Goal: Task Accomplishment & Management: Complete application form

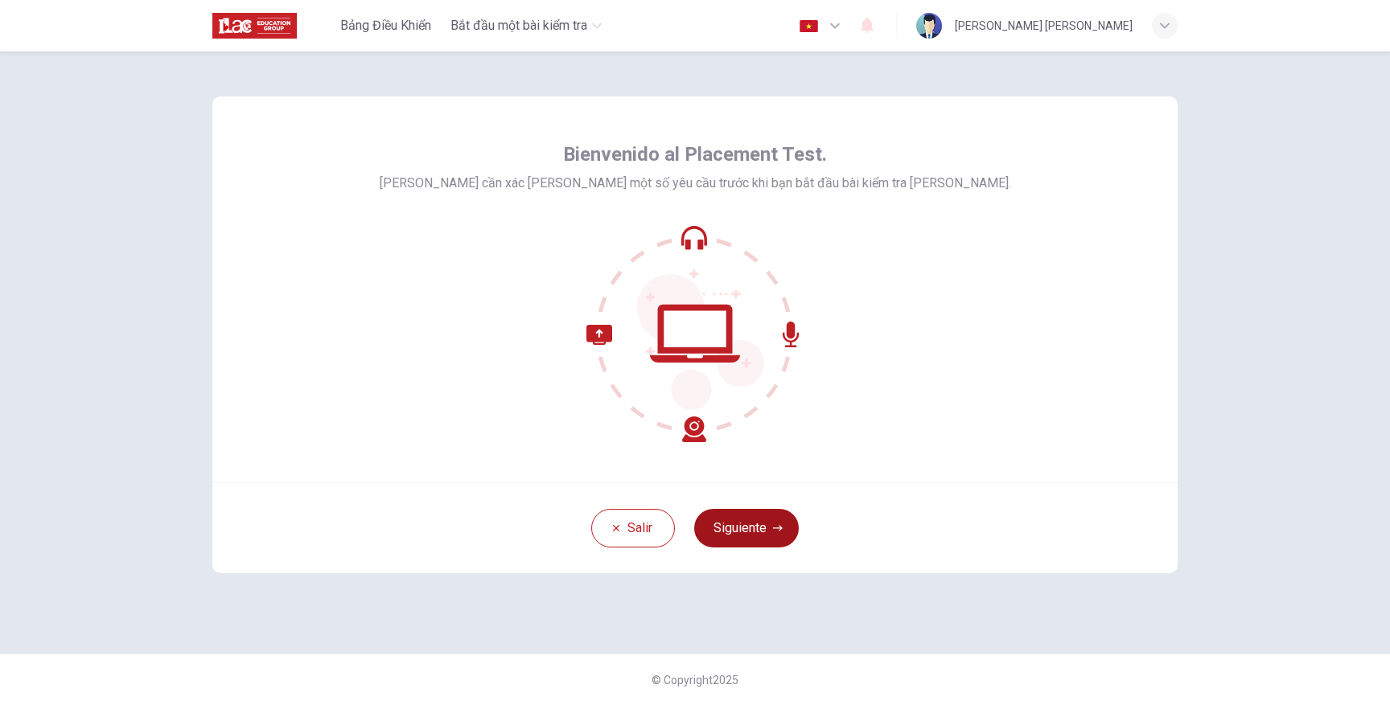
click at [742, 542] on button "Siguiente" at bounding box center [746, 528] width 105 height 39
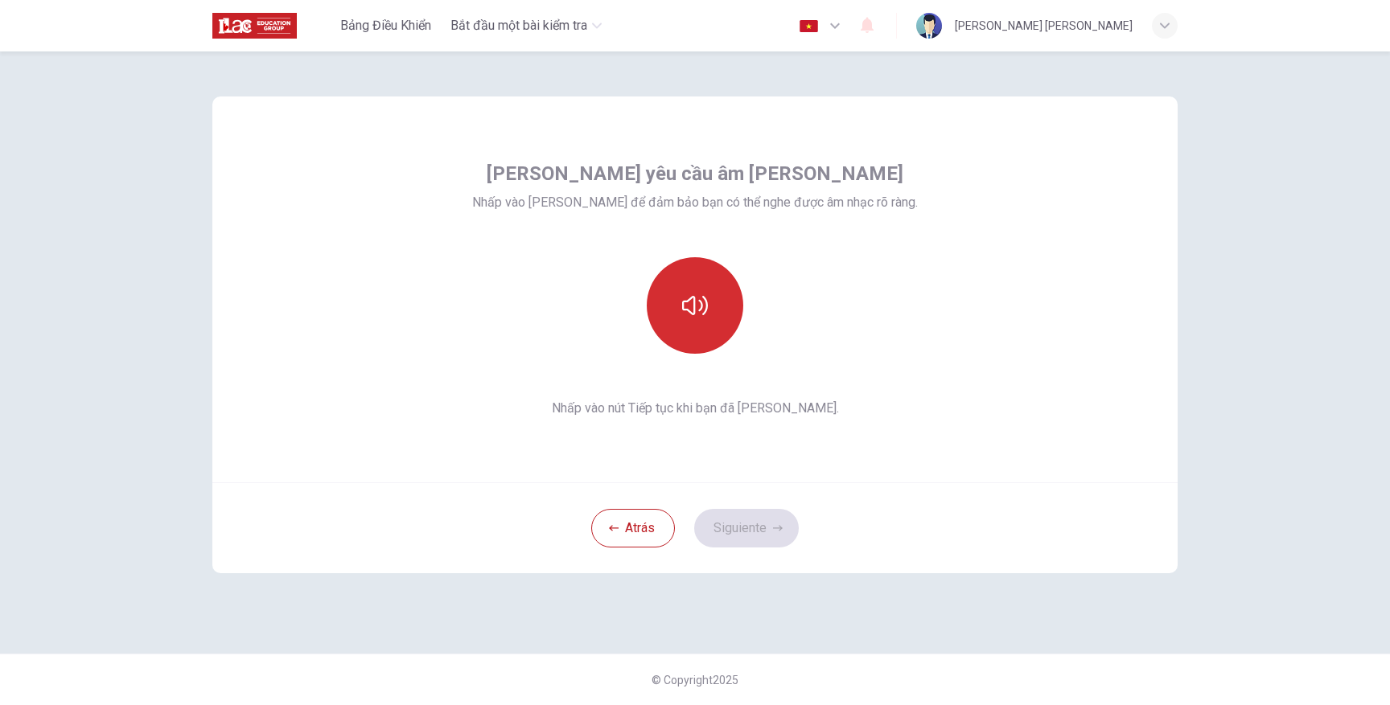
click at [713, 299] on button "button" at bounding box center [695, 305] width 97 height 97
click at [678, 322] on button "button" at bounding box center [695, 305] width 97 height 97
click at [745, 527] on button "Siguiente" at bounding box center [746, 528] width 105 height 39
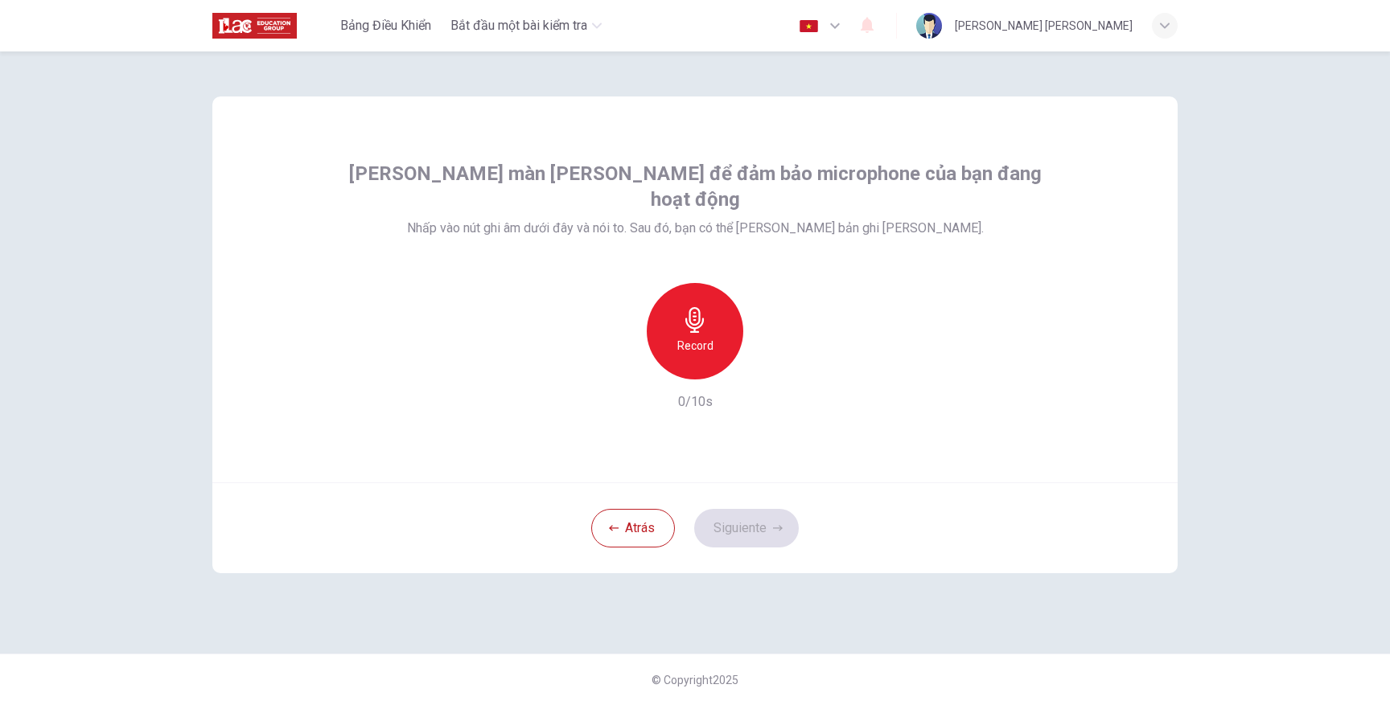
click at [693, 307] on icon "button" at bounding box center [695, 320] width 26 height 26
click at [756, 332] on div "Record" at bounding box center [695, 331] width 174 height 97
click at [763, 359] on icon "button" at bounding box center [769, 367] width 16 height 16
click at [770, 514] on button "Siguiente" at bounding box center [746, 528] width 105 height 39
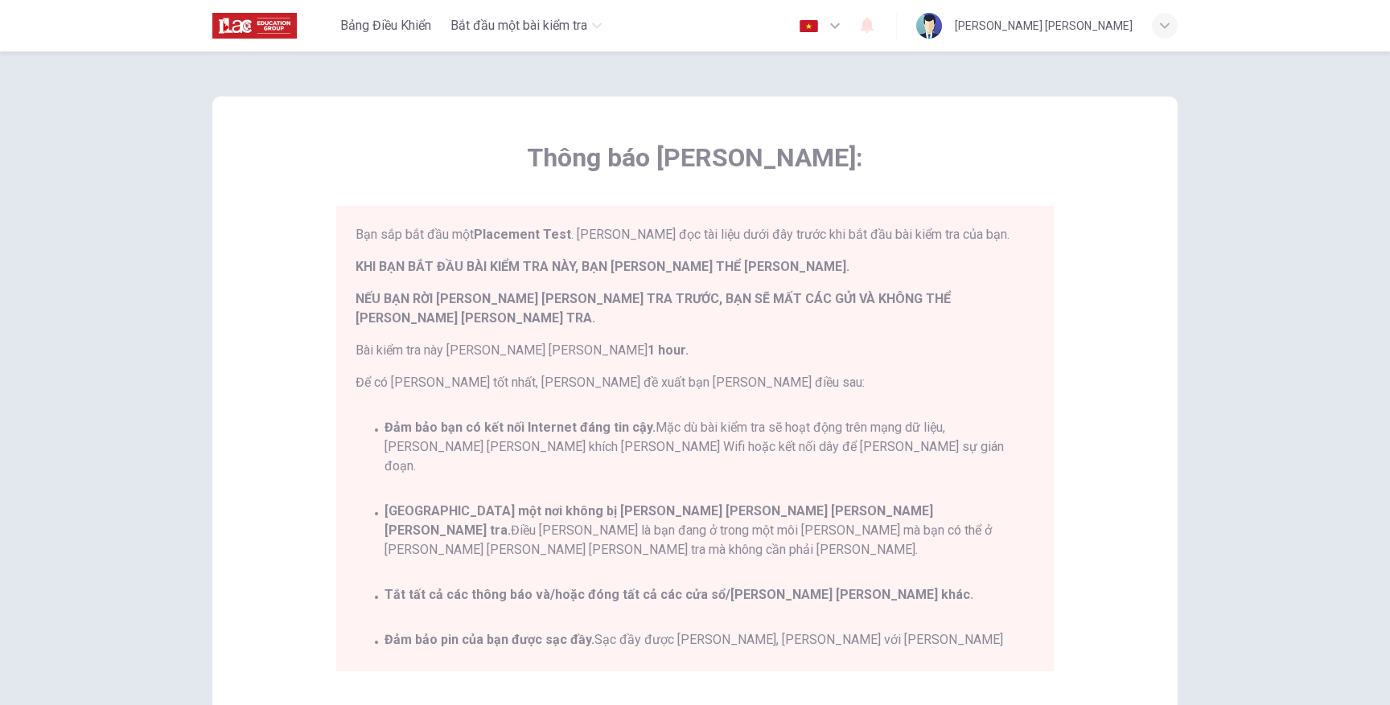
click at [922, 306] on span "NẾU BẠN RỜI [PERSON_NAME] [PERSON_NAME] TRA TRƯỚC, BẠN SẼ MẤT CÁC GỬI VÀ KHÔNG …" at bounding box center [694, 309] width 679 height 39
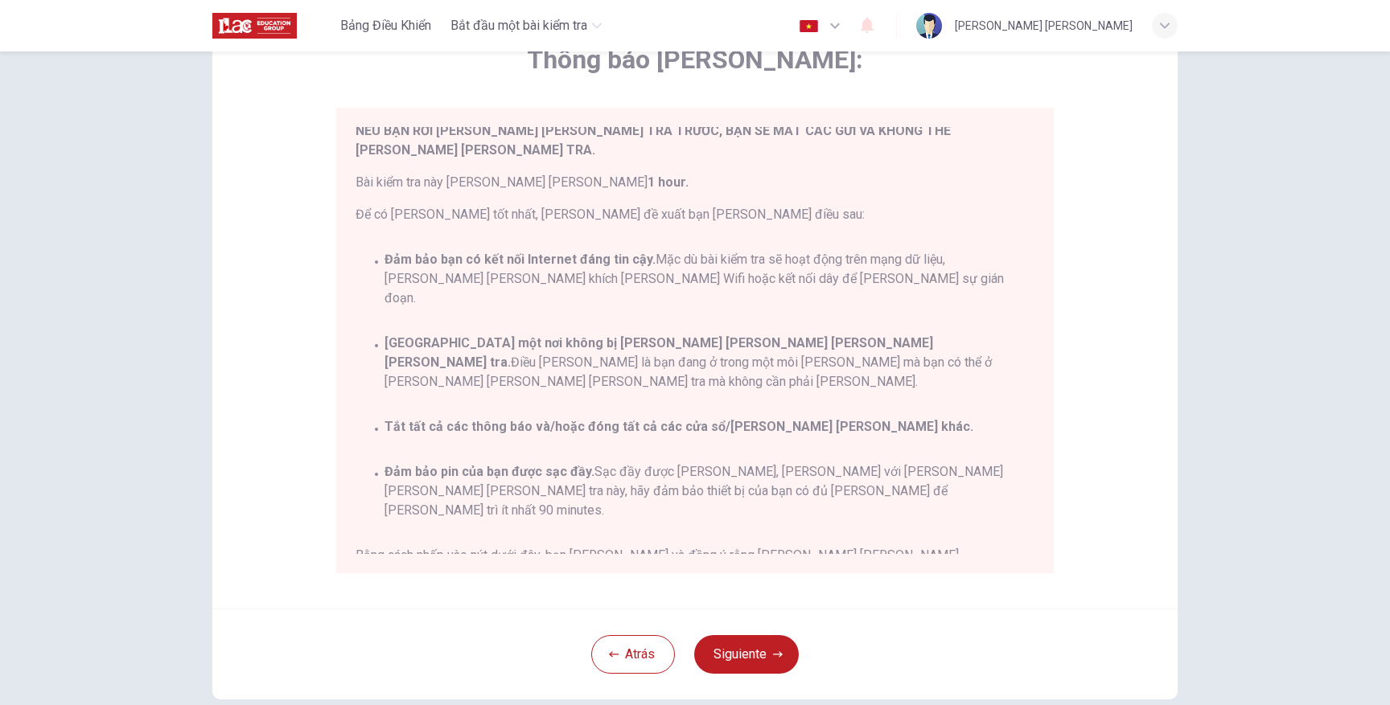
scroll to position [75, 0]
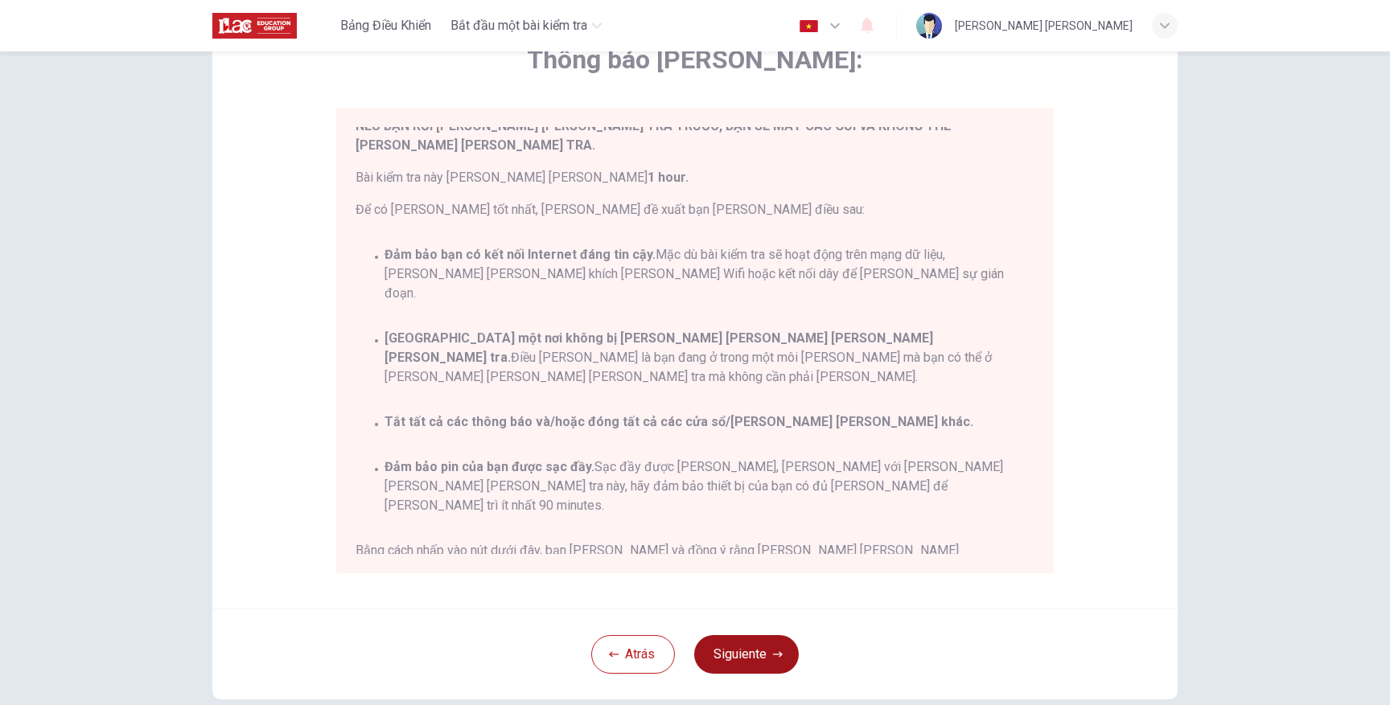
click at [750, 653] on button "Siguiente" at bounding box center [746, 654] width 105 height 39
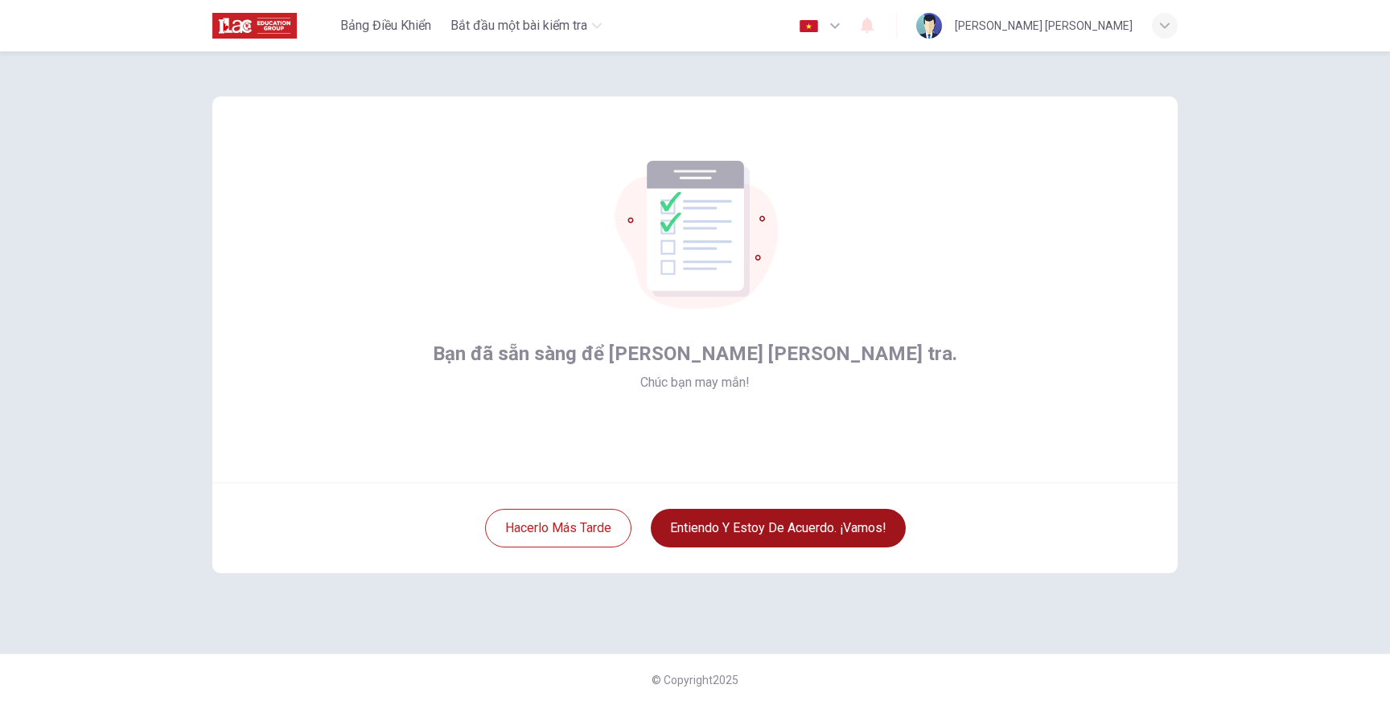
scroll to position [0, 0]
click at [841, 536] on button "Entiendo y estoy de acuerdo. ¡Vamos!" at bounding box center [778, 528] width 255 height 39
click at [846, 447] on div "Bạn đã sẵn sàng để [PERSON_NAME] [PERSON_NAME] tra. Chúc bạn may mắn!" at bounding box center [694, 290] width 965 height 386
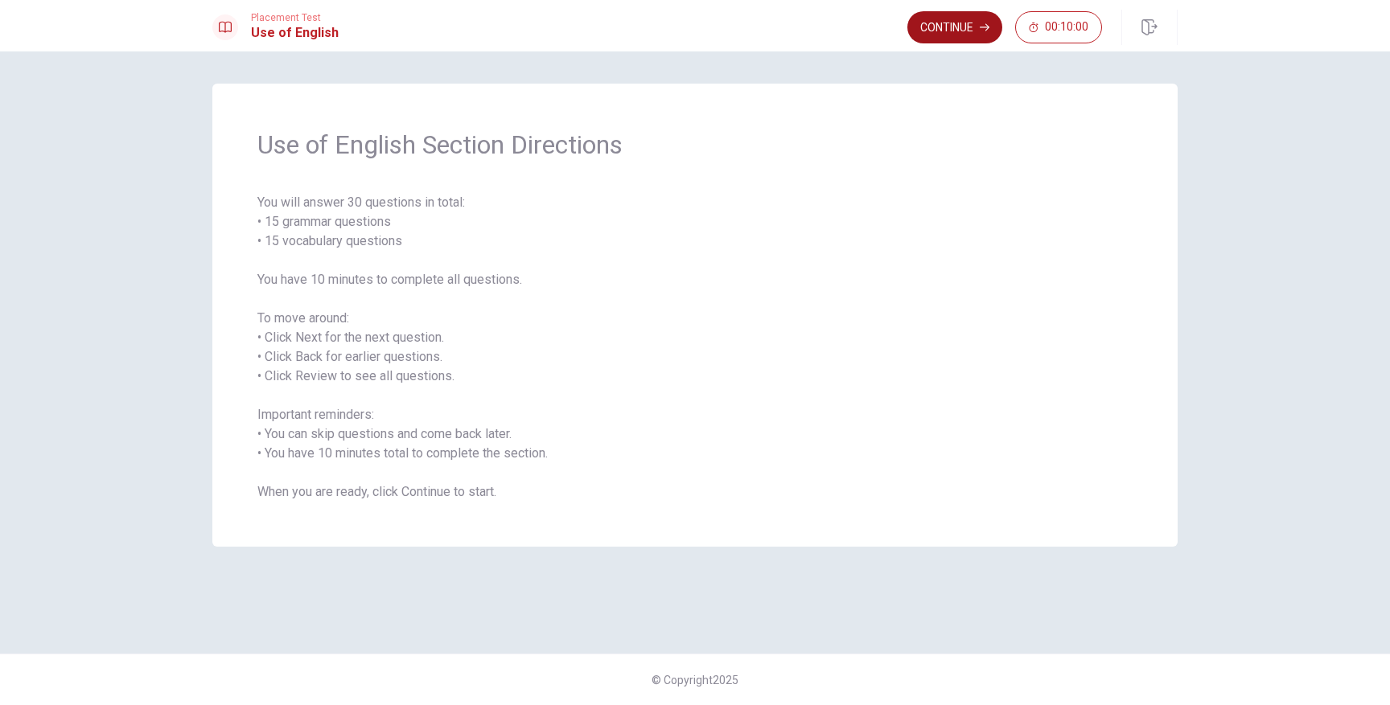
click at [922, 23] on button "Continue" at bounding box center [954, 27] width 95 height 32
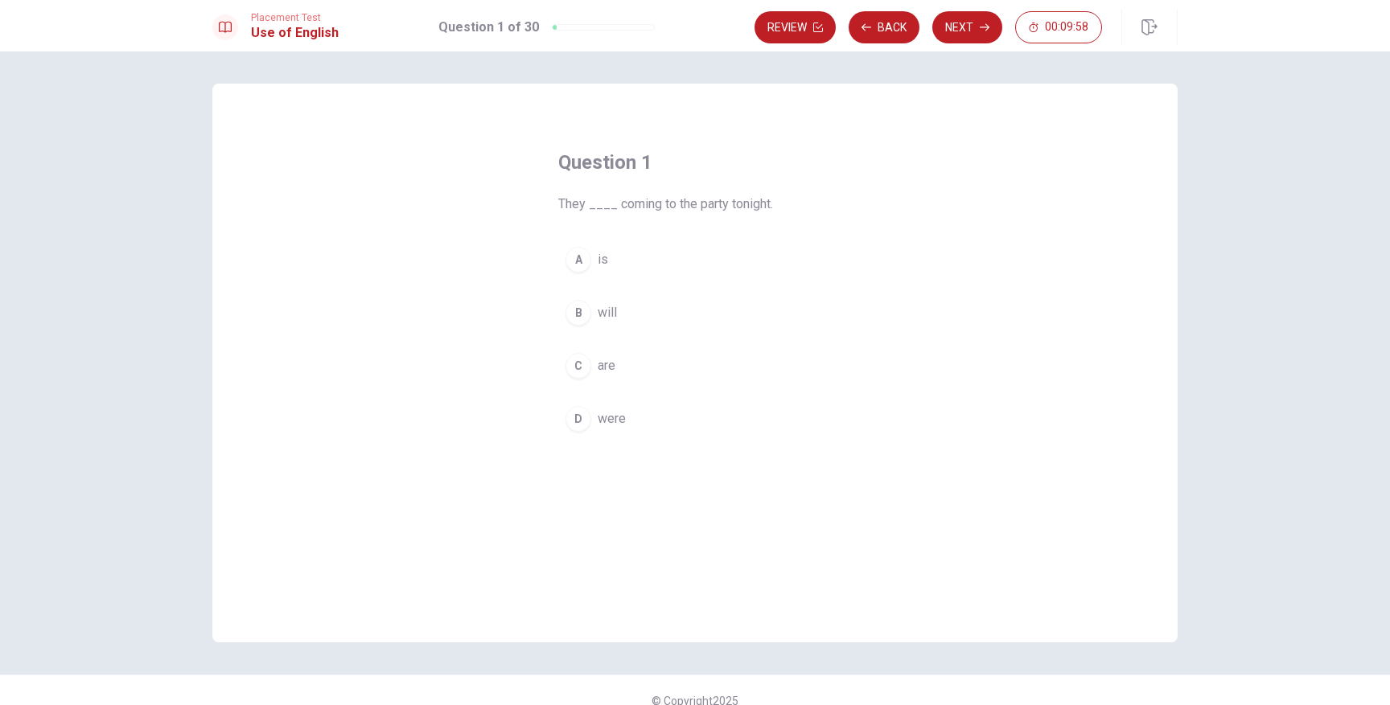
click at [578, 366] on div "C" at bounding box center [578, 366] width 26 height 26
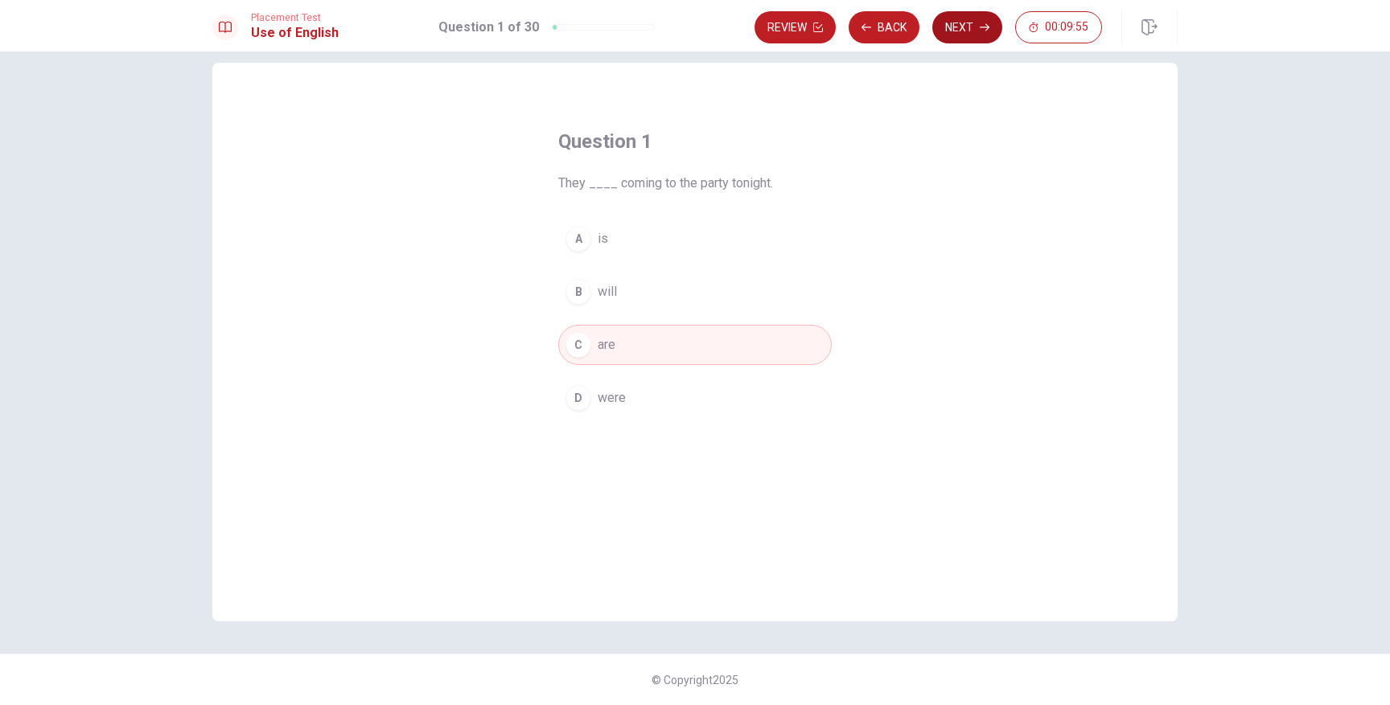
click at [967, 23] on button "Next" at bounding box center [967, 27] width 70 height 32
click at [630, 239] on span "was lived" at bounding box center [625, 238] width 54 height 19
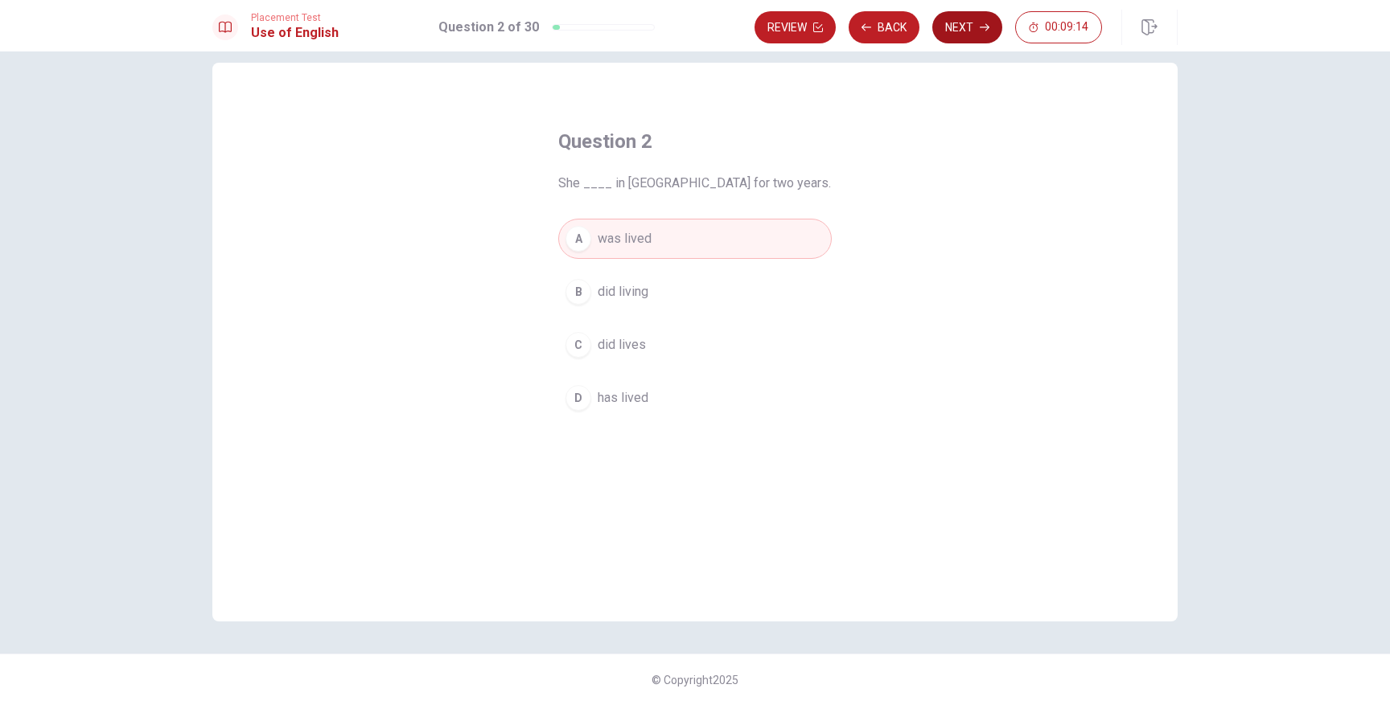
click at [939, 28] on button "Next" at bounding box center [967, 27] width 70 height 32
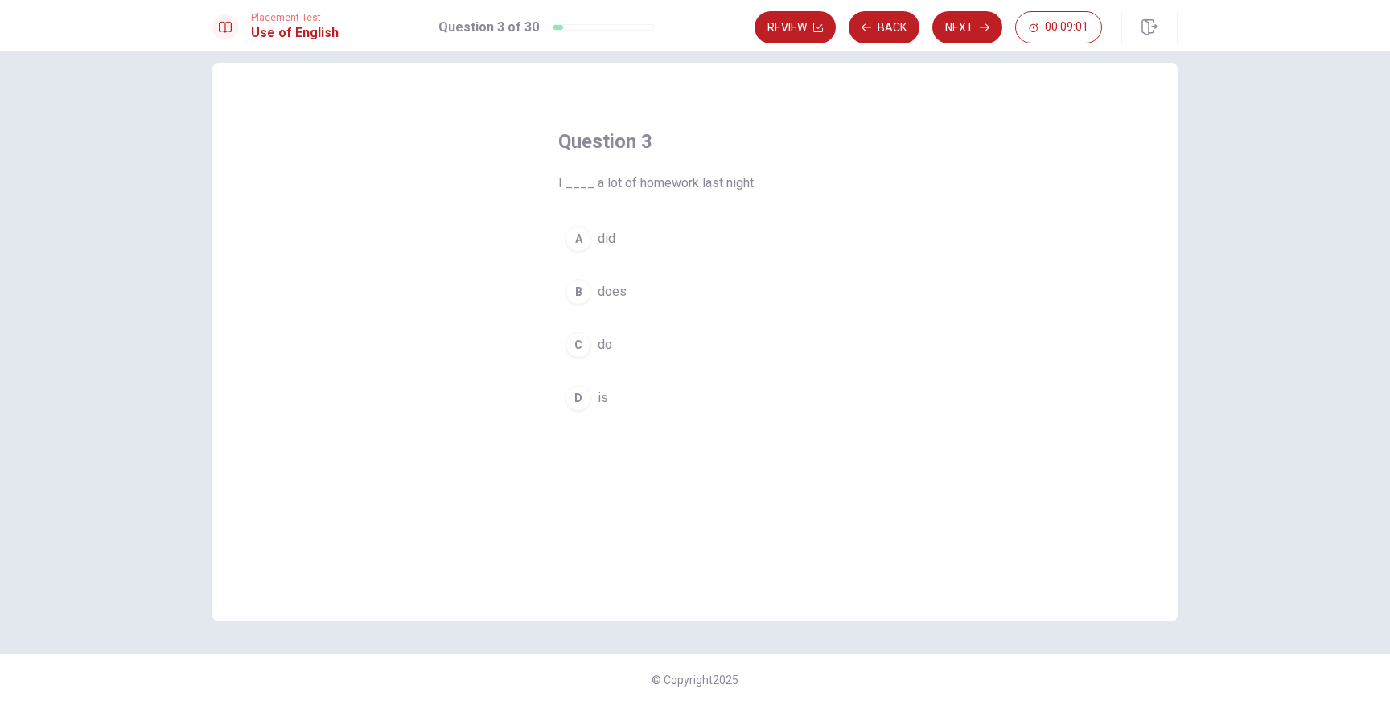
click at [611, 237] on span "did" at bounding box center [607, 238] width 18 height 19
click at [942, 24] on button "Next" at bounding box center [967, 27] width 70 height 32
click at [599, 384] on button "D went" at bounding box center [694, 398] width 273 height 40
click at [943, 22] on button "Next" at bounding box center [967, 27] width 70 height 32
click at [604, 284] on span "street" at bounding box center [615, 291] width 34 height 19
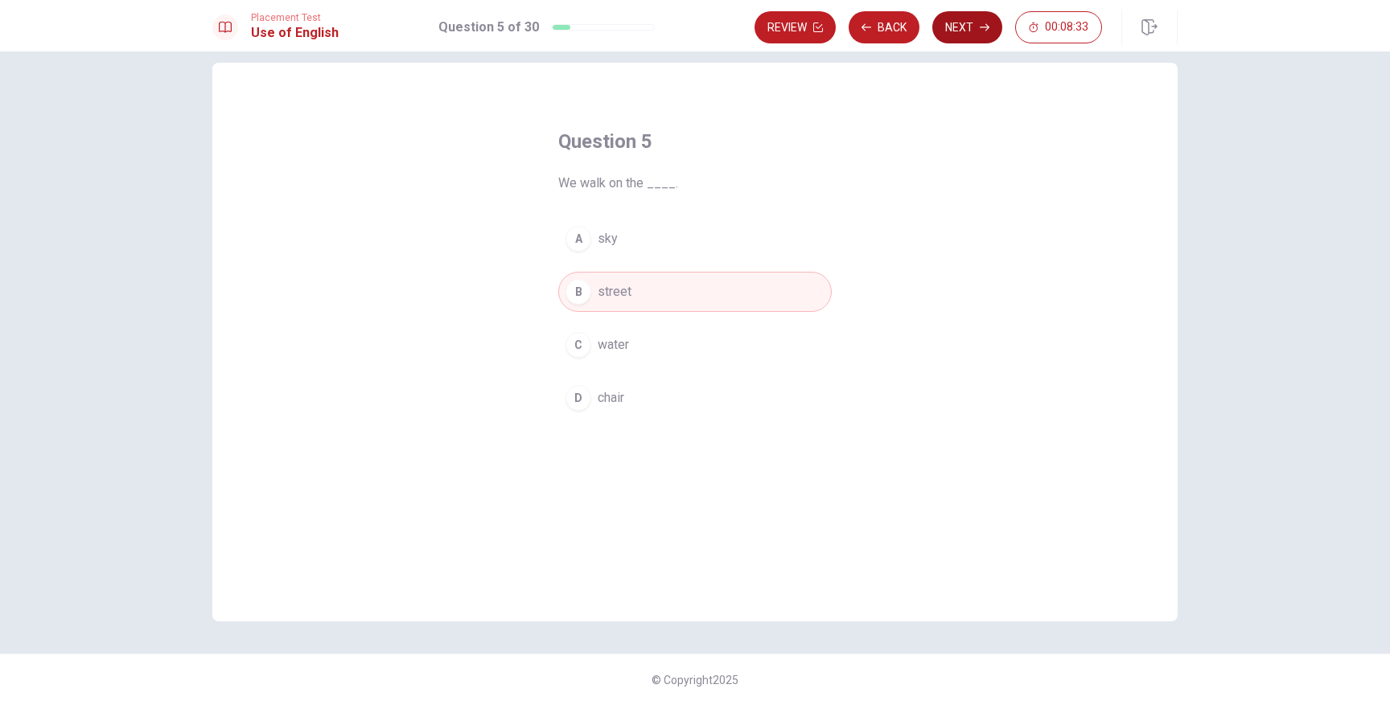
click at [957, 14] on button "Next" at bounding box center [967, 27] width 70 height 32
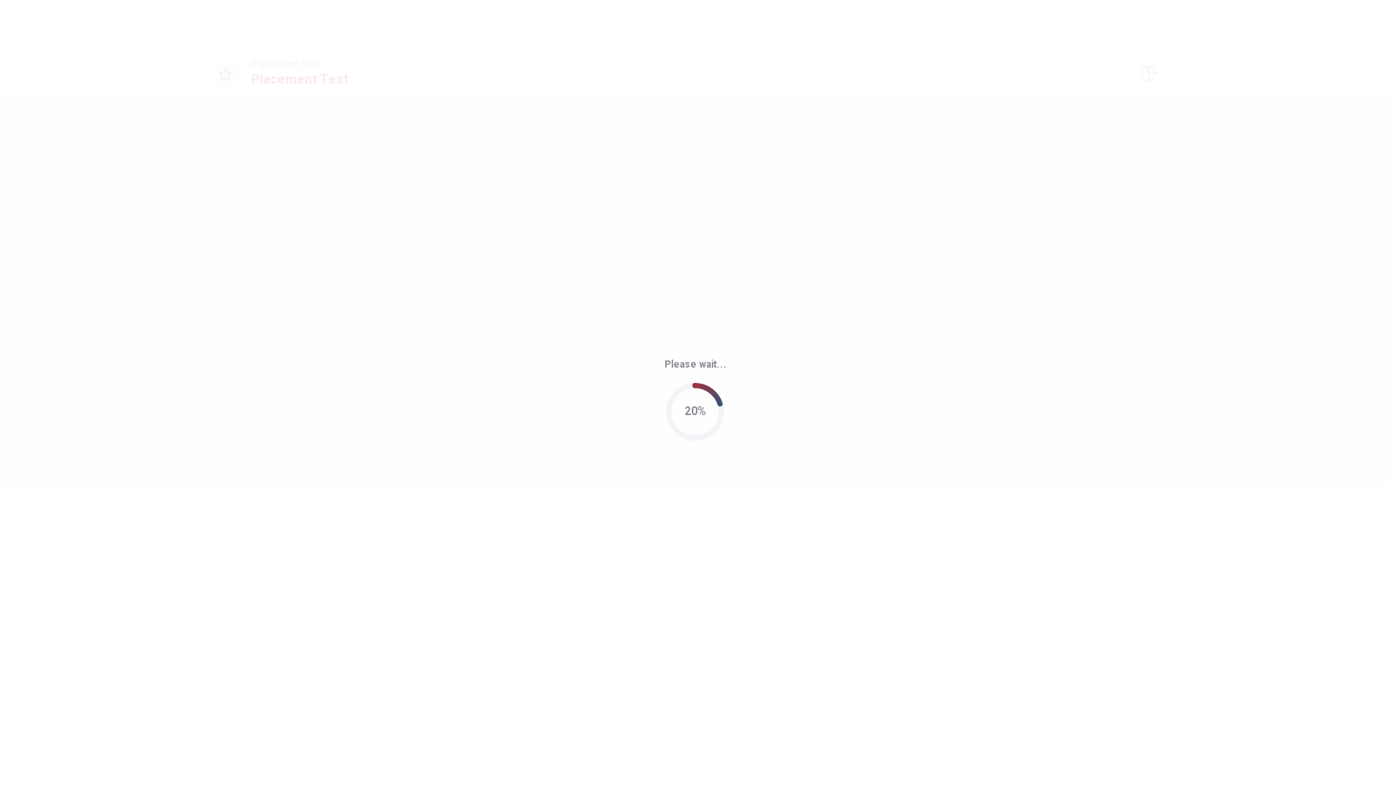
scroll to position [0, 0]
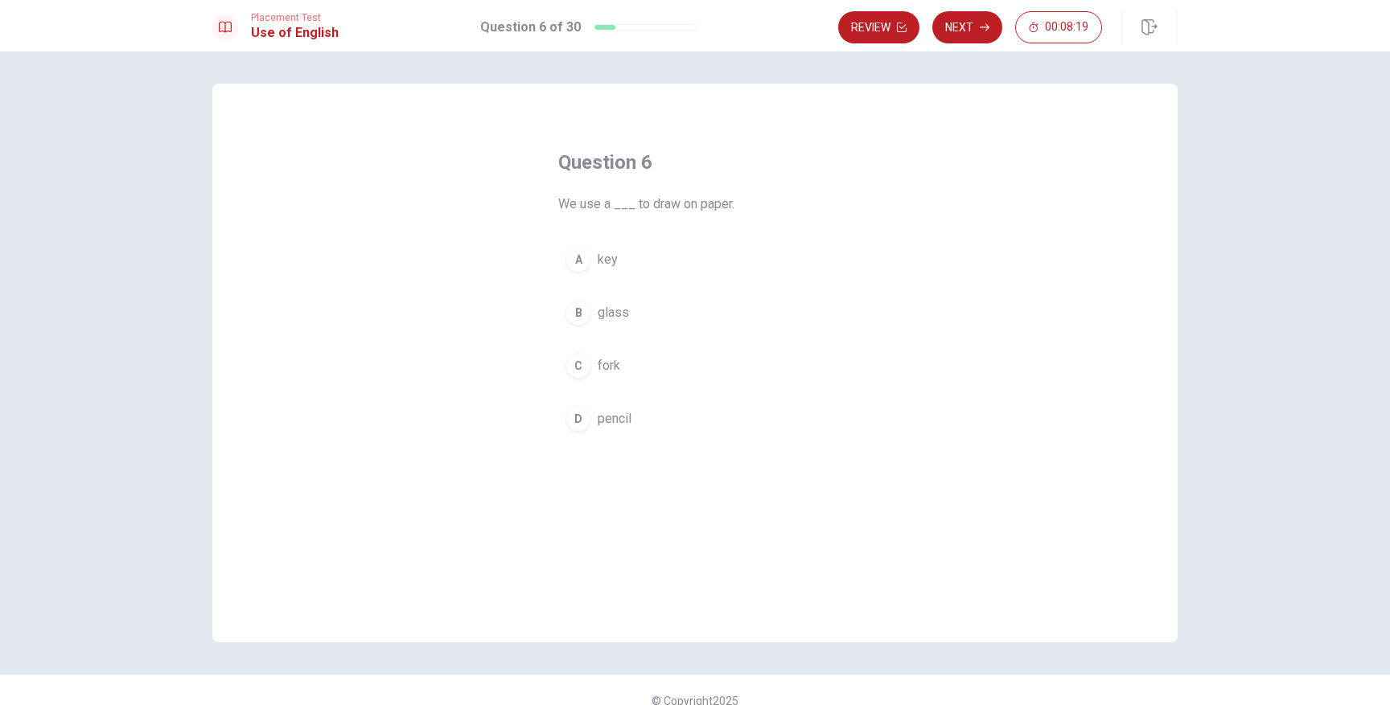
click at [596, 423] on button "D pencil" at bounding box center [694, 419] width 273 height 40
click at [959, 18] on button "Next" at bounding box center [967, 27] width 70 height 32
click at [605, 261] on span "zoo" at bounding box center [609, 259] width 22 height 19
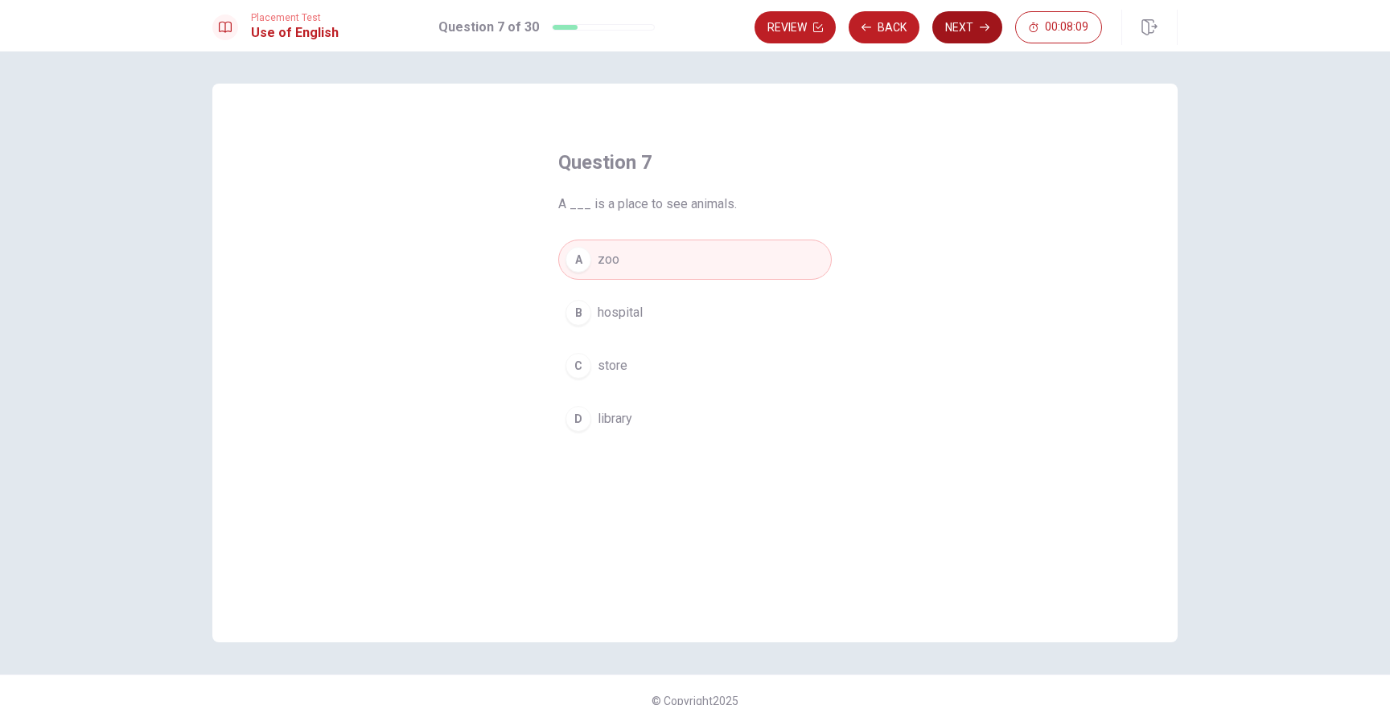
click at [984, 30] on icon "button" at bounding box center [984, 28] width 10 height 10
click at [603, 371] on span "cup" at bounding box center [608, 365] width 20 height 19
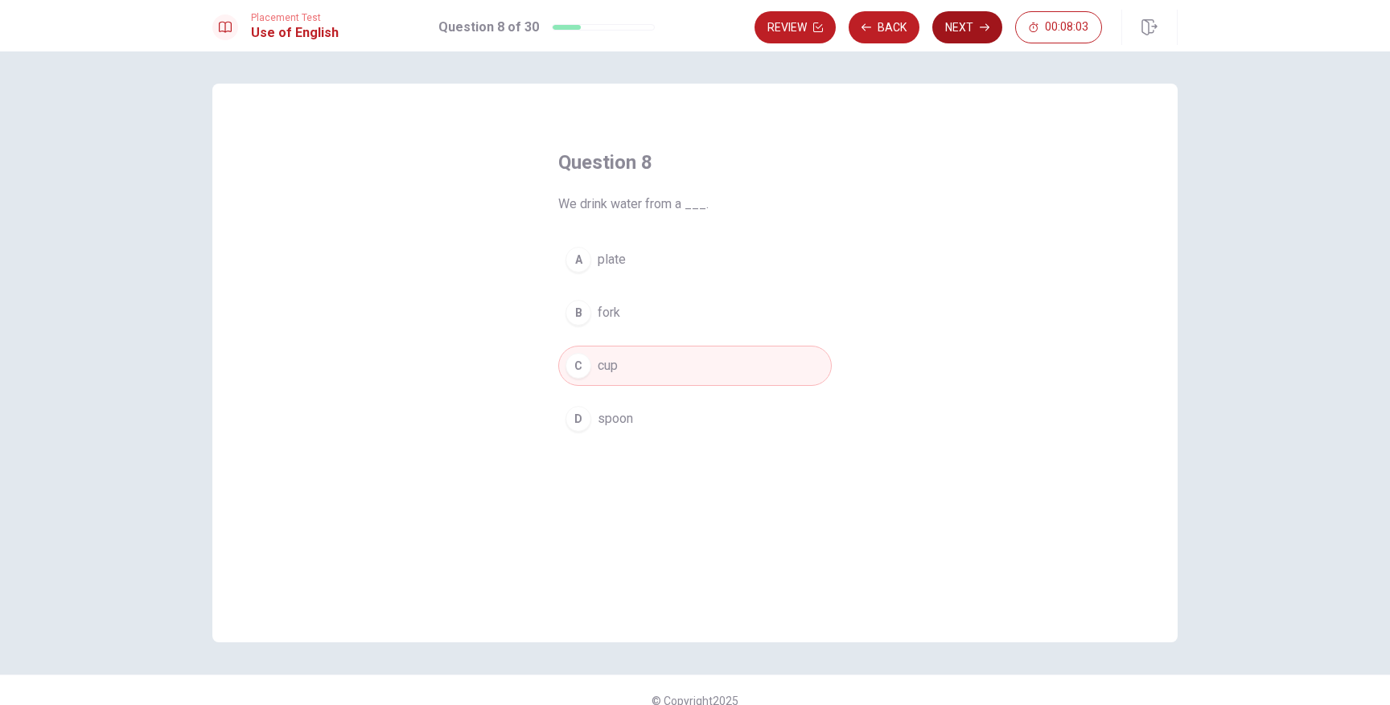
click at [962, 31] on button "Next" at bounding box center [967, 27] width 70 height 32
click at [610, 253] on span "soft" at bounding box center [609, 259] width 23 height 19
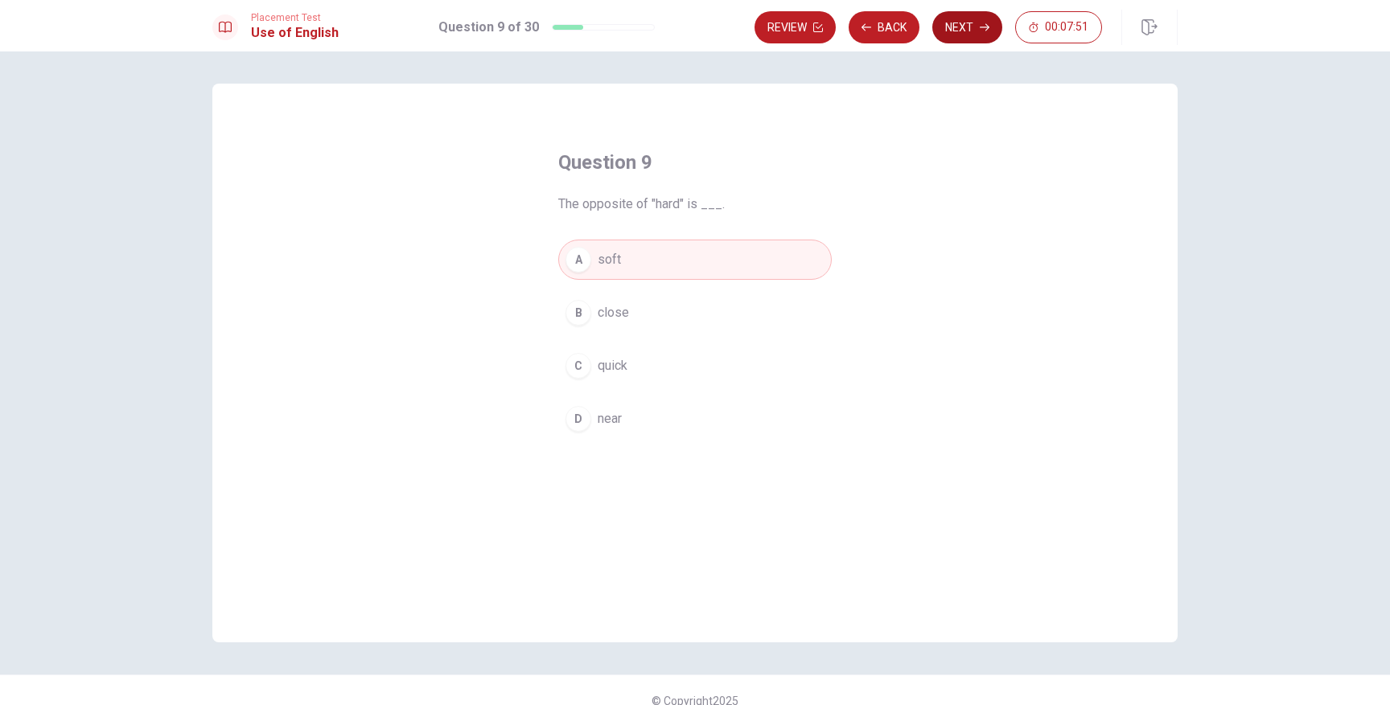
click at [981, 35] on button "Next" at bounding box center [967, 27] width 70 height 32
click at [609, 321] on span "playing" at bounding box center [618, 312] width 40 height 19
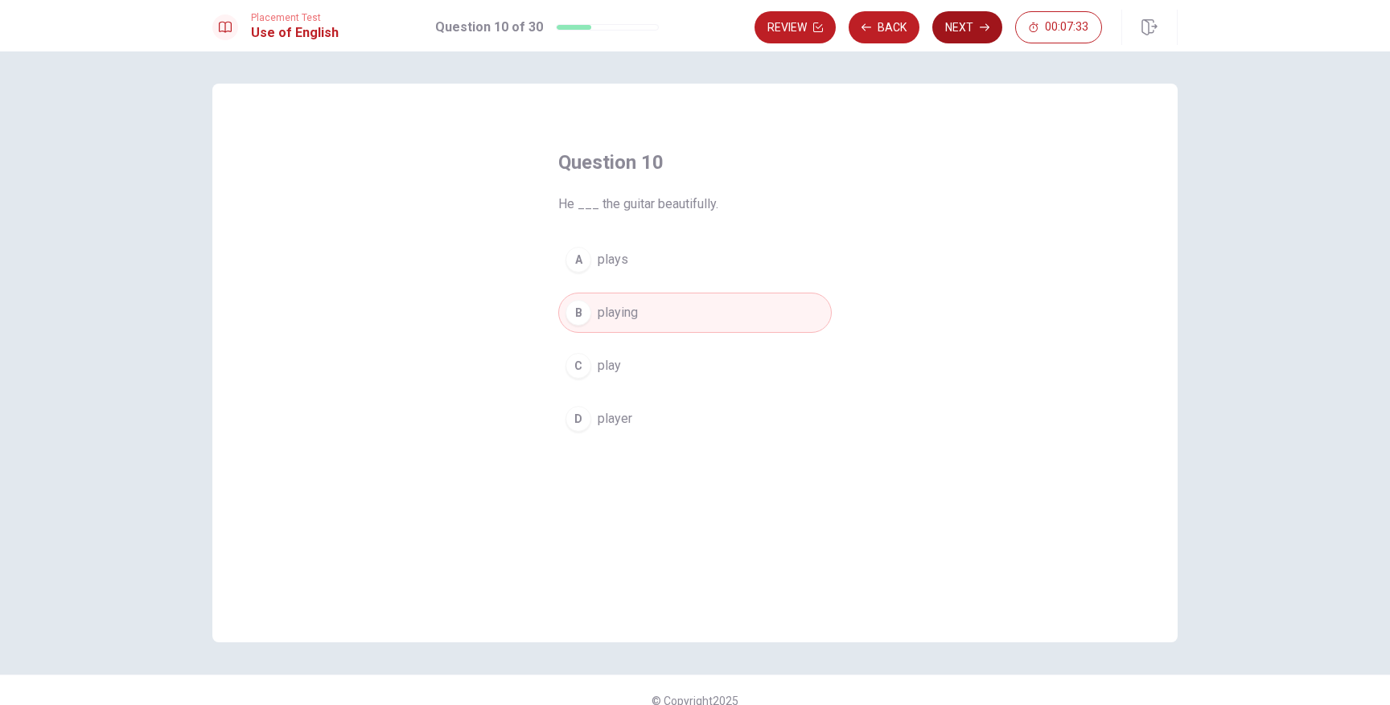
click at [955, 21] on button "Next" at bounding box center [967, 27] width 70 height 32
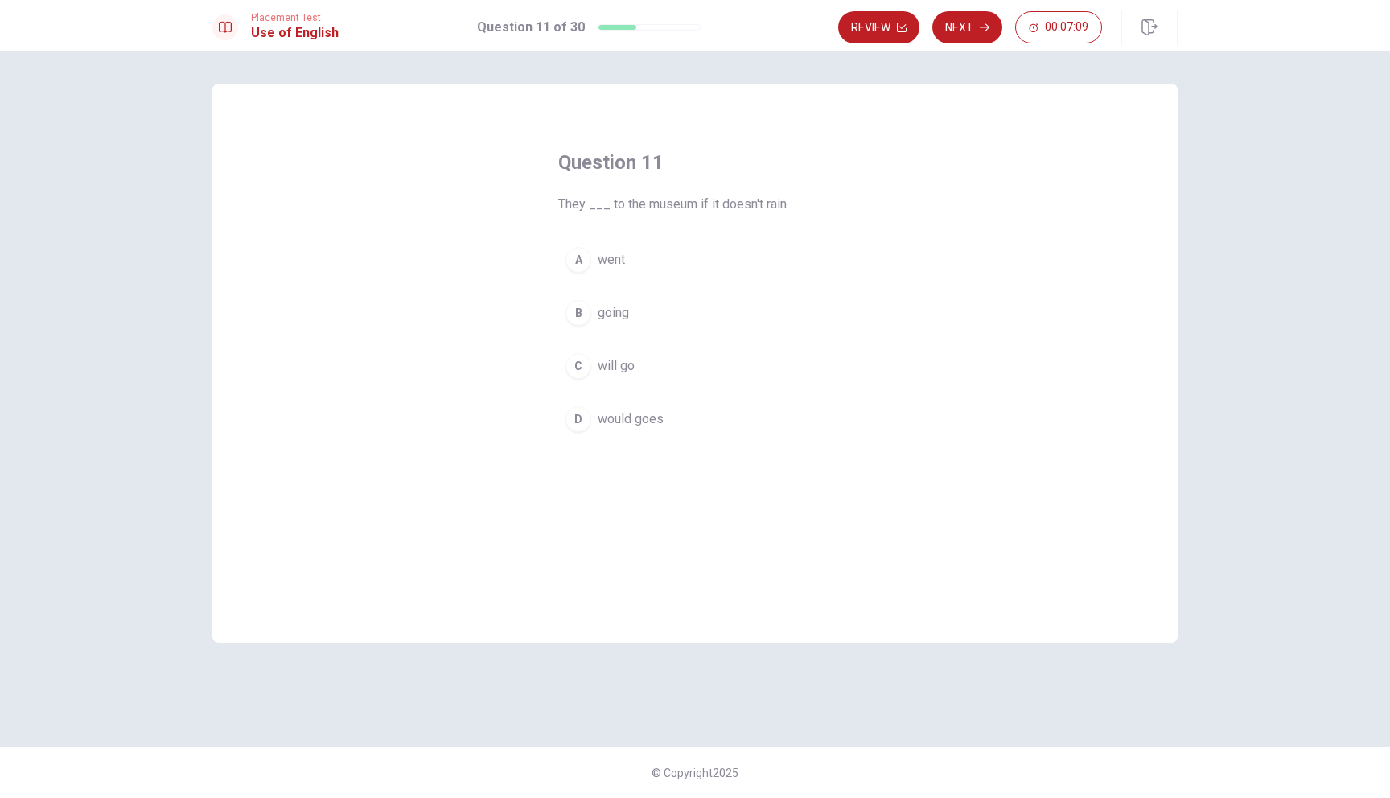
click at [621, 322] on button "B going" at bounding box center [694, 313] width 273 height 40
click at [955, 32] on button "Next" at bounding box center [967, 27] width 70 height 32
click at [626, 421] on span "to get" at bounding box center [614, 418] width 33 height 19
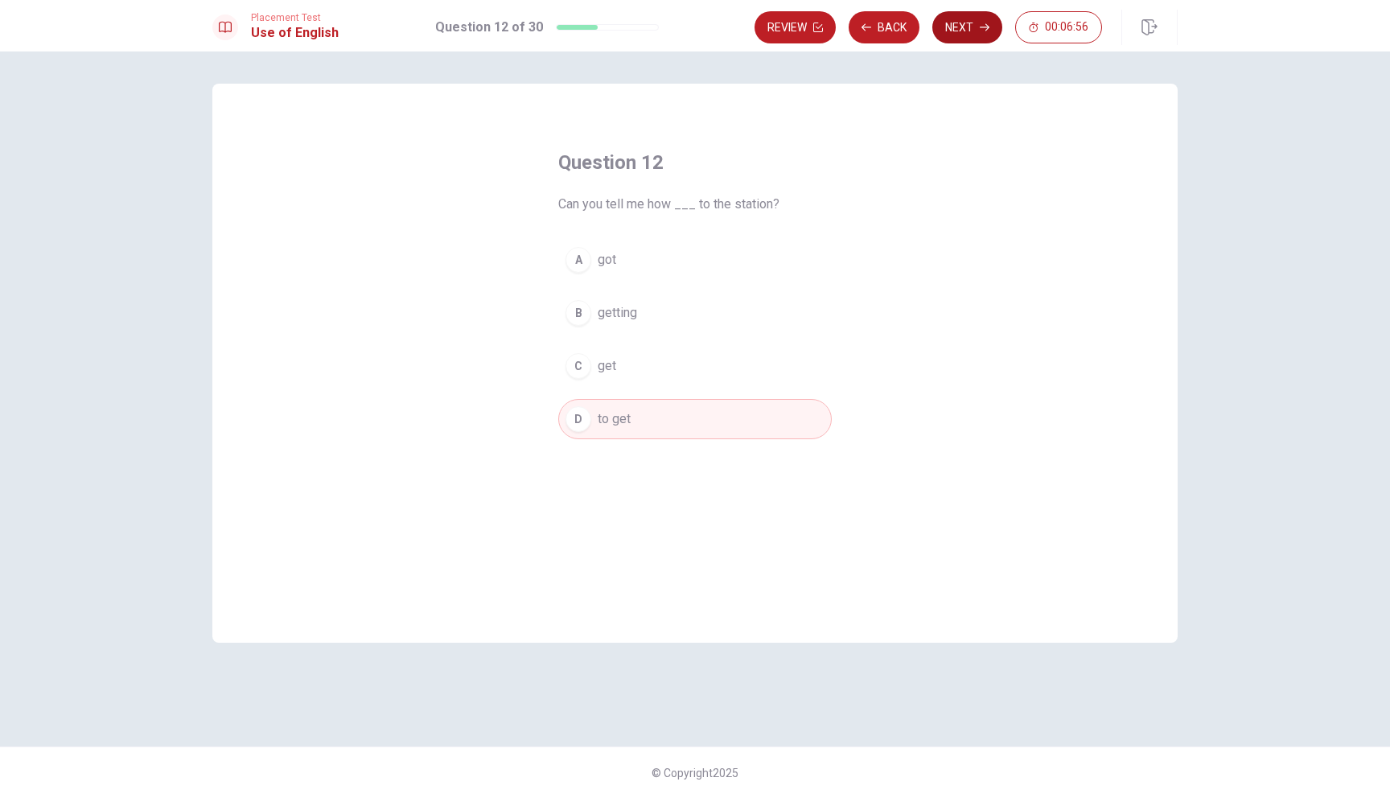
click at [954, 18] on button "Next" at bounding box center [967, 27] width 70 height 32
click at [599, 412] on span "have" at bounding box center [611, 418] width 27 height 19
click at [646, 257] on button "A having" at bounding box center [694, 260] width 273 height 40
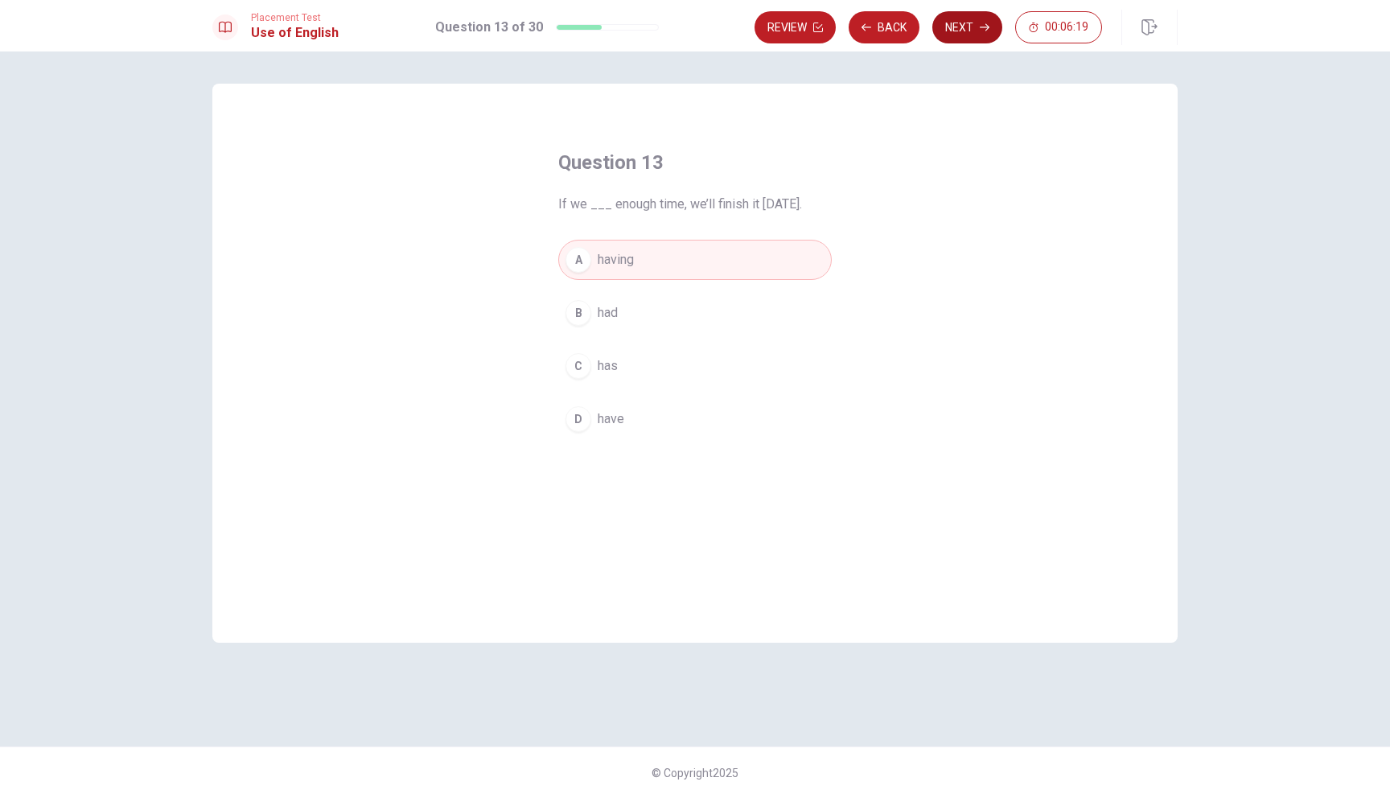
click at [986, 23] on icon "button" at bounding box center [984, 28] width 10 height 10
click at [626, 377] on button "C went" at bounding box center [694, 366] width 273 height 40
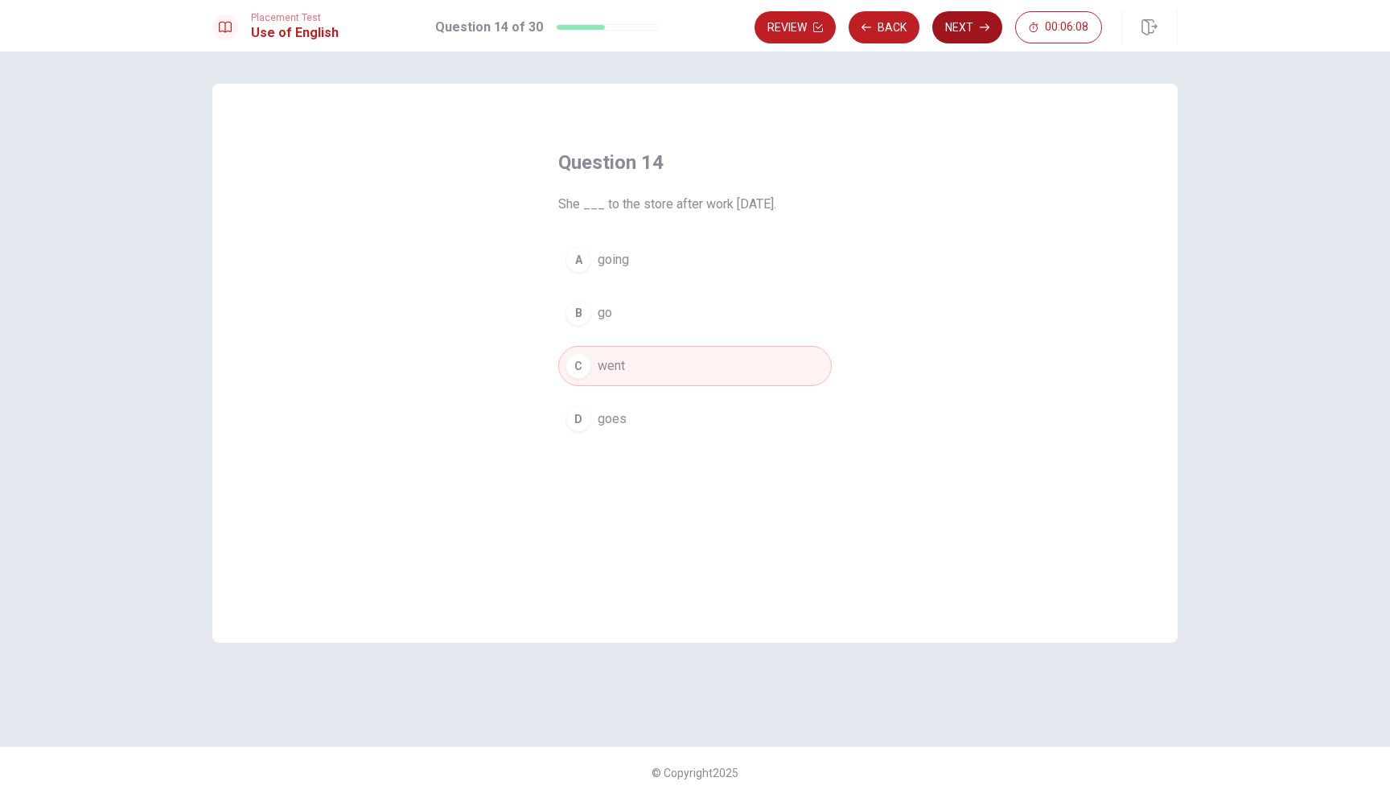
click at [952, 24] on button "Next" at bounding box center [967, 27] width 70 height 32
click at [868, 29] on icon "button" at bounding box center [866, 28] width 10 height 10
click at [992, 24] on button "Next" at bounding box center [967, 27] width 70 height 32
click at [660, 422] on button "D Return" at bounding box center [694, 419] width 273 height 40
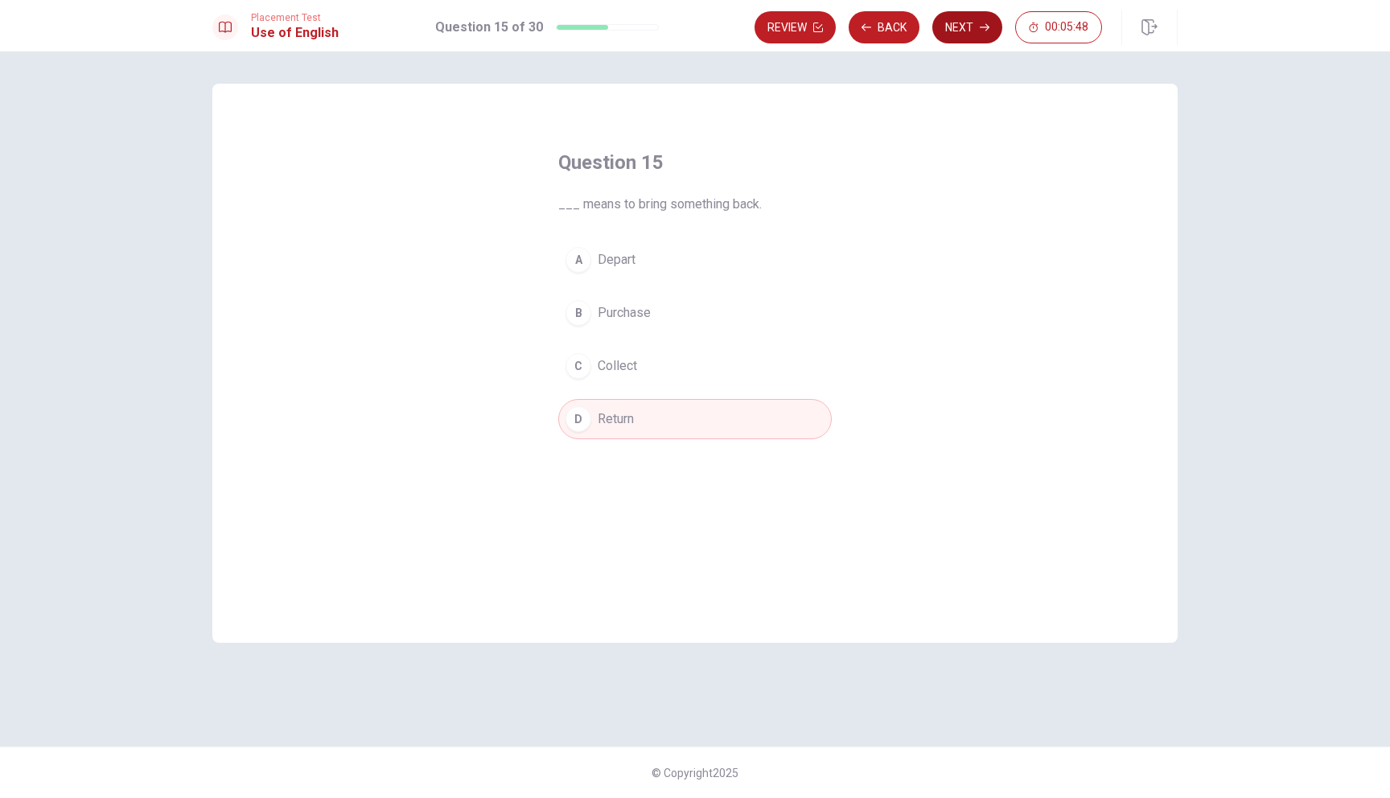
click at [969, 38] on button "Next" at bounding box center [967, 27] width 70 height 32
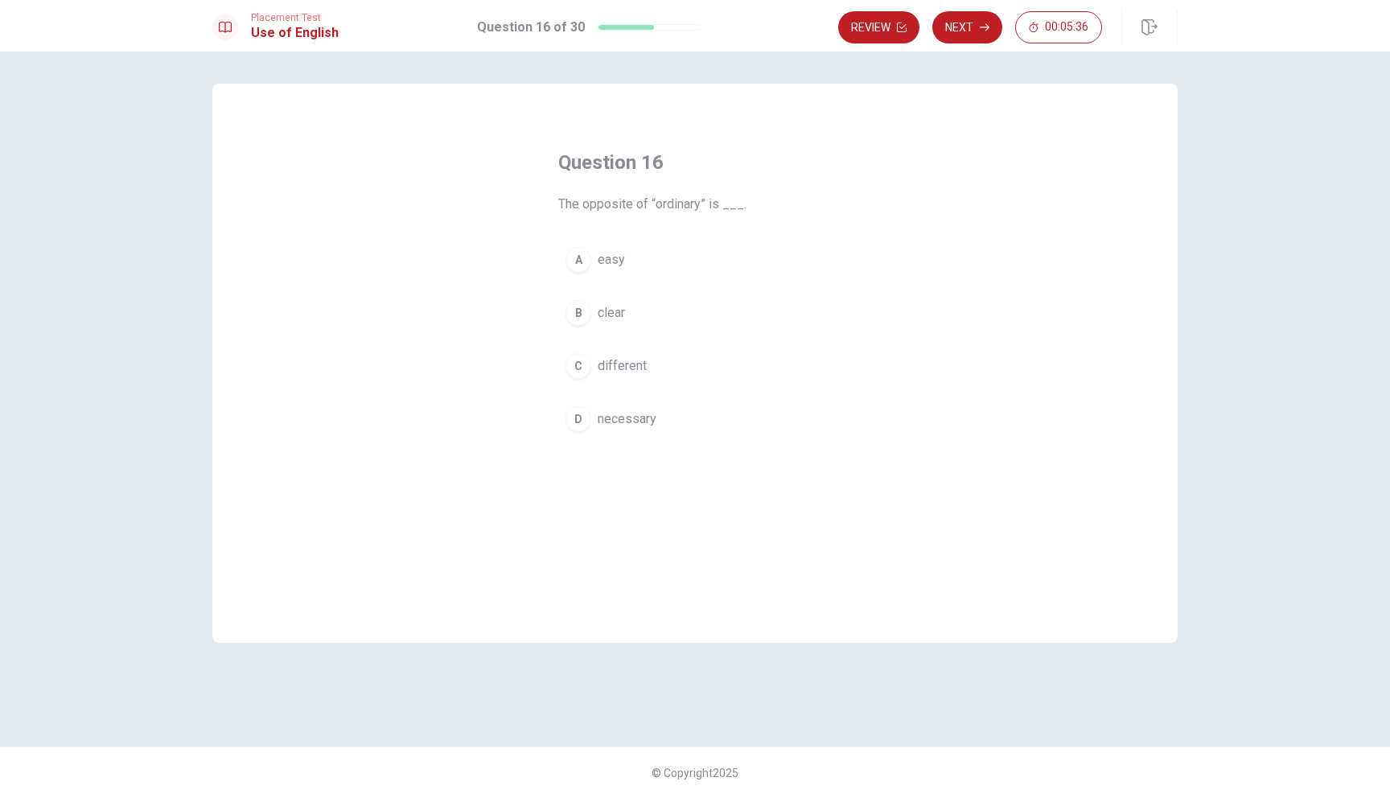
click at [651, 359] on button "C different" at bounding box center [694, 366] width 273 height 40
click at [969, 37] on button "Next" at bounding box center [967, 27] width 70 height 32
click at [605, 318] on span "loud" at bounding box center [610, 312] width 24 height 19
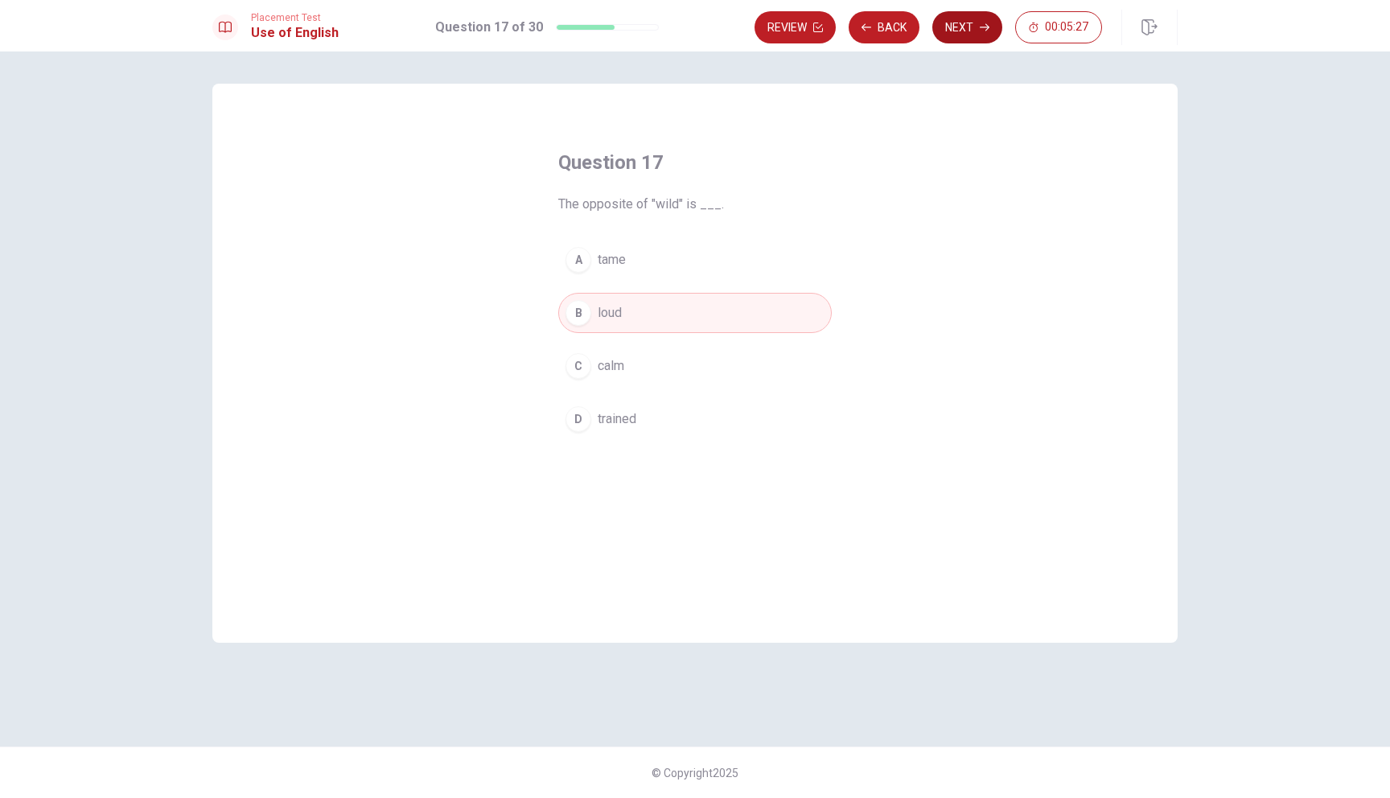
click at [955, 39] on button "Next" at bounding box center [967, 27] width 70 height 32
click at [628, 363] on span "easy to do" at bounding box center [628, 365] width 60 height 19
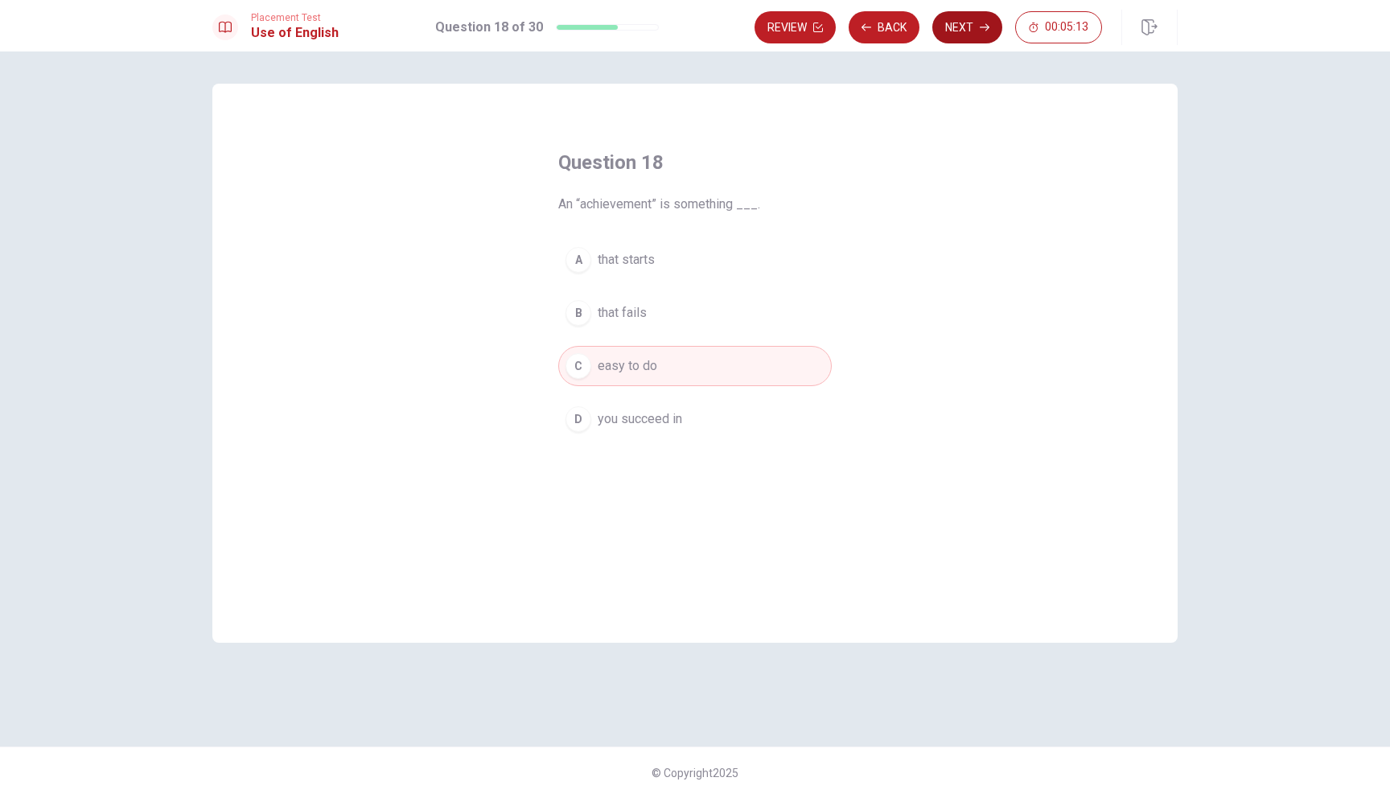
click at [967, 32] on button "Next" at bounding box center [967, 27] width 70 height 32
click at [614, 379] on button "C trip" at bounding box center [694, 366] width 273 height 40
click at [953, 42] on button "Next" at bounding box center [967, 27] width 70 height 32
click at [649, 259] on button "A will meet" at bounding box center [694, 260] width 273 height 40
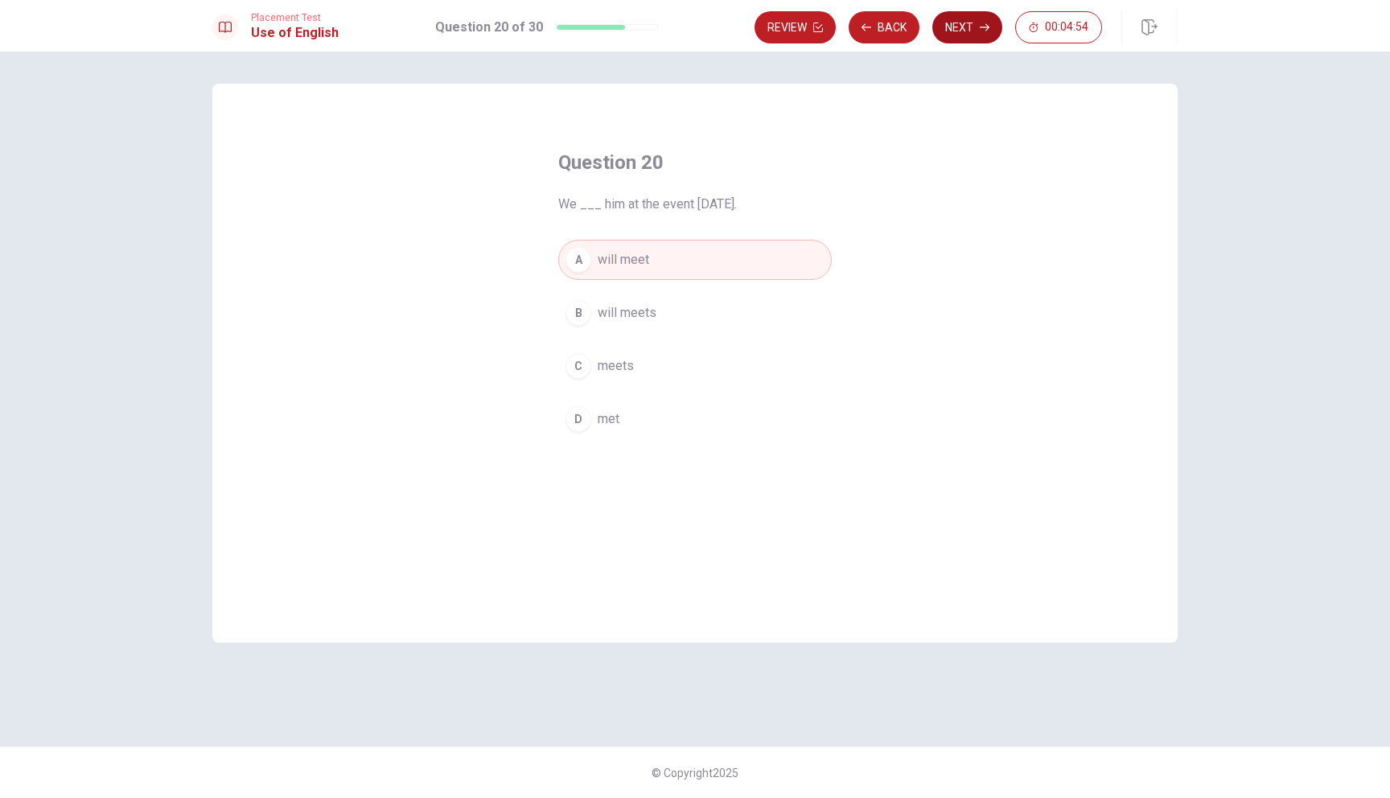
click at [952, 30] on button "Next" at bounding box center [967, 27] width 70 height 32
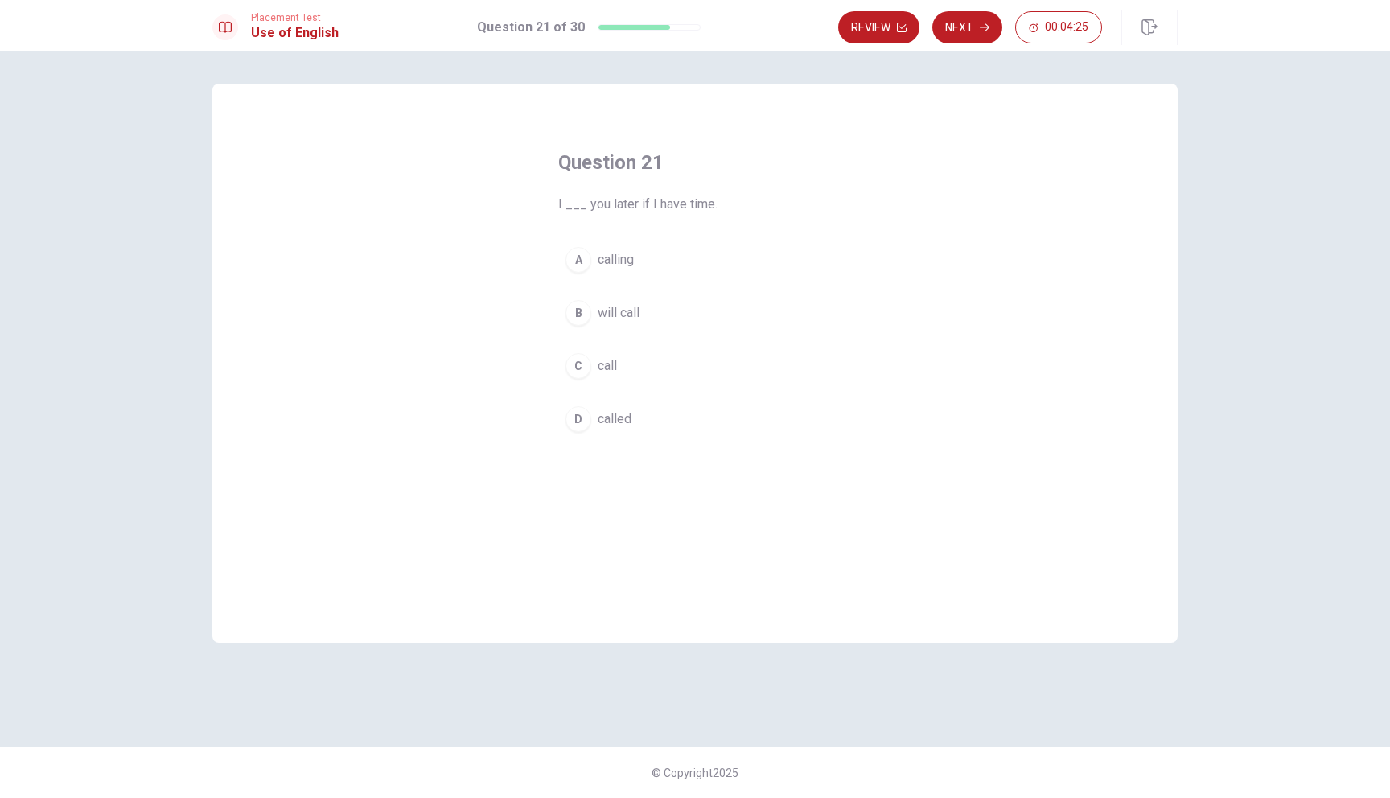
click at [597, 261] on button "A calling" at bounding box center [694, 260] width 273 height 40
click at [975, 24] on button "Next" at bounding box center [967, 27] width 70 height 32
click at [580, 377] on div "C" at bounding box center [578, 366] width 26 height 26
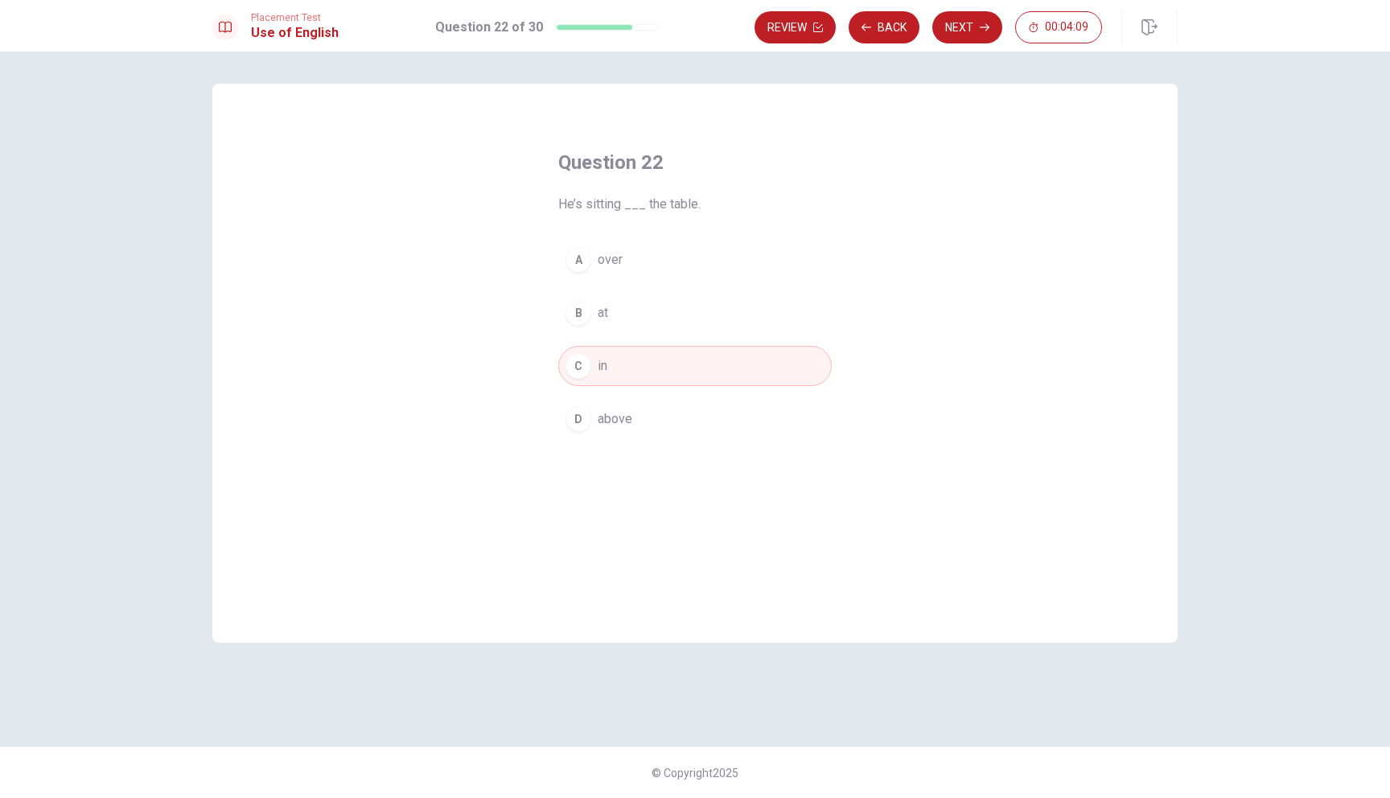
click at [737, 417] on button "D above" at bounding box center [694, 419] width 273 height 40
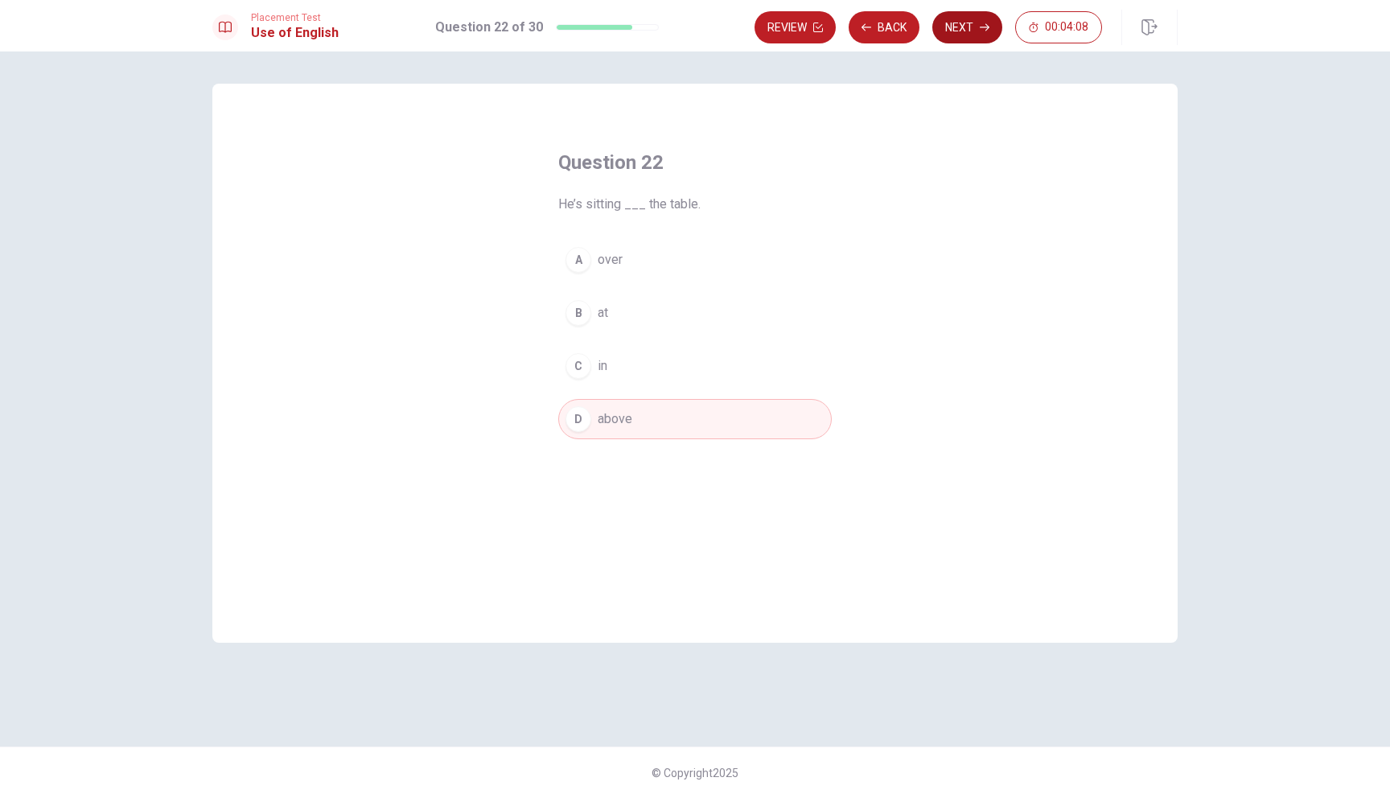
click at [949, 31] on button "Next" at bounding box center [967, 27] width 70 height 32
click at [599, 310] on span "finish" at bounding box center [613, 312] width 31 height 19
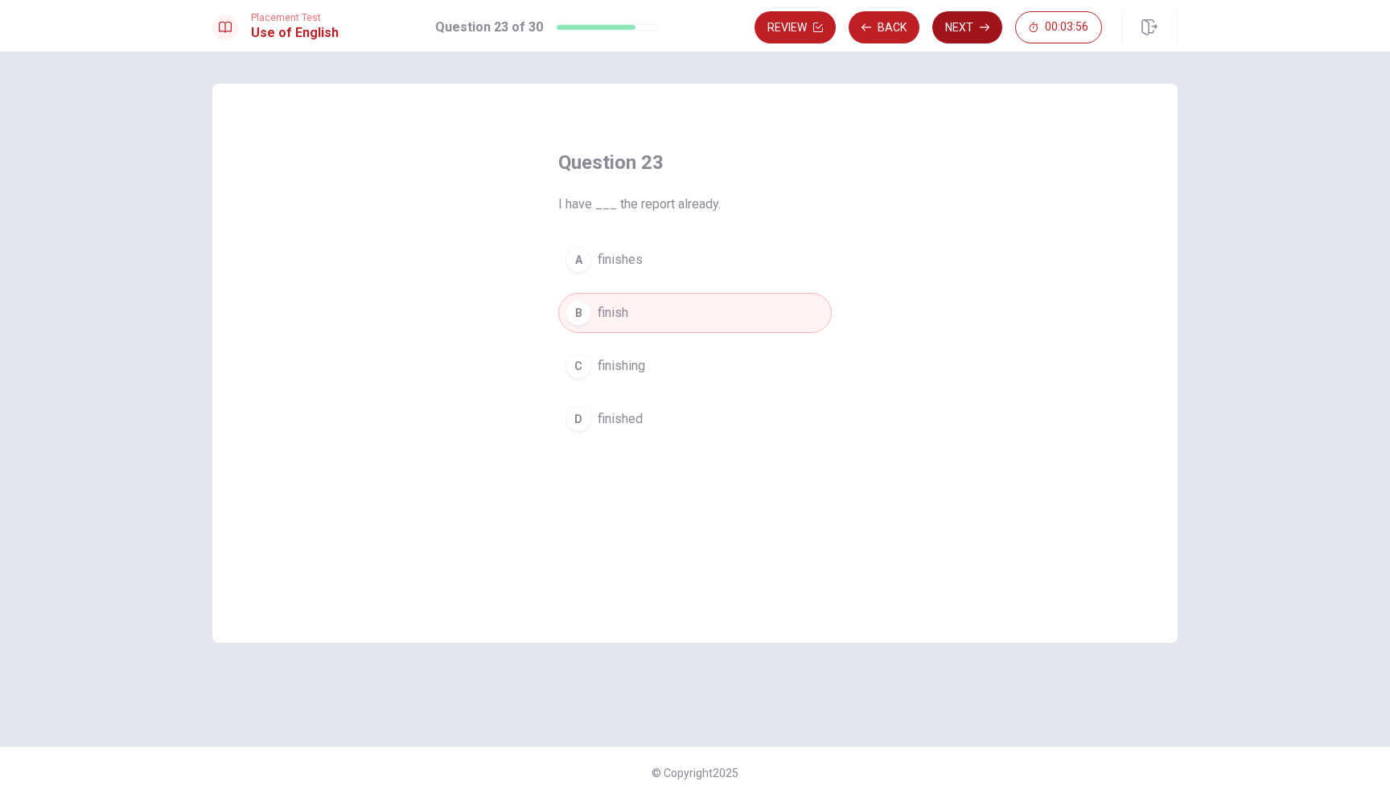
click at [952, 32] on button "Next" at bounding box center [967, 27] width 70 height 32
click at [602, 355] on button "C a" at bounding box center [694, 366] width 273 height 40
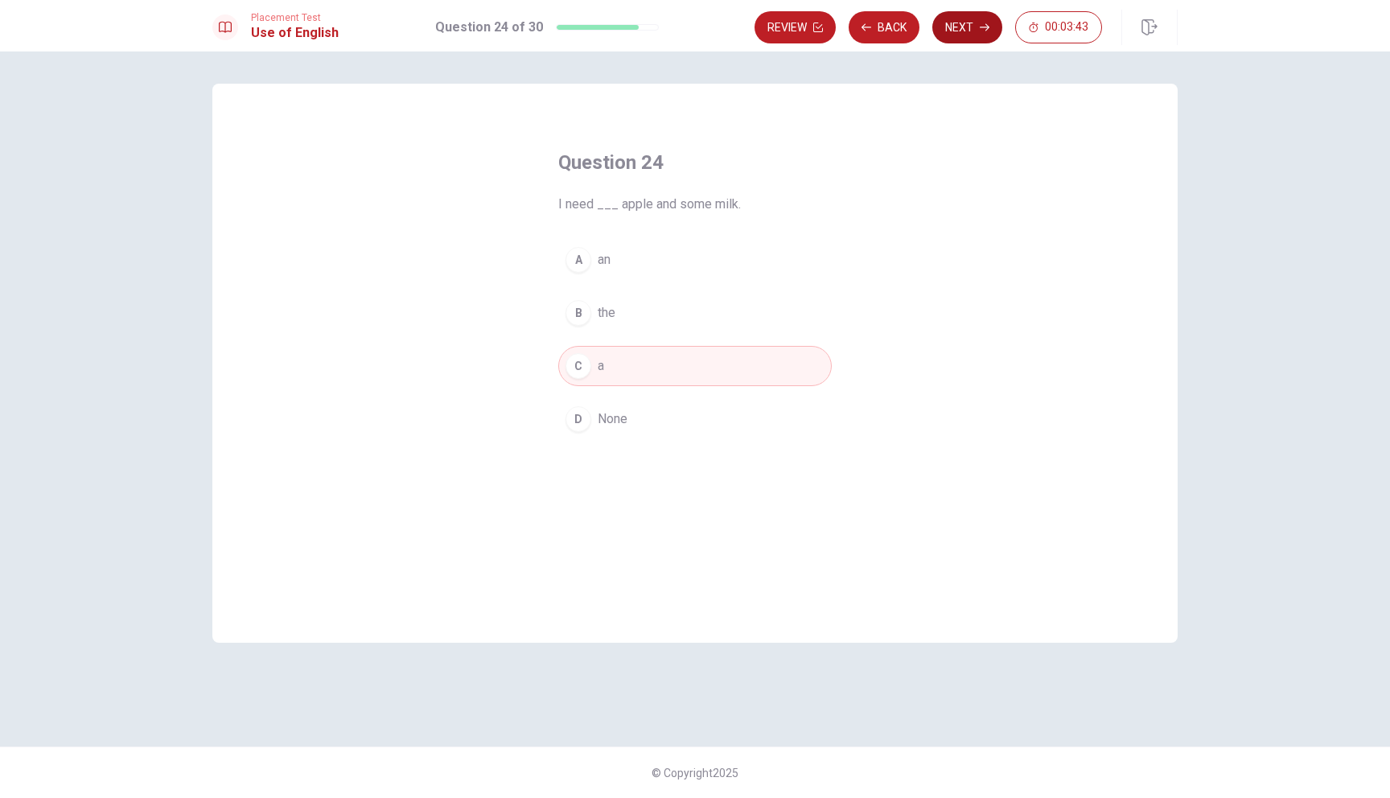
click at [964, 27] on button "Next" at bounding box center [967, 27] width 70 height 32
click at [610, 308] on span "argue" at bounding box center [613, 312] width 31 height 19
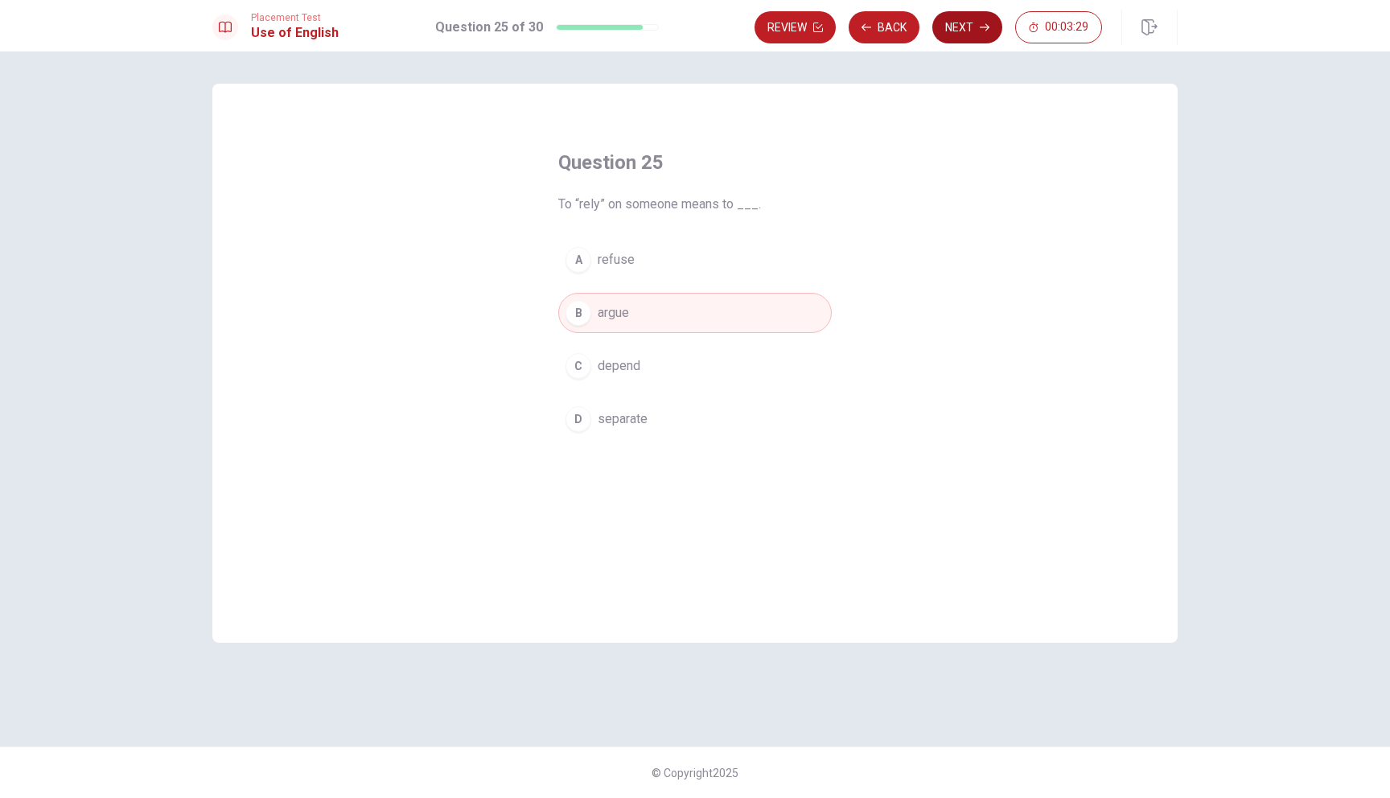
click at [951, 35] on button "Next" at bounding box center [967, 27] width 70 height 32
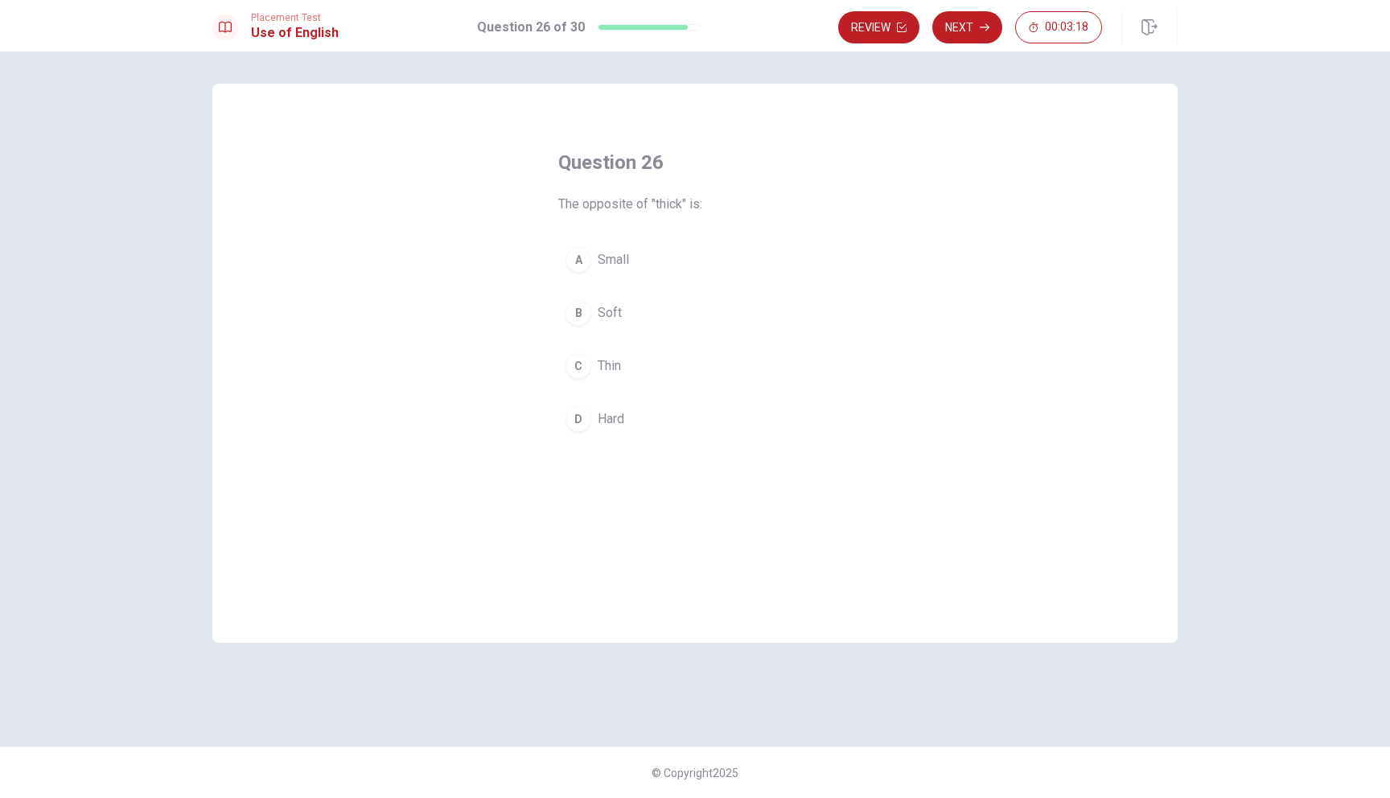
click at [615, 360] on span "Thin" at bounding box center [609, 365] width 23 height 19
click at [964, 31] on button "Next" at bounding box center [967, 27] width 70 height 32
click at [639, 249] on button "A long" at bounding box center [694, 260] width 273 height 40
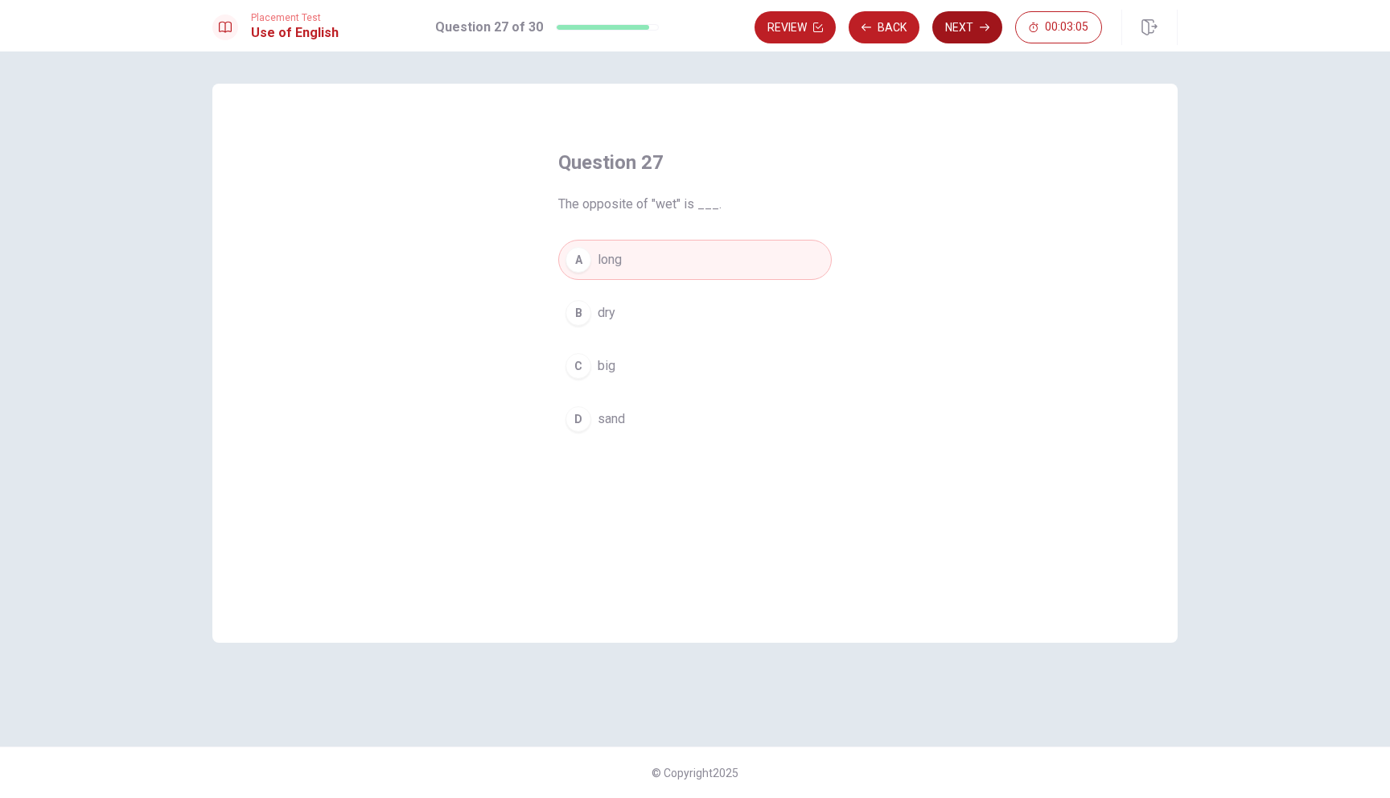
click at [964, 40] on button "Next" at bounding box center [967, 27] width 70 height 32
click at [610, 262] on span "behind" at bounding box center [617, 259] width 38 height 19
click at [996, 37] on button "Next" at bounding box center [967, 27] width 70 height 32
click at [606, 319] on span "tree" at bounding box center [609, 312] width 23 height 19
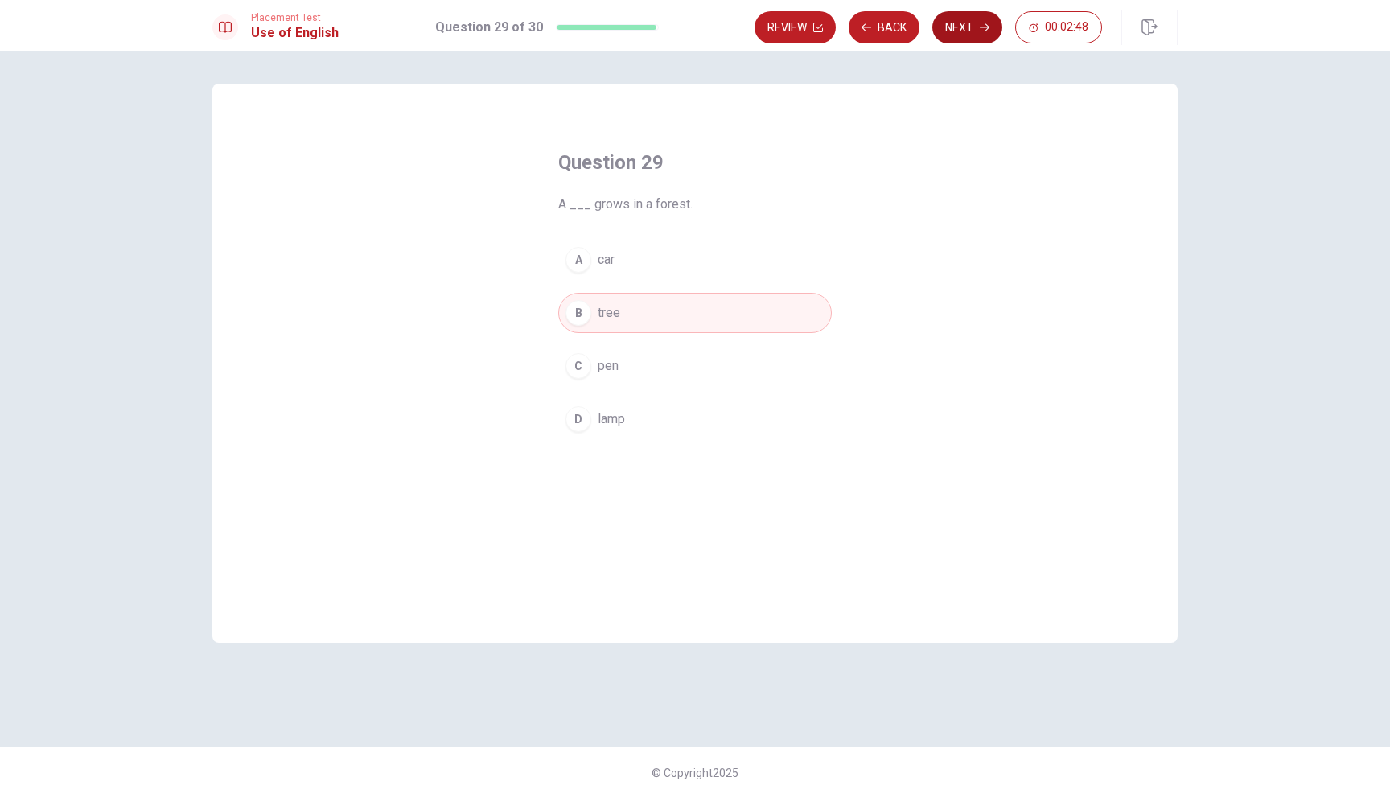
click at [944, 32] on button "Next" at bounding box center [967, 27] width 70 height 32
click at [630, 372] on span "washed" at bounding box center [620, 365] width 44 height 19
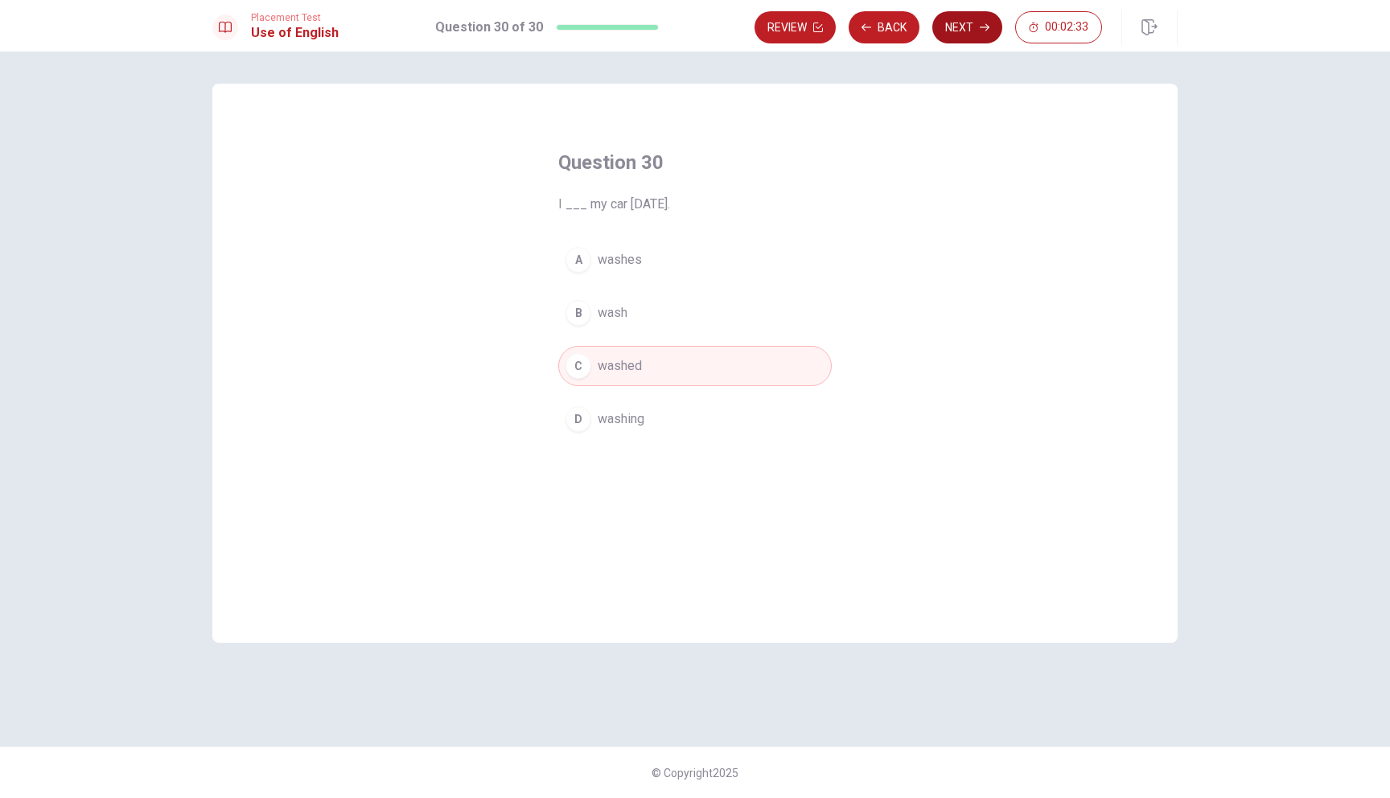
click at [975, 23] on button "Next" at bounding box center [967, 27] width 70 height 32
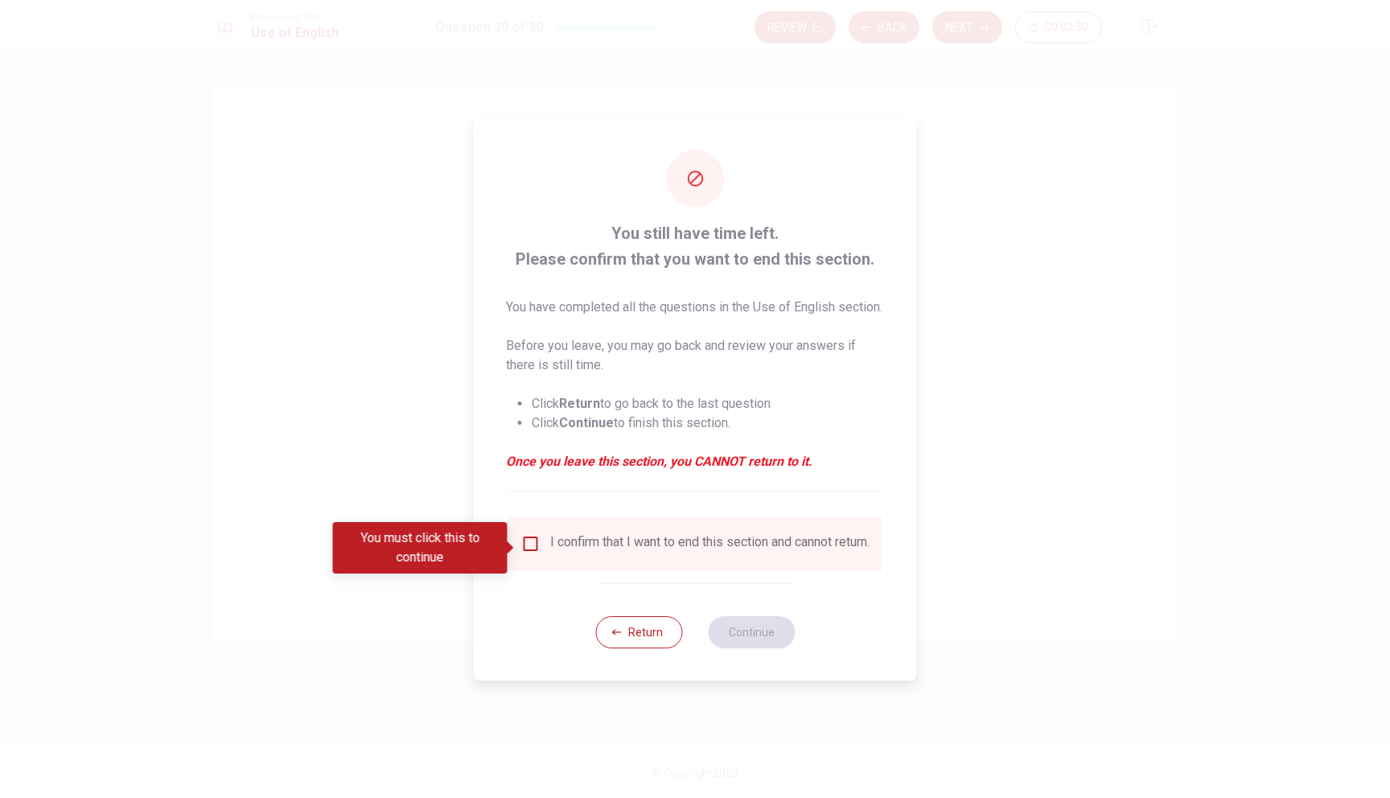
click at [546, 538] on div "I confirm that I want to end this section and cannot return." at bounding box center [695, 543] width 348 height 19
click at [535, 540] on input "You must click this to continue" at bounding box center [530, 543] width 19 height 19
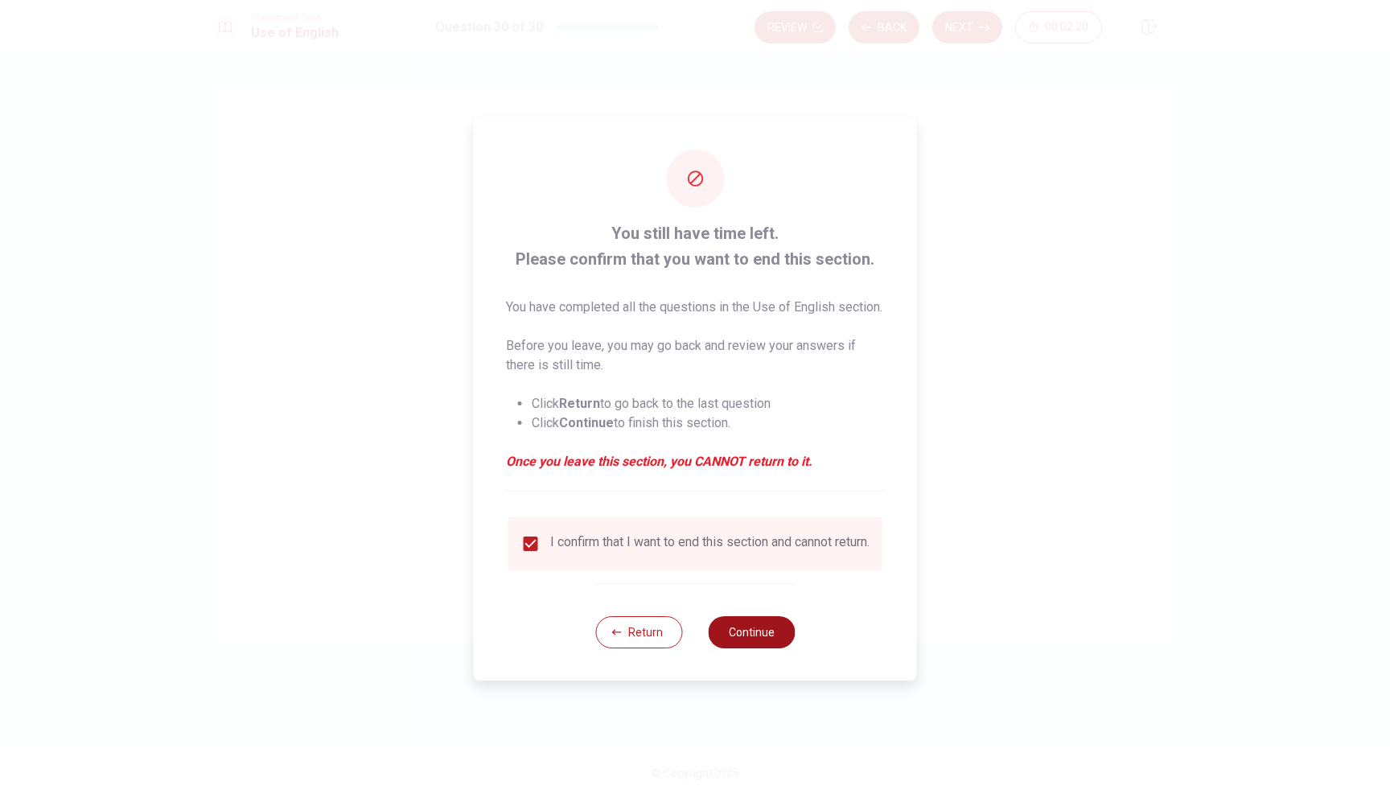
click at [742, 644] on button "Continue" at bounding box center [751, 632] width 87 height 32
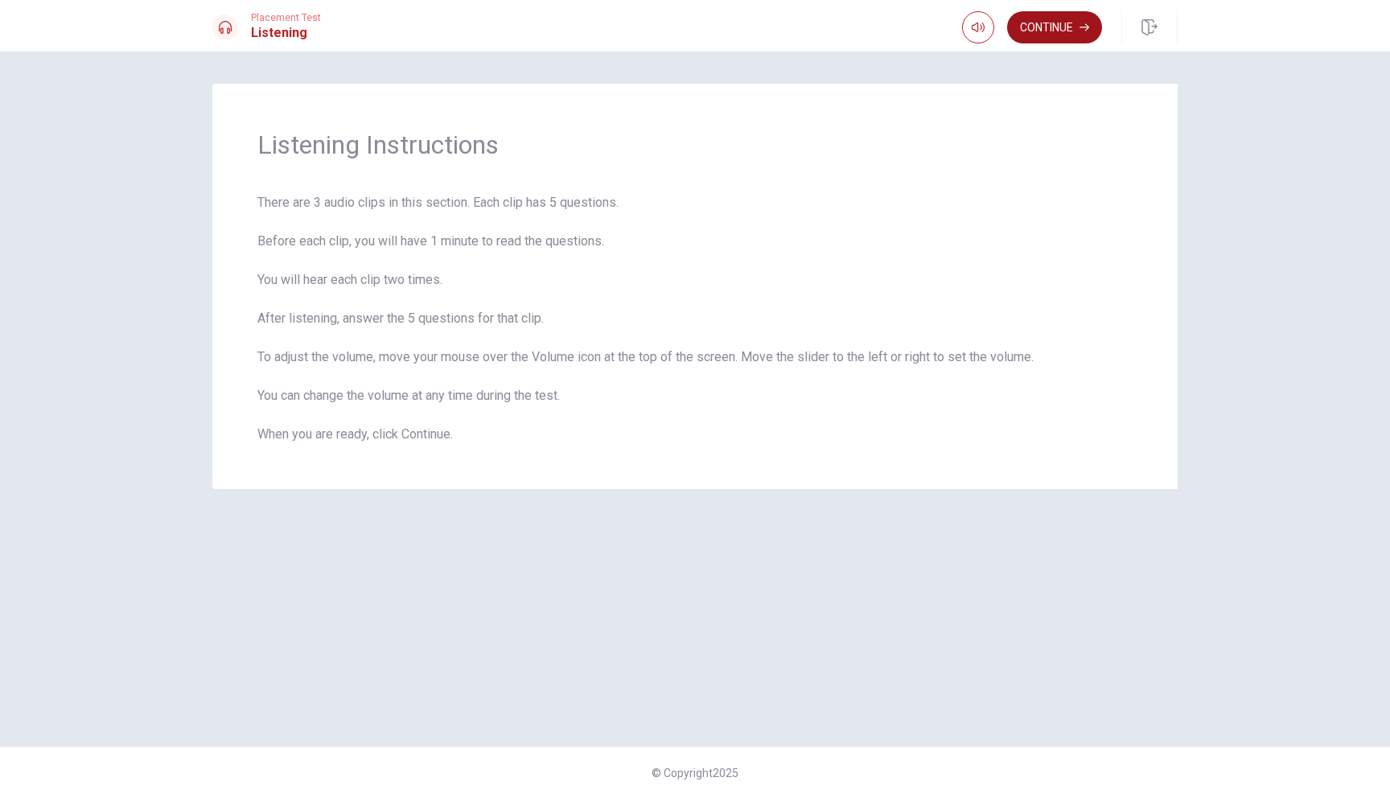
click at [1055, 29] on button "Continue" at bounding box center [1054, 27] width 95 height 32
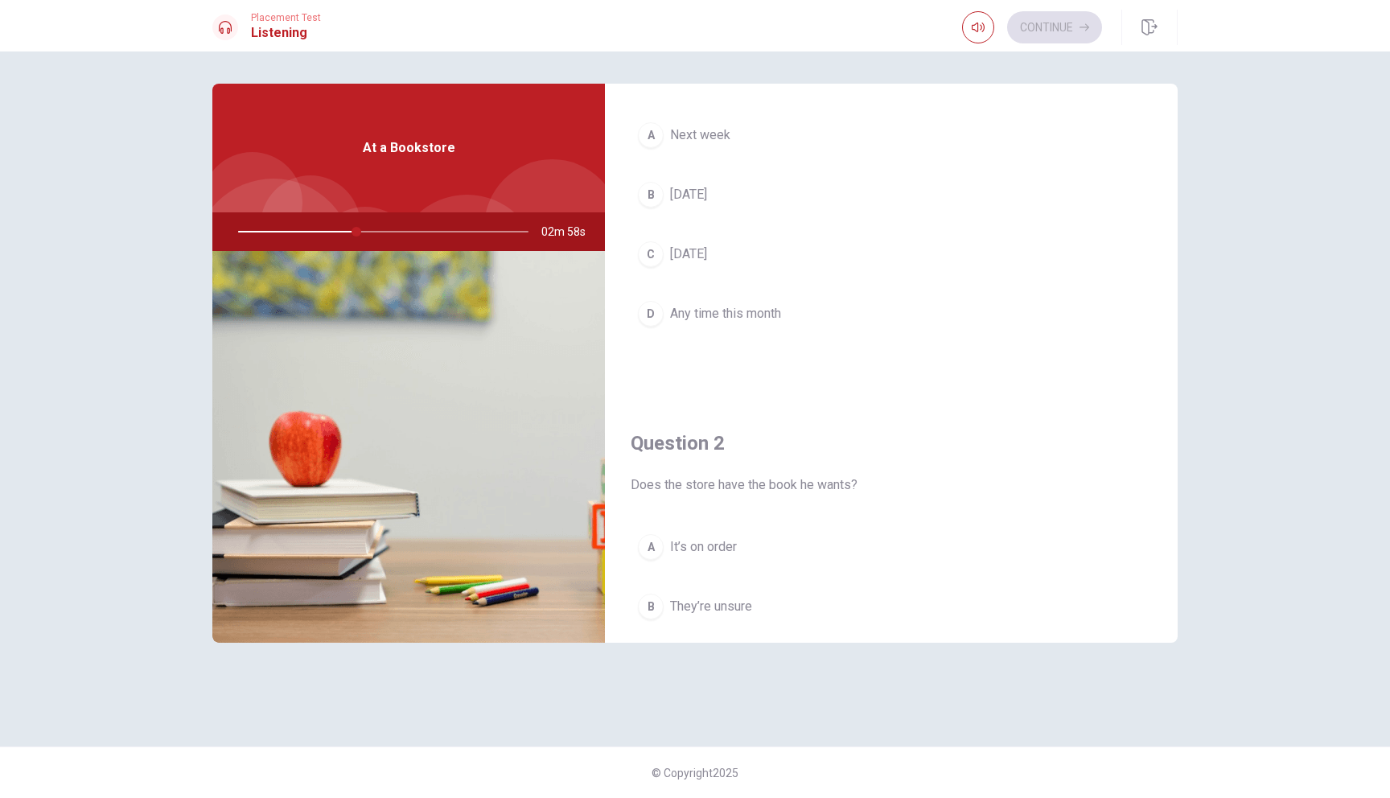
scroll to position [102, 0]
click at [684, 179] on button "B [DATE]" at bounding box center [890, 190] width 521 height 40
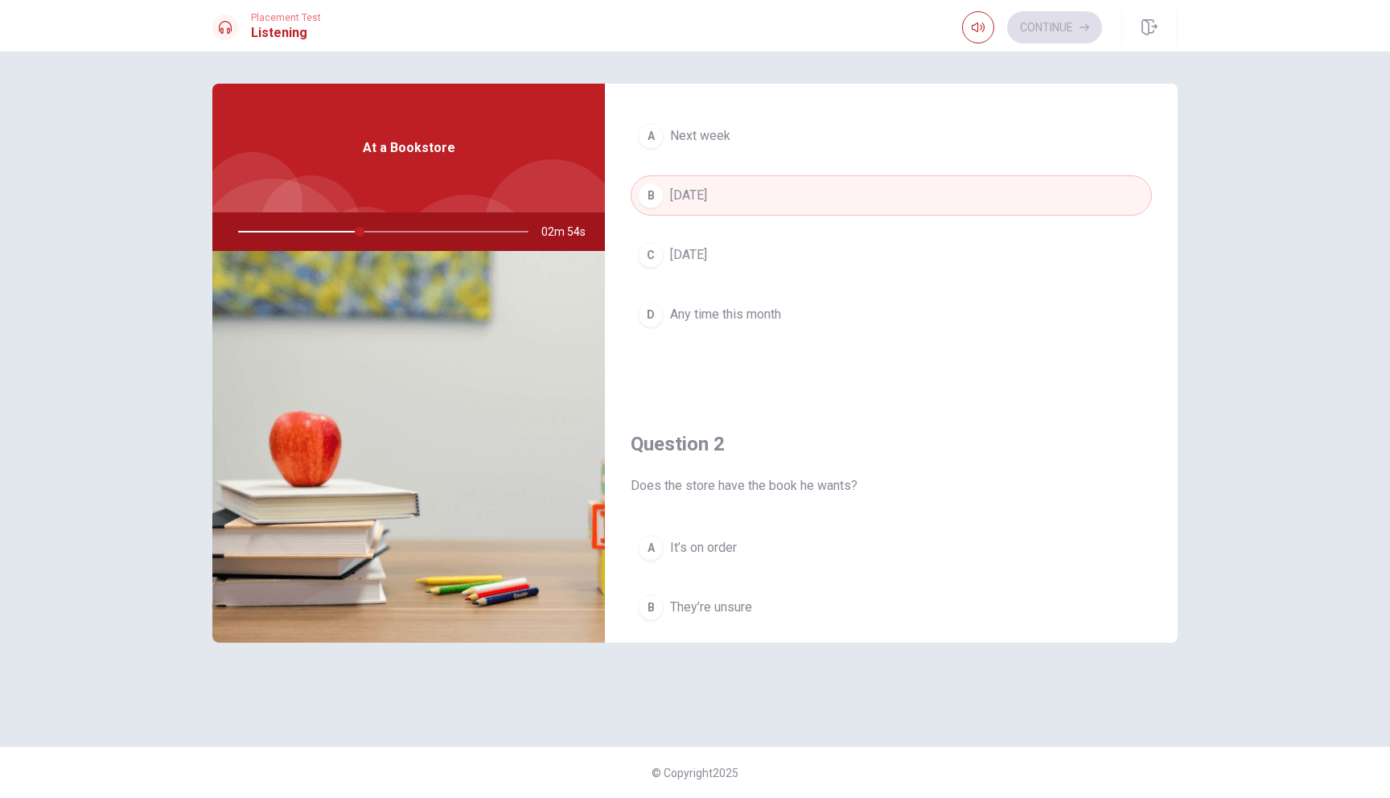
scroll to position [95, 0]
click at [727, 324] on span "Any time this month" at bounding box center [725, 315] width 111 height 19
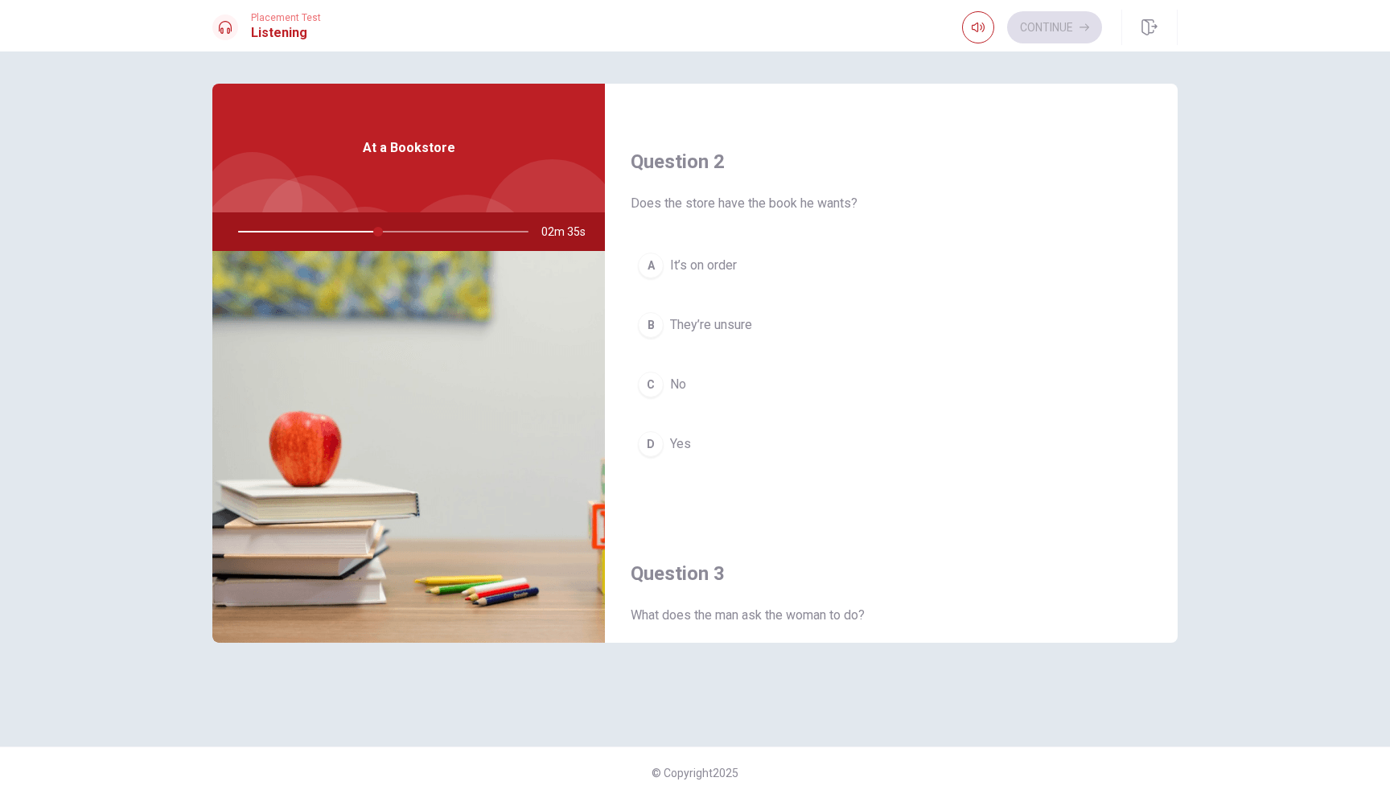
scroll to position [375, 0]
click at [649, 453] on div "D" at bounding box center [651, 448] width 26 height 26
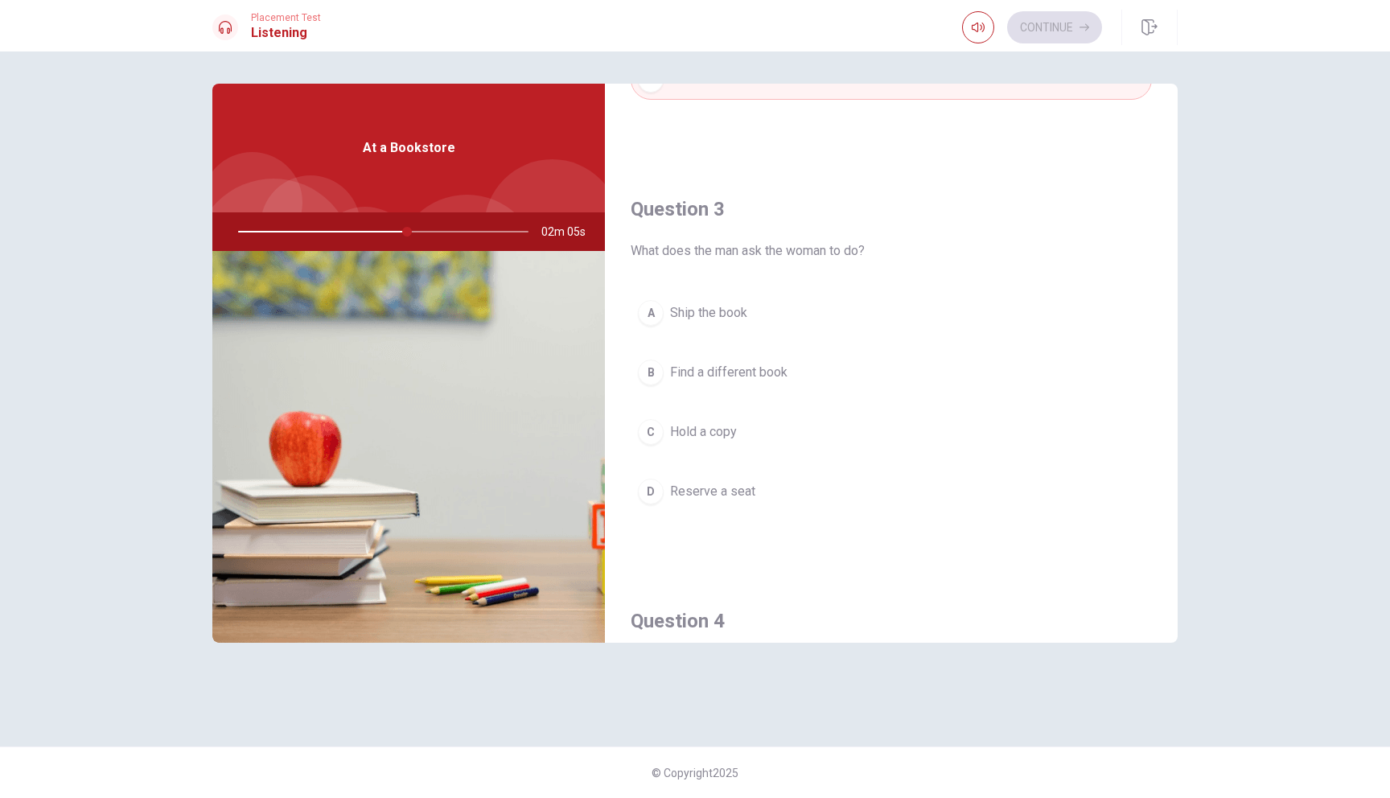
scroll to position [752, 0]
click at [722, 362] on span "Find a different book" at bounding box center [728, 363] width 117 height 19
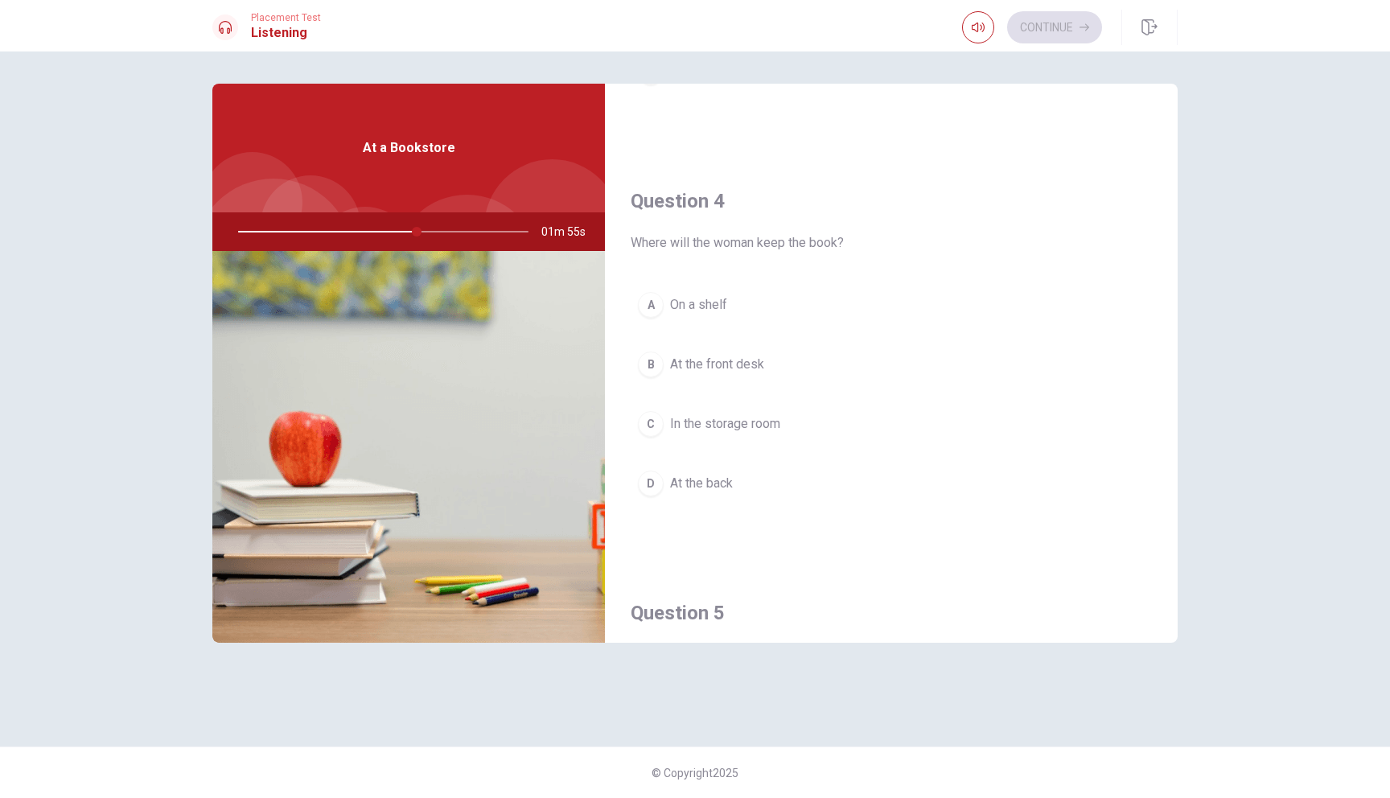
scroll to position [1189, 0]
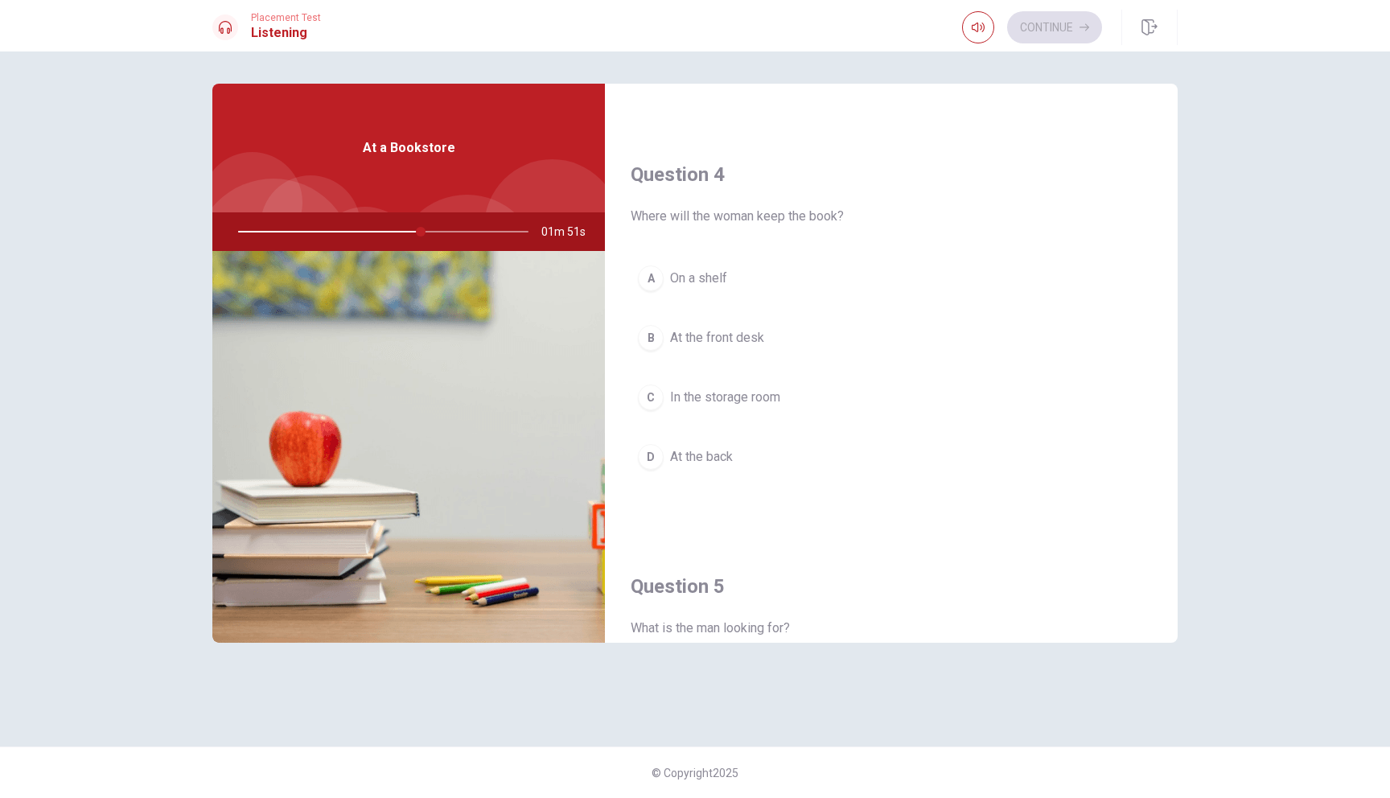
click at [451, 232] on div at bounding box center [380, 231] width 322 height 39
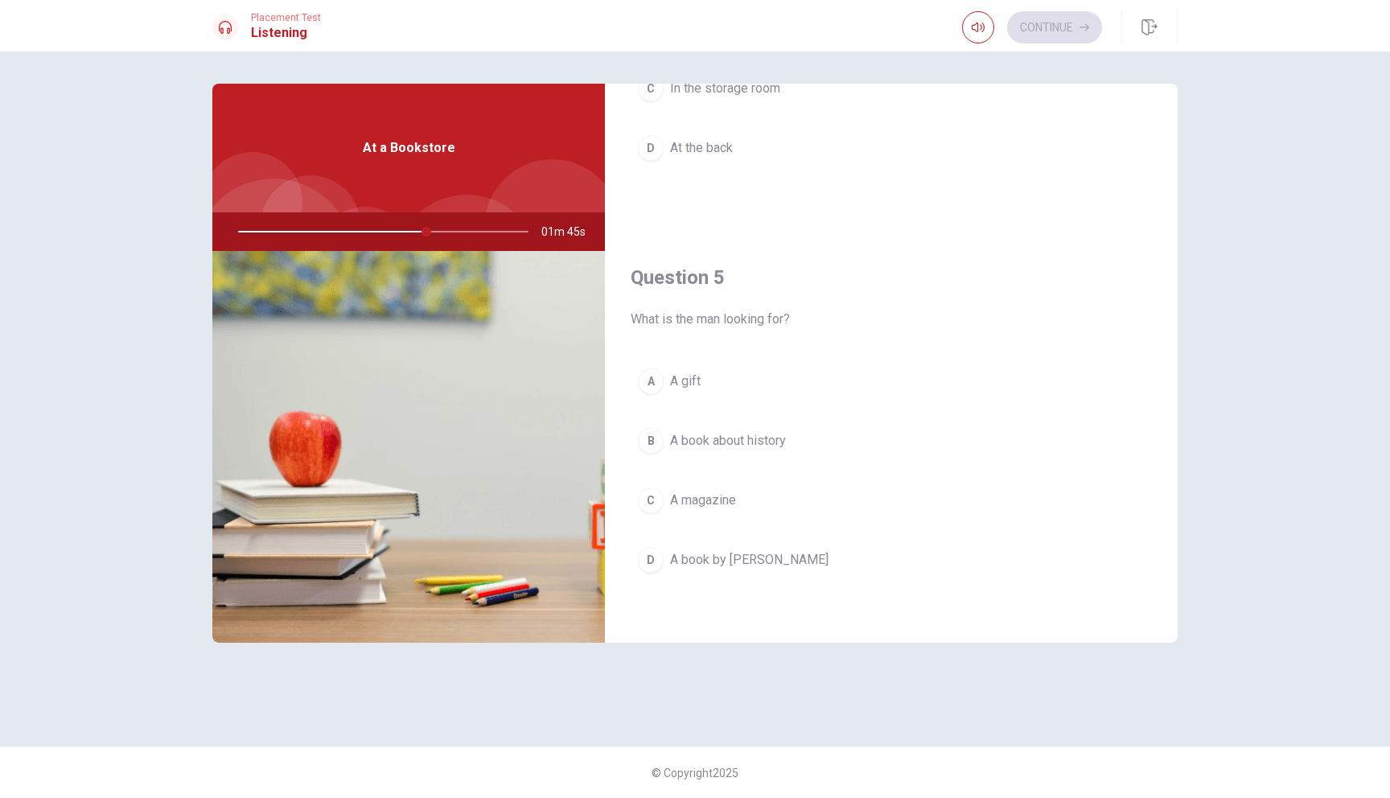
scroll to position [1500, 0]
click at [754, 559] on span "A book by [PERSON_NAME]" at bounding box center [749, 557] width 158 height 19
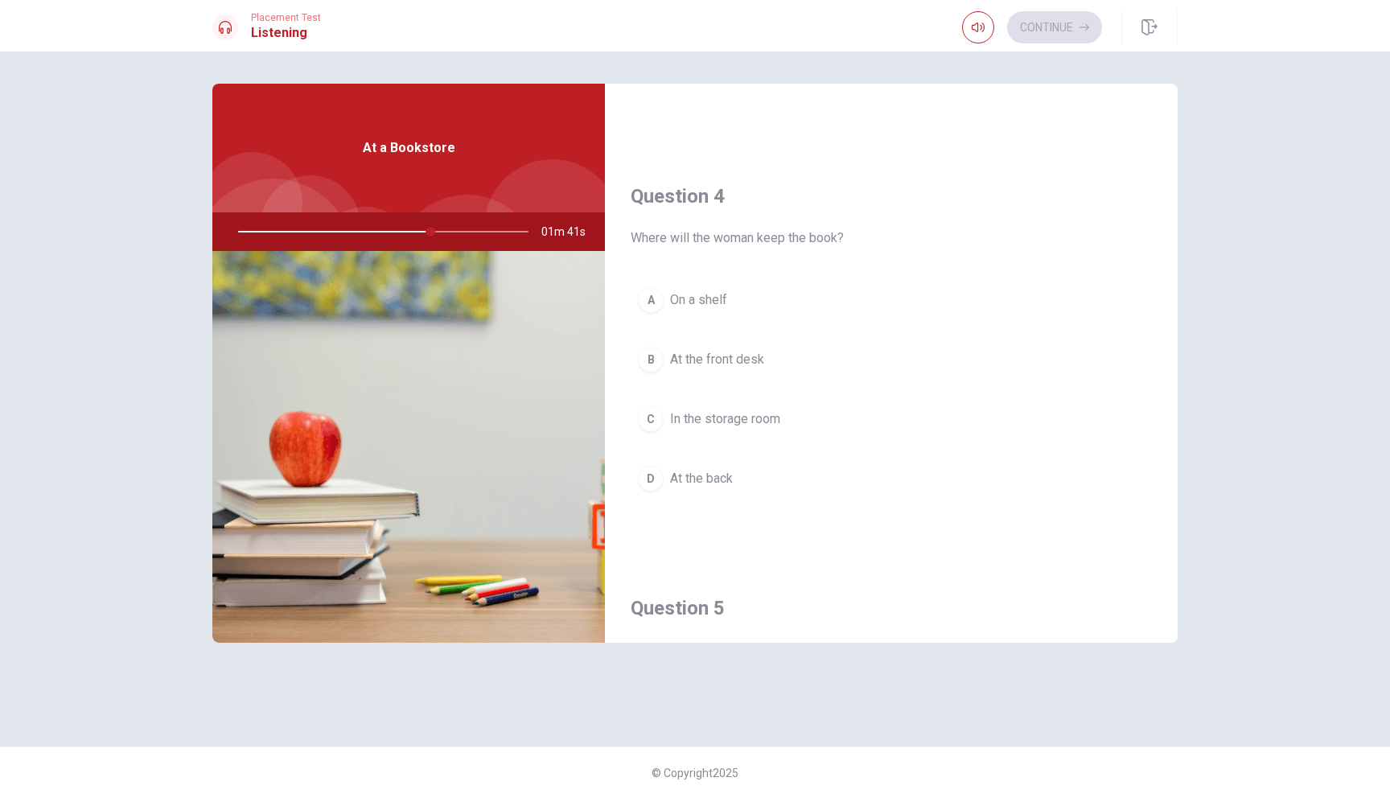
scroll to position [1167, 0]
click at [741, 485] on button "D At the back" at bounding box center [890, 479] width 521 height 40
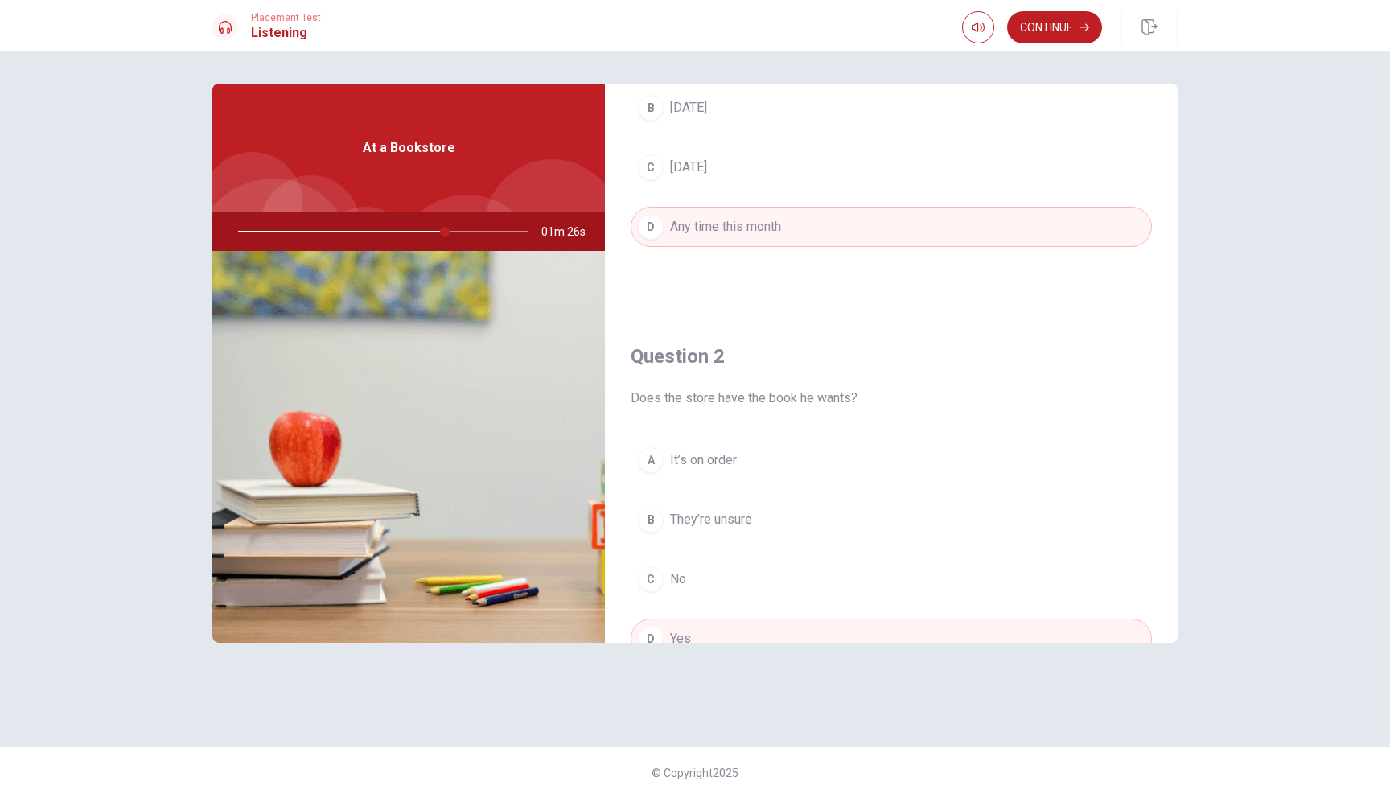
scroll to position [173, 0]
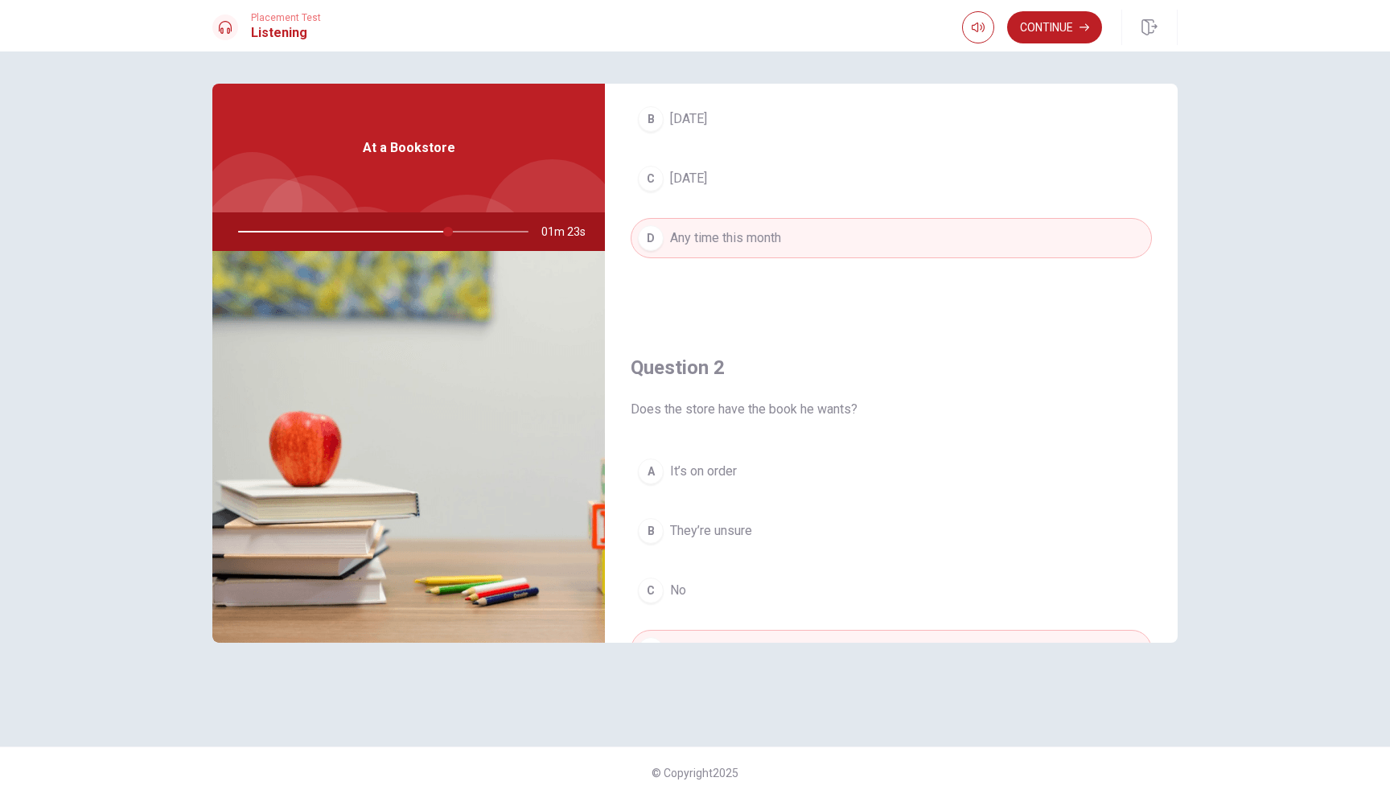
drag, startPoint x: 447, startPoint y: 232, endPoint x: 552, endPoint y: 267, distance: 110.1
click at [552, 267] on div "At a Bookstore 01m 23s" at bounding box center [408, 363] width 392 height 559
click at [1053, 22] on button "Continue" at bounding box center [1054, 27] width 95 height 32
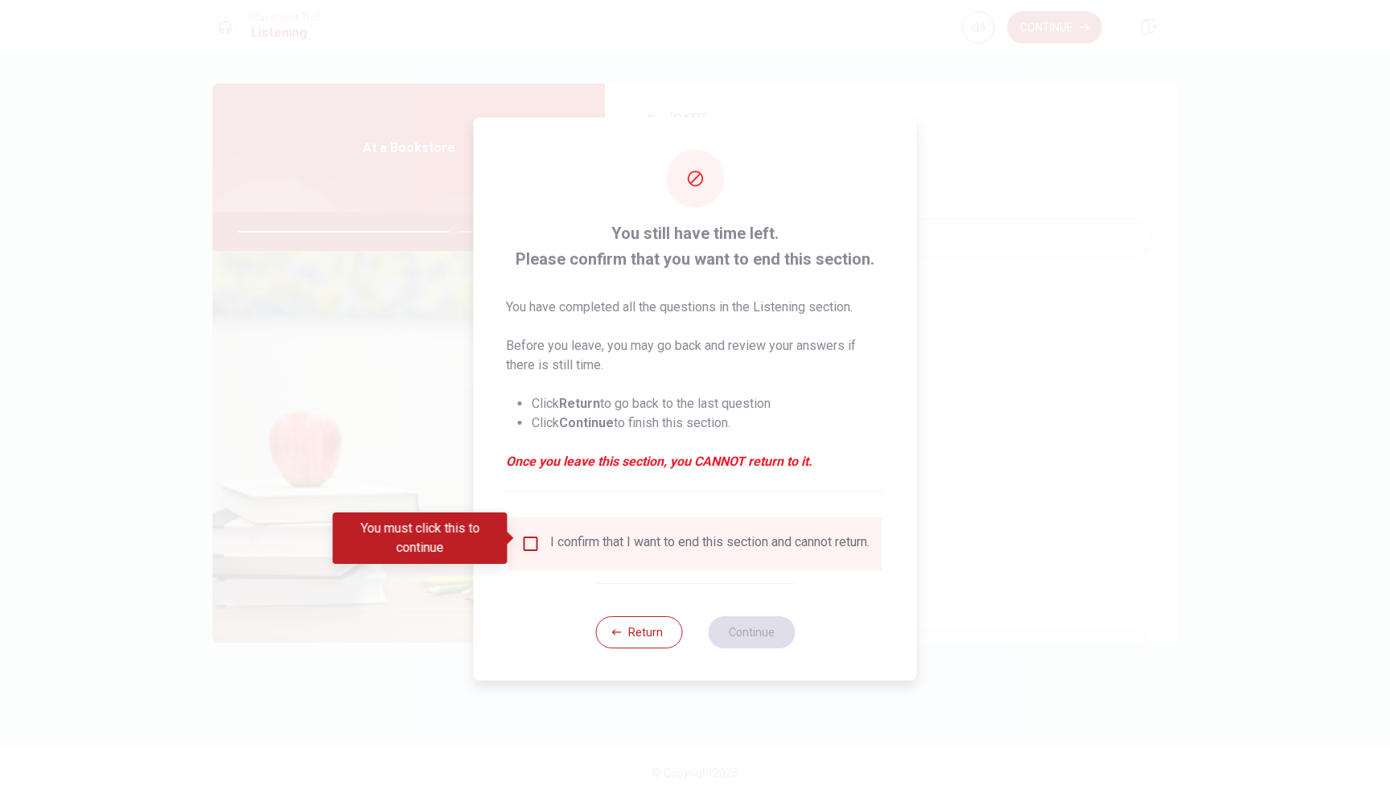
click at [516, 541] on div "You must click this to continue" at bounding box center [426, 537] width 186 height 51
click at [534, 546] on input "You must click this to continue" at bounding box center [530, 543] width 19 height 19
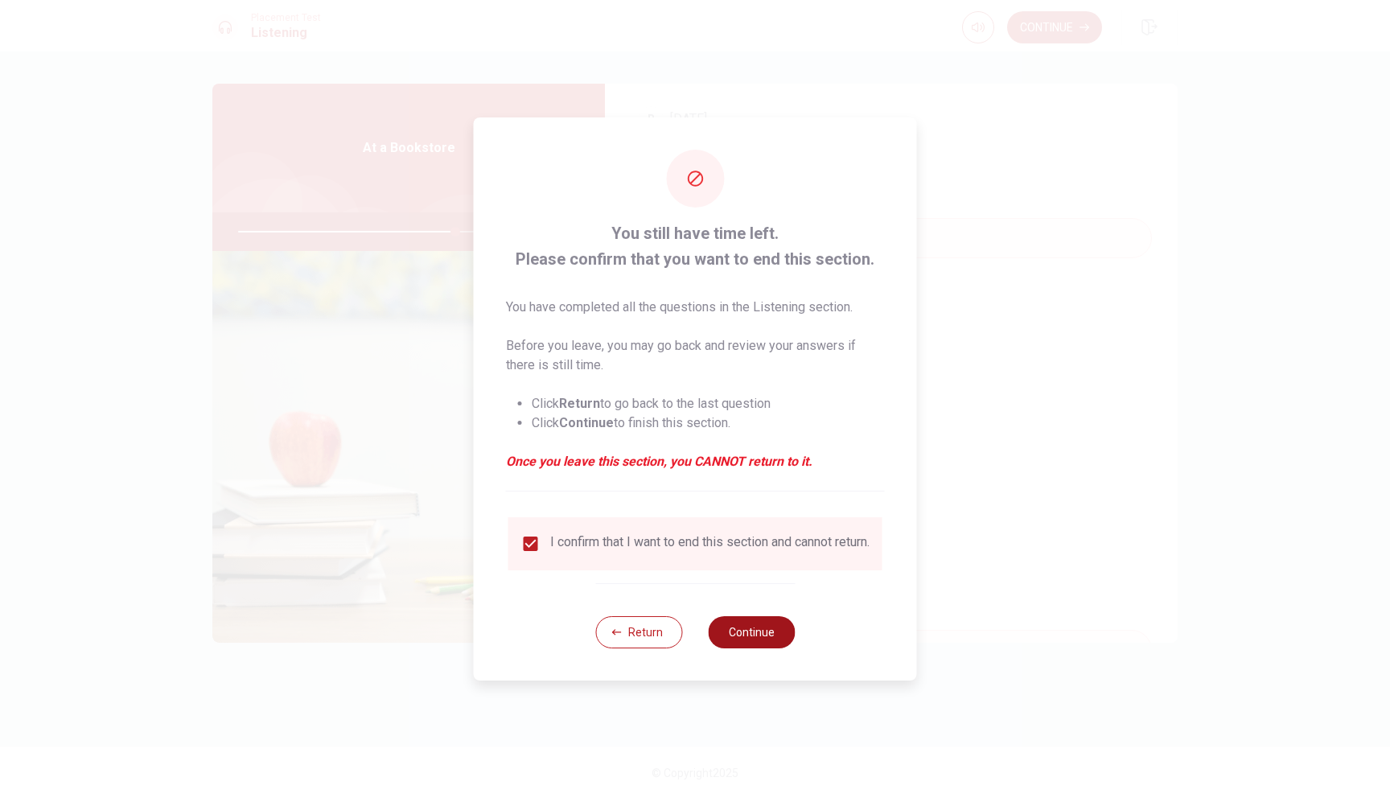
click at [733, 642] on button "Continue" at bounding box center [751, 632] width 87 height 32
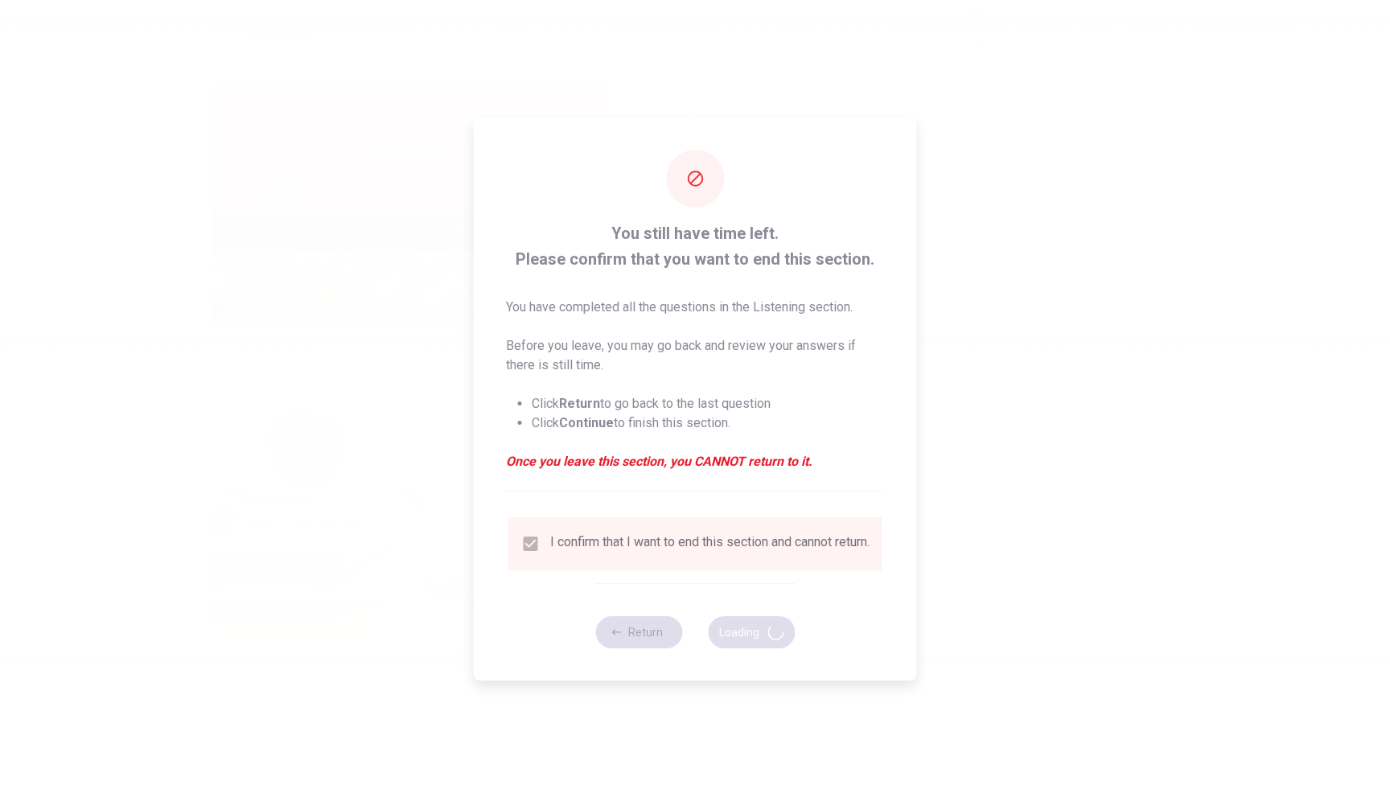
type input "76"
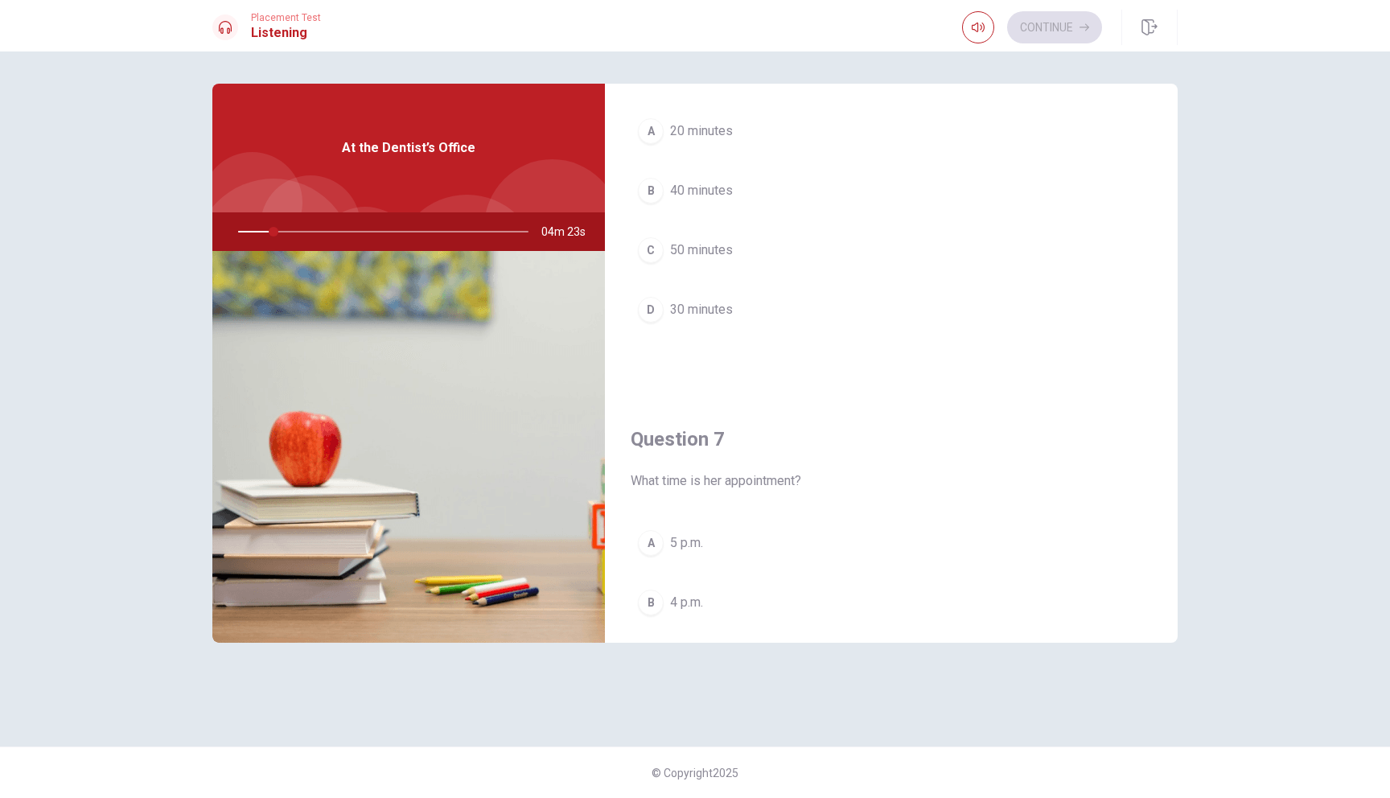
scroll to position [129, 0]
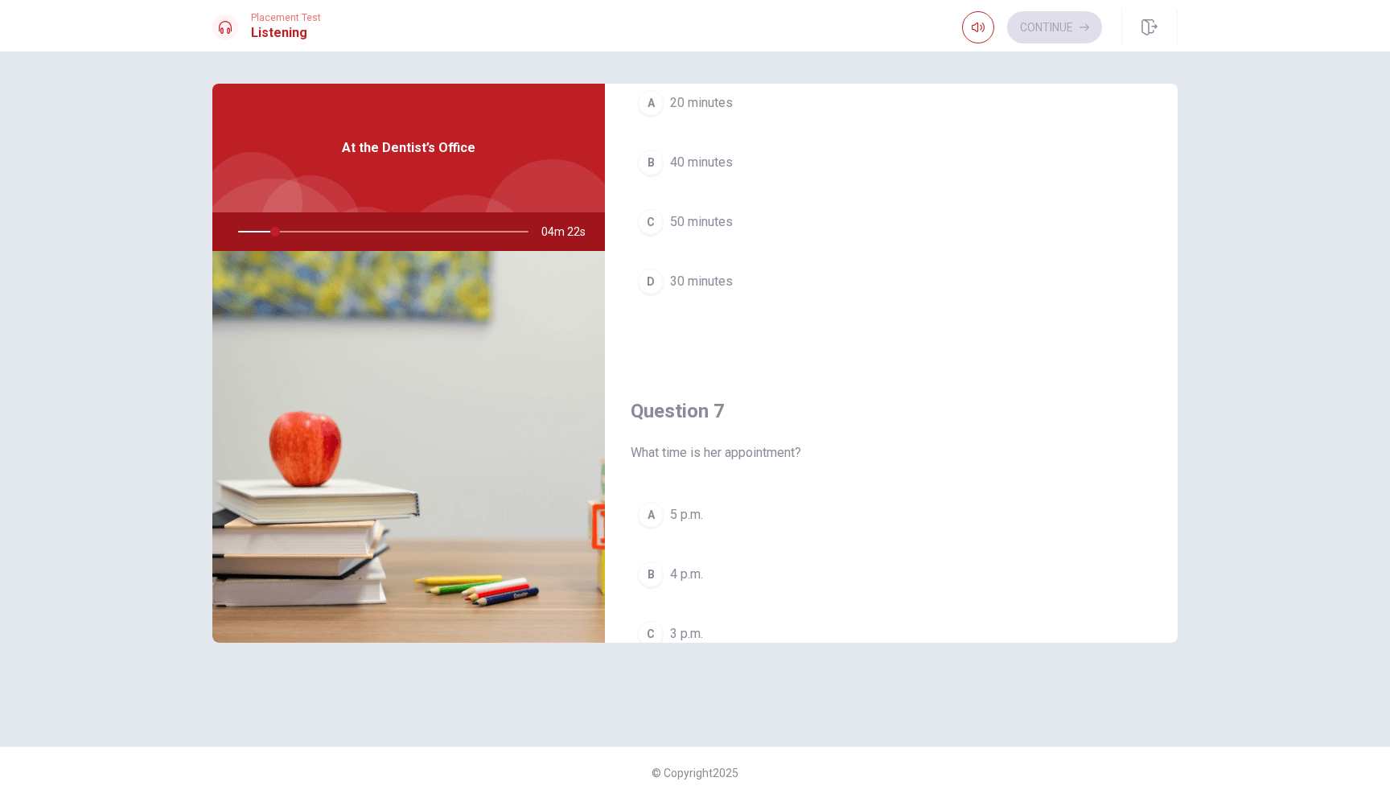
click at [766, 447] on span "What time is her appointment?" at bounding box center [890, 452] width 521 height 19
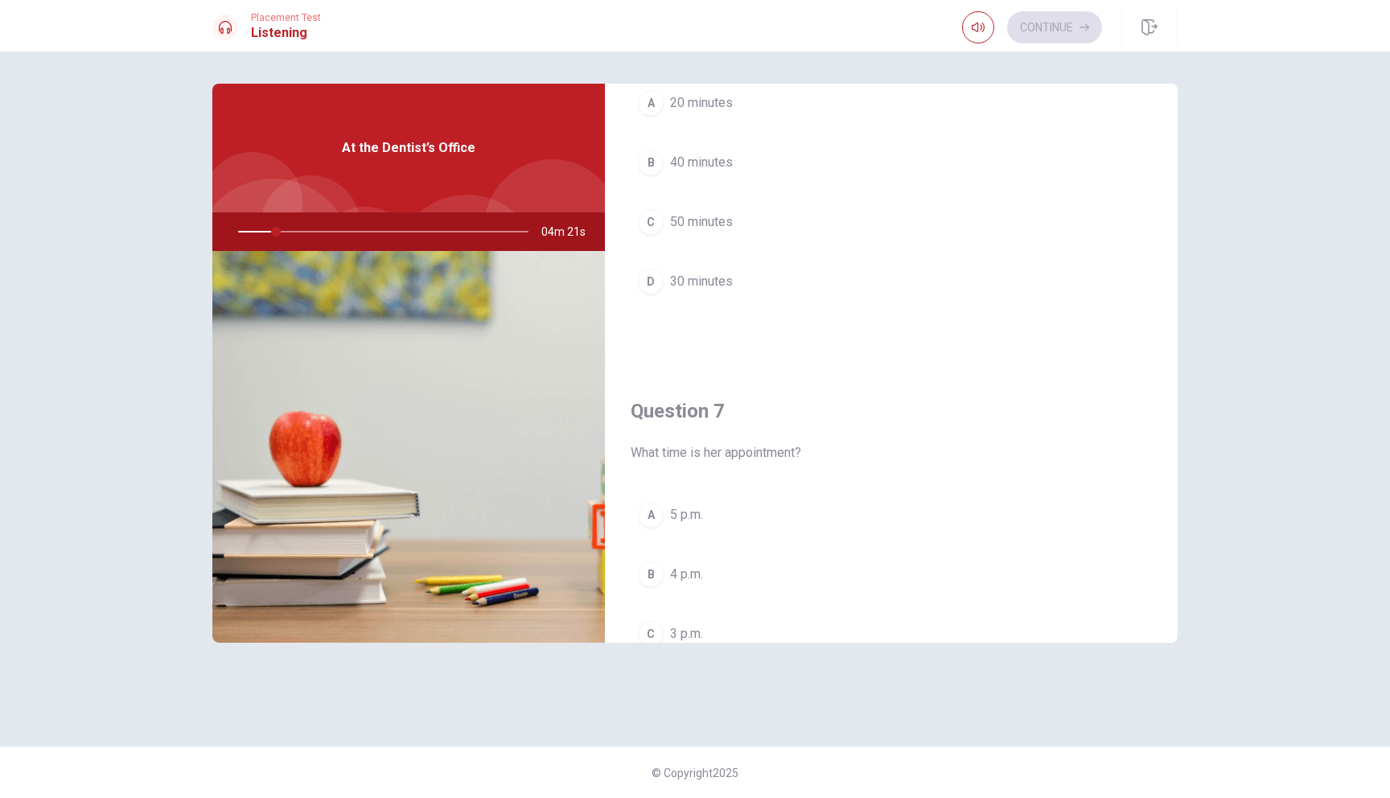
click at [766, 447] on span "What time is her appointment?" at bounding box center [890, 452] width 521 height 19
click at [710, 404] on span "30 minutes" at bounding box center [701, 397] width 63 height 19
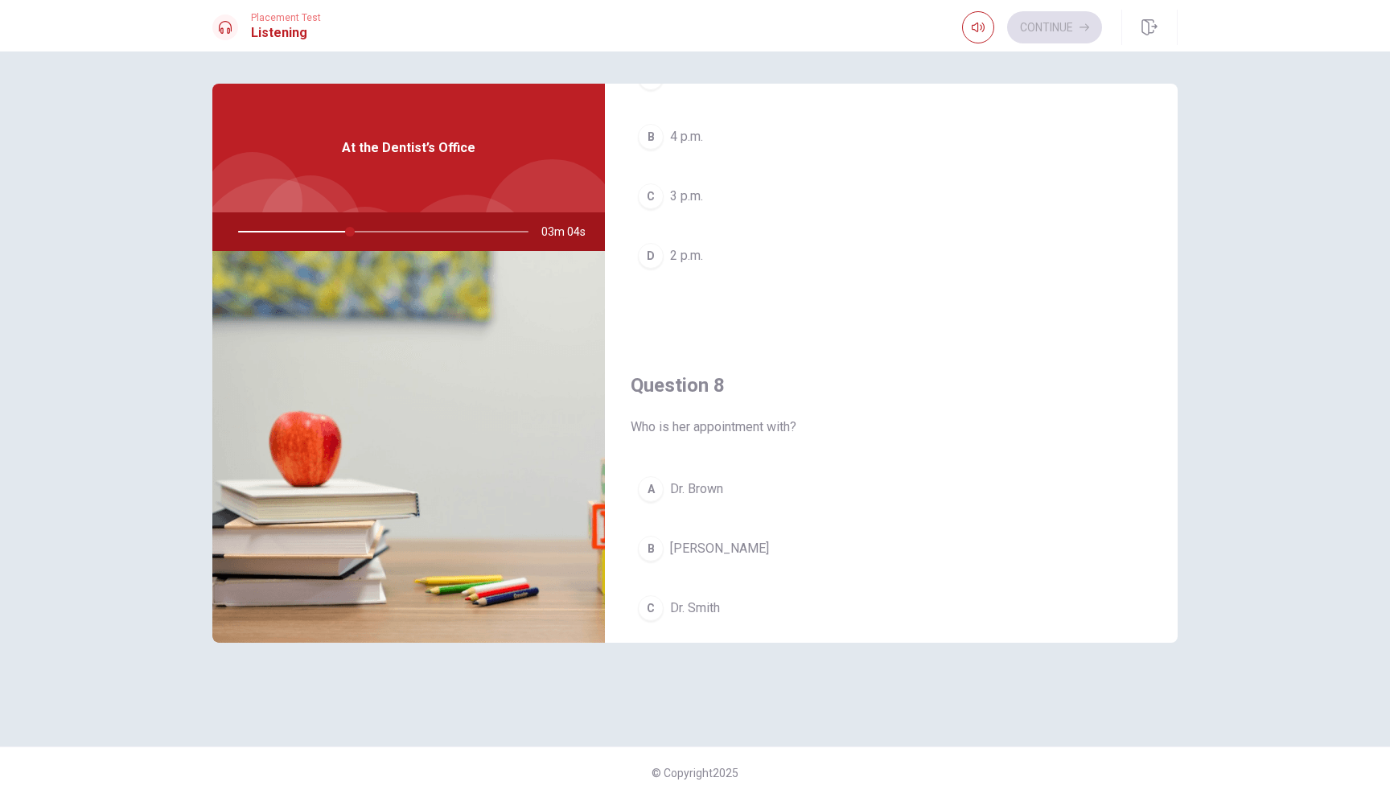
scroll to position [560, 0]
click at [688, 202] on span "3 p.m." at bounding box center [686, 203] width 33 height 19
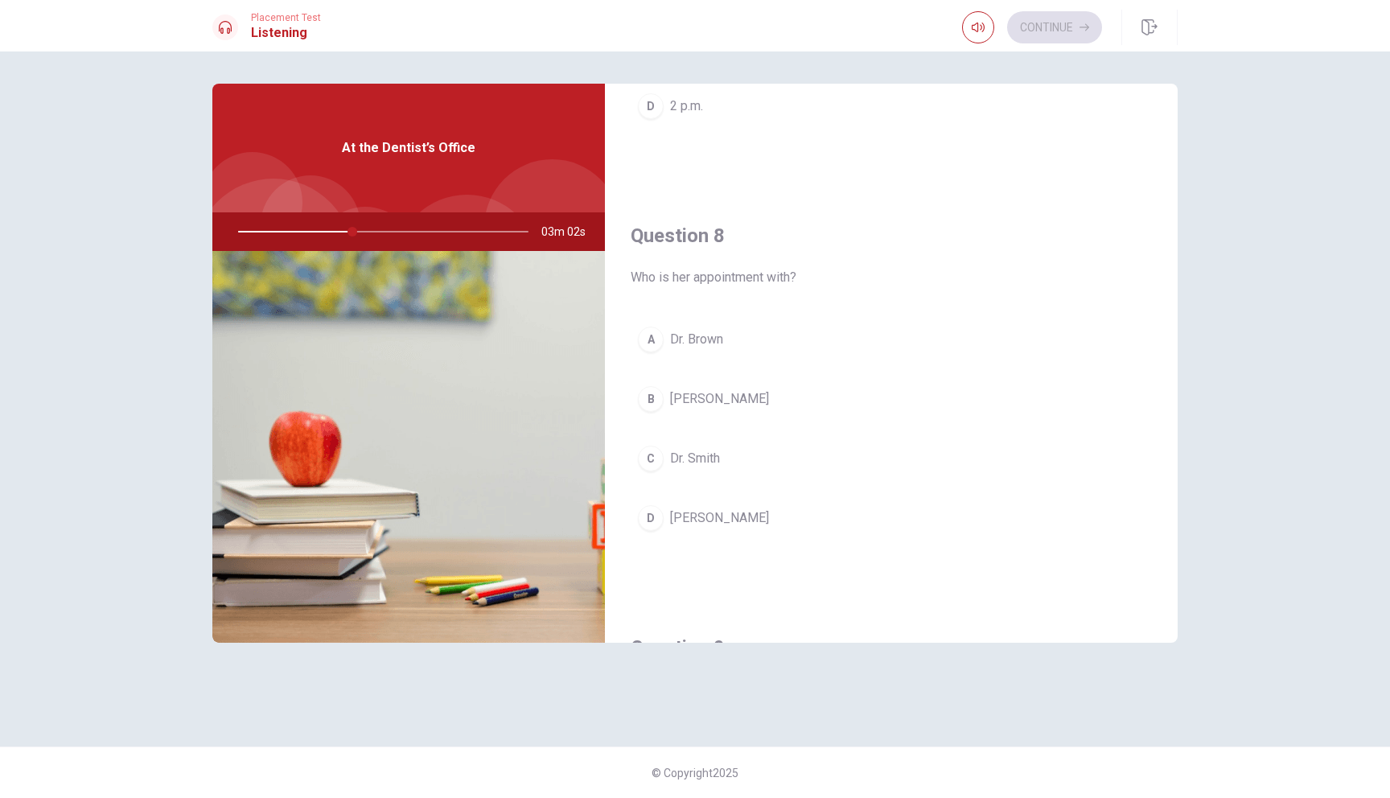
scroll to position [718, 0]
click at [704, 326] on button "A [PERSON_NAME]" at bounding box center [890, 338] width 521 height 40
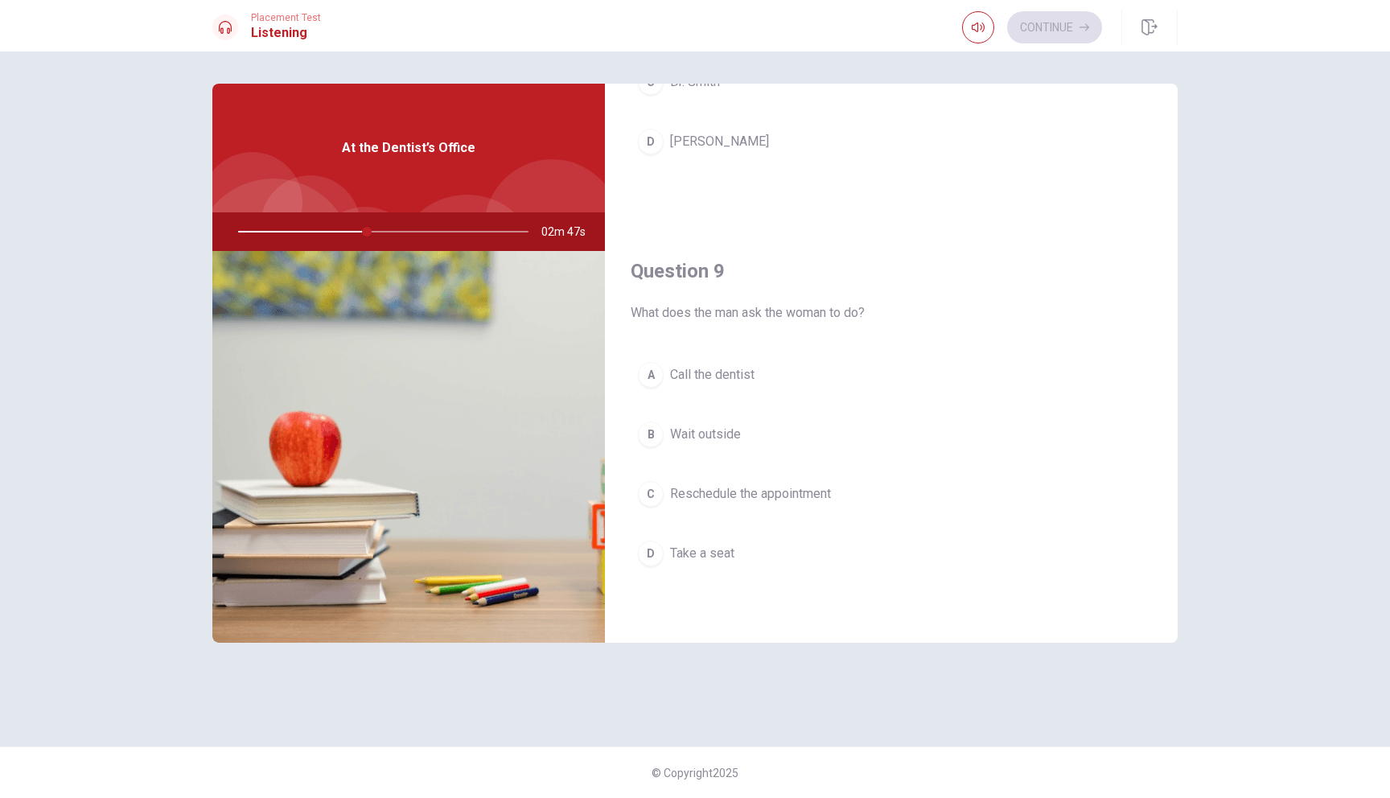
scroll to position [1094, 0]
click at [711, 388] on button "A Call the dentist" at bounding box center [890, 373] width 521 height 40
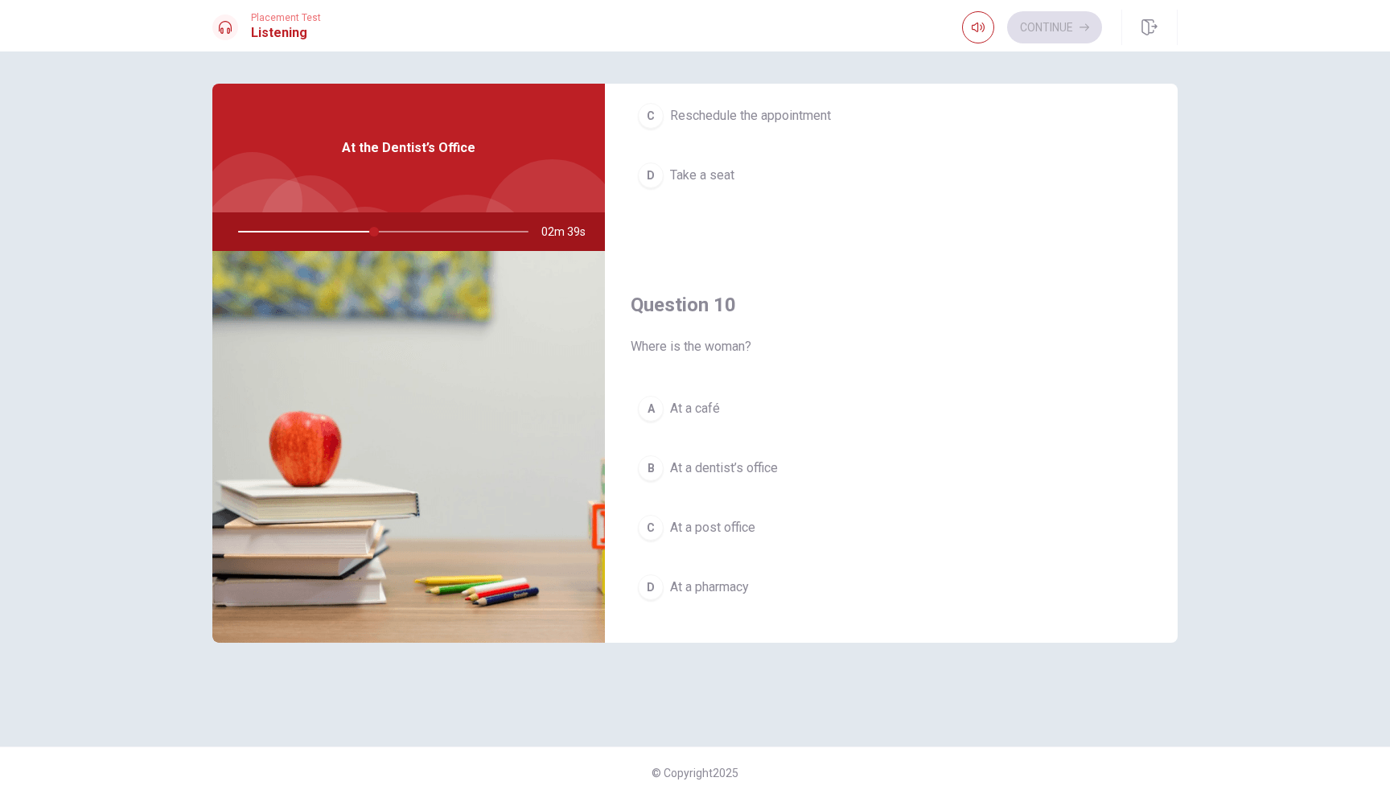
scroll to position [1500, 0]
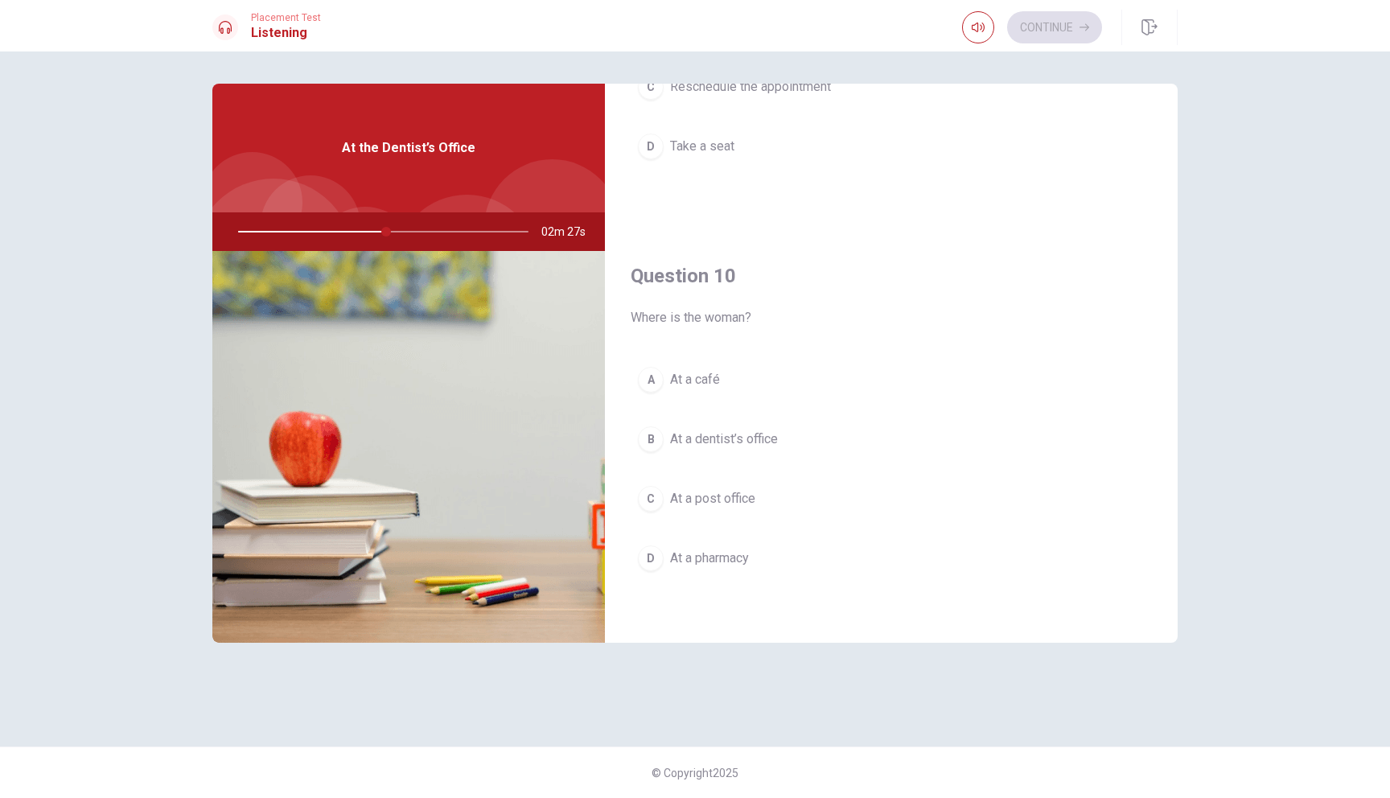
click at [766, 448] on span "At a dentist’s office" at bounding box center [724, 438] width 108 height 19
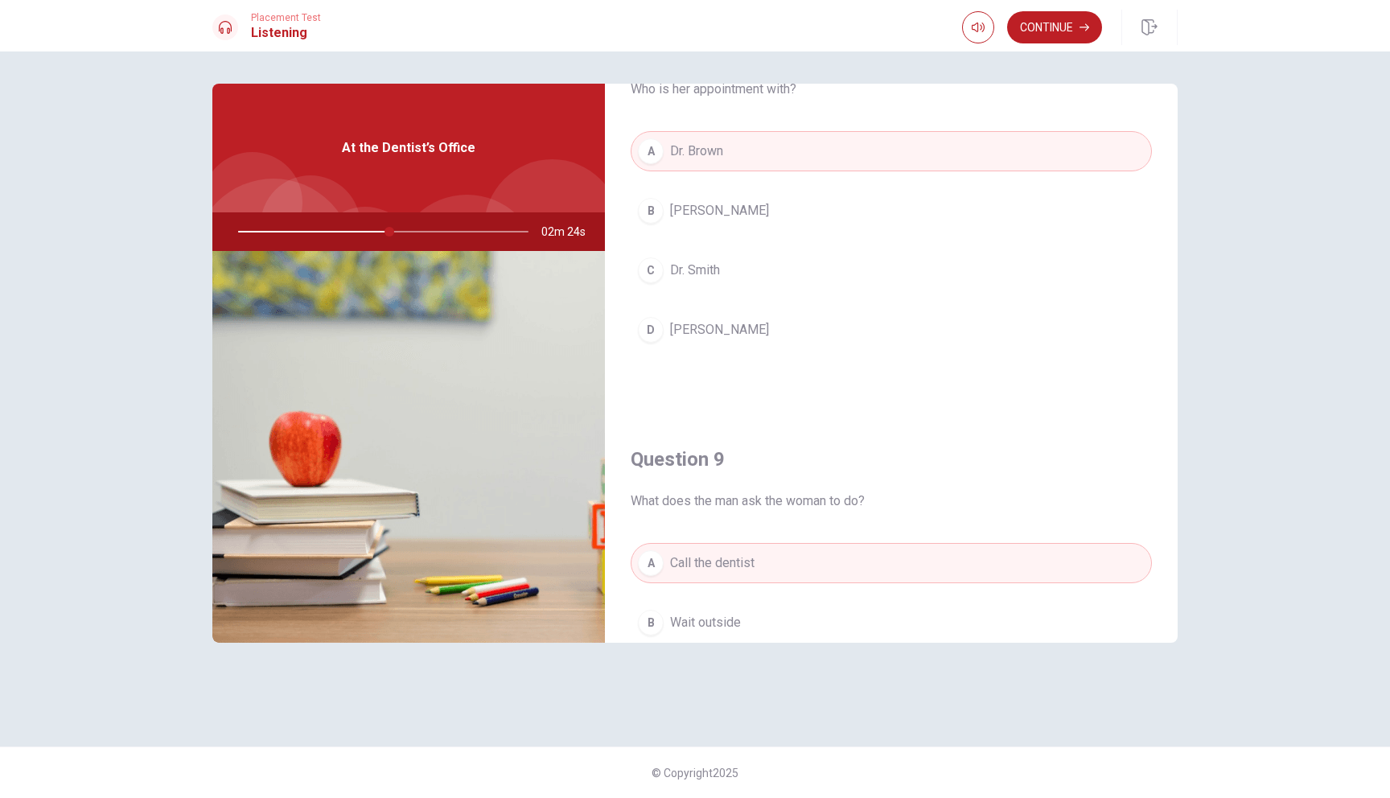
scroll to position [897, 0]
click at [766, 448] on div "Question 9 What does the man ask the woman to do? A Call the dentist B Wait out…" at bounding box center [891, 627] width 573 height 412
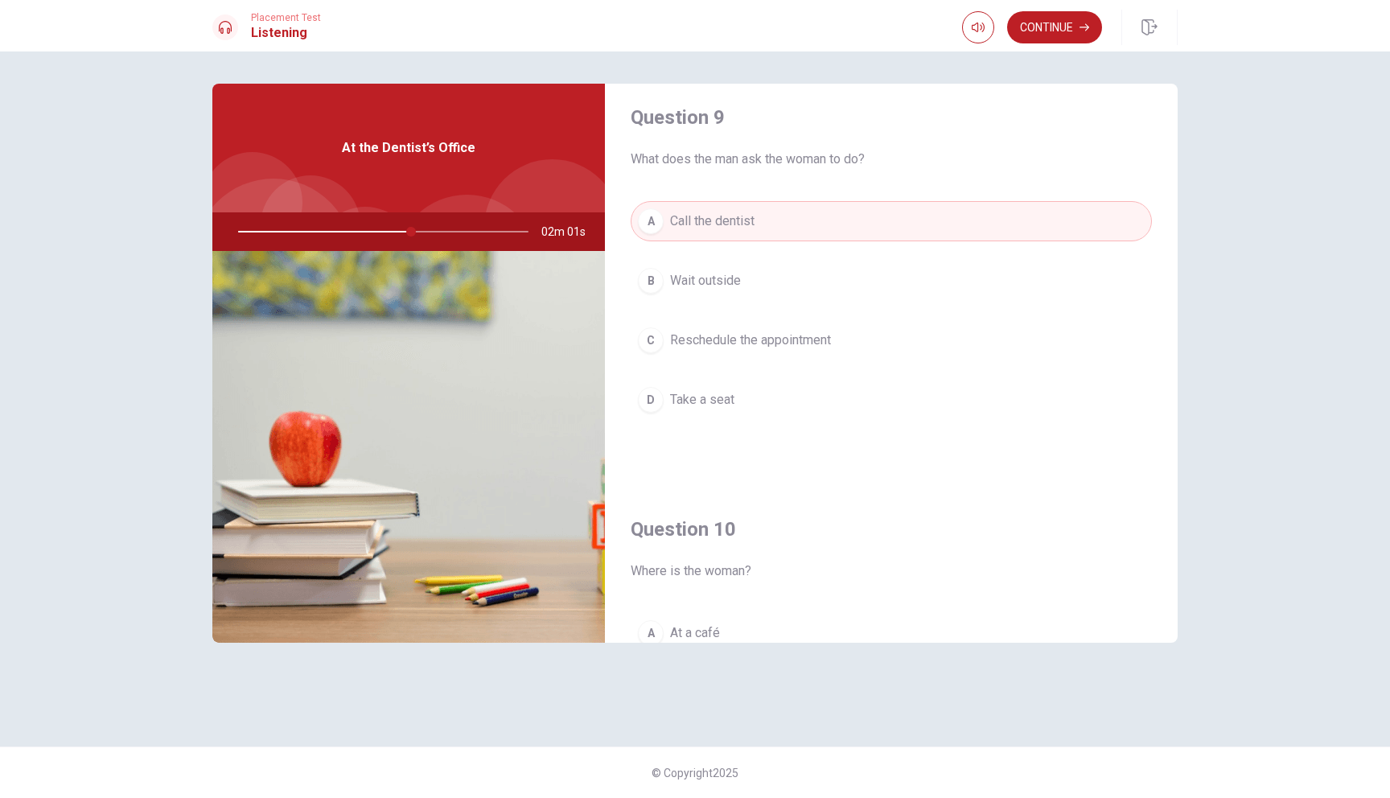
scroll to position [1251, 0]
click at [1093, 33] on button "Continue" at bounding box center [1054, 27] width 95 height 32
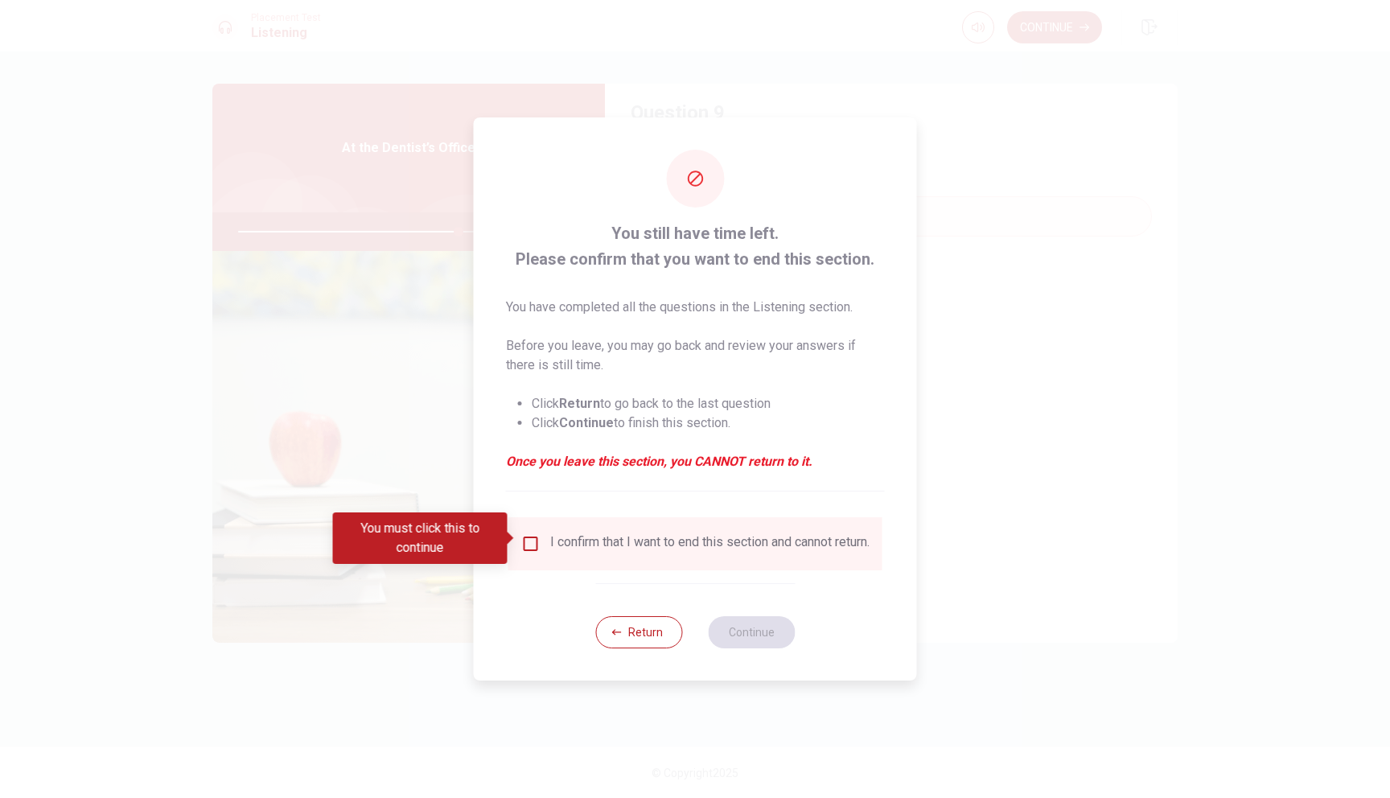
click at [684, 544] on div "I confirm that I want to end this section and cannot return." at bounding box center [709, 543] width 319 height 19
click at [556, 542] on div "I confirm that I want to end this section and cannot return." at bounding box center [709, 543] width 319 height 19
click at [528, 545] on input "You must click this to continue" at bounding box center [530, 543] width 19 height 19
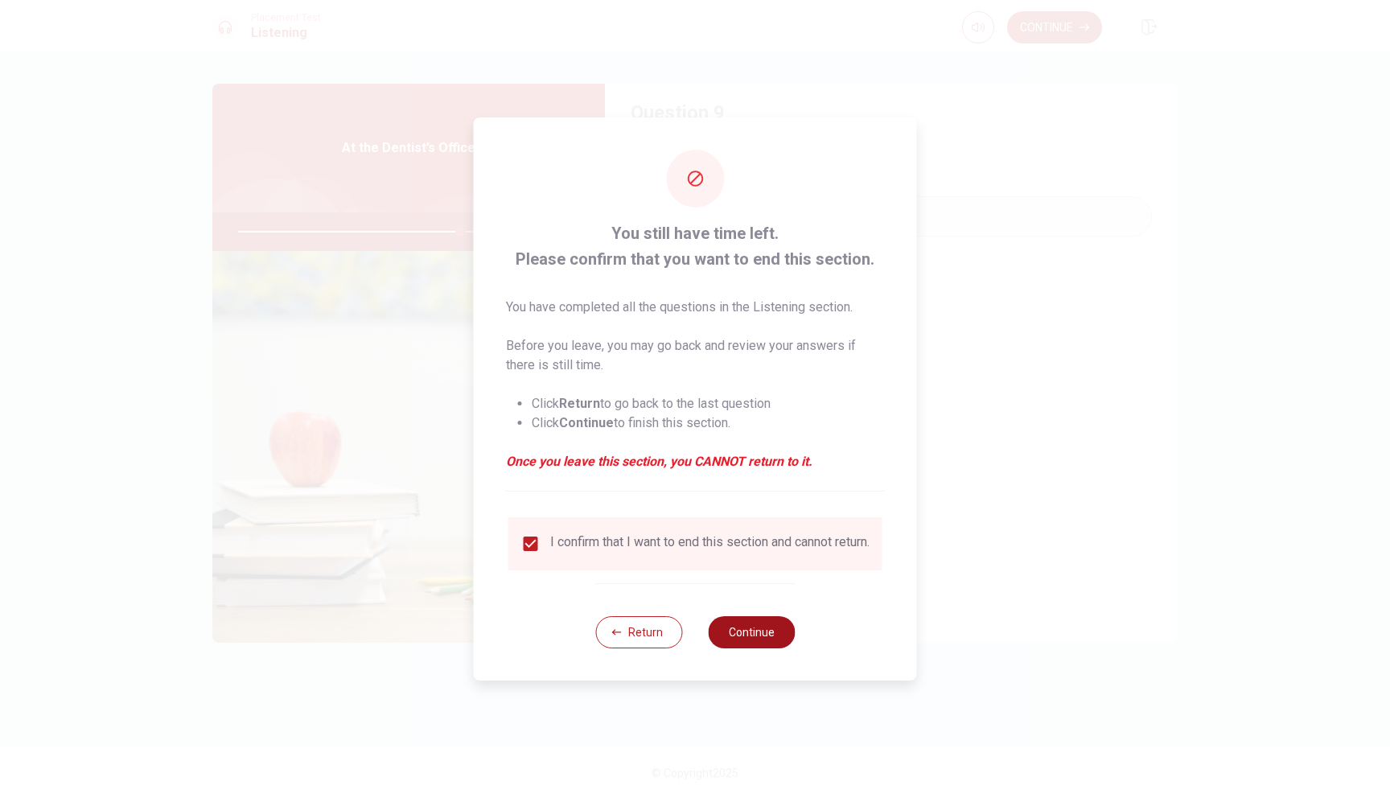
click at [737, 635] on button "Continue" at bounding box center [751, 632] width 87 height 32
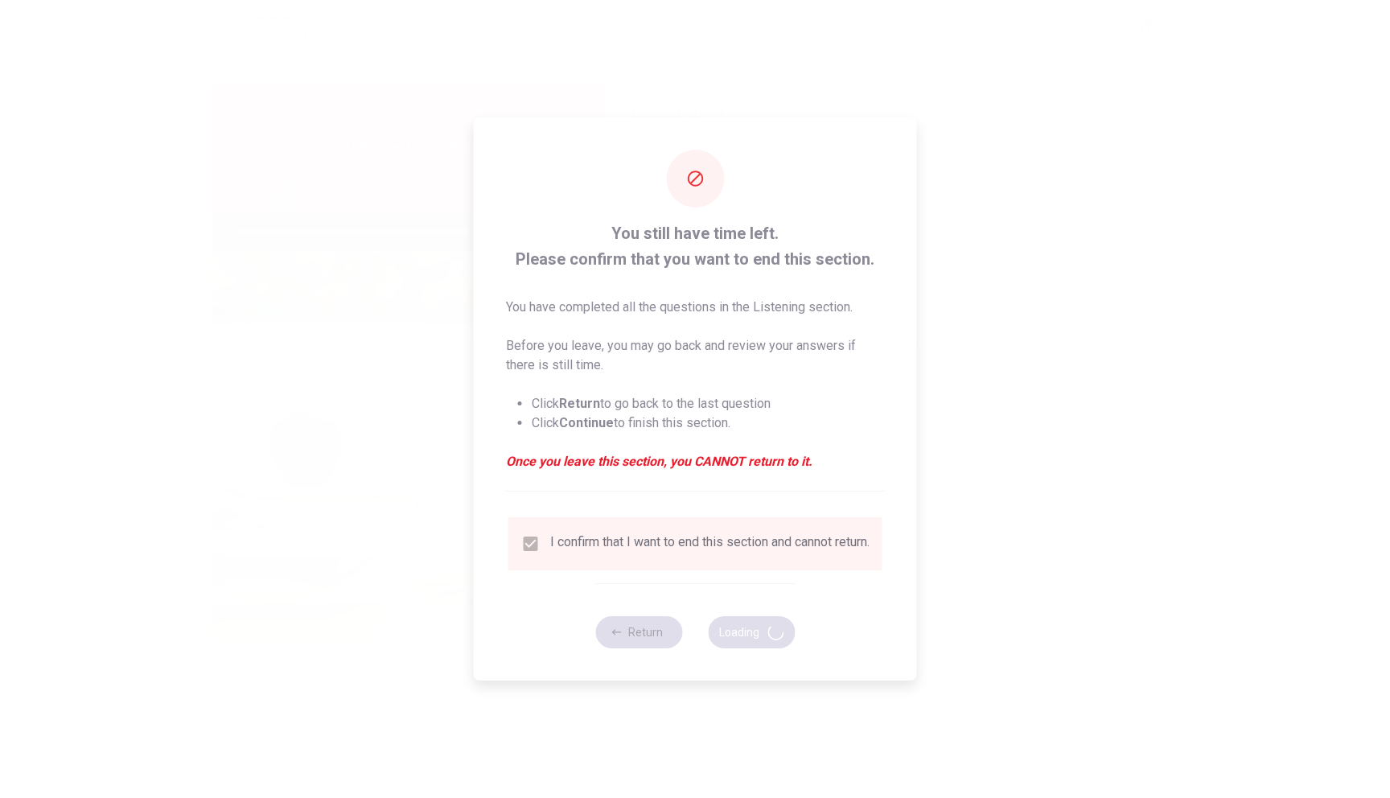
type input "78"
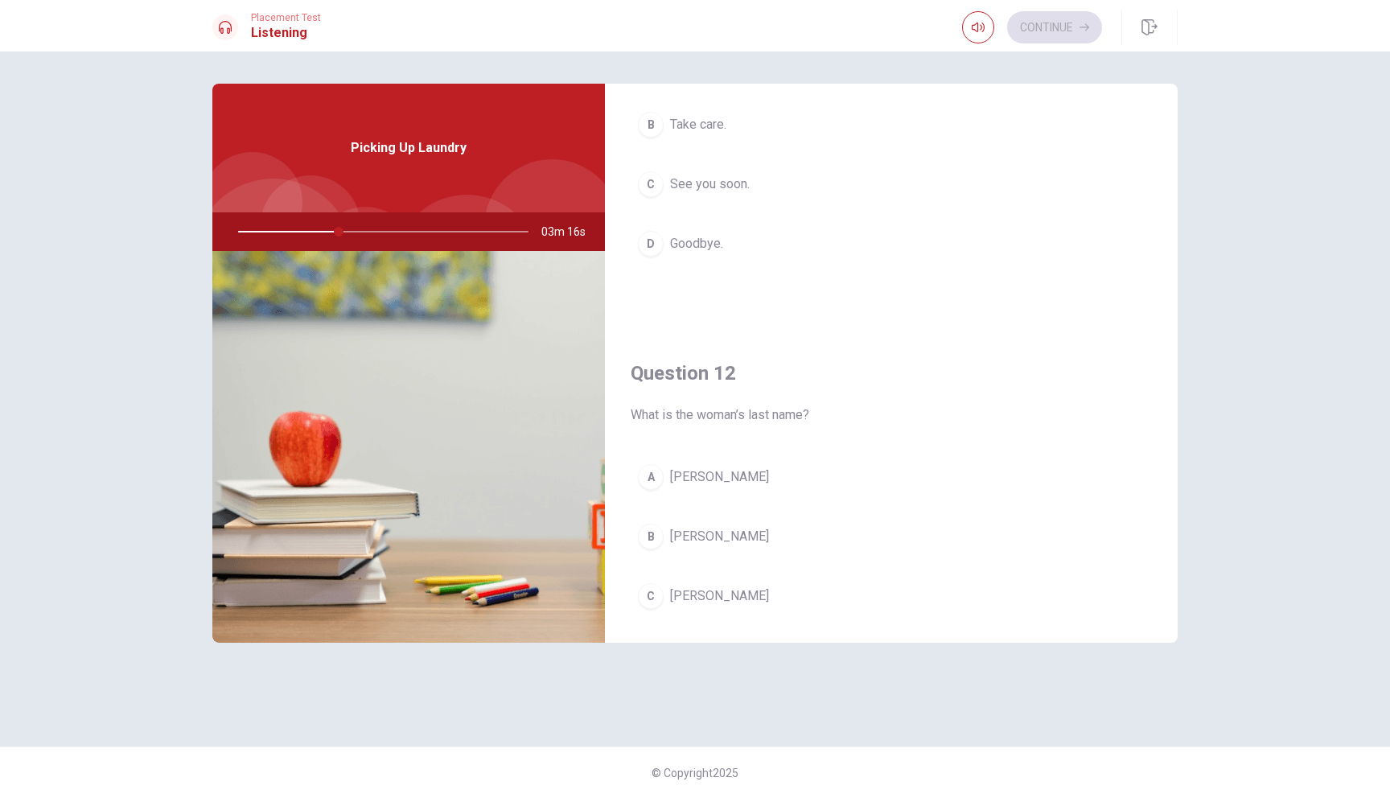
scroll to position [0, 0]
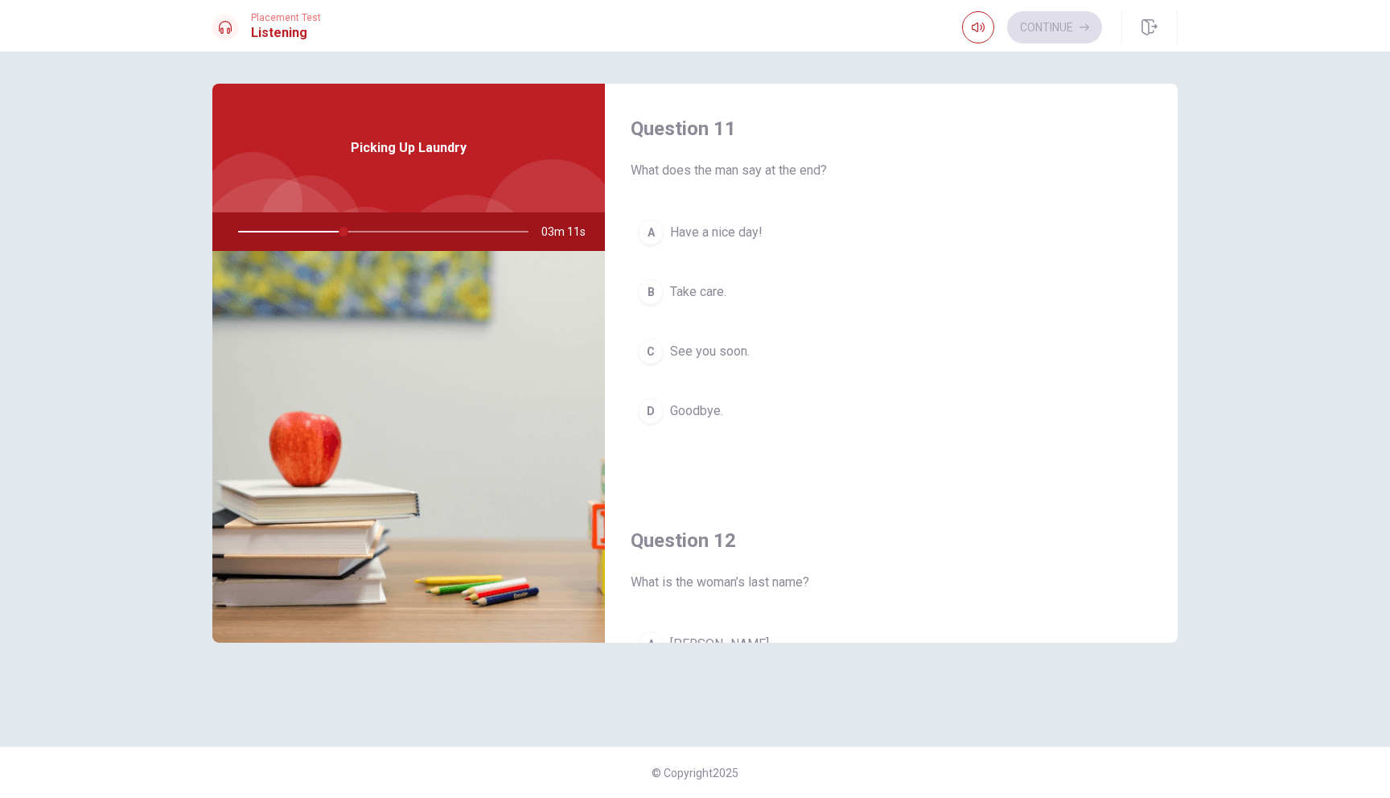
click at [696, 222] on button "A Have a nice day!" at bounding box center [890, 232] width 521 height 40
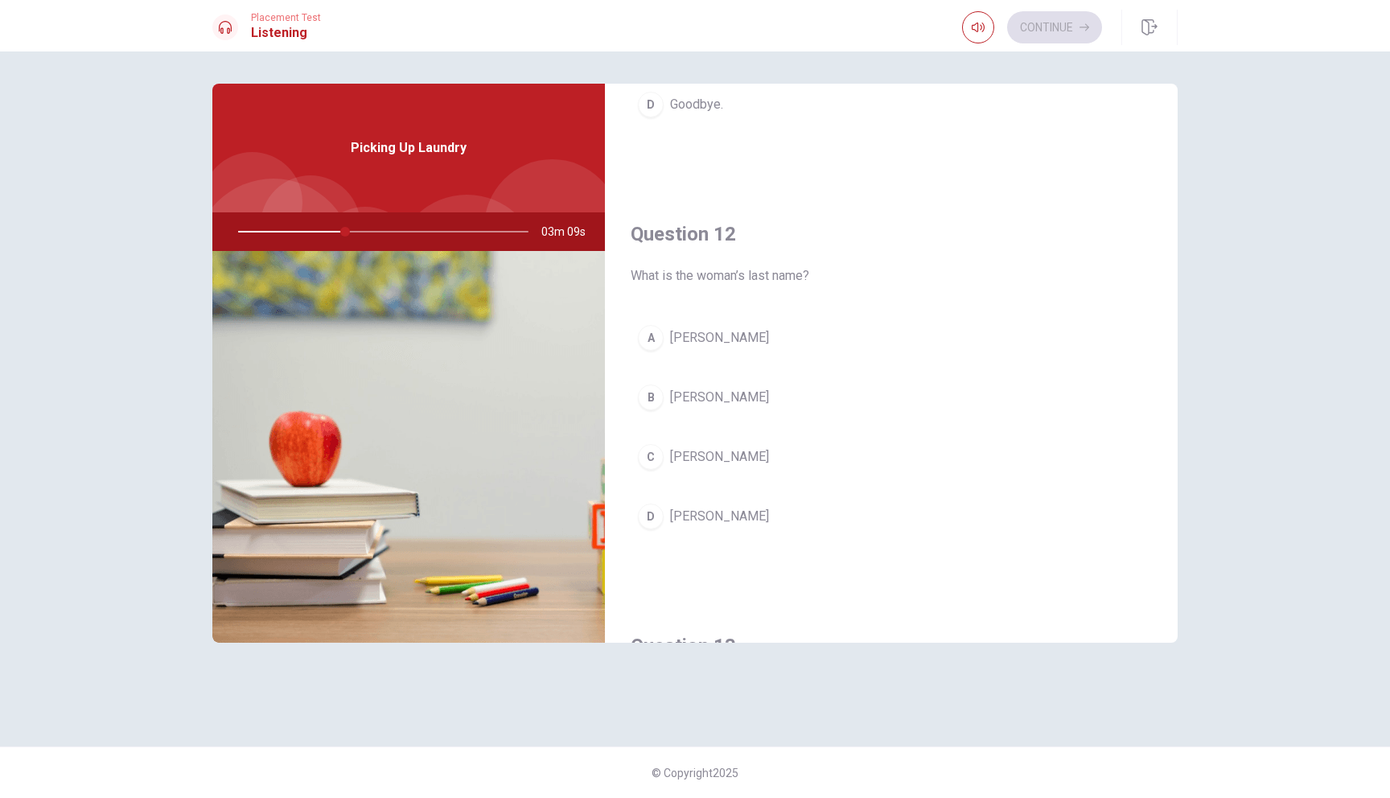
scroll to position [338, 0]
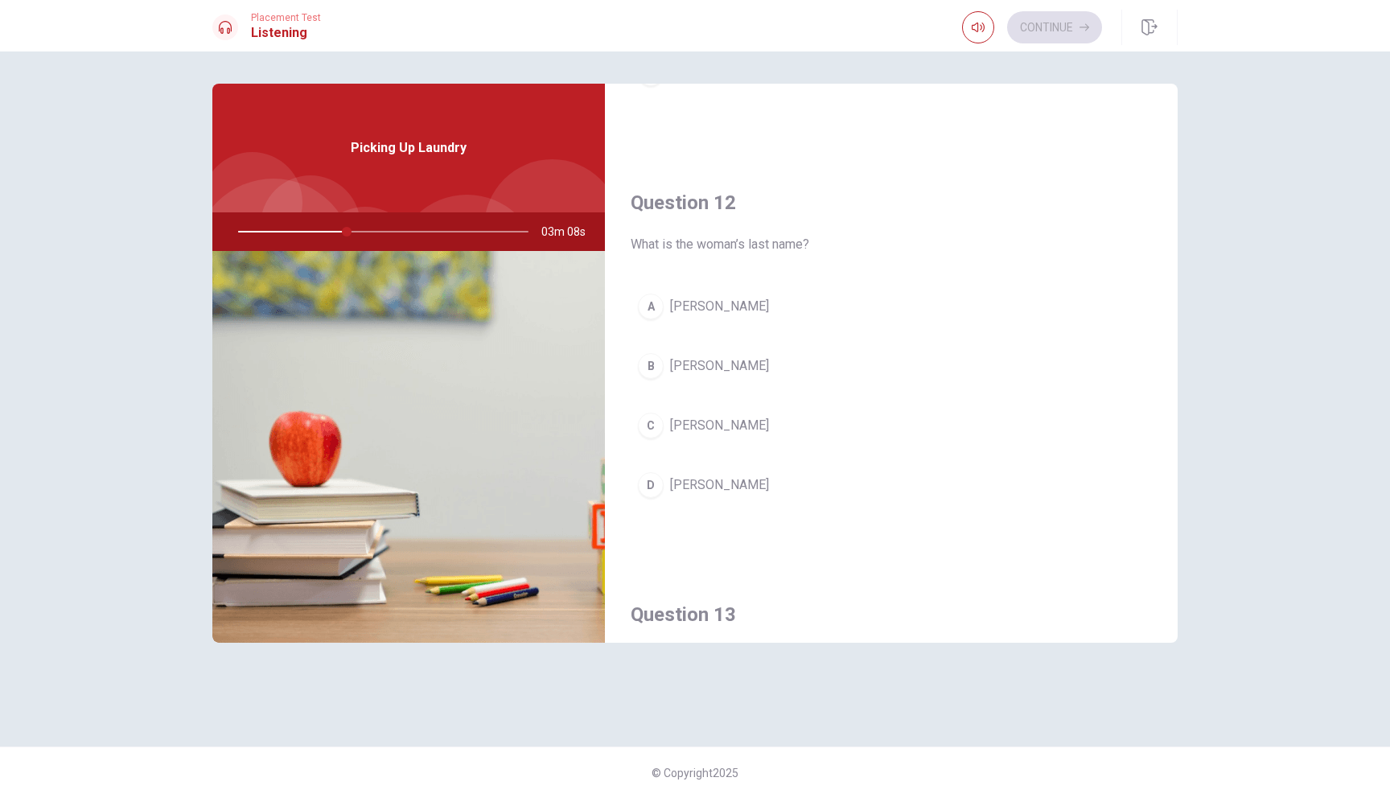
click at [697, 302] on span "[PERSON_NAME]" at bounding box center [719, 306] width 99 height 19
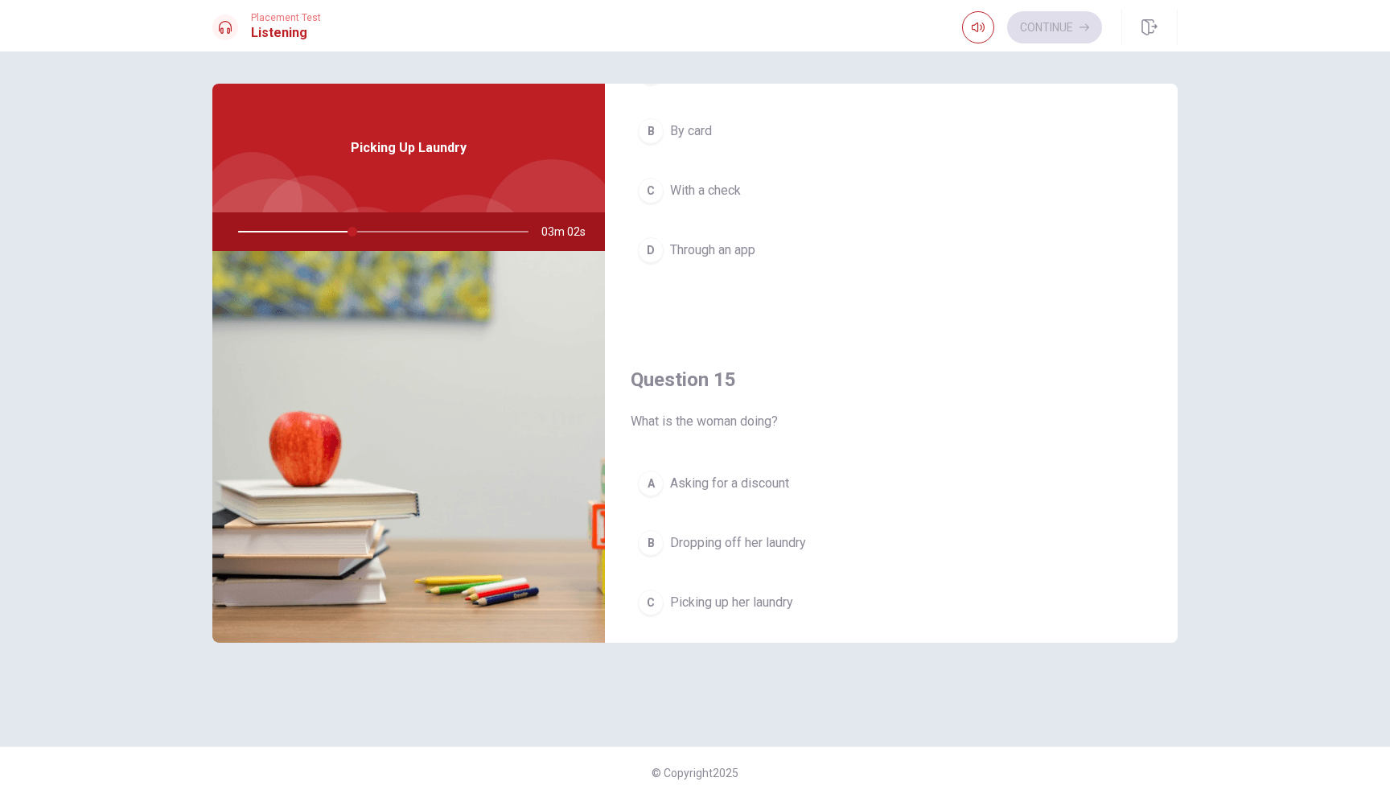
scroll to position [1402, 0]
click at [756, 478] on span "Asking for a discount" at bounding box center [729, 477] width 119 height 19
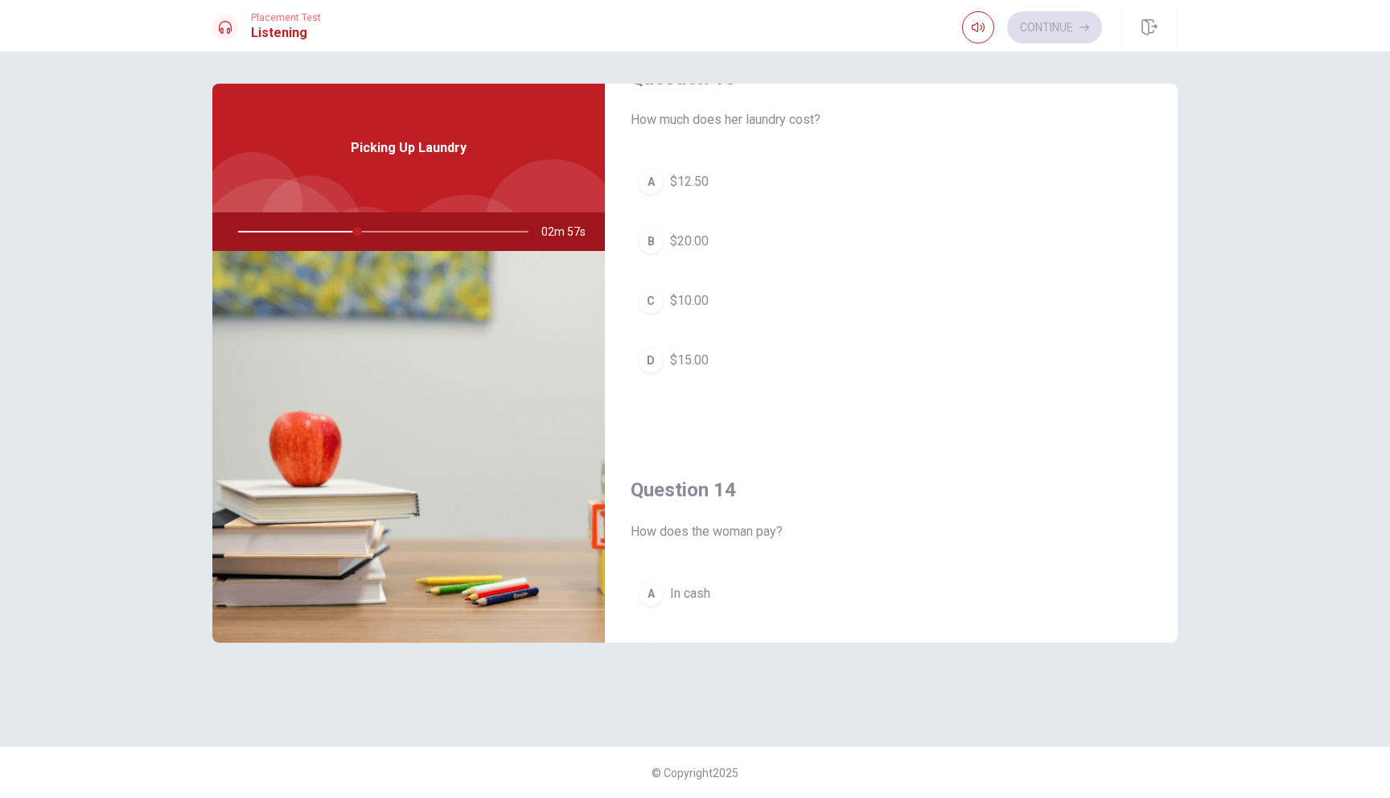
click at [681, 359] on span "$15.00" at bounding box center [689, 360] width 39 height 19
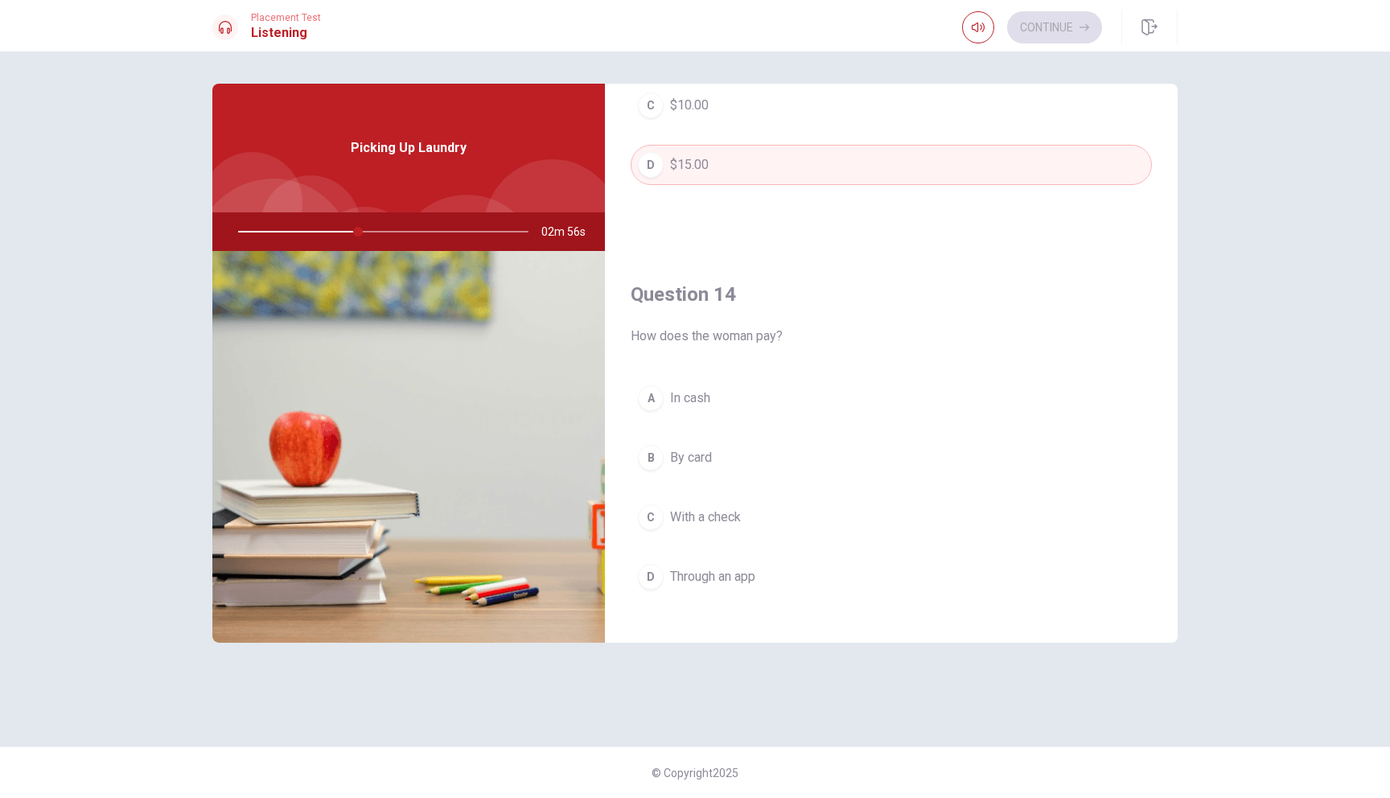
scroll to position [1079, 0]
click at [692, 433] on button "B By card" at bounding box center [890, 448] width 521 height 40
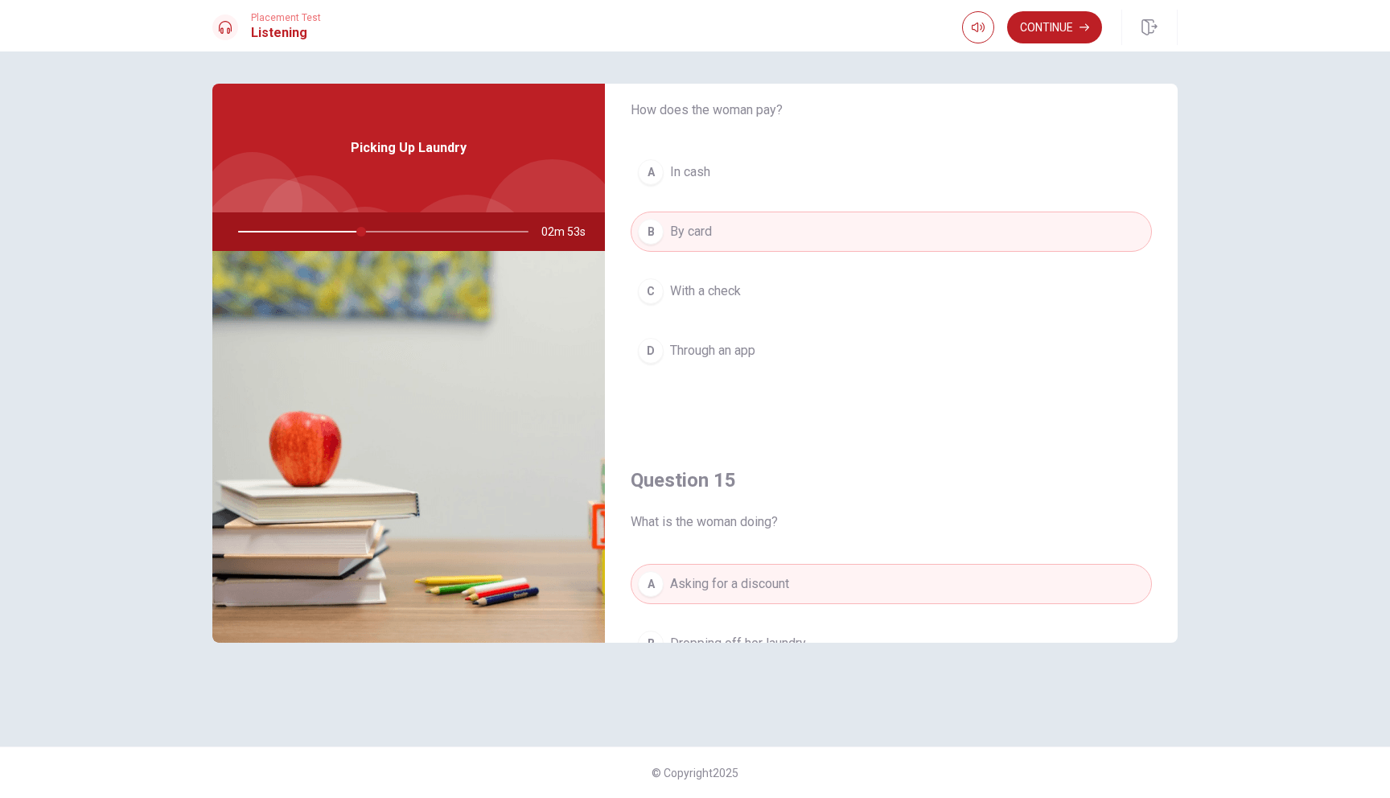
scroll to position [1500, 0]
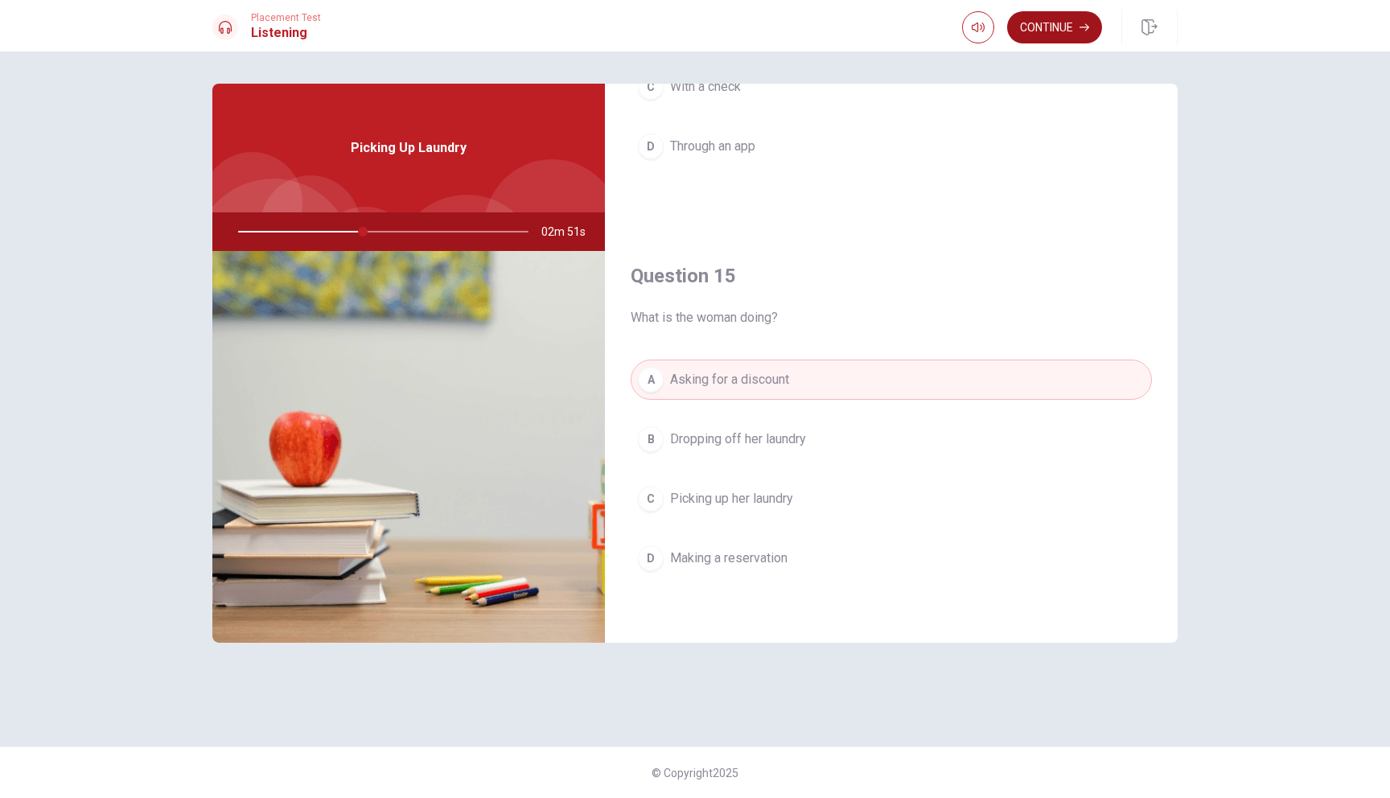
click at [1060, 31] on button "Continue" at bounding box center [1054, 27] width 95 height 32
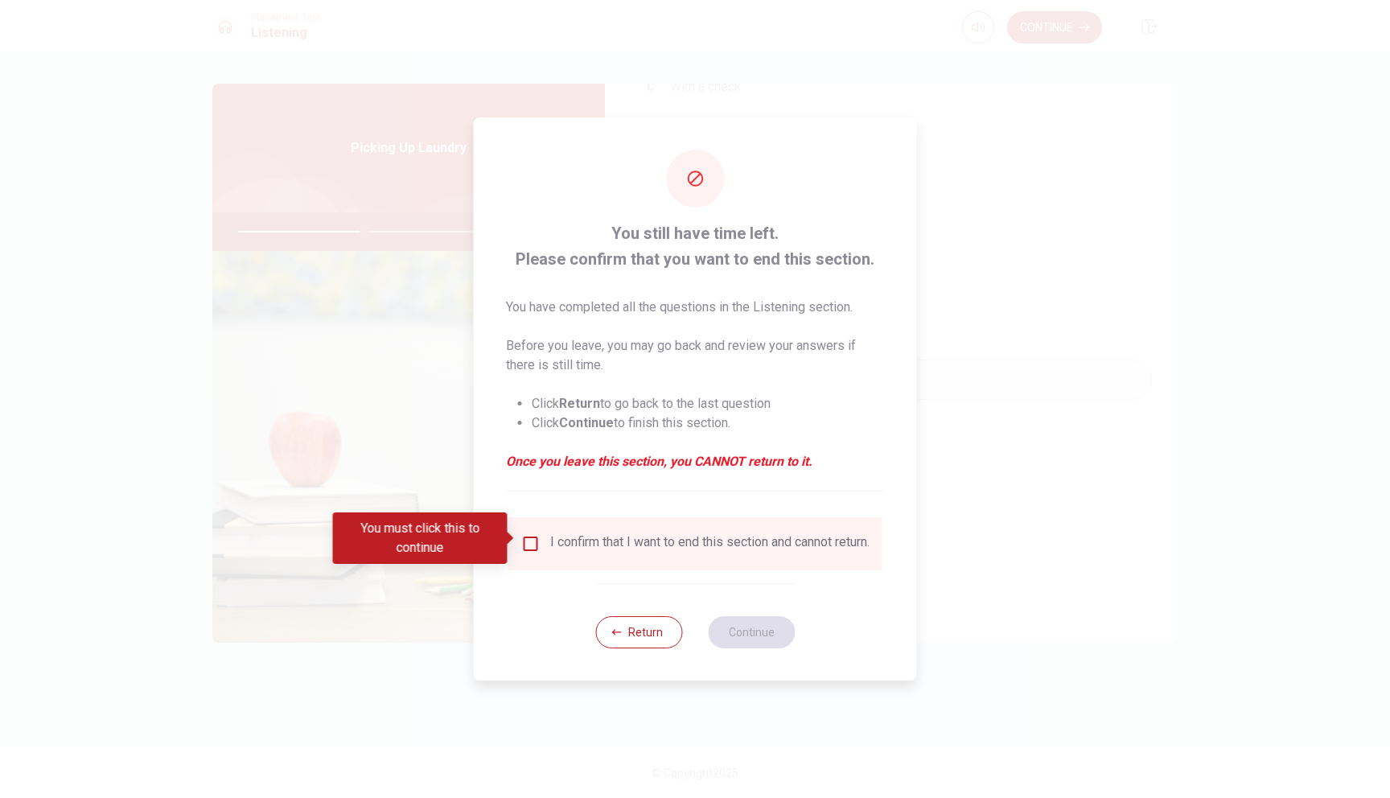
click at [531, 548] on div "I confirm that I want to end this section and cannot return." at bounding box center [695, 543] width 348 height 19
click at [530, 541] on input "You must click this to continue" at bounding box center [530, 543] width 19 height 19
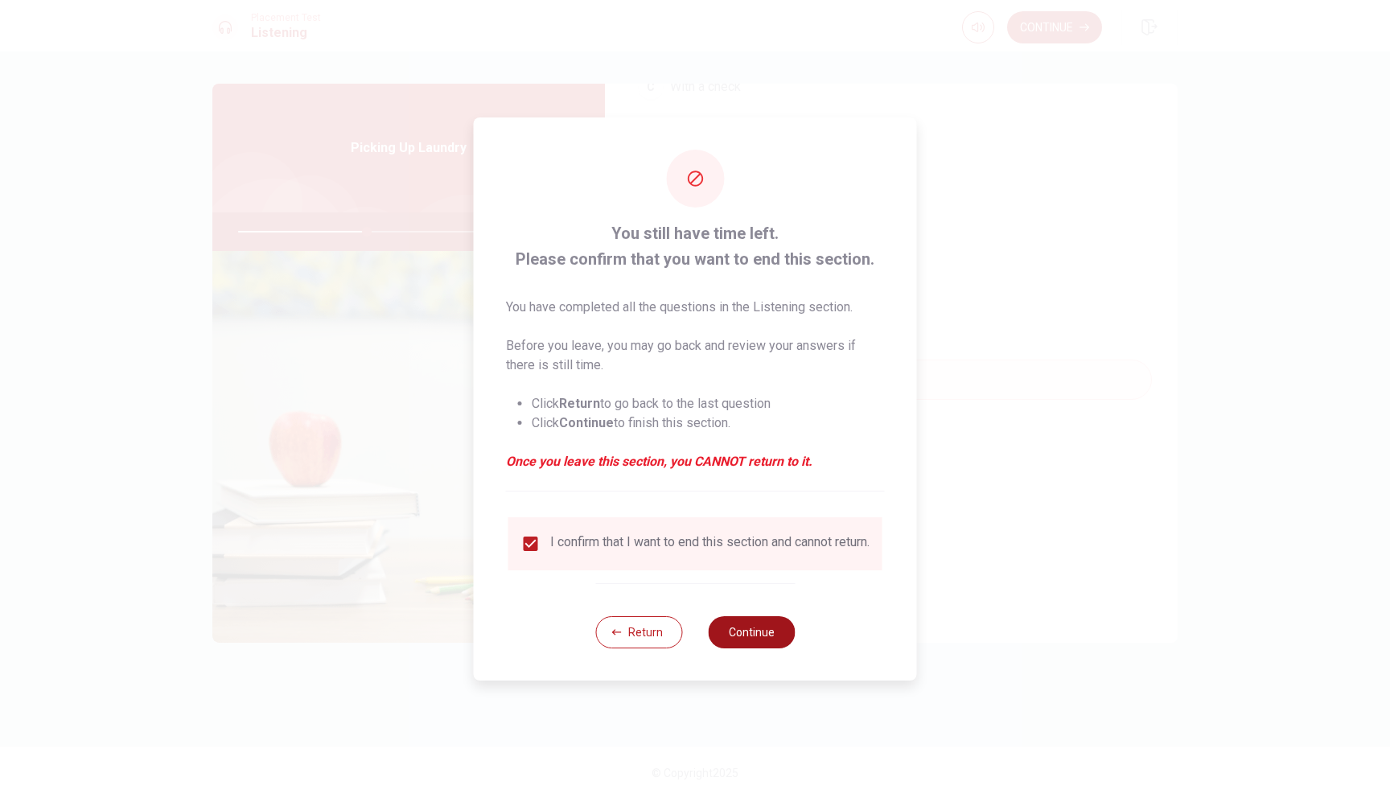
click at [777, 640] on button "Continue" at bounding box center [751, 632] width 87 height 32
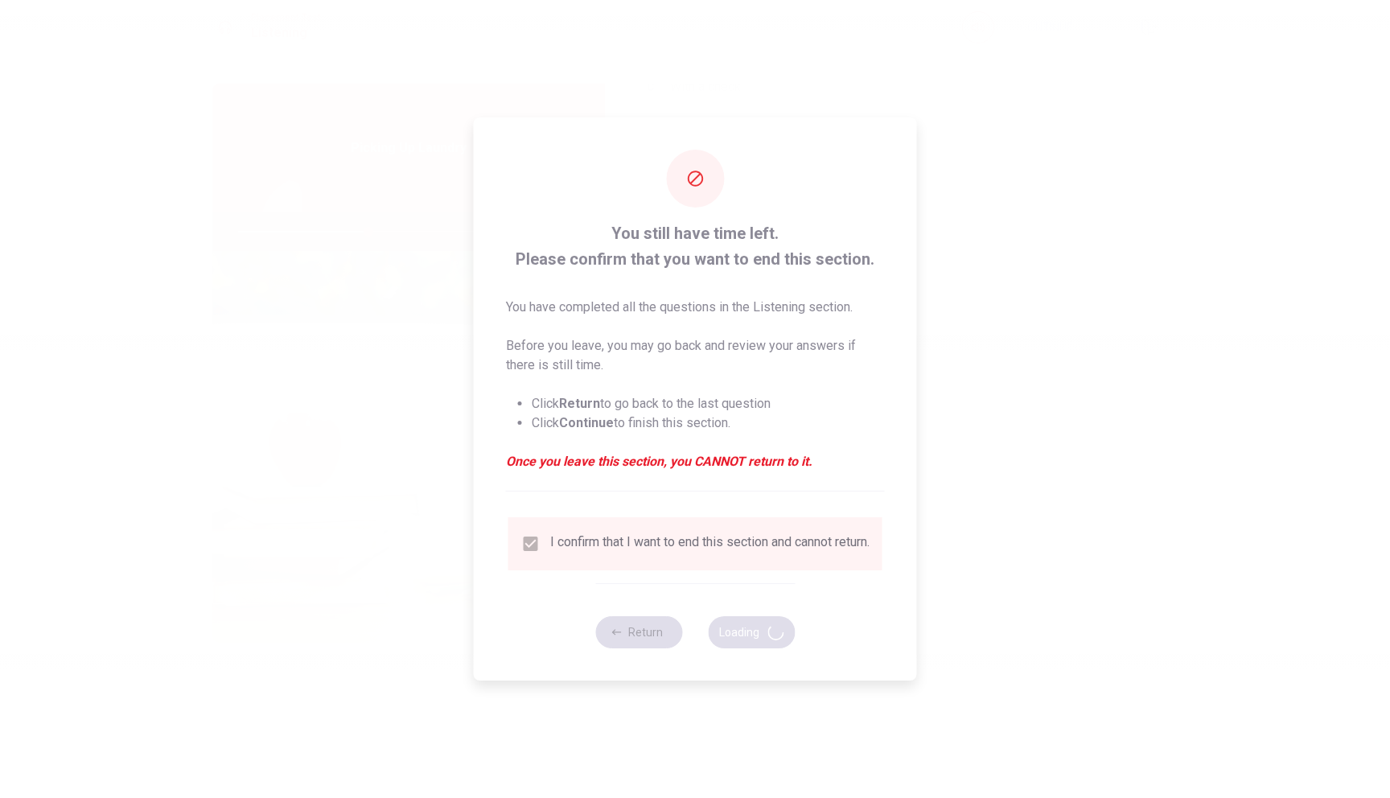
type input "45"
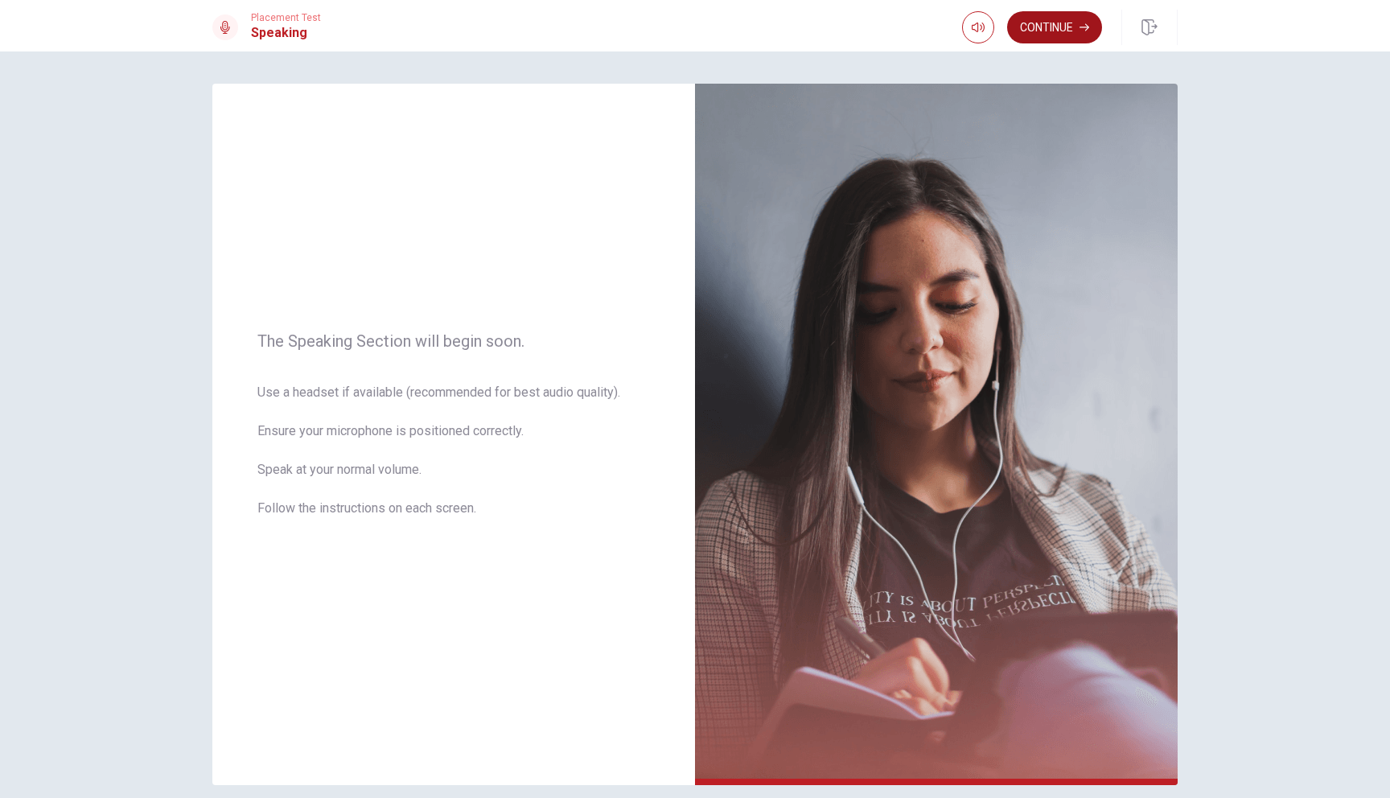
click at [1029, 26] on button "Continue" at bounding box center [1054, 27] width 95 height 32
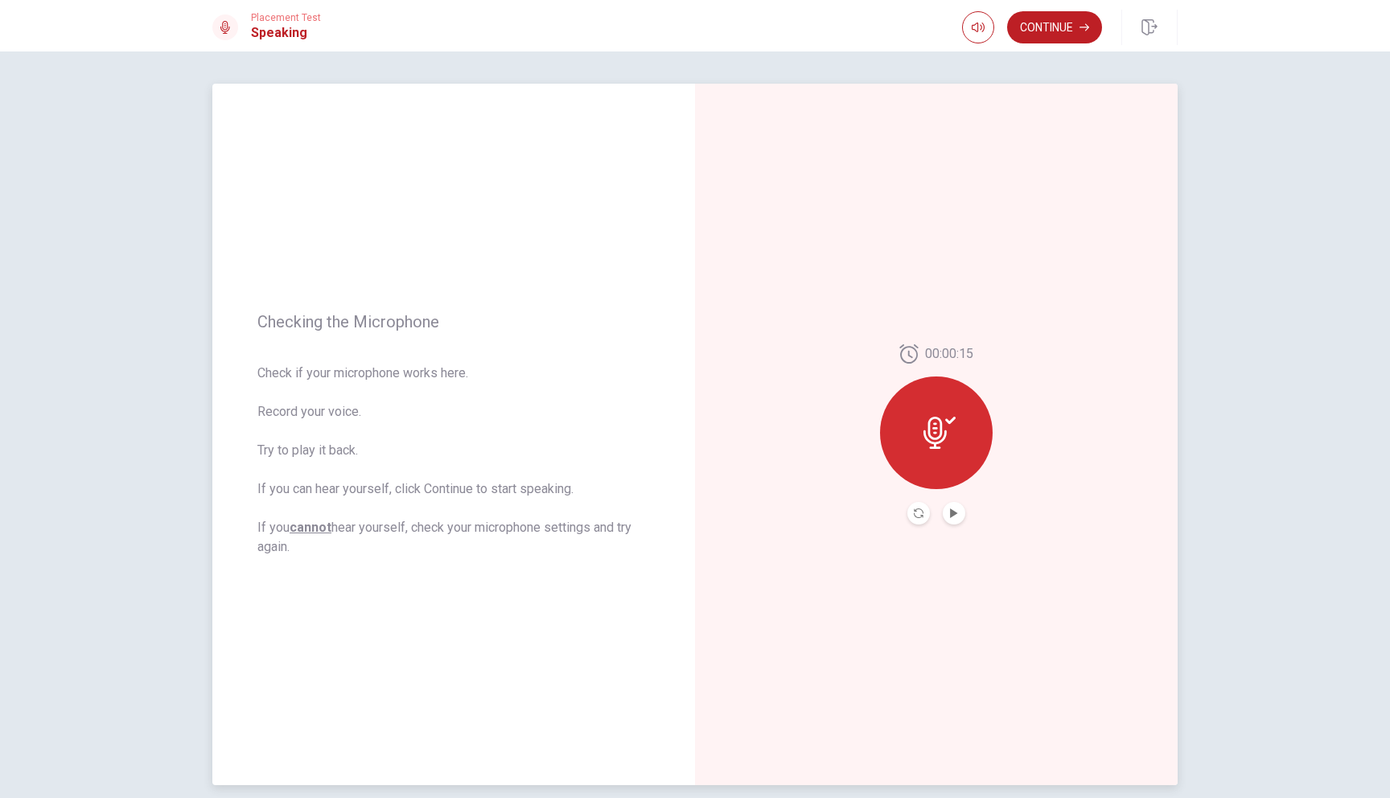
click at [923, 426] on icon at bounding box center [939, 433] width 32 height 32
click at [952, 512] on icon "Play Audio" at bounding box center [953, 513] width 7 height 10
click at [924, 505] on button "Record Again" at bounding box center [918, 513] width 23 height 23
click at [959, 505] on button "Play Audio" at bounding box center [954, 513] width 23 height 23
click at [1022, 22] on button "Continue" at bounding box center [1054, 27] width 95 height 32
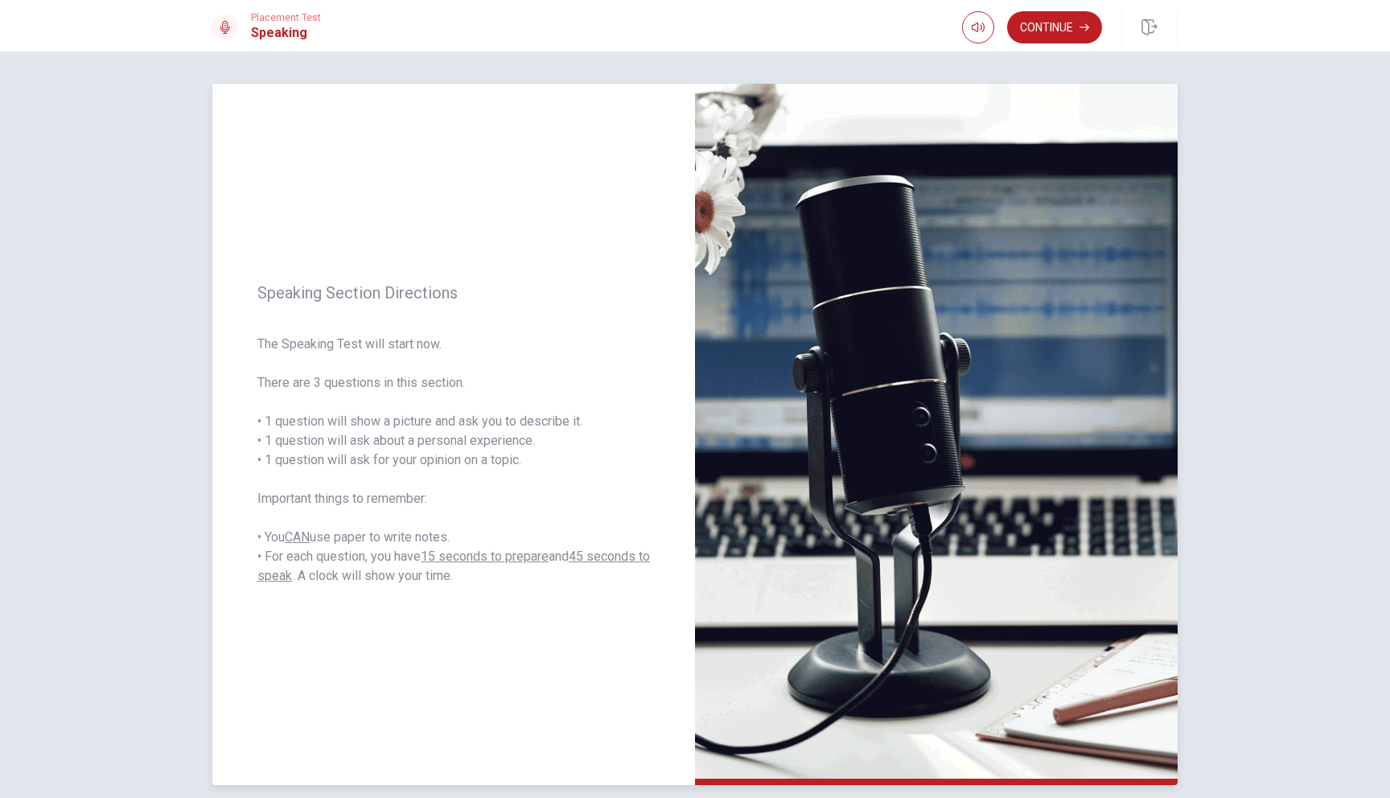
scroll to position [71, 0]
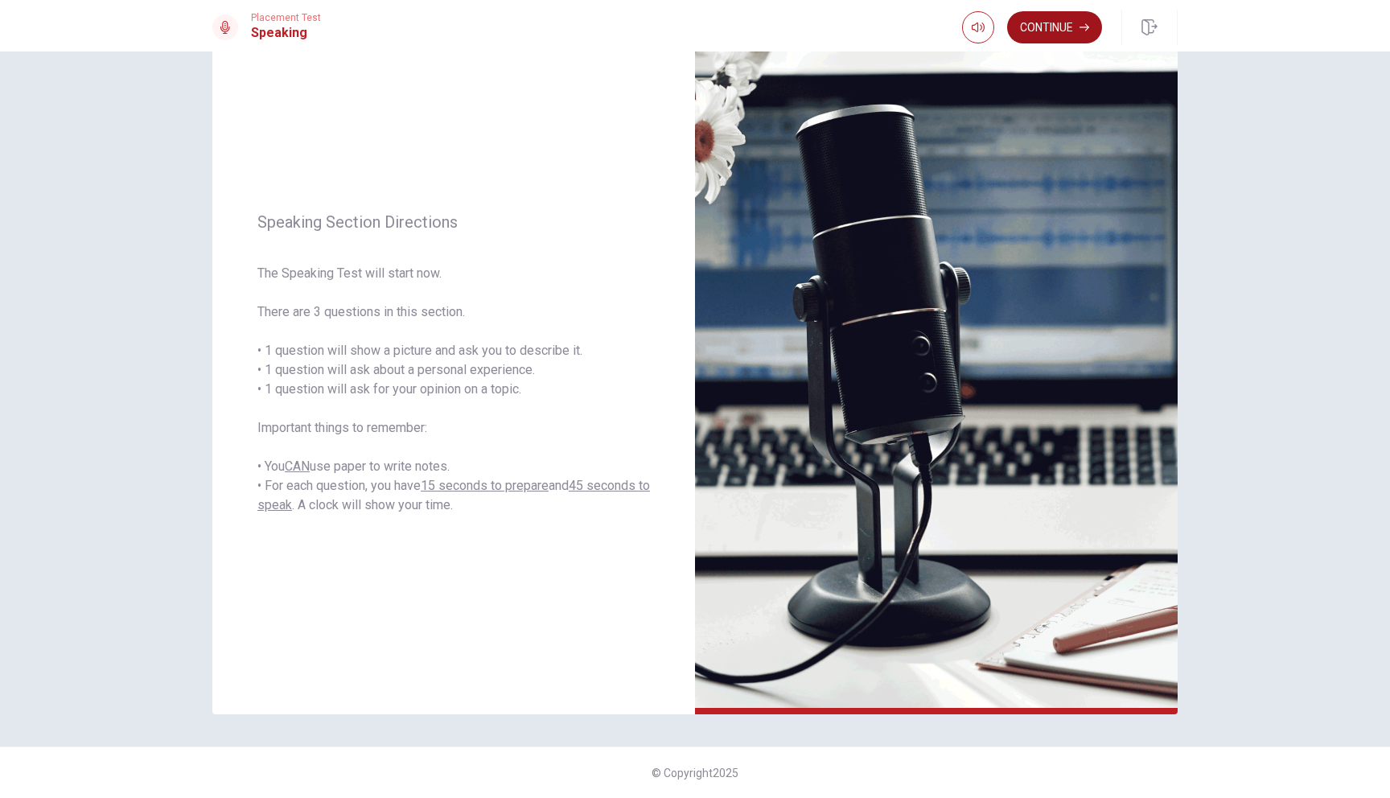
click at [1021, 33] on button "Continue" at bounding box center [1054, 27] width 95 height 32
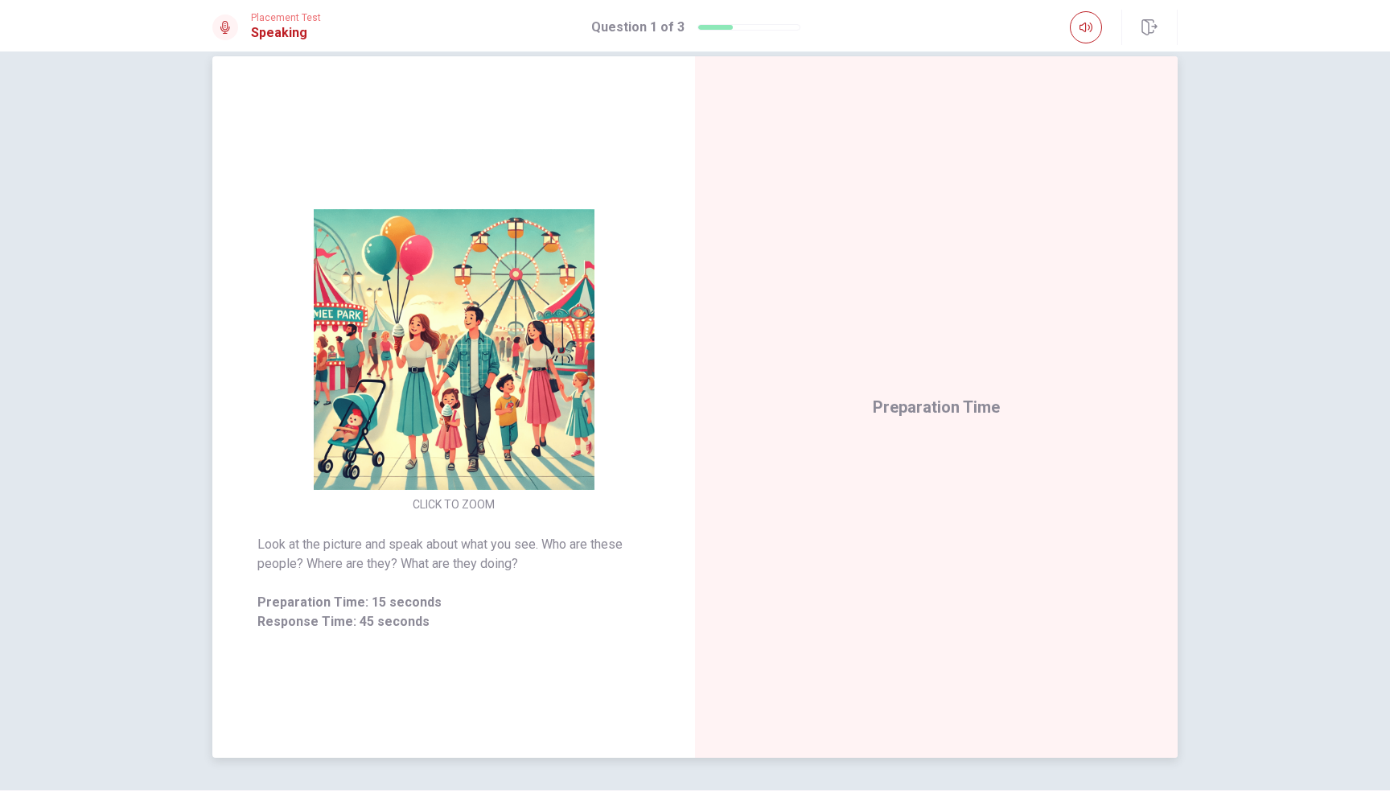
scroll to position [14, 0]
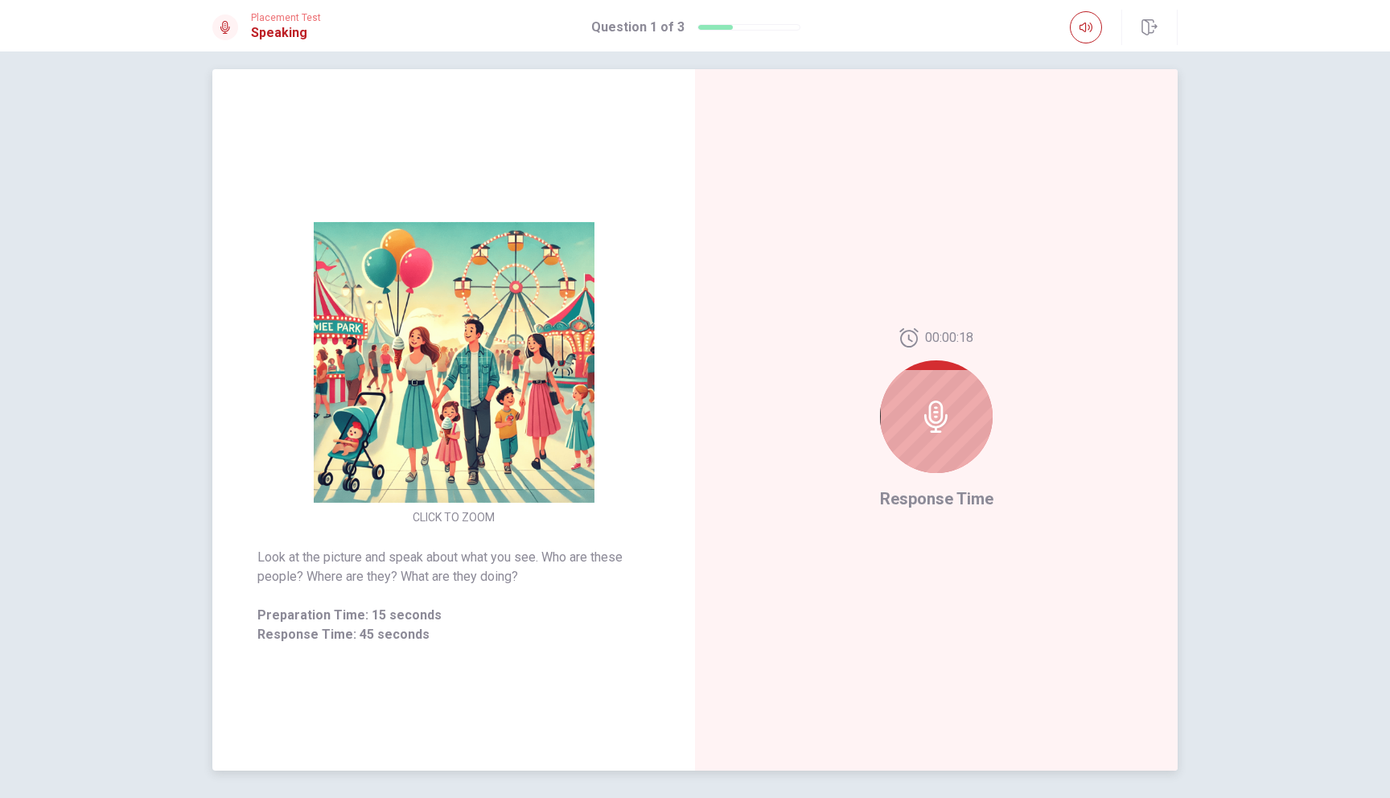
click at [934, 436] on div at bounding box center [936, 416] width 113 height 113
click at [454, 470] on img at bounding box center [453, 362] width 309 height 281
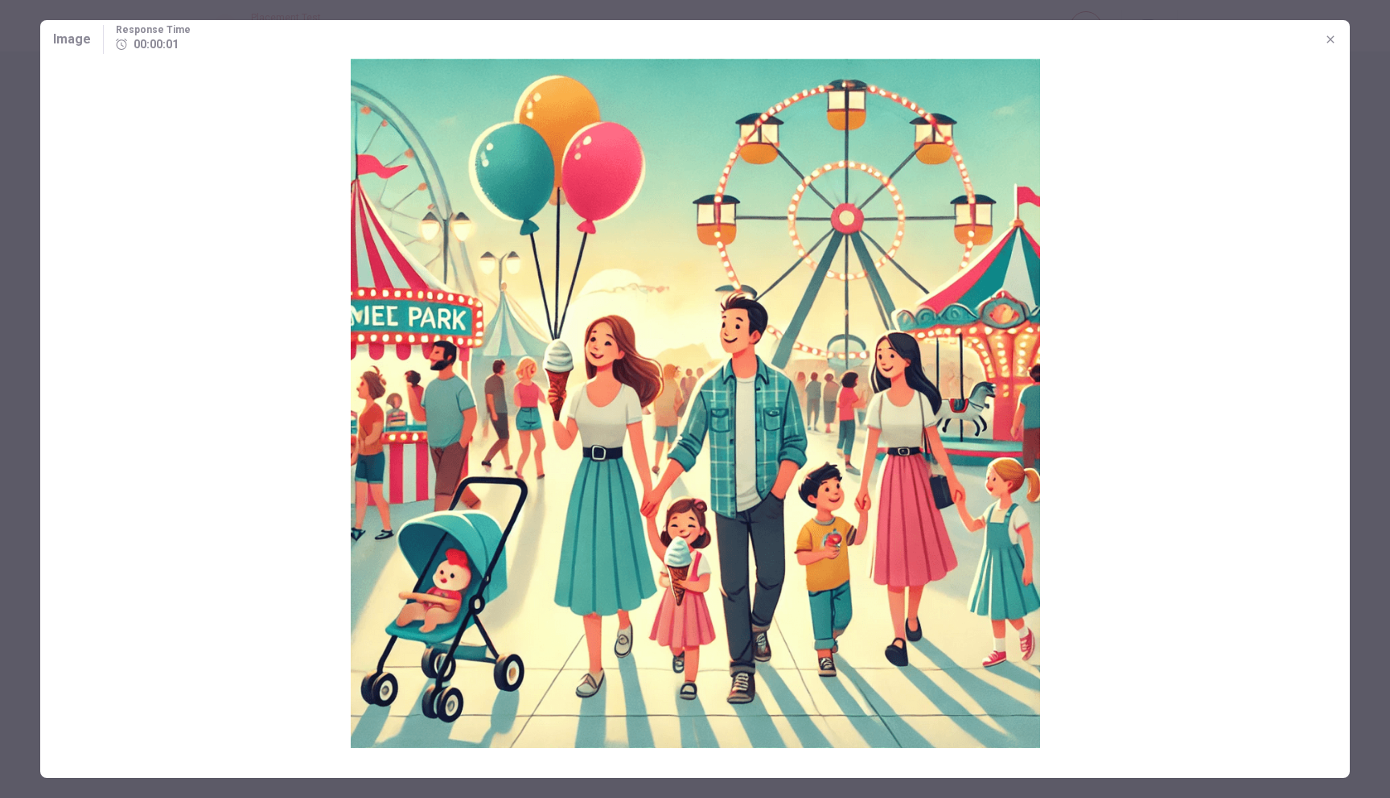
click at [1329, 36] on icon "button" at bounding box center [1330, 39] width 13 height 13
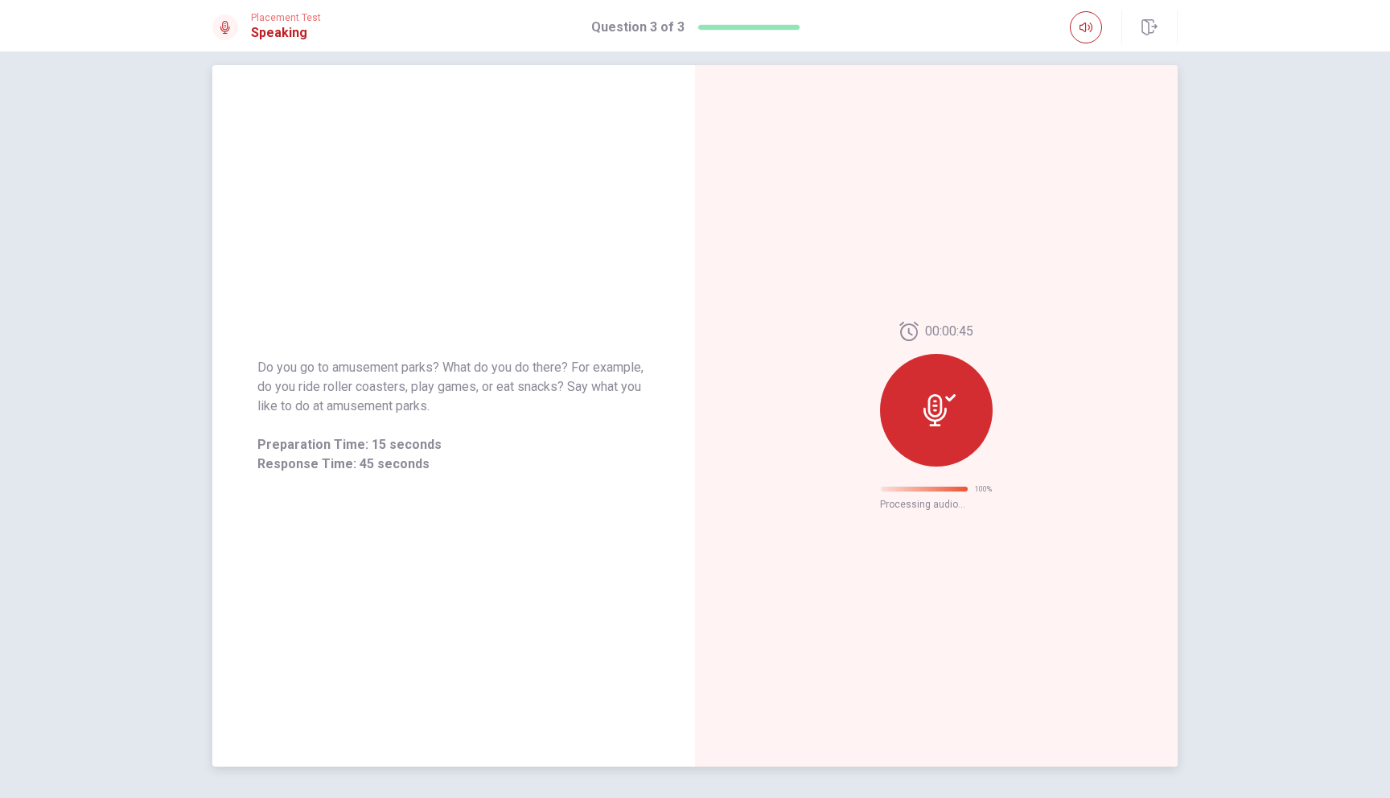
scroll to position [0, 0]
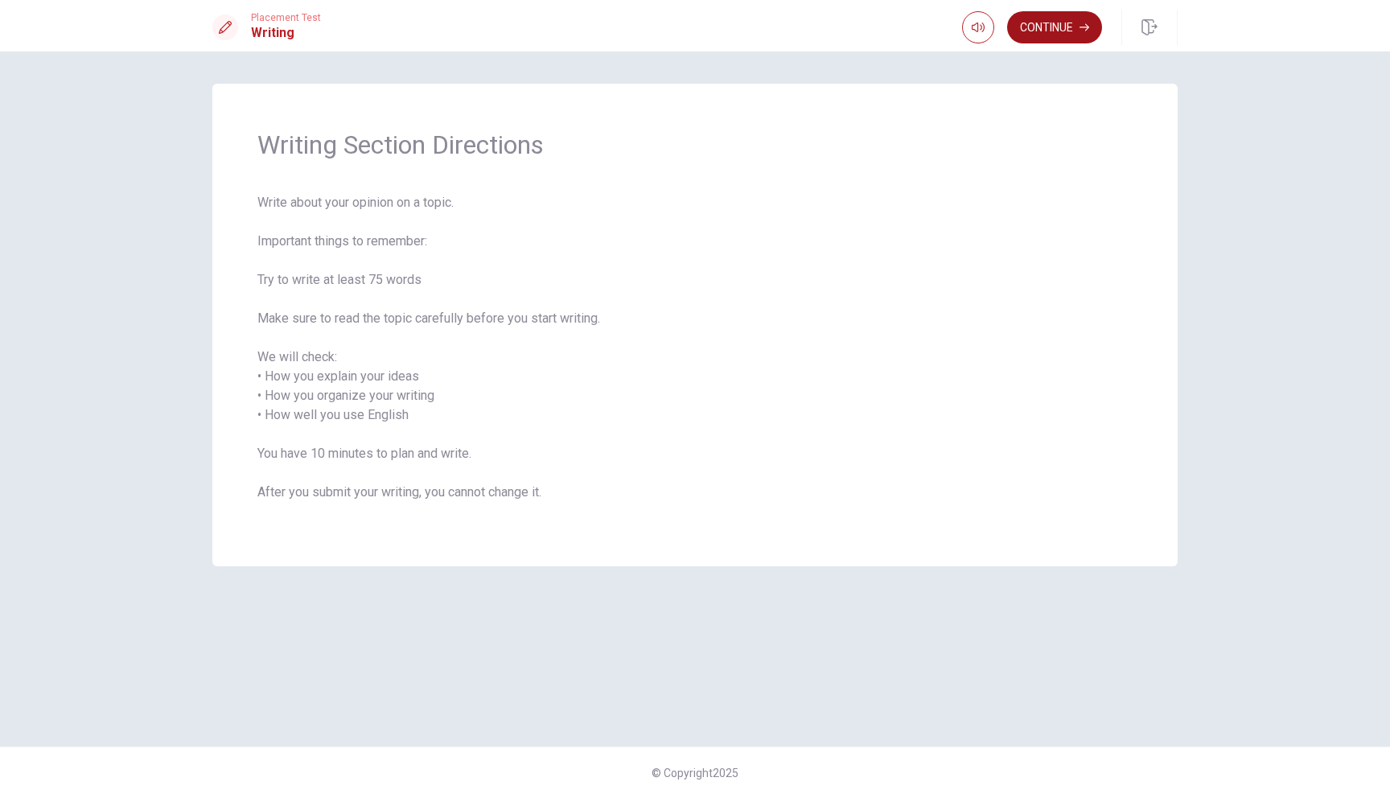
click at [1023, 33] on button "Continue" at bounding box center [1054, 27] width 95 height 32
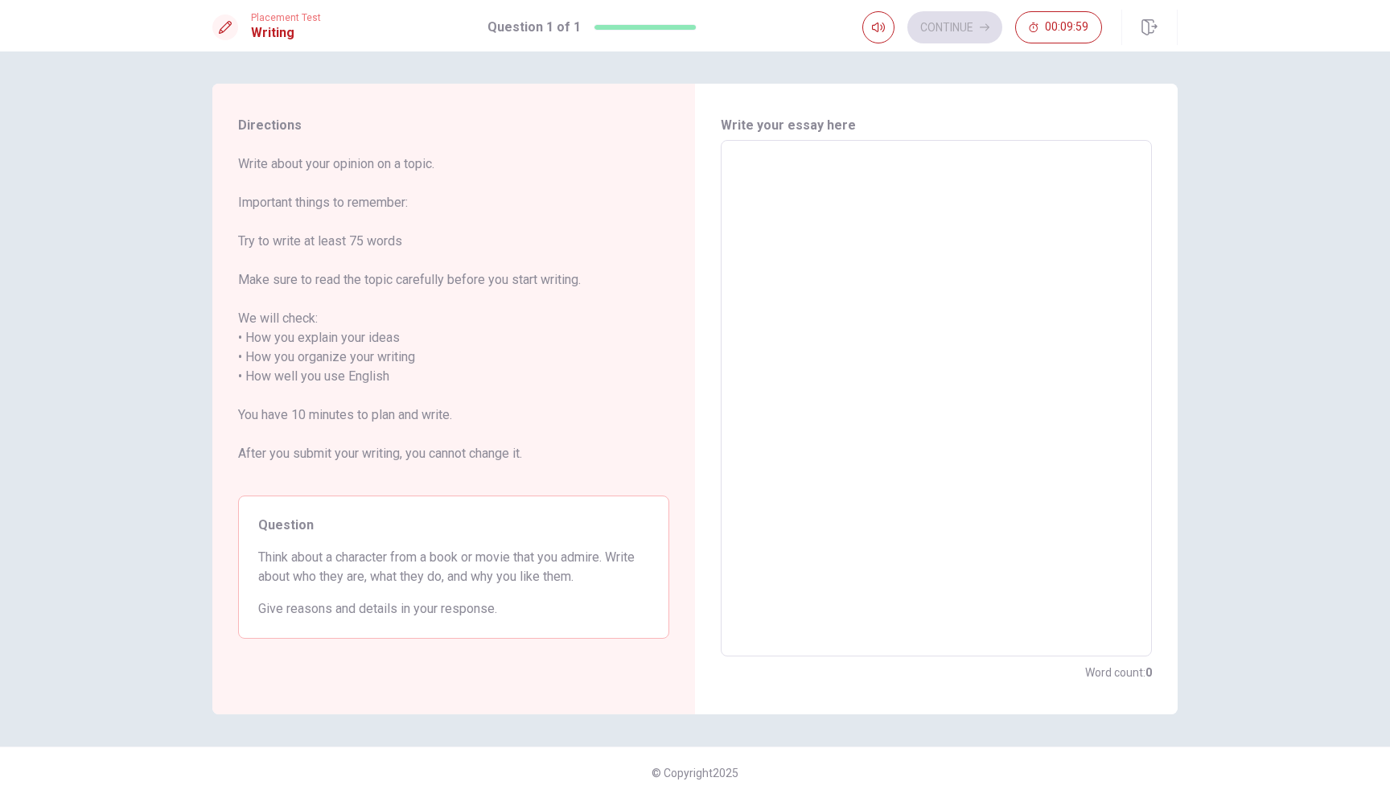
click at [813, 169] on textarea at bounding box center [936, 399] width 409 height 490
type textarea "a"
type textarea "x"
type textarea "at"
type textarea "x"
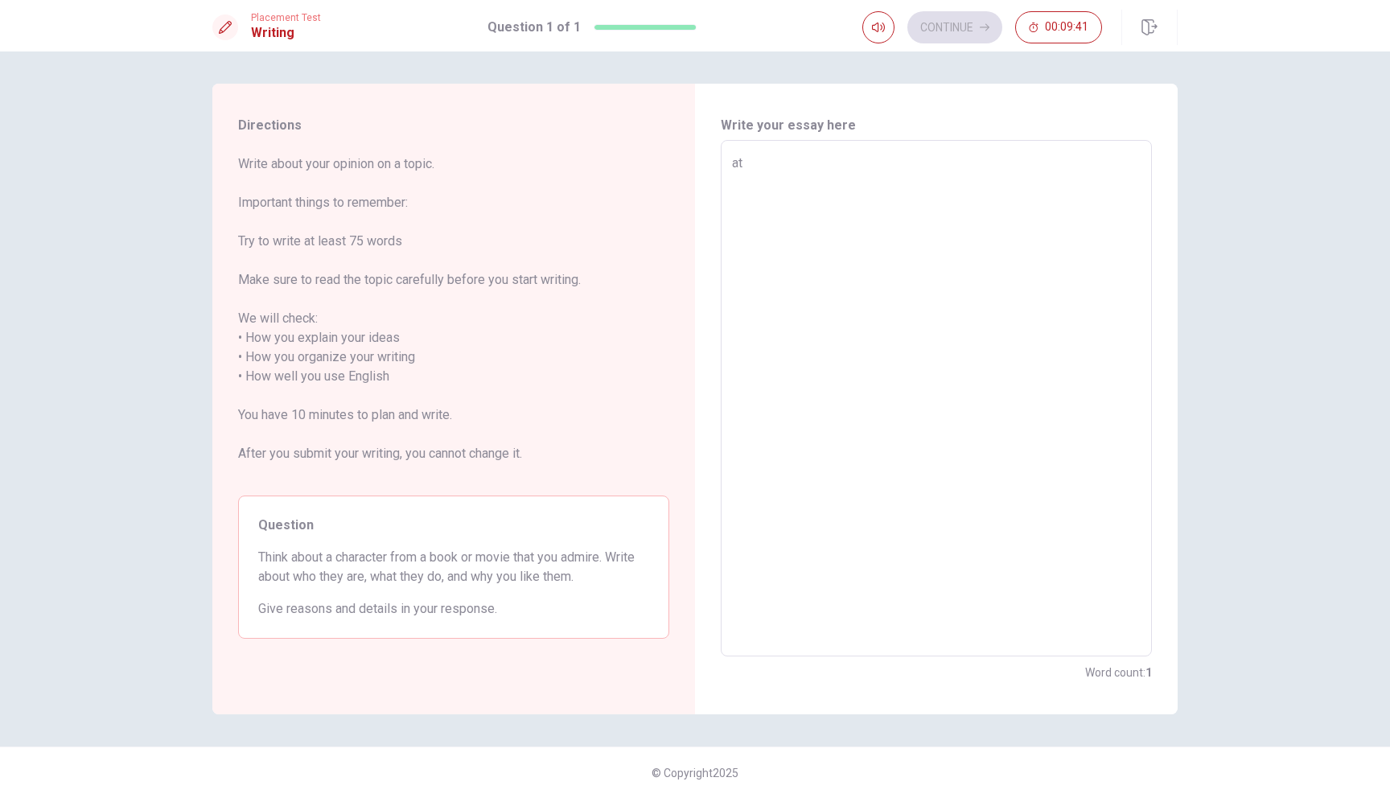
type textarea "at"
type textarea "x"
type textarea "at l"
type textarea "x"
type textarea "at la"
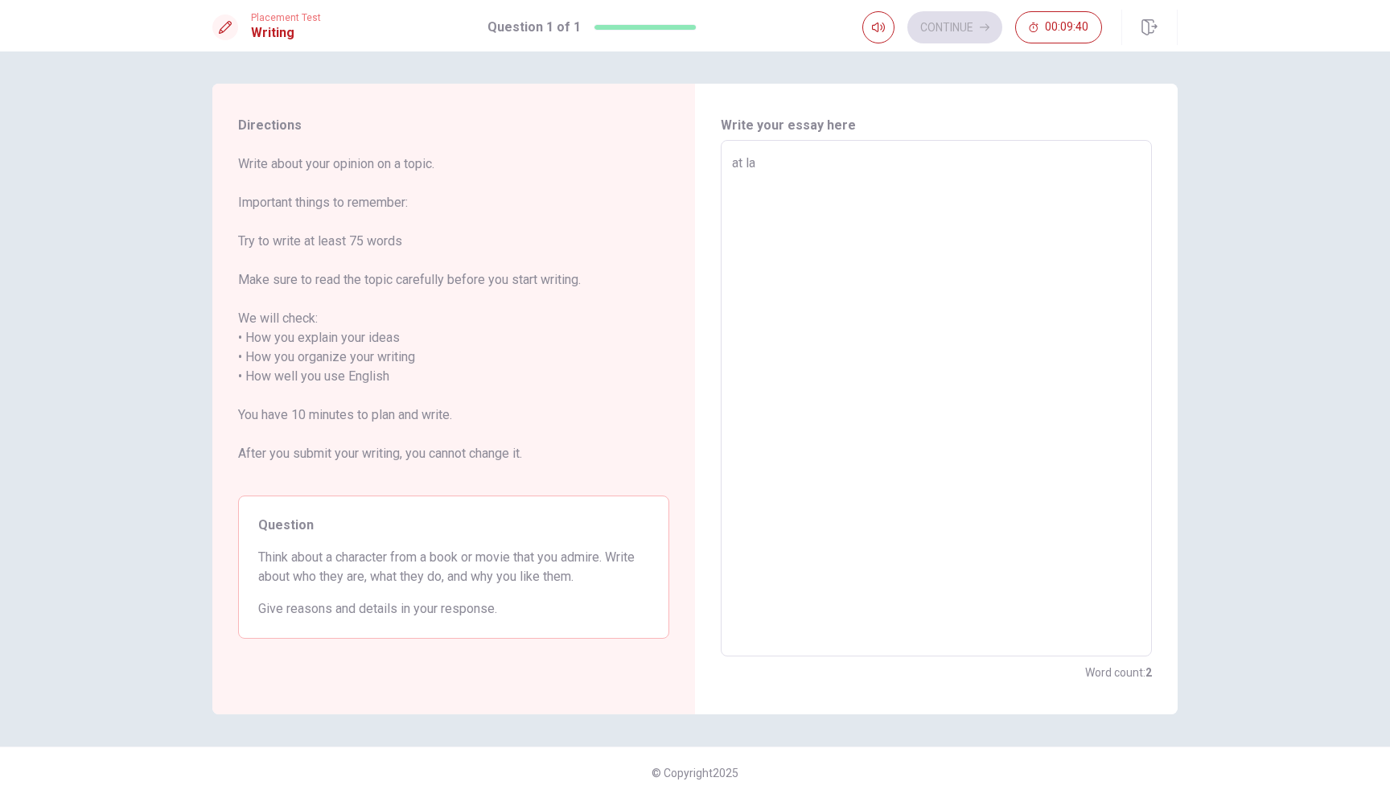
type textarea "x"
type textarea "at lá"
type textarea "x"
type textarea "at las"
type textarea "x"
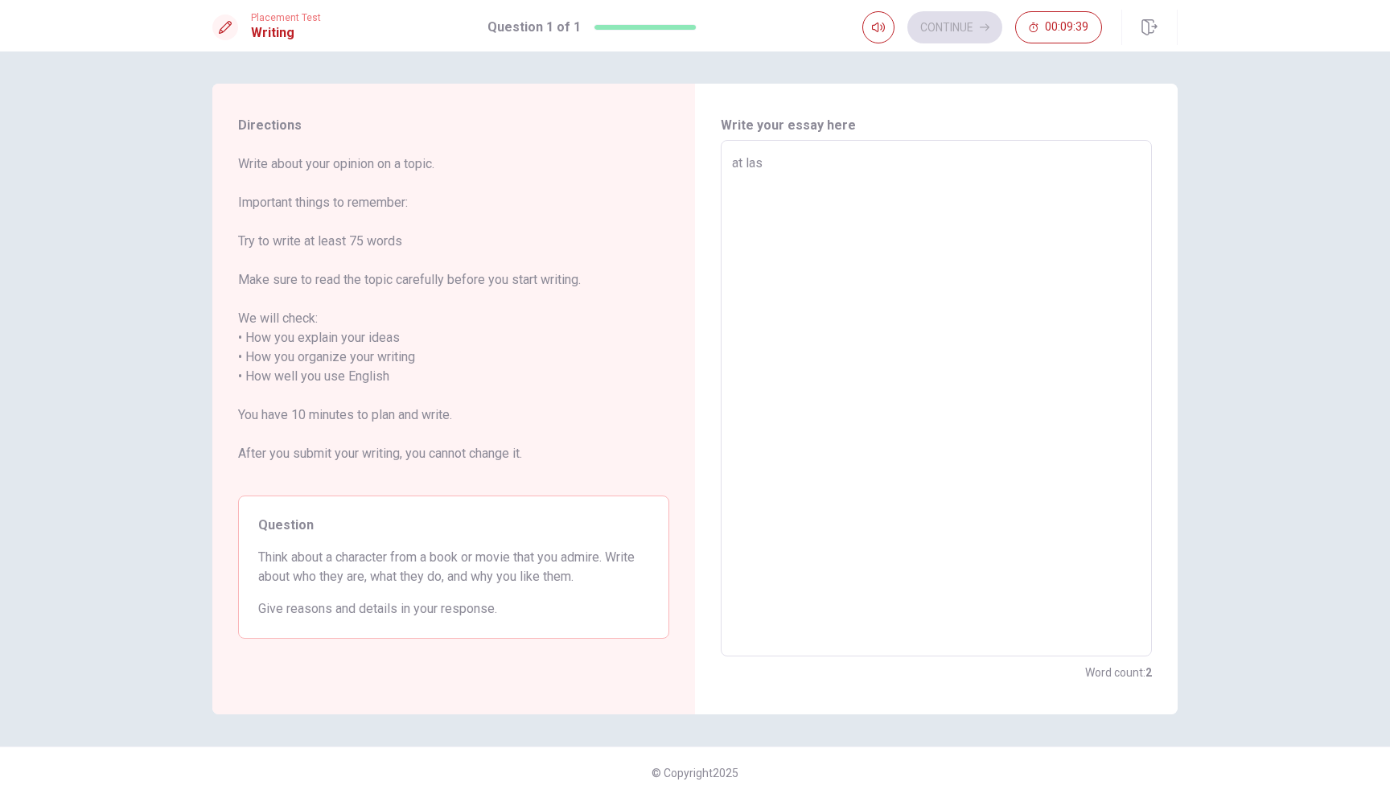
type textarea "at last"
type textarea "x"
type textarea "at last"
type textarea "x"
type textarea "at last ư"
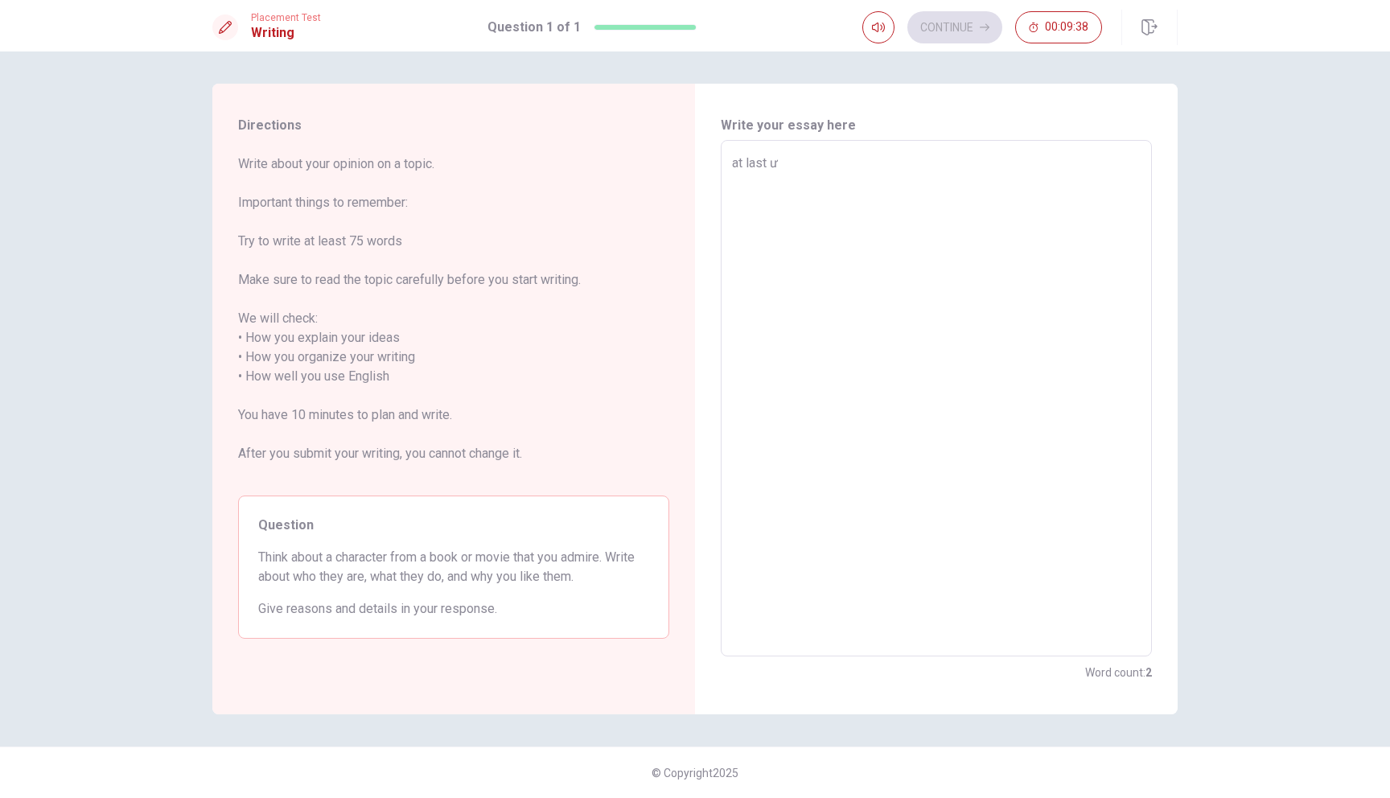
type textarea "x"
type textarea "at last w"
type textarea "x"
type textarea "at last we"
type textarea "x"
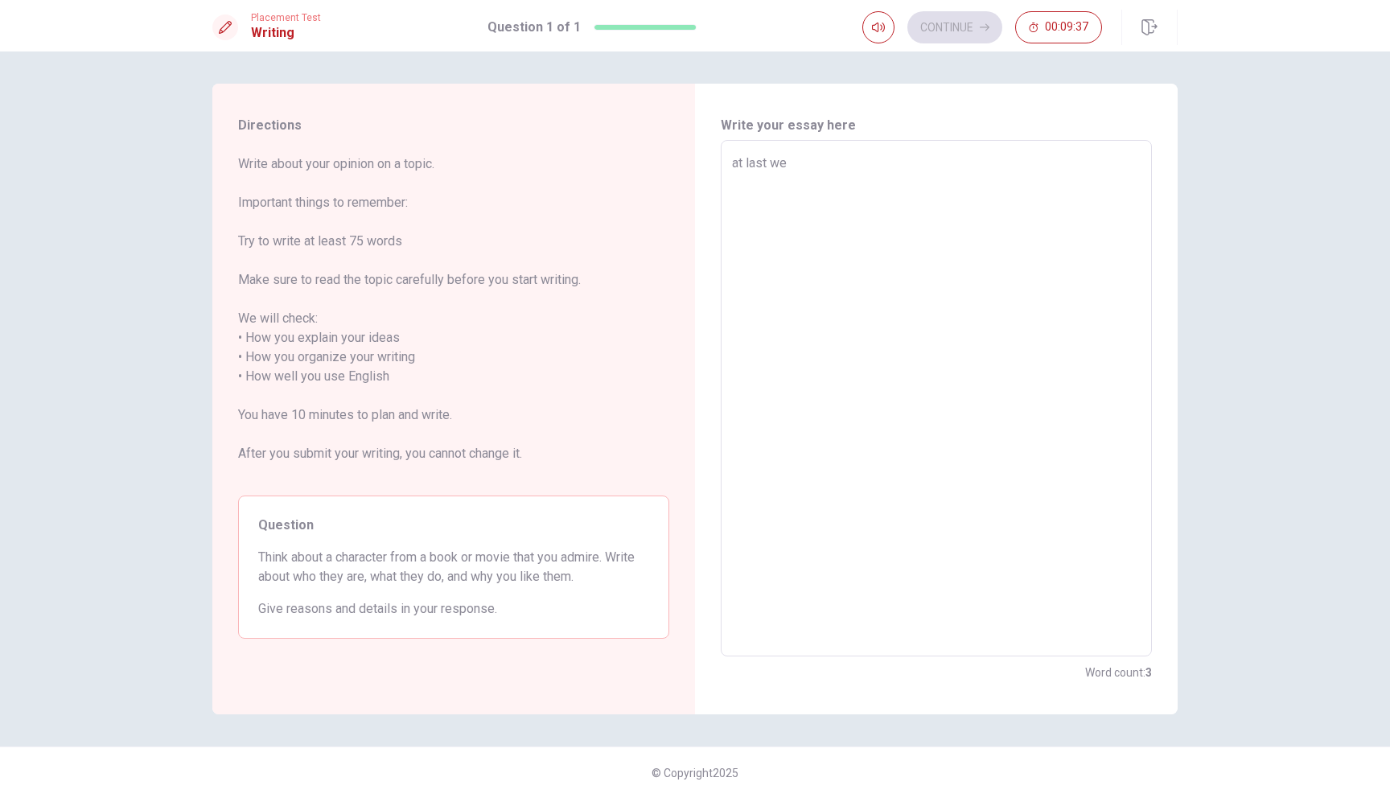
type textarea "at last wee"
type textarea "x"
type textarea "at last weed"
type textarea "x"
type textarea "at last weed,"
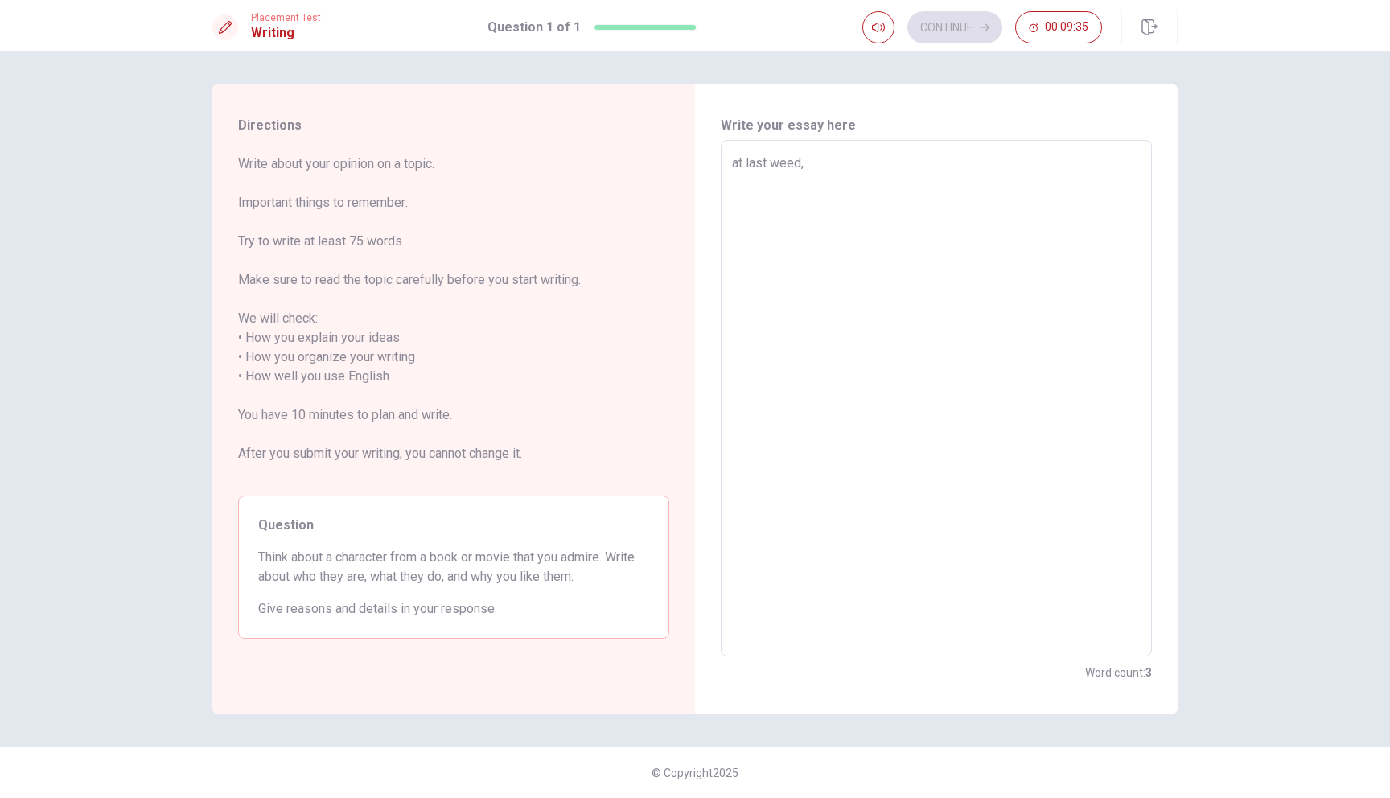
type textarea "x"
type textarea "at last weed,"
type textarea "x"
type textarea "at last weed, I"
type textarea "x"
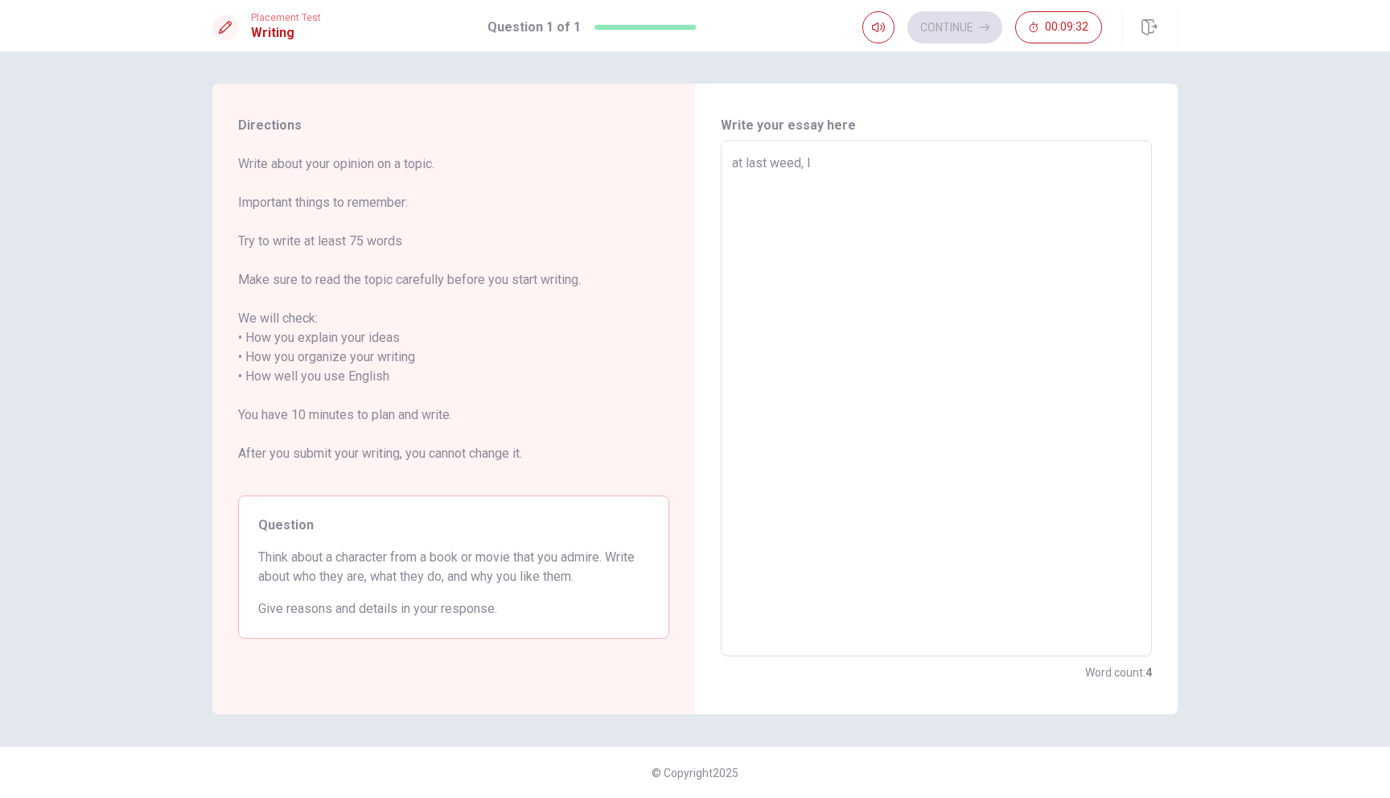
type textarea "at last weed, I"
type textarea "x"
type textarea "at last weed, I ư"
type textarea "x"
type textarea "at last weed, I w"
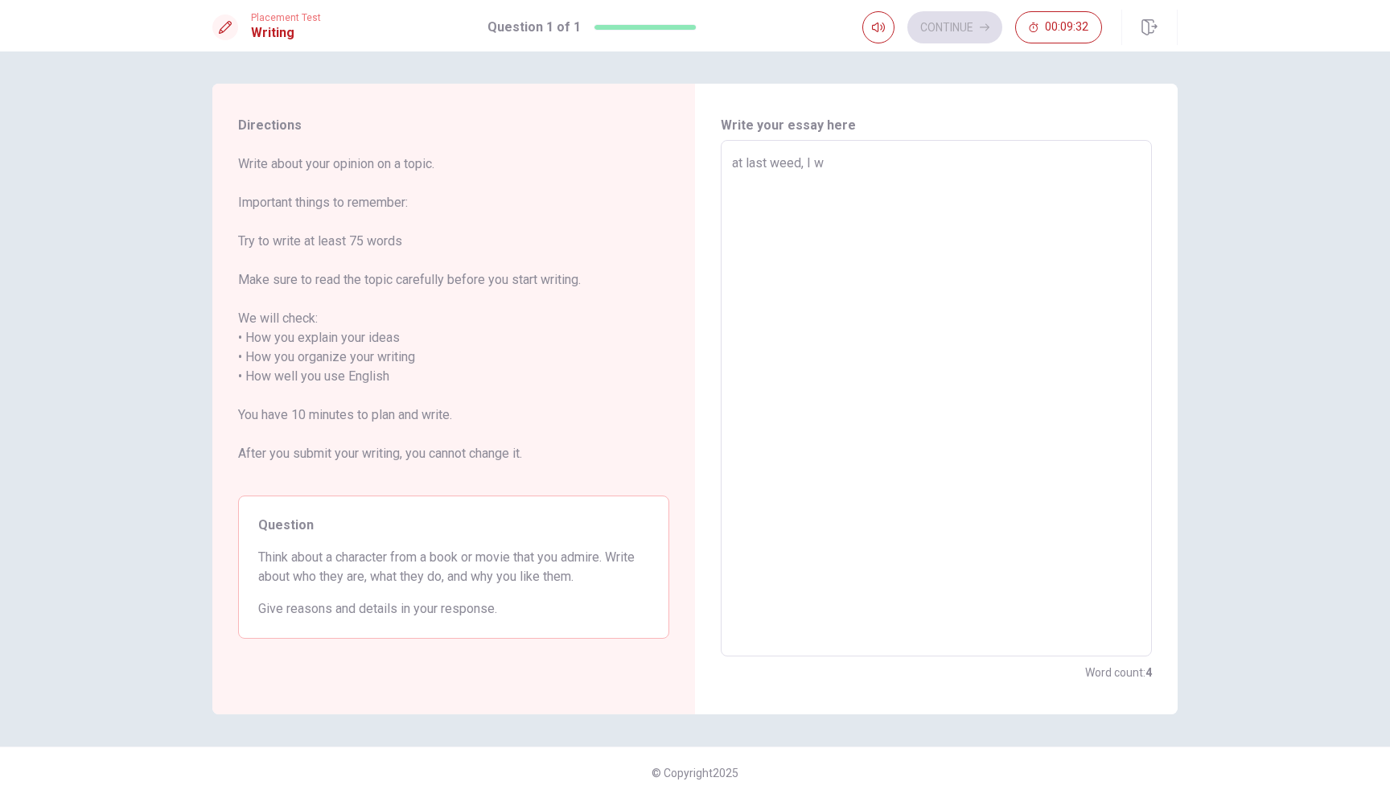
type textarea "x"
type textarea "at last weed, I wa"
type textarea "x"
type textarea "at last weed, I wac"
type textarea "x"
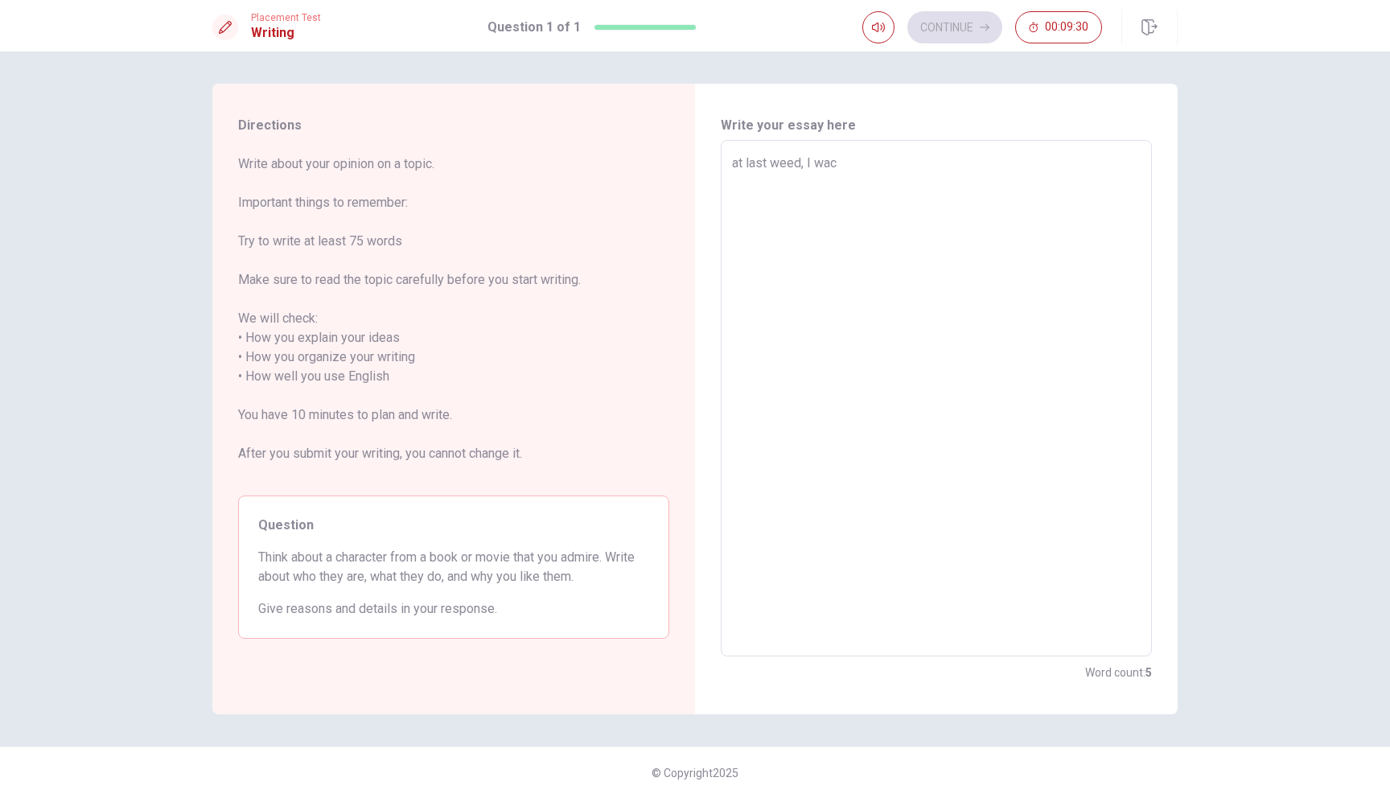
type textarea "at last weed, I wach"
type textarea "x"
type textarea "at last weed, I wacht"
type textarea "x"
type textarea "at last weed, I wach"
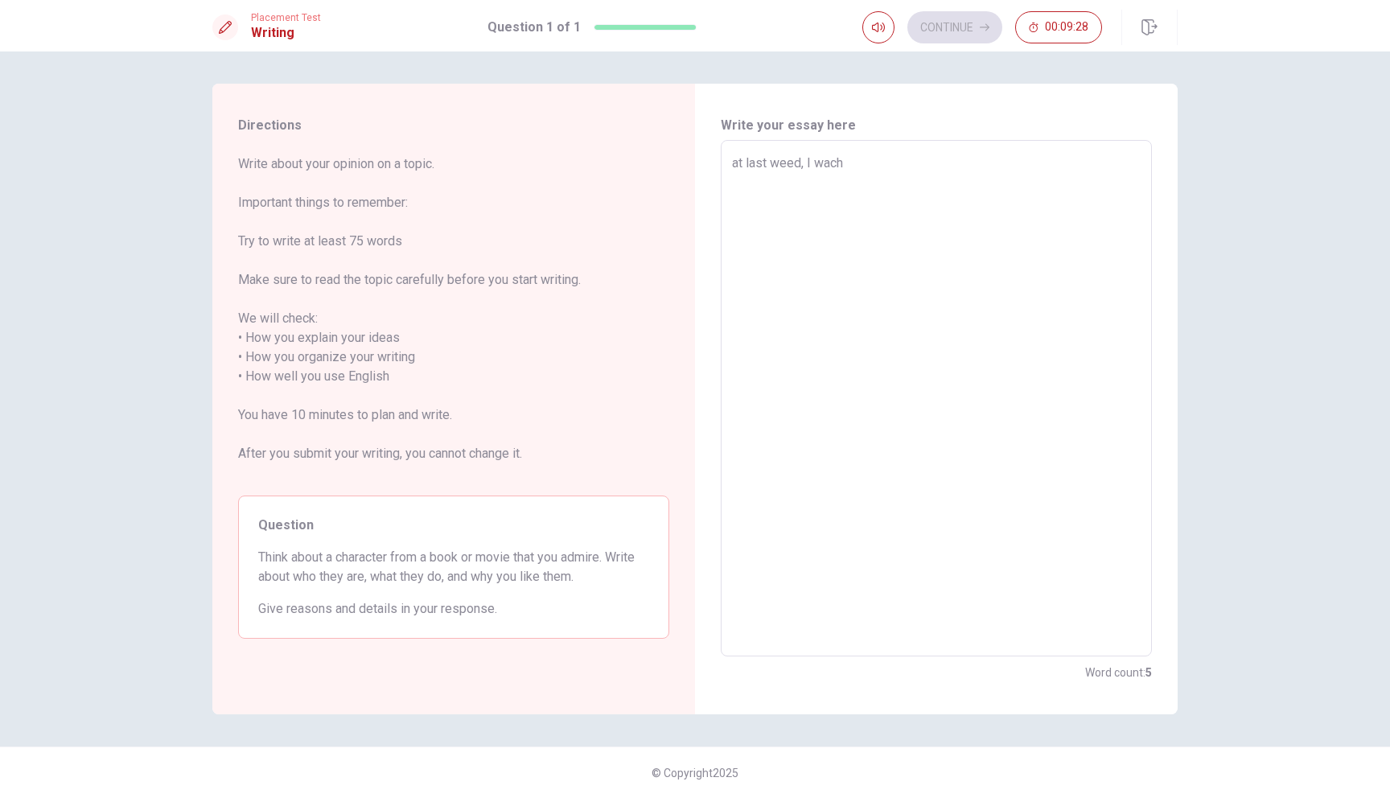
type textarea "x"
type textarea "at last weed, I wac"
type textarea "x"
type textarea "at last weed, I wa"
type textarea "x"
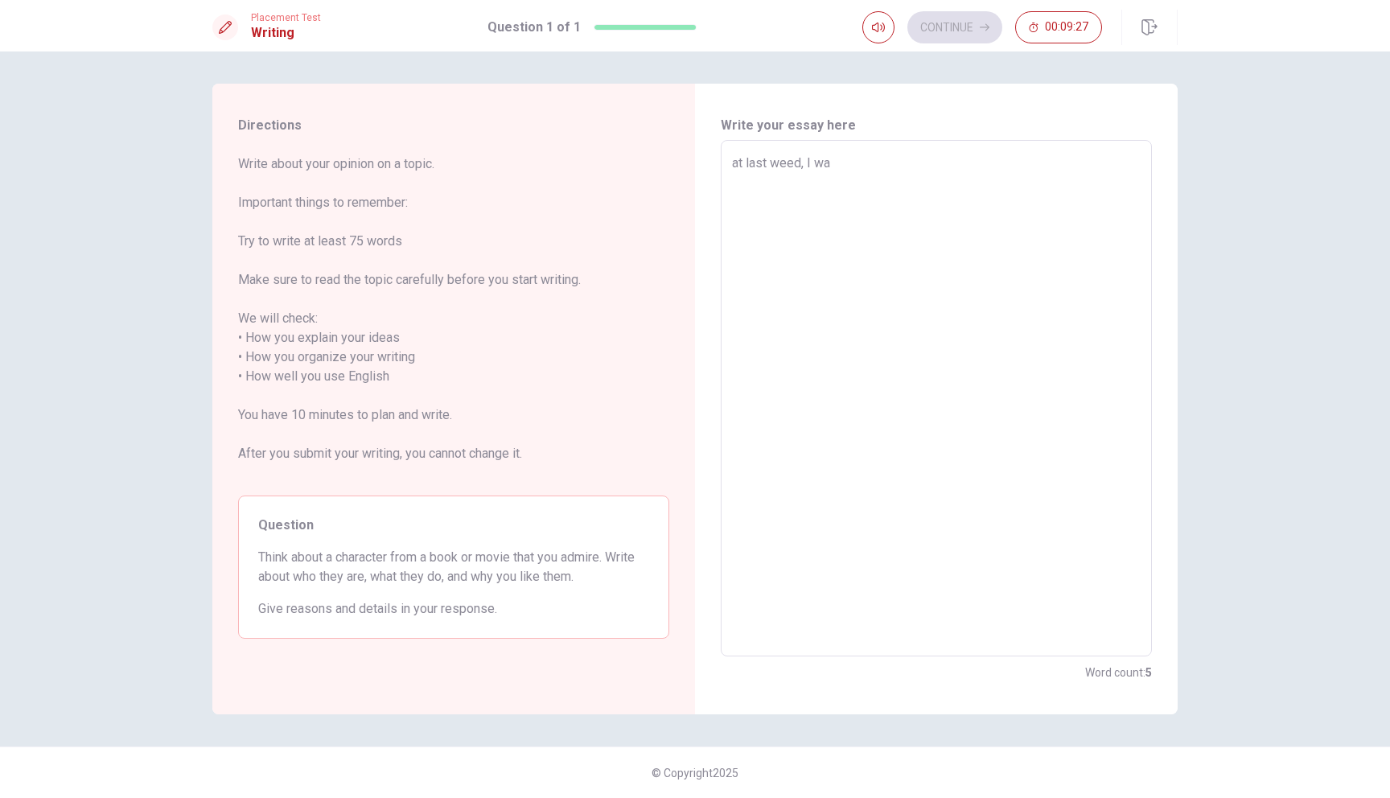
type textarea "at last weed, I wat"
type textarea "x"
type textarea "at last weed, I wath"
type textarea "x"
type textarea "at last weed, I wat"
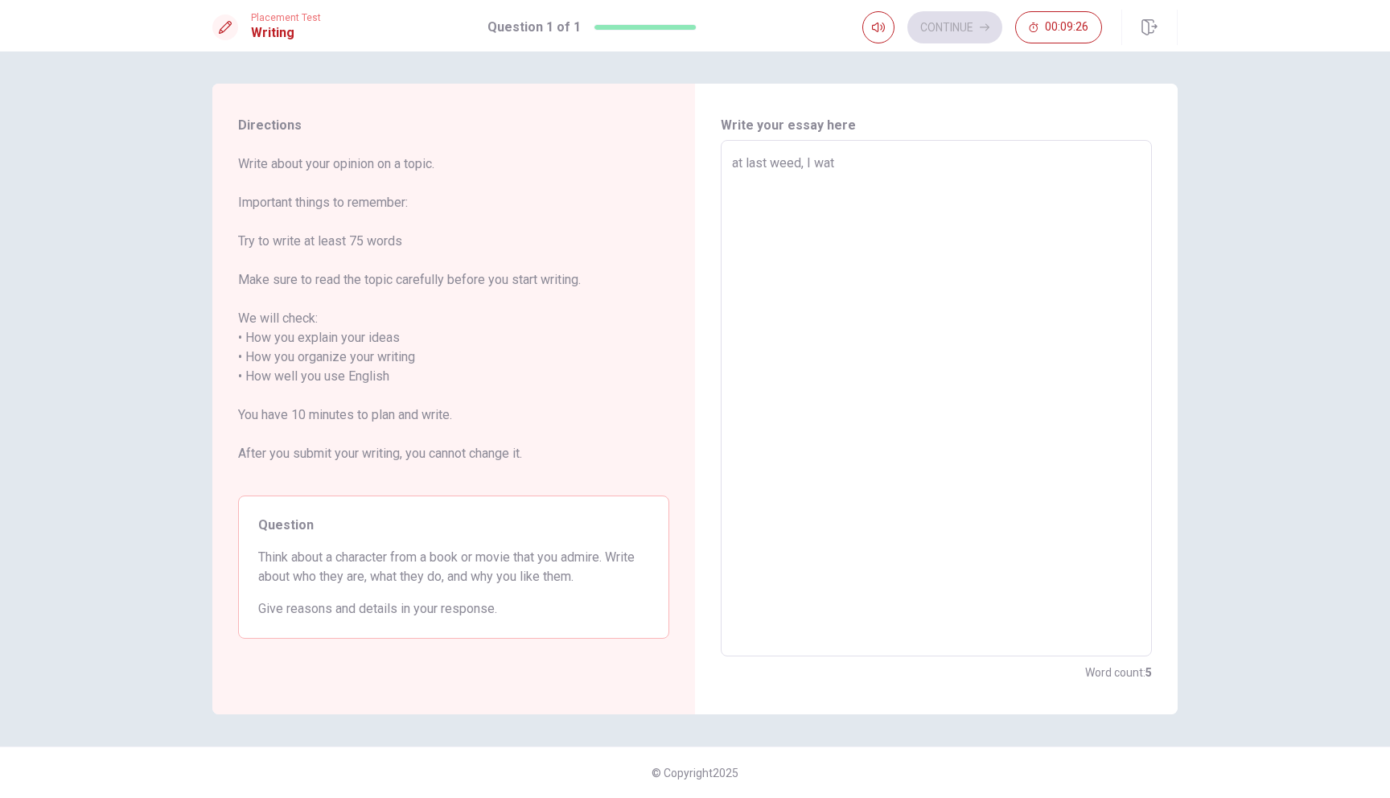
type textarea "x"
type textarea "at last weed, I watc"
type textarea "x"
type textarea "at last weed, I watch"
type textarea "x"
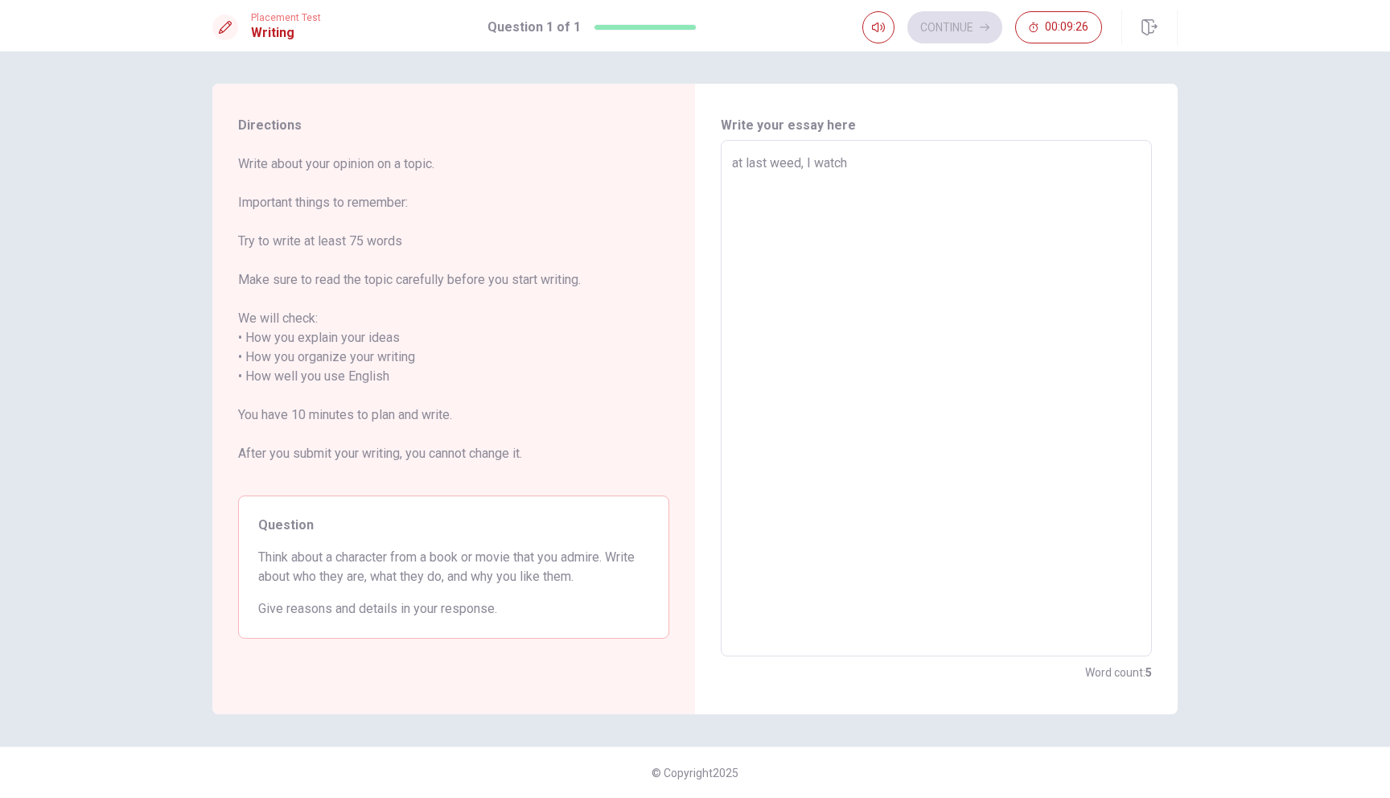
type textarea "at last weed, I watch"
type textarea "x"
type textarea "at last weed, I watch D"
type textarea "x"
type textarea "at last weed, I watch Do"
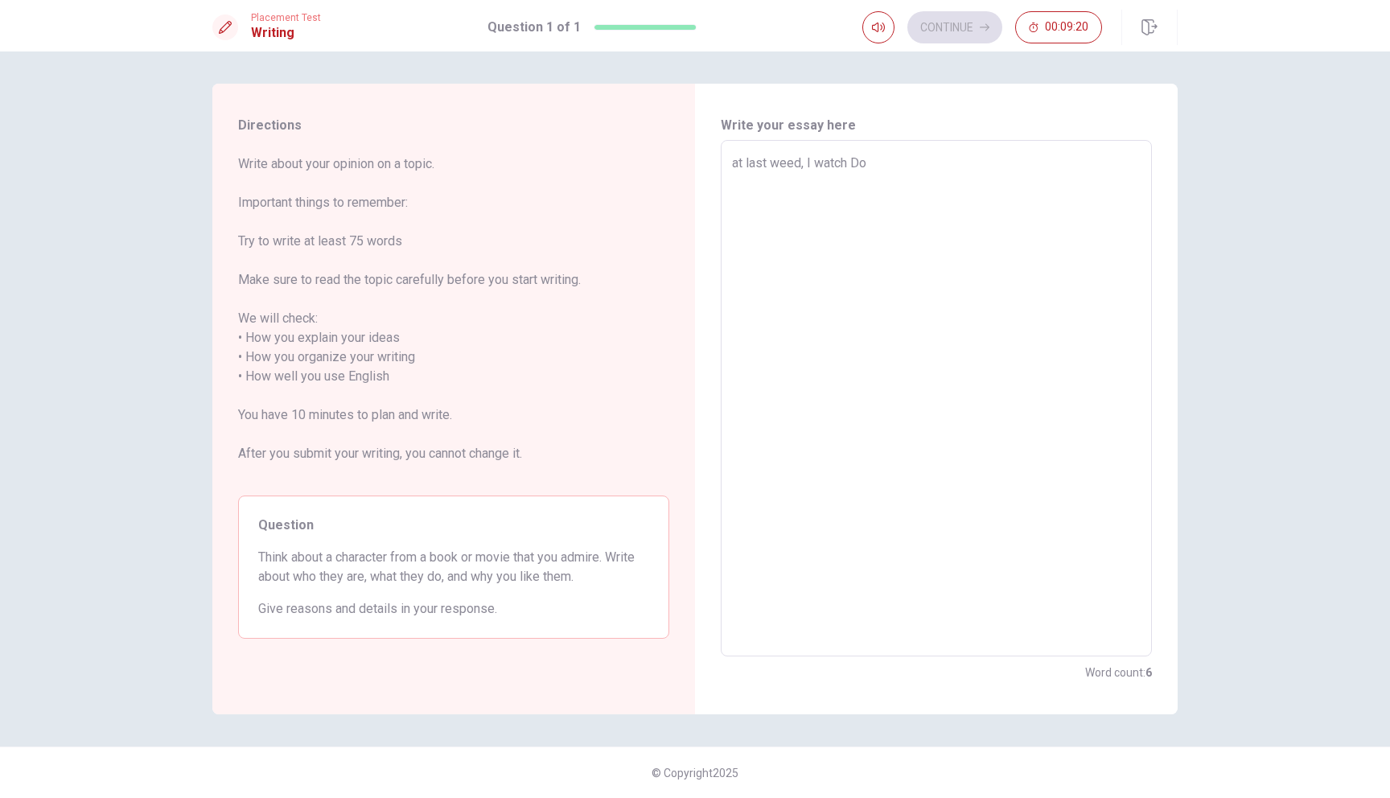
type textarea "x"
type textarea "at last weed, I watch Dỏ"
type textarea "x"
type textarea "at last weed, I watch Dor"
type textarea "x"
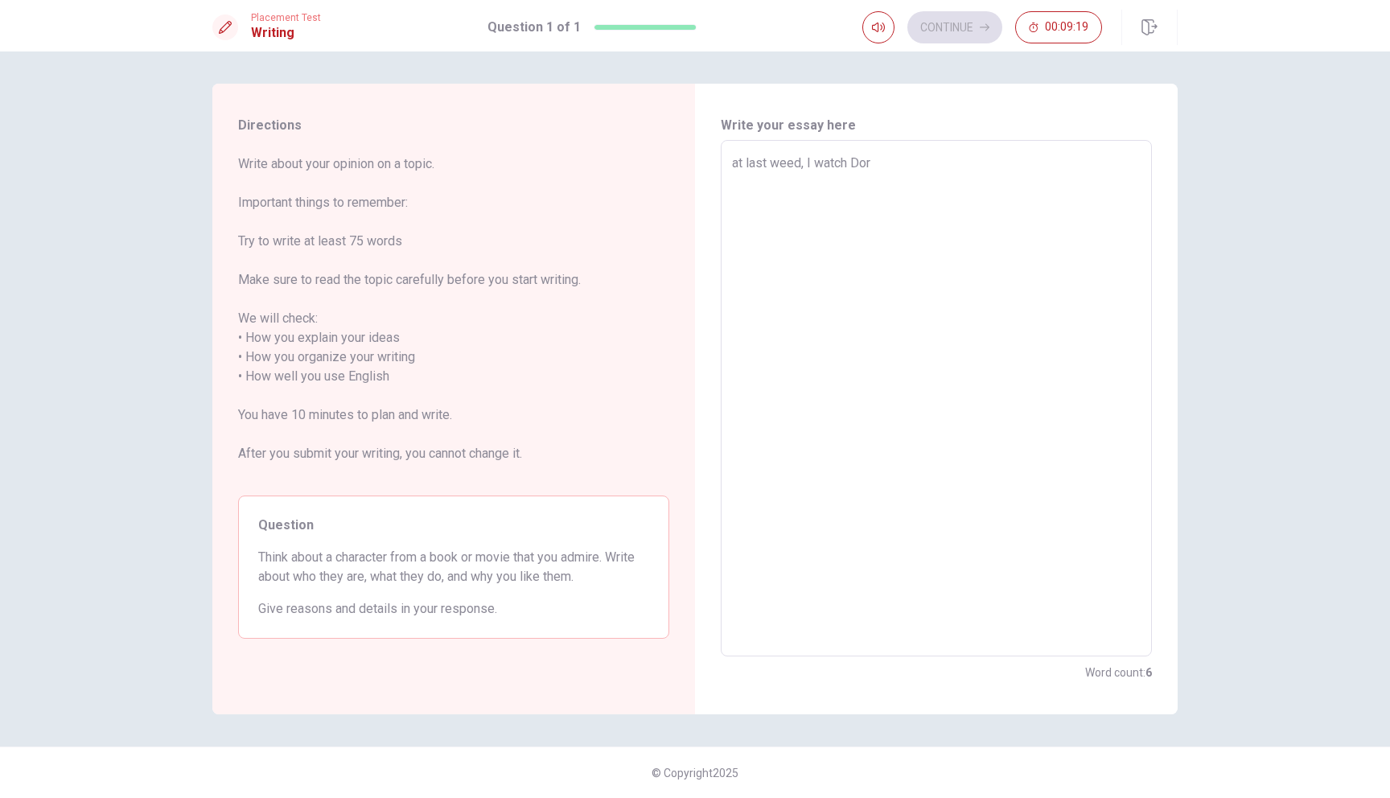
type textarea "at last weed, I watch [PERSON_NAME]"
type textarea "x"
type textarea "at last weed, I watch Doram"
type textarea "x"
type textarea "at last weed, I watch Doramo"
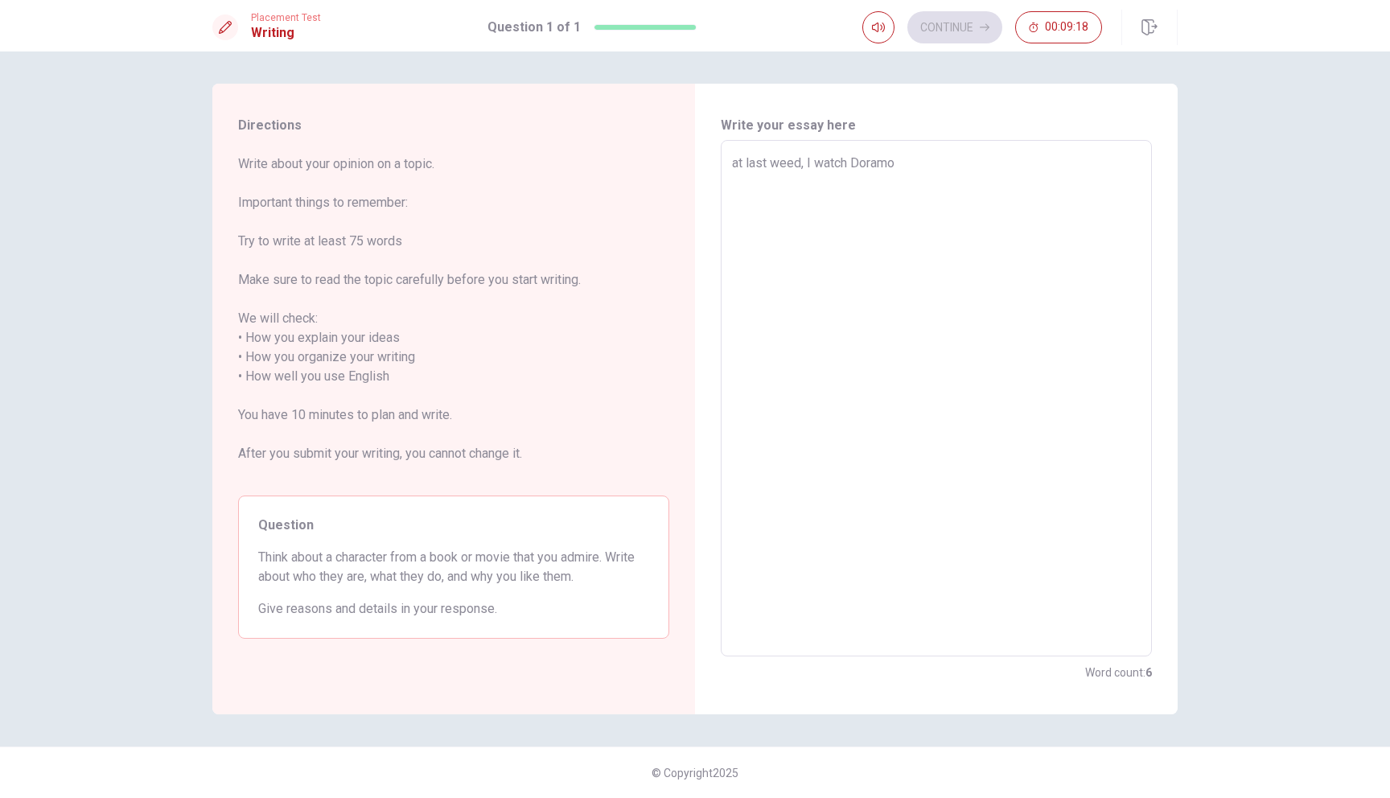
type textarea "x"
type textarea "at last weed, I watch Doramon"
type textarea "x"
type textarea "at last weed, I watch Doramon"
type textarea "x"
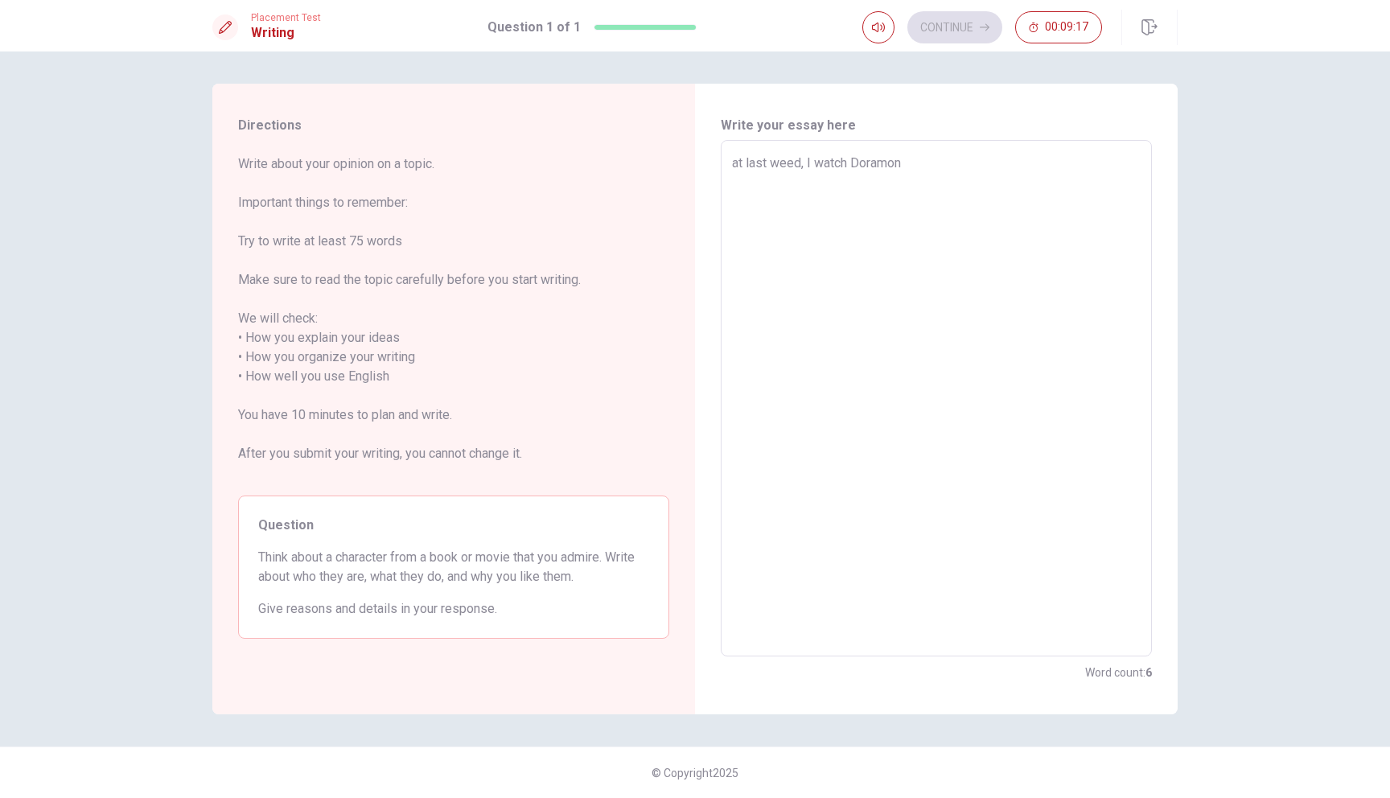
type textarea "at last weed, I watch Doramon m"
type textarea "x"
type textarea "at last weed, I watch Doramon mo"
type textarea "x"
type textarea "at last weed, I watch Doramon mov"
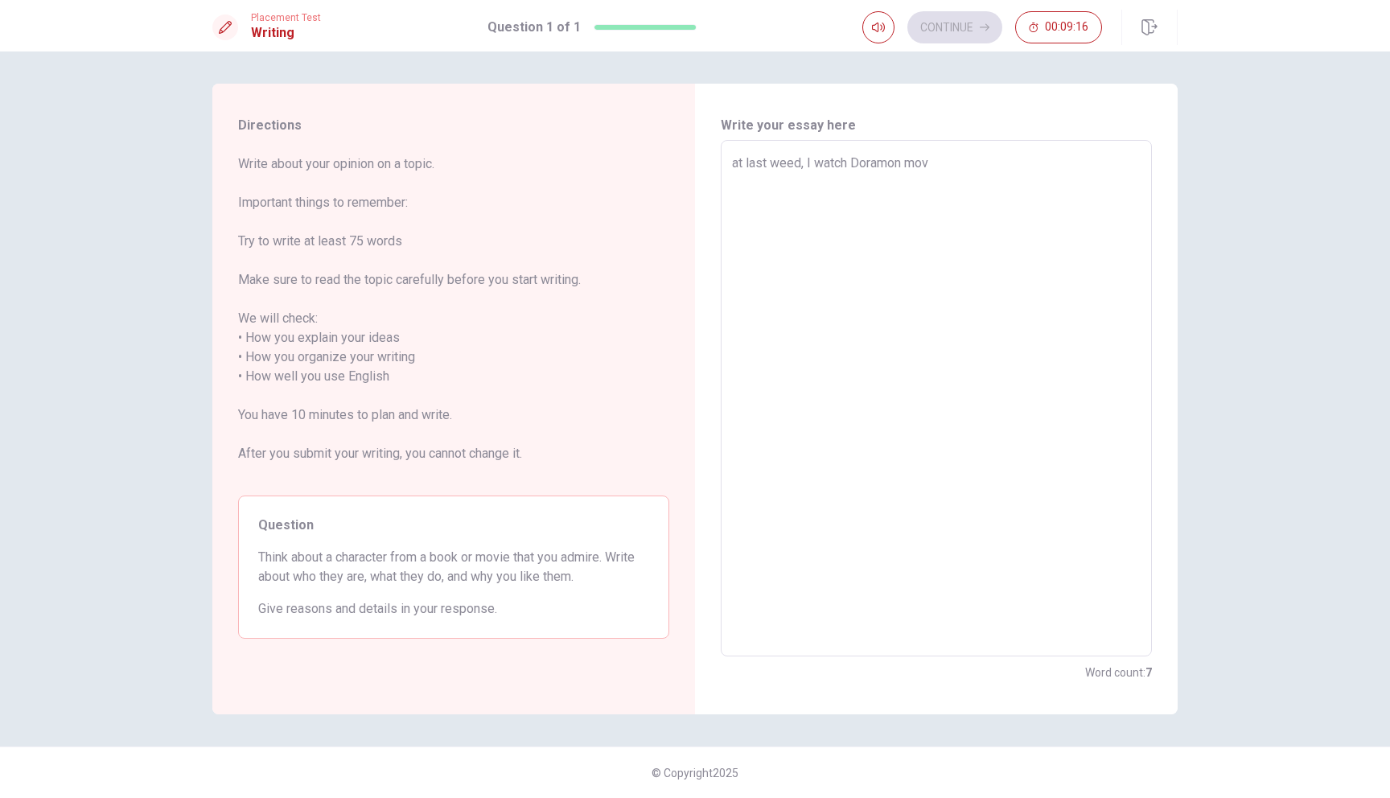
type textarea "x"
type textarea "at last weed, I watch Doramon movi"
type textarea "x"
type textarea "at last weed, I watch Doramon movie"
type textarea "x"
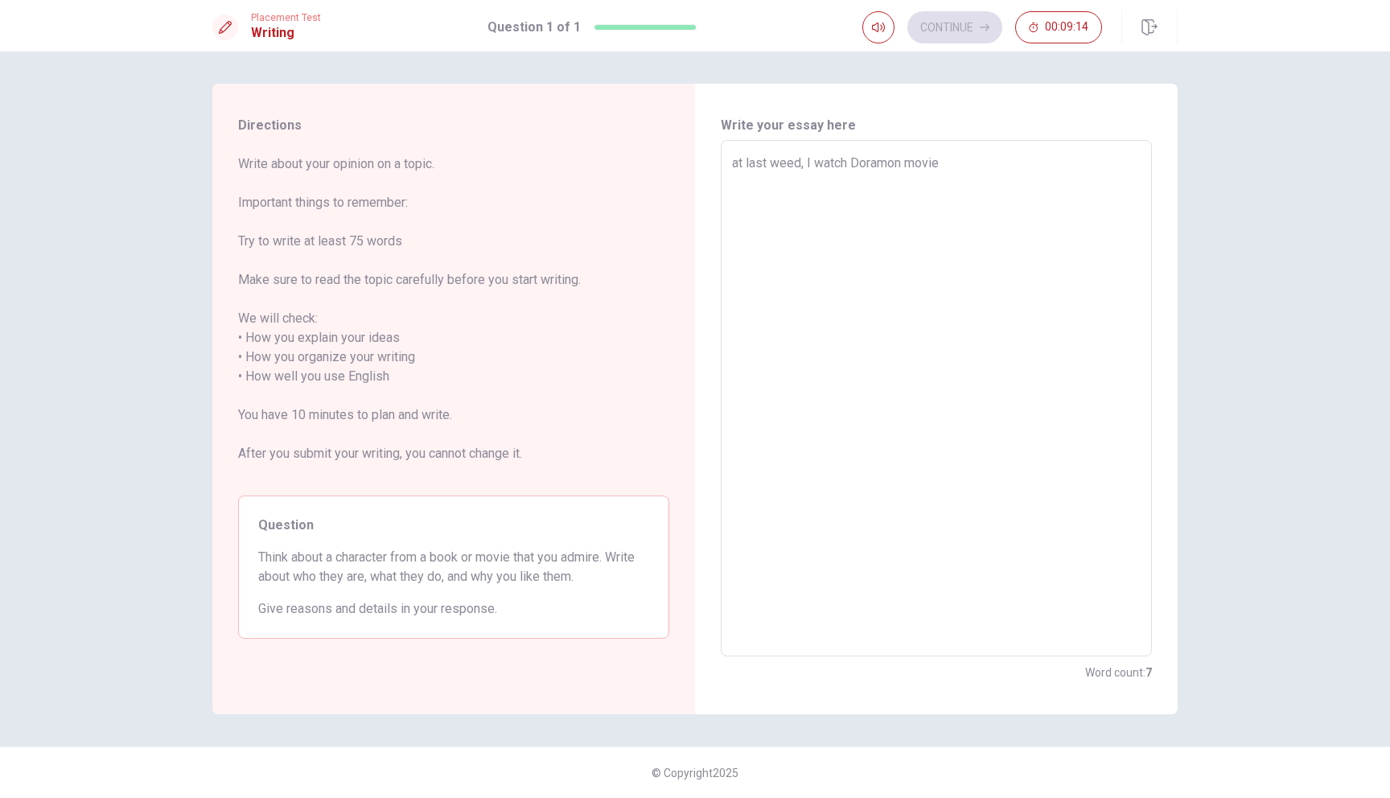
type textarea "at last weed, I watch Doramon movie"
type textarea "x"
type textarea "at last weed, I watch [PERSON_NAME] movie ư"
type textarea "x"
type textarea "at last weed, I watch Doramon movie w"
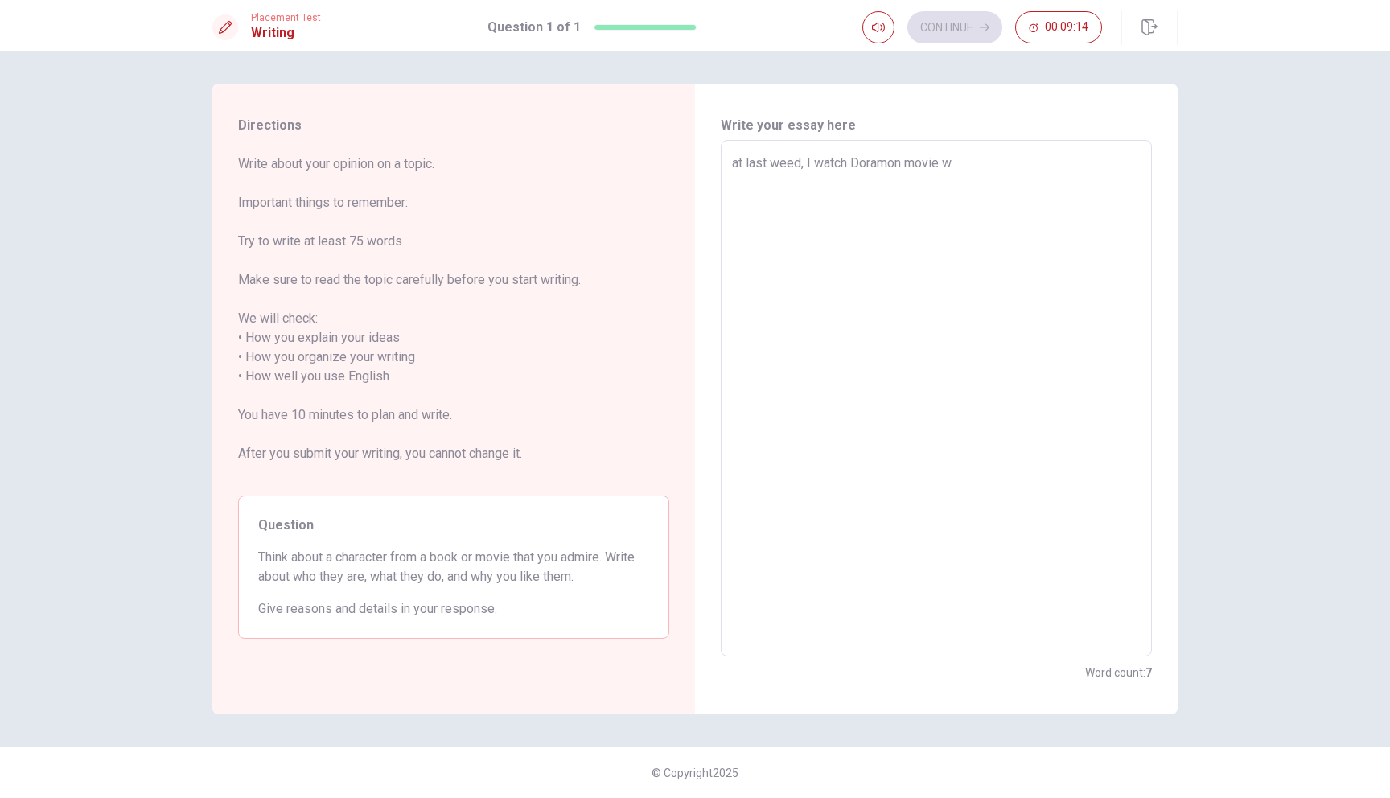
type textarea "x"
type textarea "at last weed, I watch Doramon movie wi"
type textarea "x"
type textarea "at last weed, I watch Doramon movie wit"
type textarea "x"
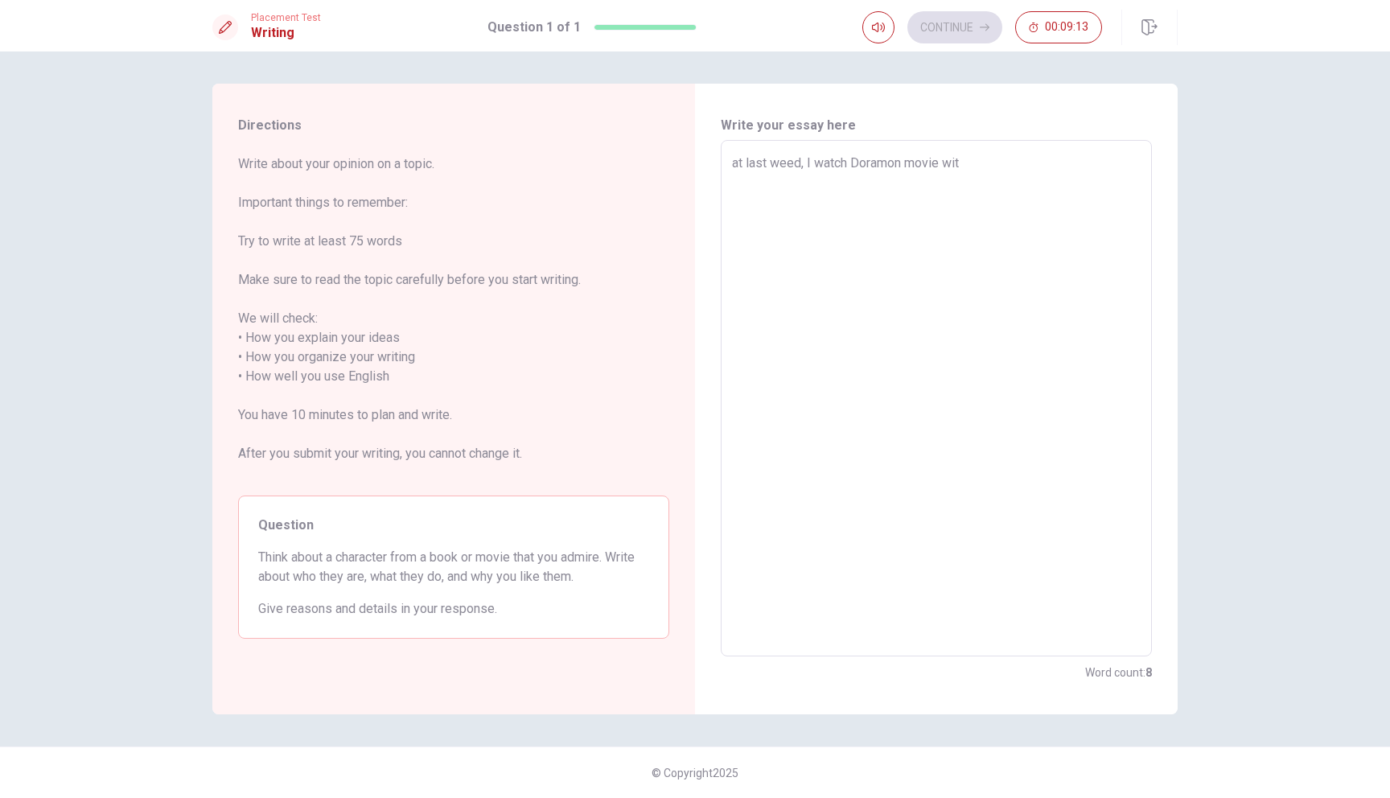
type textarea "at last weed, I watch Doramon movie with"
type textarea "x"
type textarea "at last weed, I watch Doramon movie with"
type textarea "x"
type textarea "at last weed, I watch Doramon movie with y"
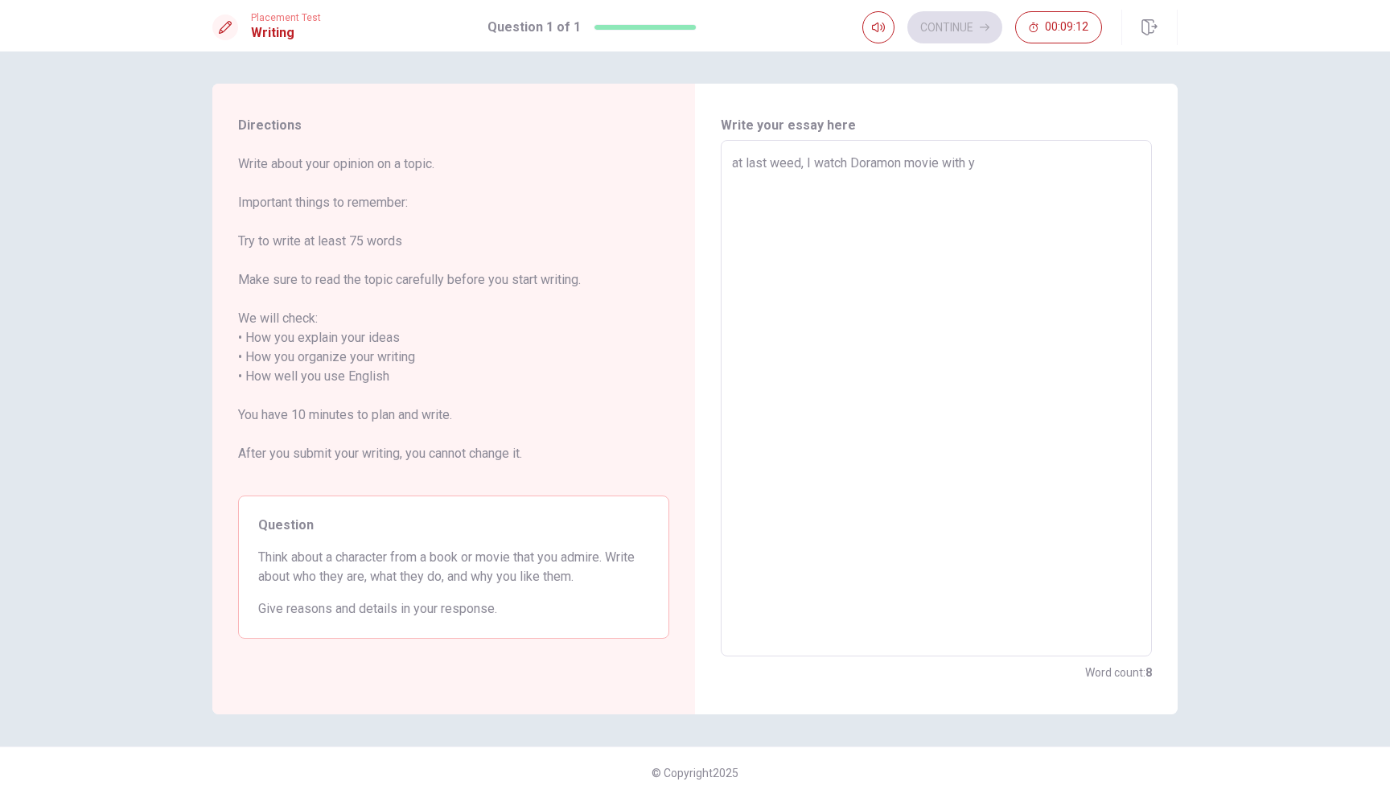
type textarea "x"
type textarea "at last weed, I watch Doramon movie with y"
type textarea "x"
type textarea "at last weed, I watch Doramon movie with y"
type textarea "x"
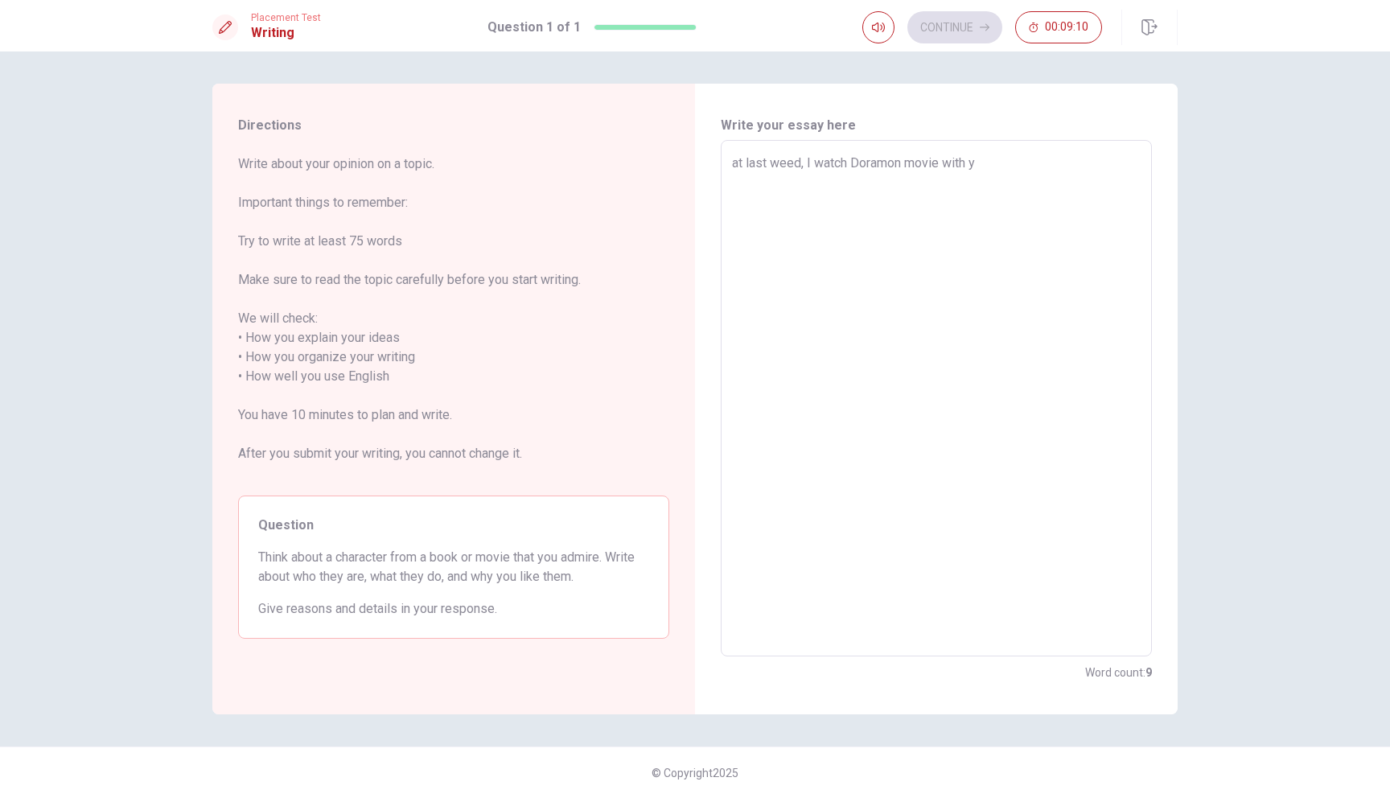
type textarea "at last weed, I watch Doramon movie with"
type textarea "x"
type textarea "at last weed, I watch Doramon movie with m"
type textarea "x"
type textarea "at last weed, I watch Doramon movie with my"
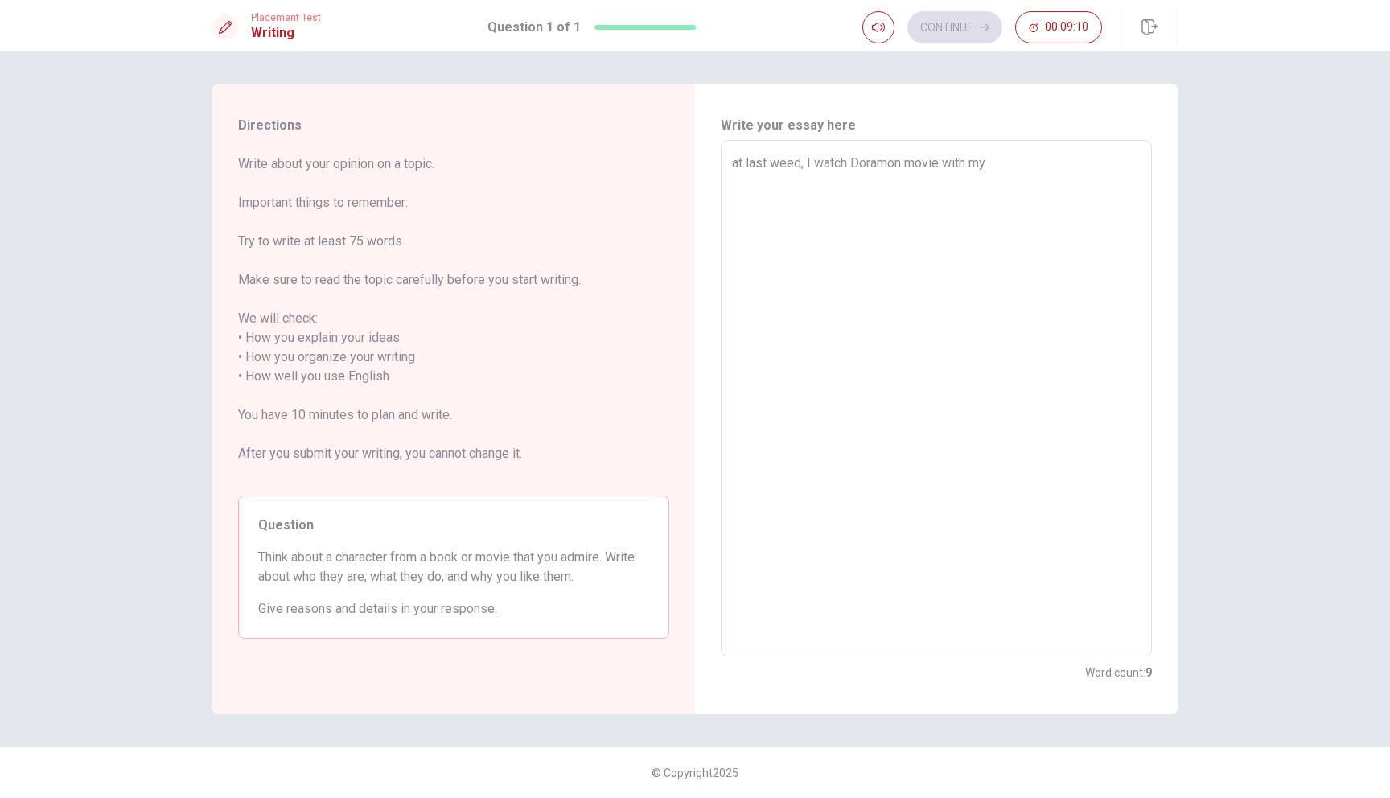
type textarea "x"
type textarea "at last weed, I watch Doramon movie with my"
type textarea "x"
type textarea "at last weed, I watch Doramon movie with my f"
type textarea "x"
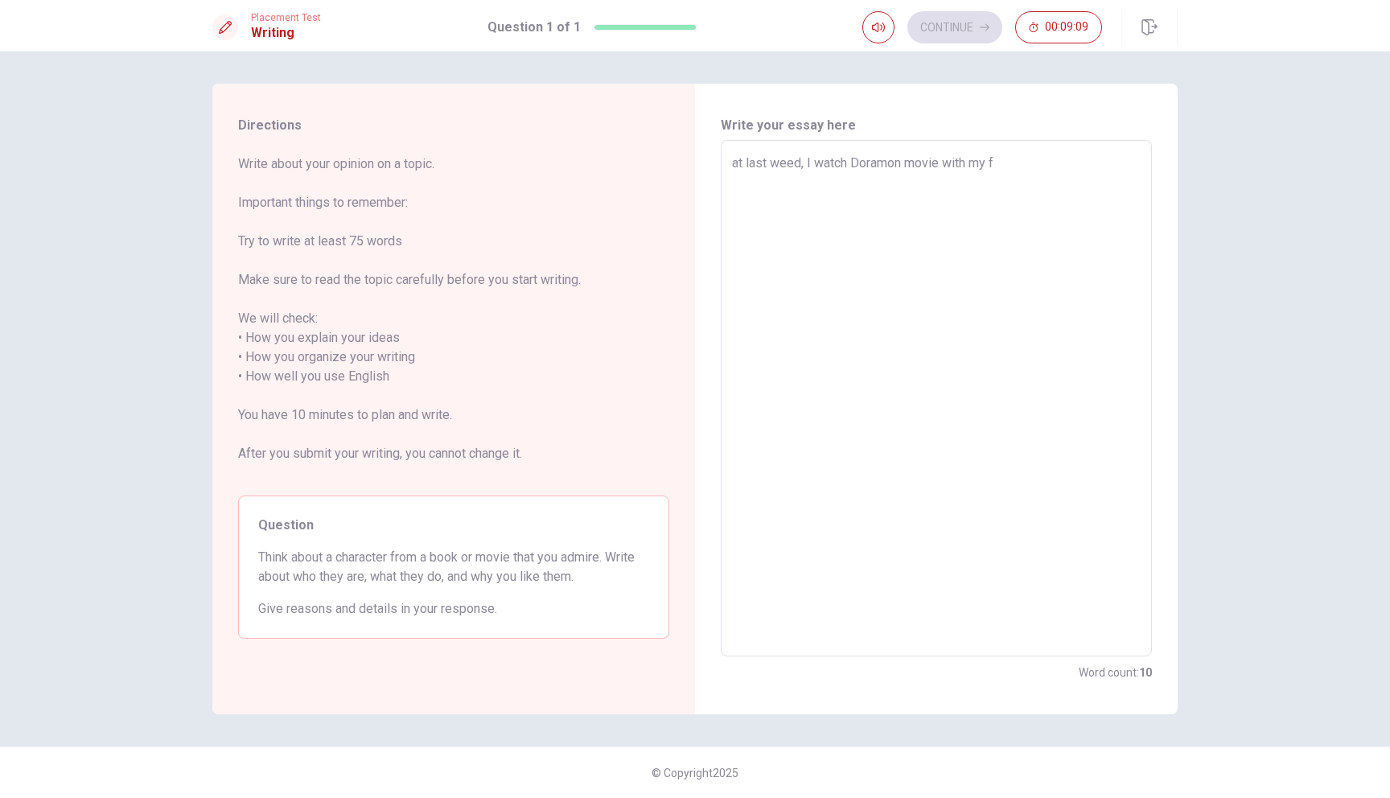
type textarea "at last weed, I watch Doramon movie with my fa"
type textarea "x"
type textarea "at last weed, I watch Doramon movie with my fam"
type textarea "x"
type textarea "at last weed, I watch Doramon movie with my fami"
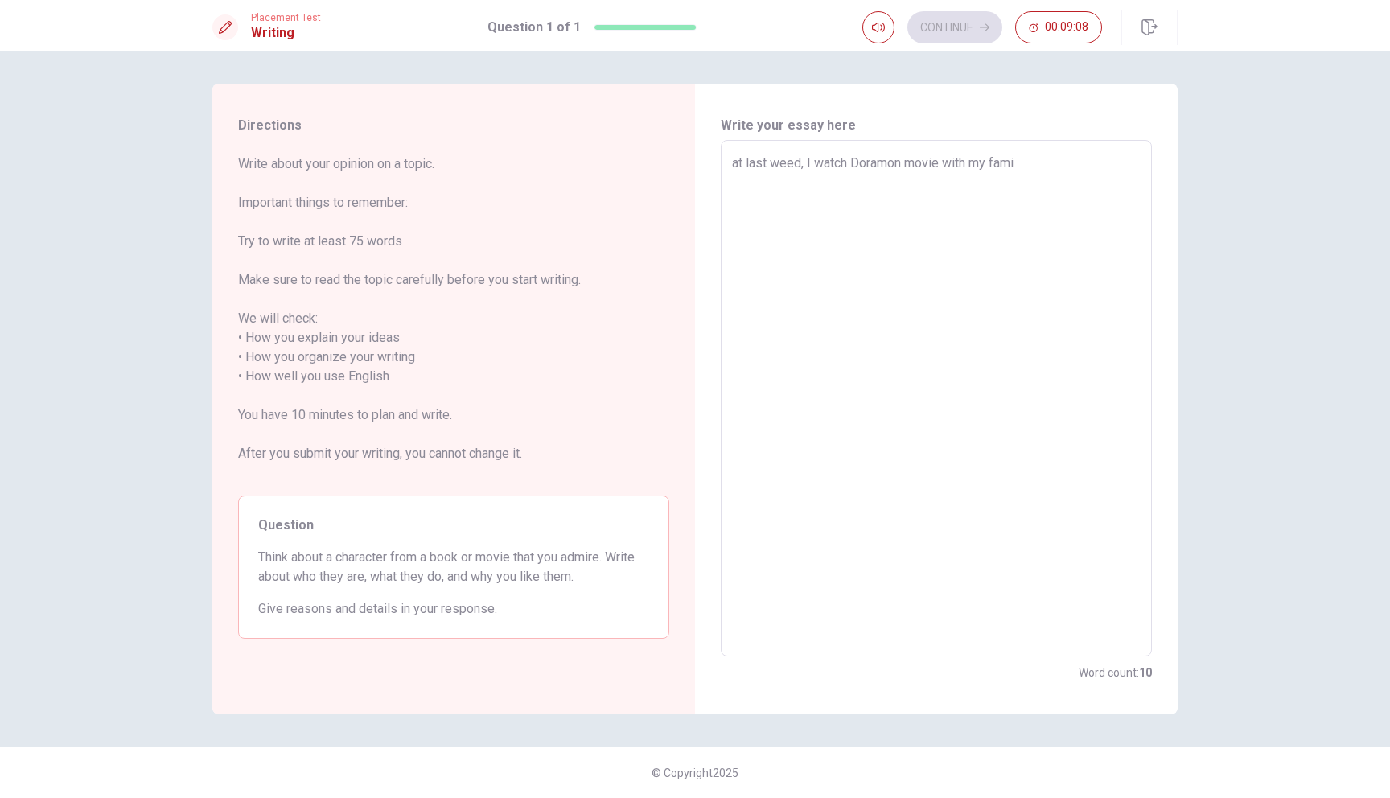
type textarea "x"
type textarea "at last weed, I watch Doramon movie with my famil"
type textarea "x"
type textarea "at last weed, I watch Doramon movie with my family"
type textarea "x"
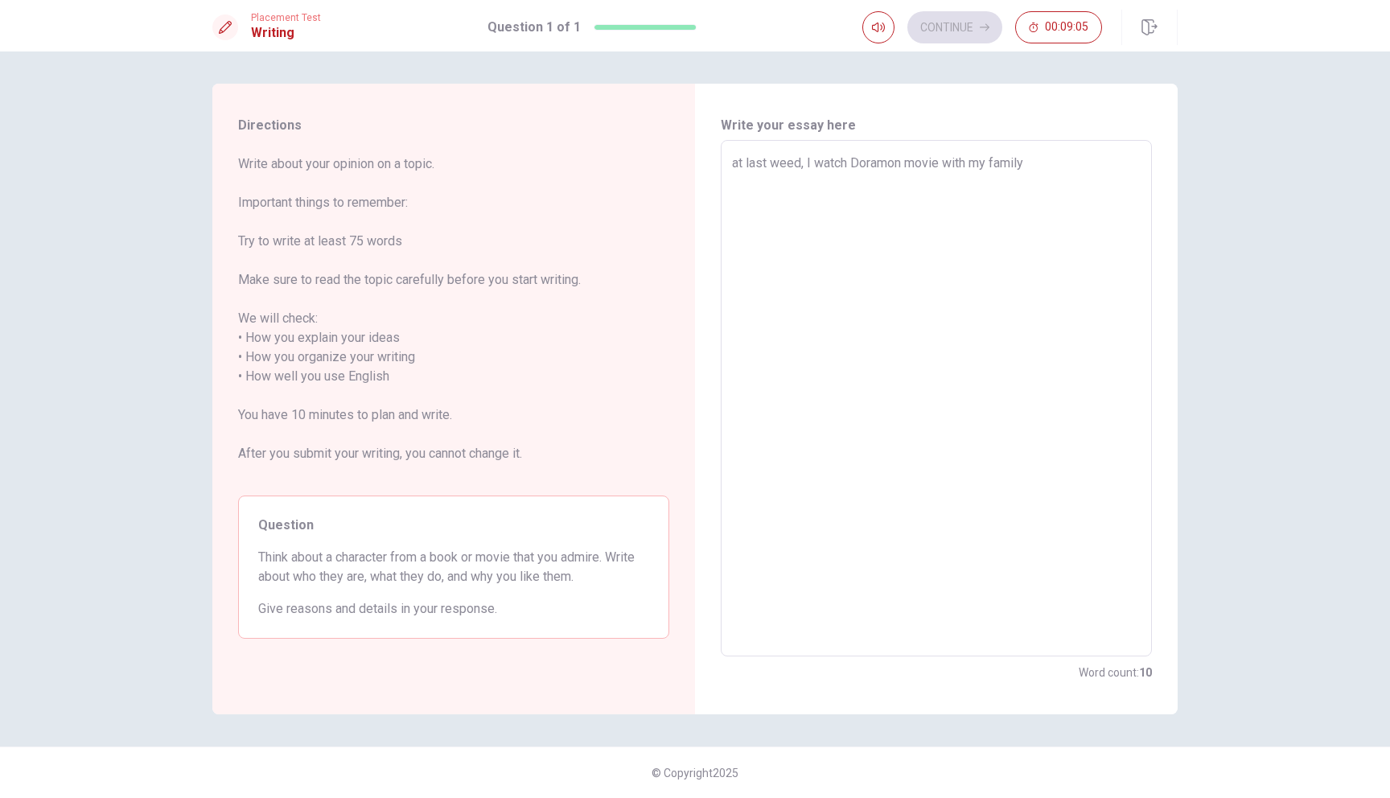
type textarea "at last weed, I watch Doramon movie with my family,"
type textarea "x"
type textarea "at last weed, I watch Doramon movie with my family,"
type textarea "x"
type textarea "at last weed, I watch Doramon movie with my family, I"
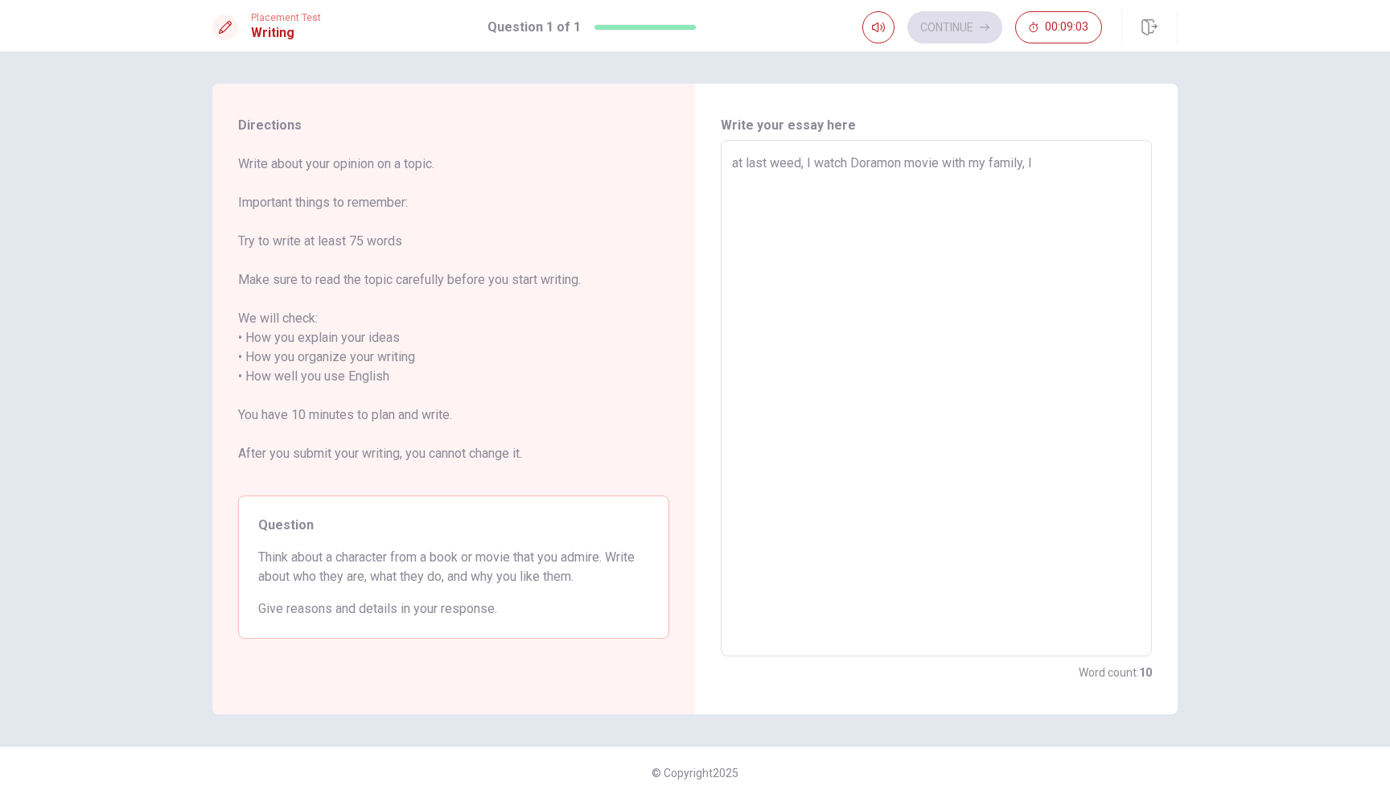
type textarea "x"
type textarea "at last weed, I watch Doramon movie with my family, In"
type textarea "x"
type textarea "at last weed, I watch Doramon movie with my family, In"
type textarea "x"
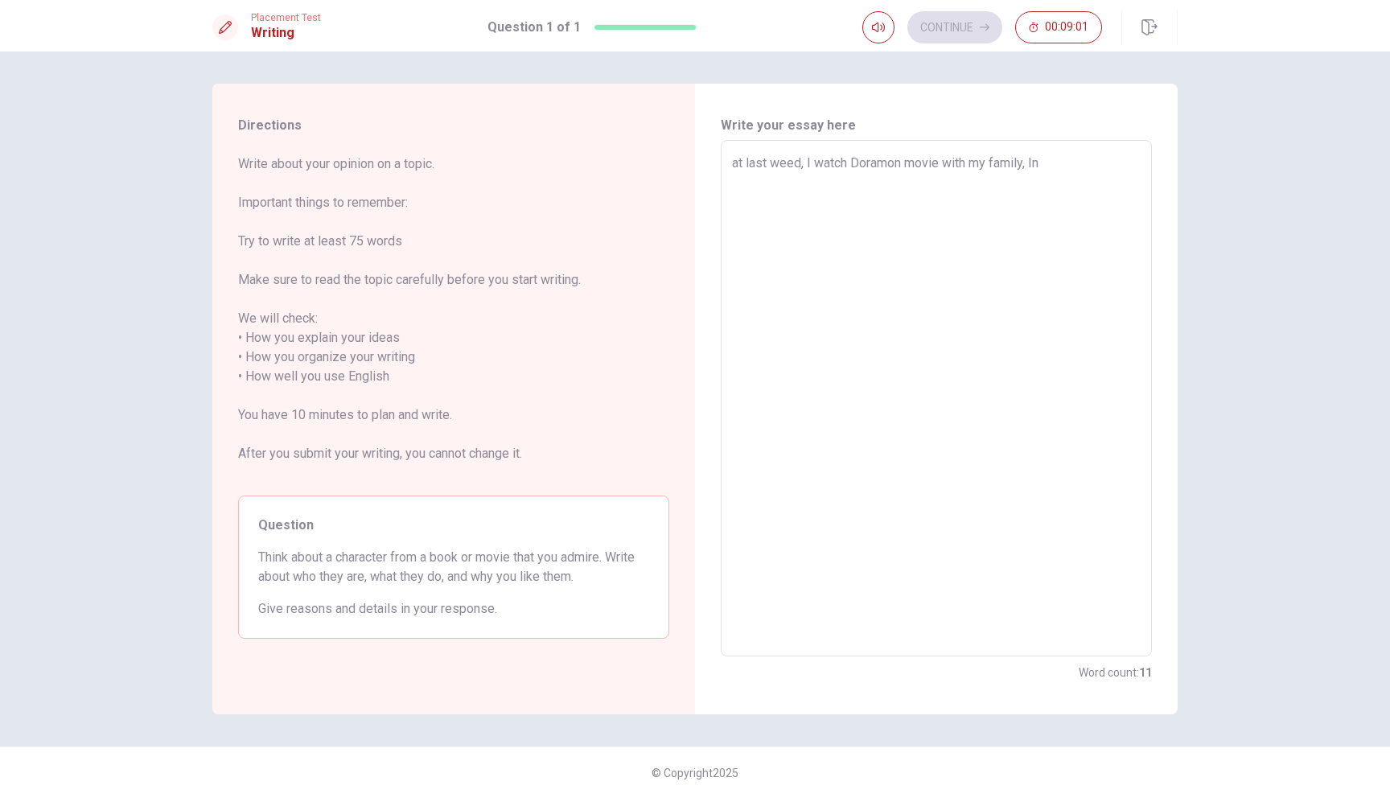
type textarea "at last weed, I watch Doramon movie with my family, In"
type textarea "x"
type textarea "at last weed, I watch Doramon movie with my family, I"
type textarea "x"
type textarea "at last weed, I watch Doramon movie with my family,"
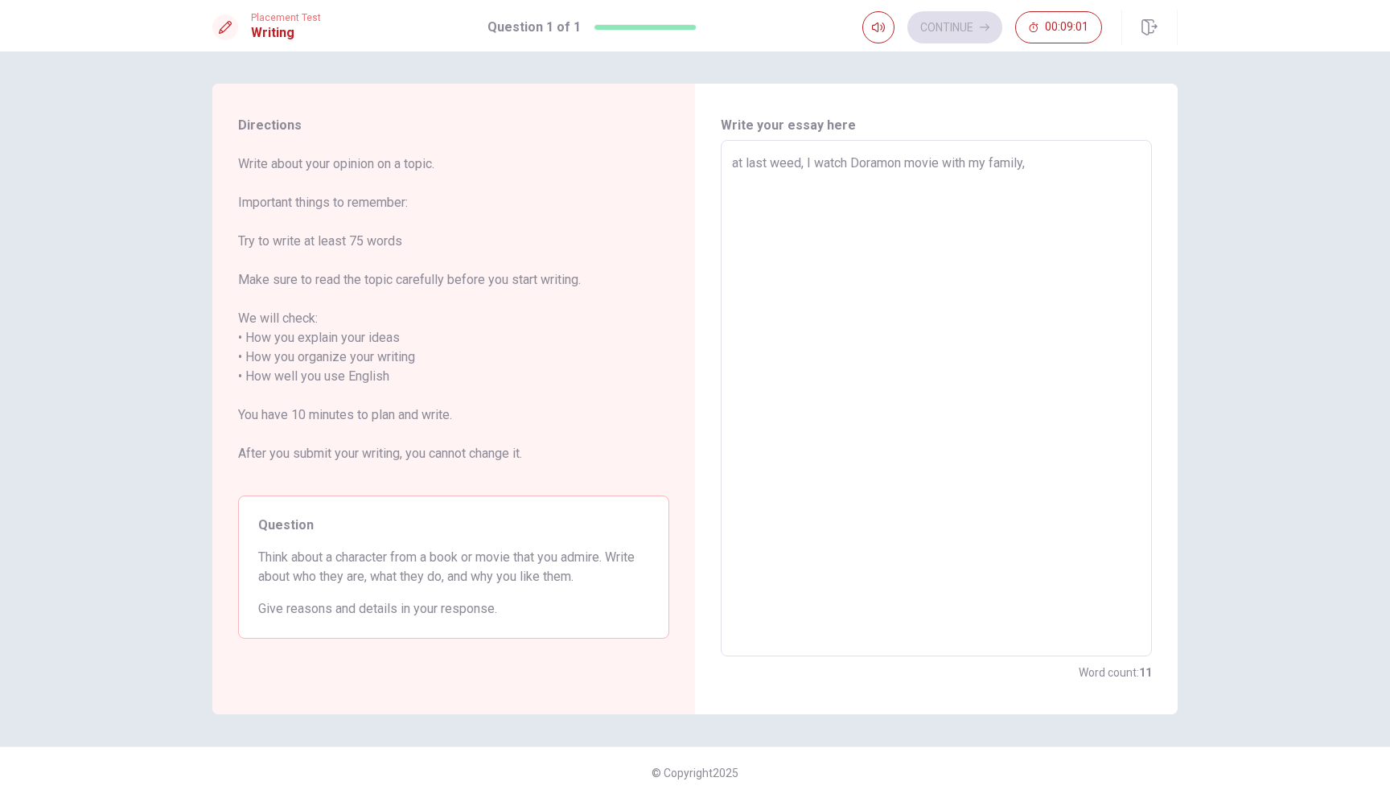
type textarea "x"
type textarea "at last weed, I watch Doramon movie with my family,"
type textarea "x"
type textarea "at last weed, I watch Doramon movie with my family"
type textarea "x"
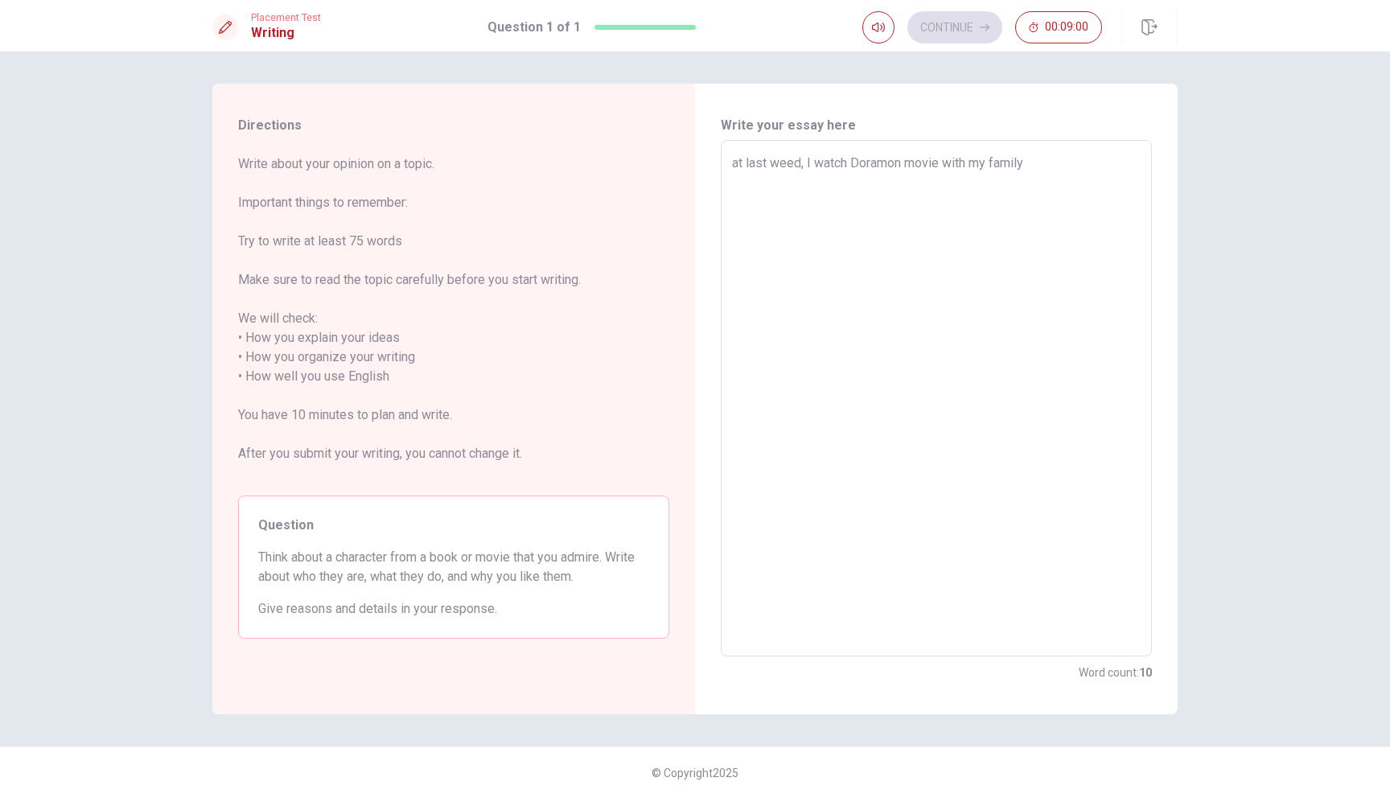
type textarea "at last weed, I watch Doramon movie with my family."
type textarea "x"
type textarea "at last weed, I watch Doramon movie with my family."
type textarea "x"
type textarea "at last weed, I watch Doramon movie with my family. I"
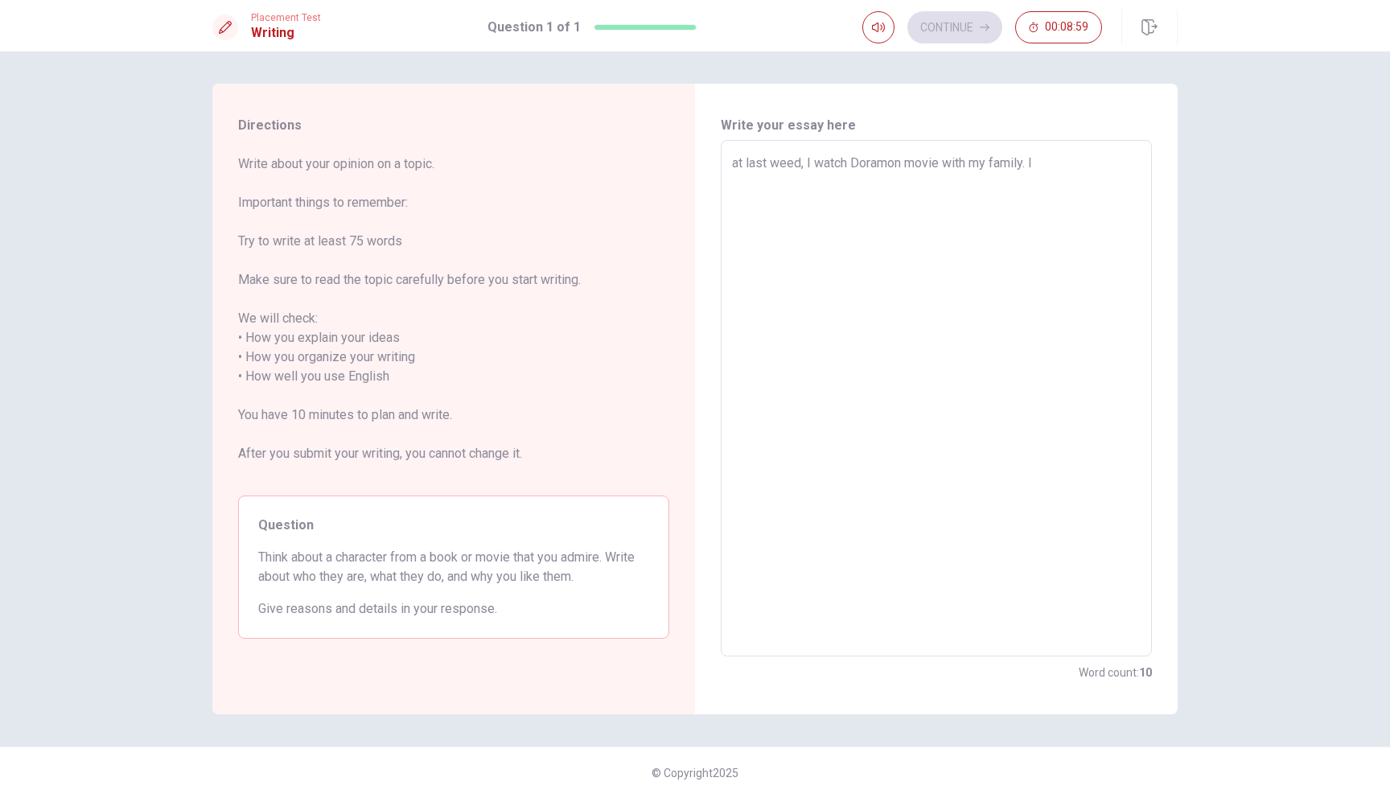
type textarea "x"
type textarea "at last weed, I watch Doramon movie with my family. In"
type textarea "x"
type textarea "at last weed, I watch Doramon movie with my family. In"
type textarea "x"
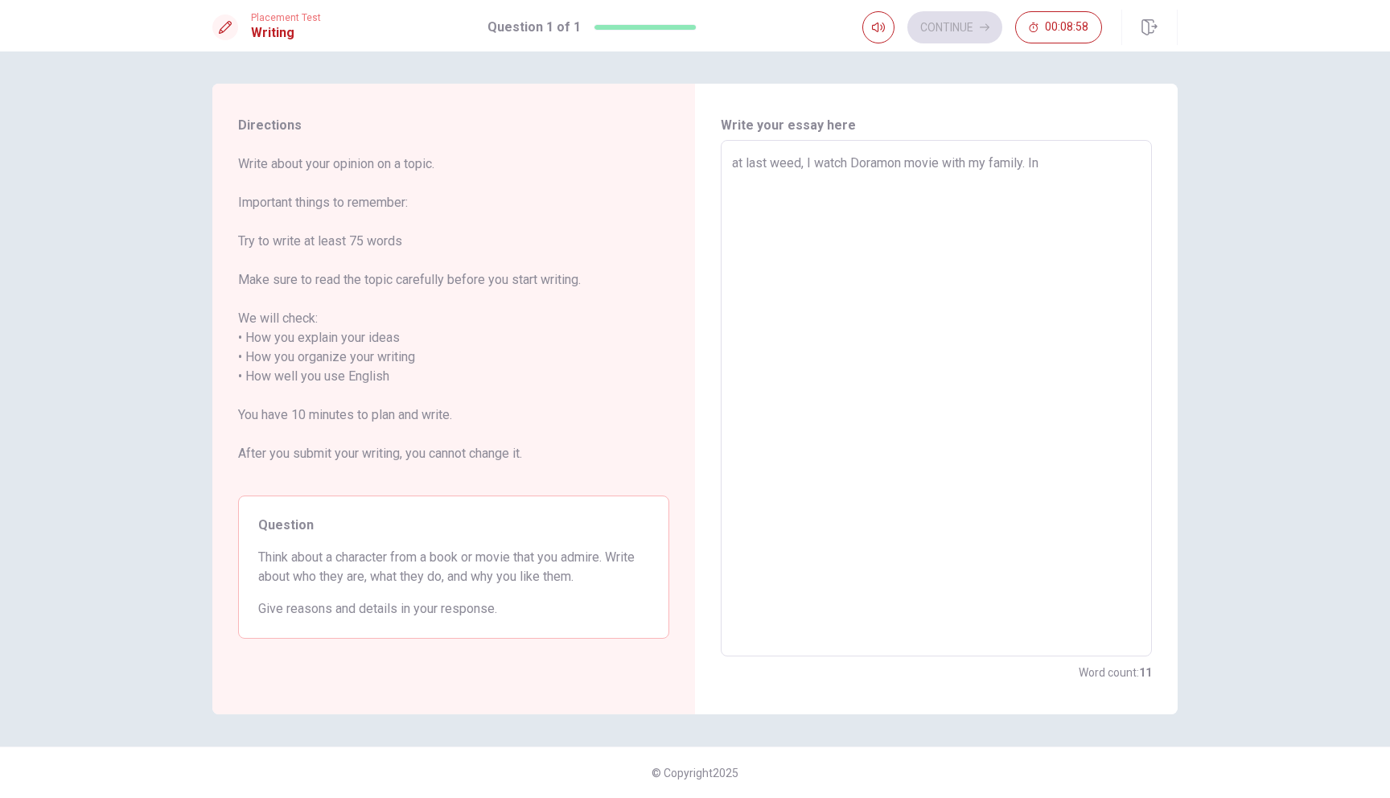
type textarea "at last weed, I watch Doramon movie with my family. In t"
type textarea "x"
type textarea "at last weed, I watch Doramon movie with my family. In th"
type textarea "x"
type textarea "at last weed, I watch Doramon movie with my family. In thi"
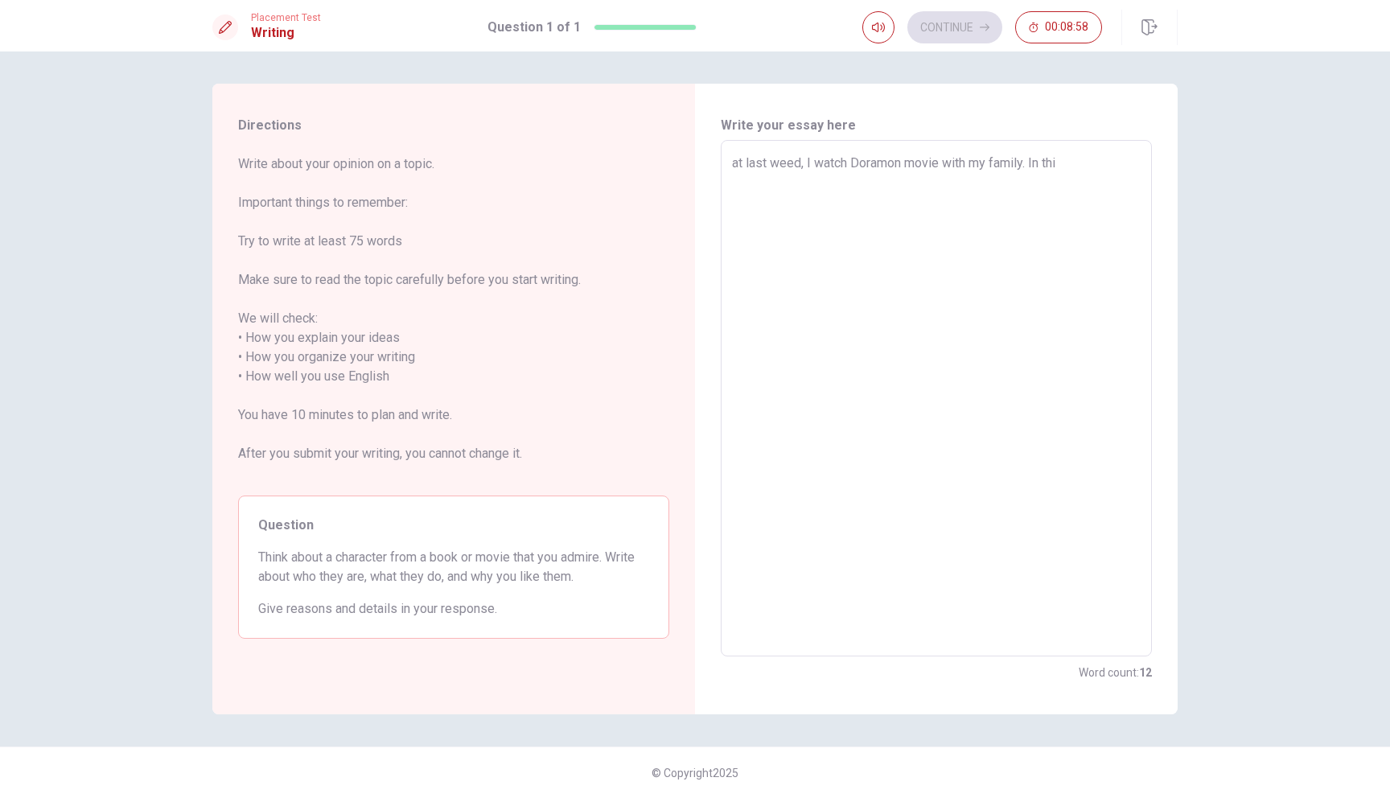
type textarea "x"
type textarea "at last weed, I watch Doramon movie with my family. In thí"
type textarea "x"
type textarea "at last weed, I watch Doramon movie with my family. In this"
type textarea "x"
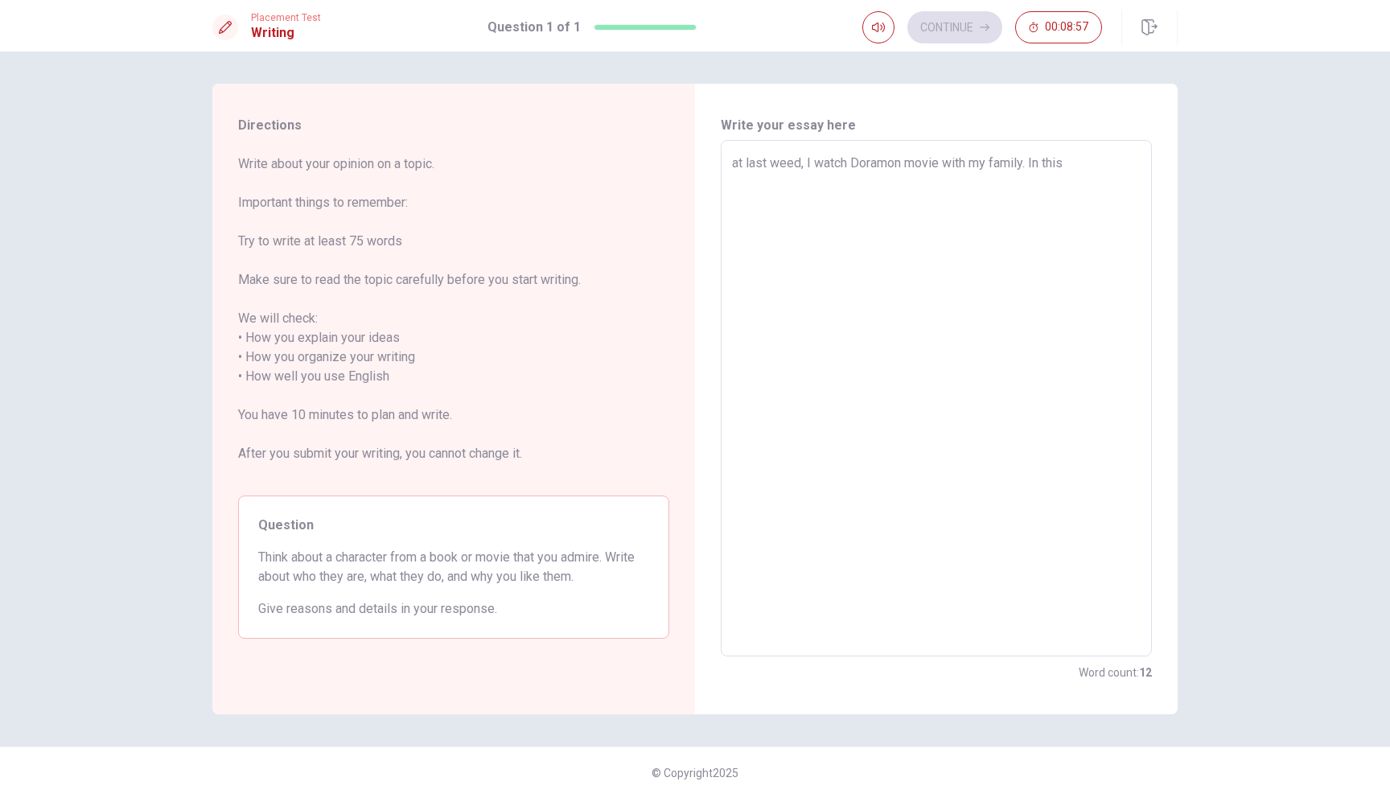
type textarea "at last weed, I watch Doramon movie with my family. In this"
type textarea "x"
type textarea "at last weed, I watch Doramon movie with my family. In this m"
type textarea "x"
type textarea "at last weed, I watch Doramon movie with my family. In this mo"
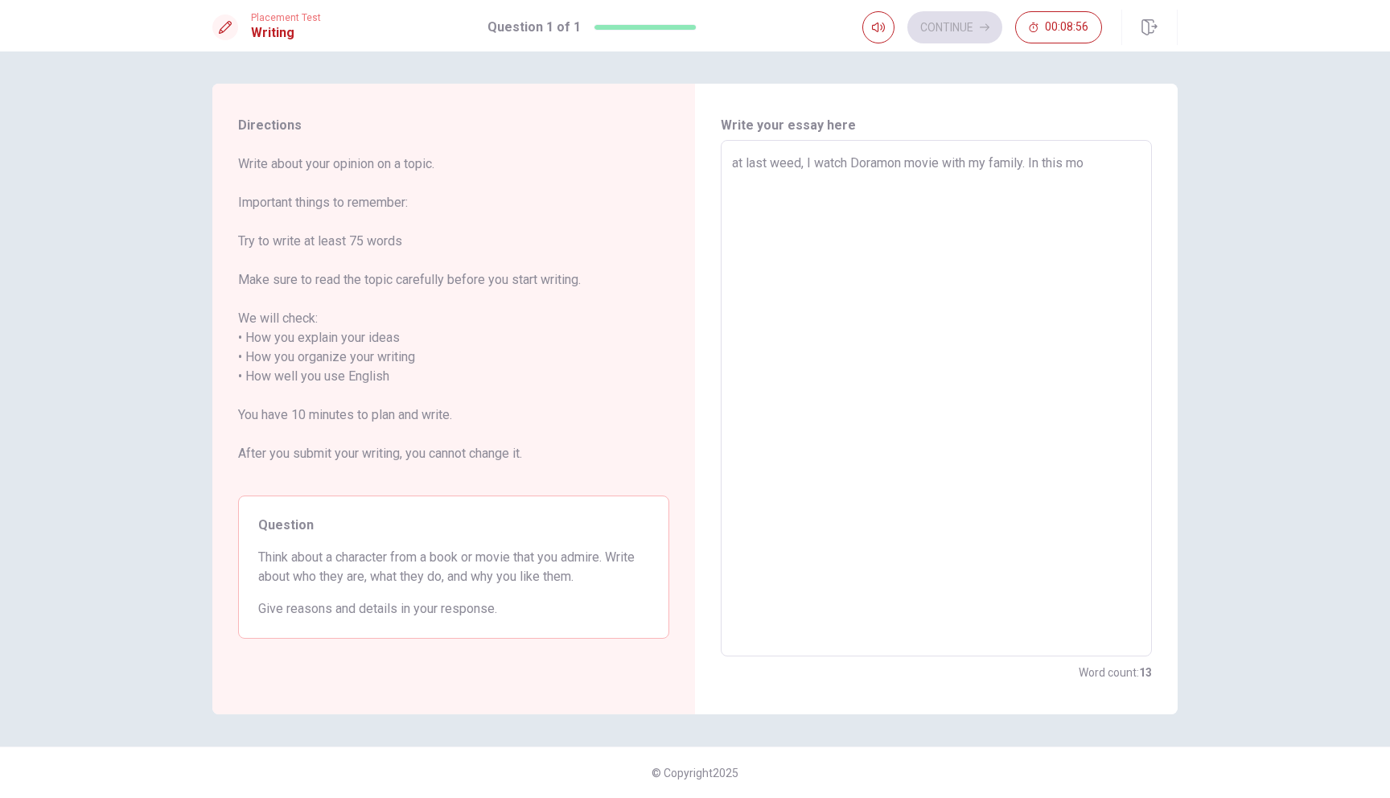
type textarea "x"
type textarea "at last weed, I watch Doramon movie with my family. In this mov"
type textarea "x"
type textarea "at last weed, I watch Doramon movie with my family. In this movi"
type textarea "x"
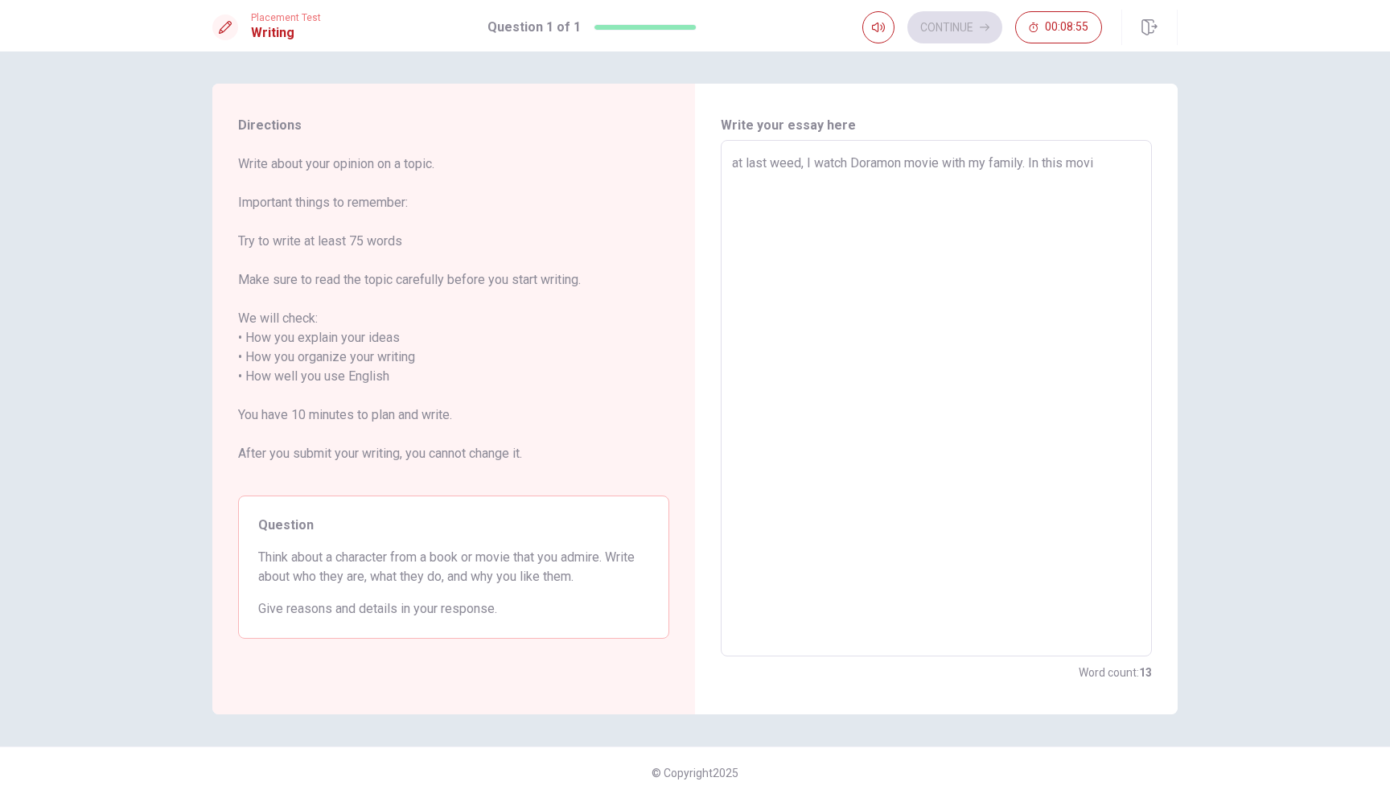
type textarea "at last weed, I watch Doramon movie with my family. In this movie"
type textarea "x"
type textarea "at last weed, I watch Doramon movie with my family. In this movie"
type textarea "x"
type textarea "at last weed, I watch Doramon movie with my family. In this movie I"
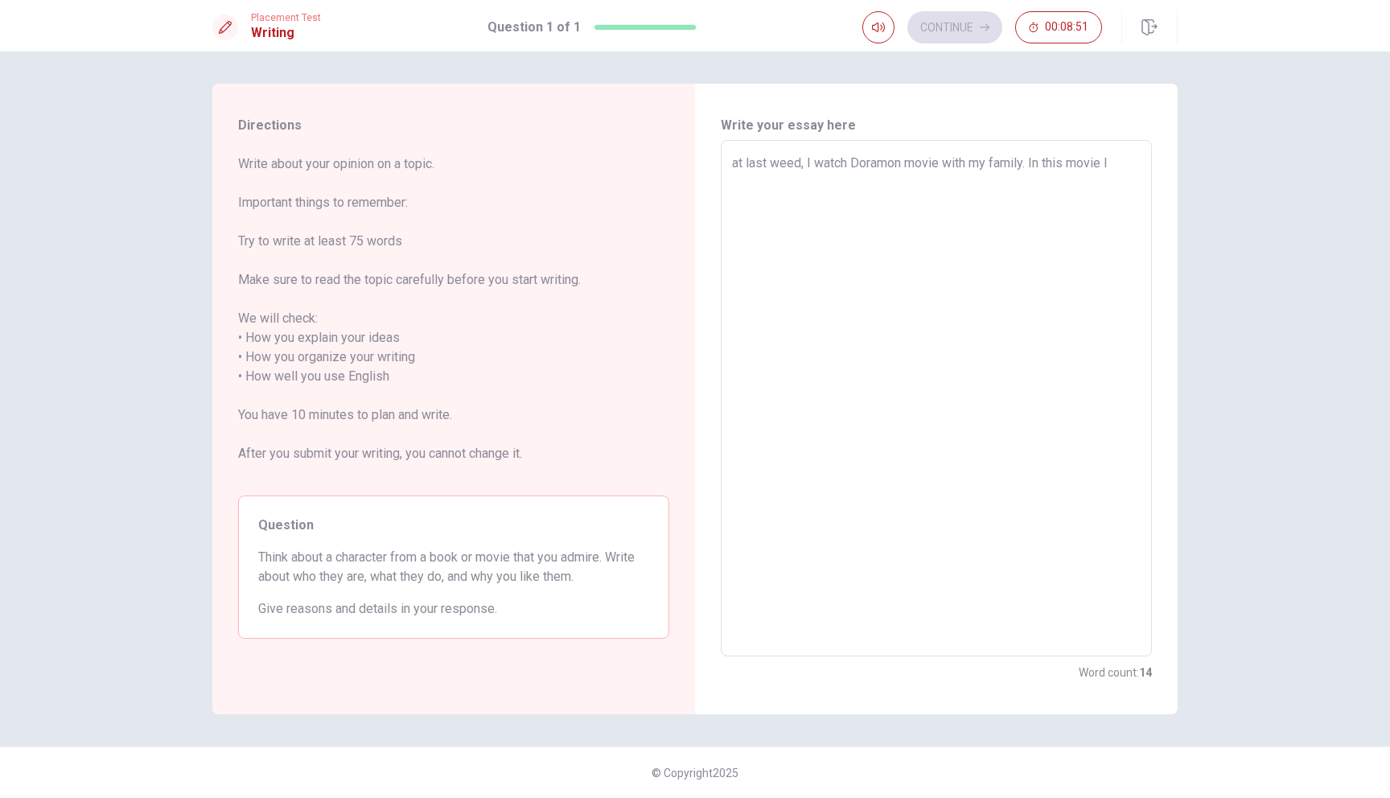
type textarea "x"
type textarea "at last weed, I watch Doramon movie with my family. In this movie I"
type textarea "x"
type textarea "at last weed, I watch Doramon movie with my family. In this movie I v"
type textarea "x"
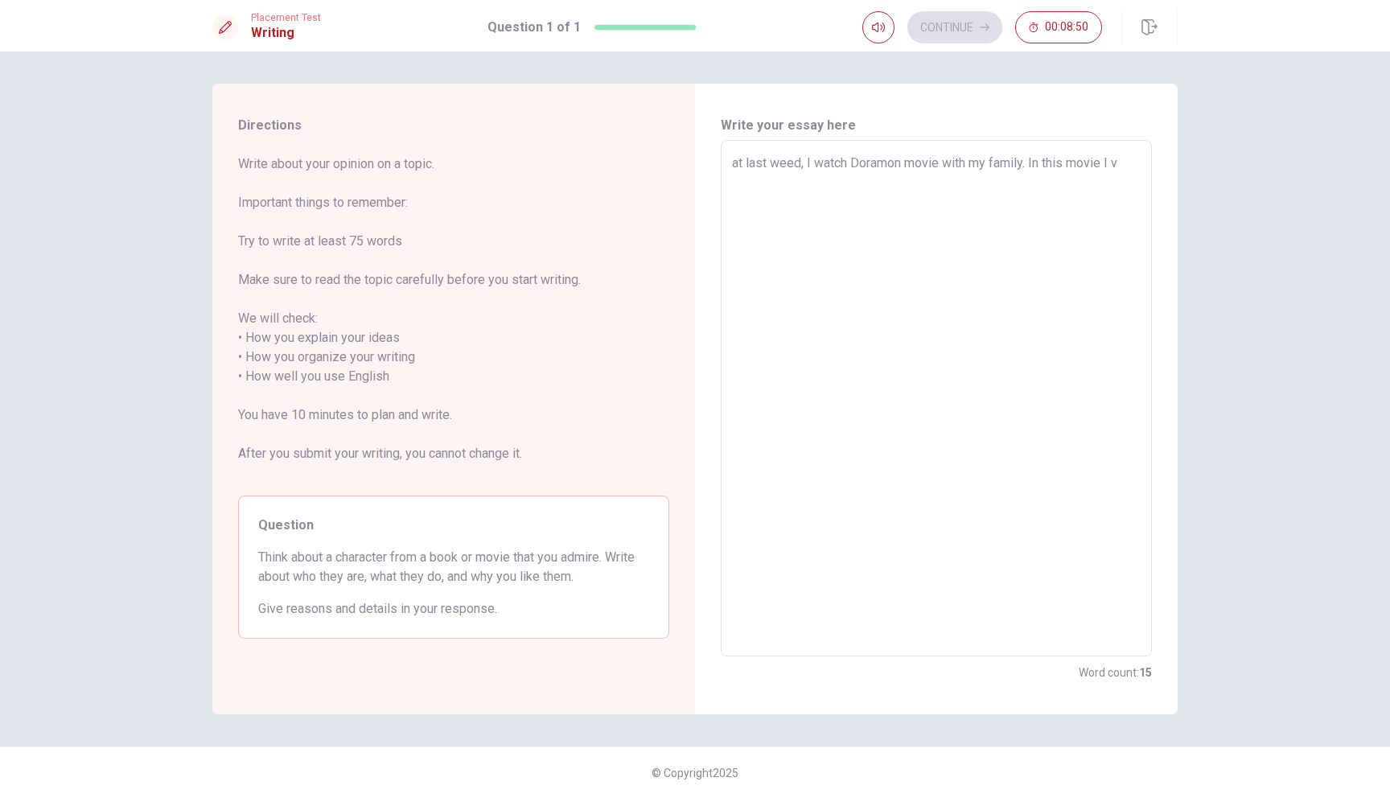
type textarea "at last weed, I watch Doramon movie with my family. In this movie I ve"
type textarea "x"
type textarea "at last weed, I watch Doramon movie with my family. In this movie I vẻ"
click at [738, 166] on textarea "at last weed, I watch Doramon movie with my family. In this movie I very love" at bounding box center [936, 399] width 409 height 490
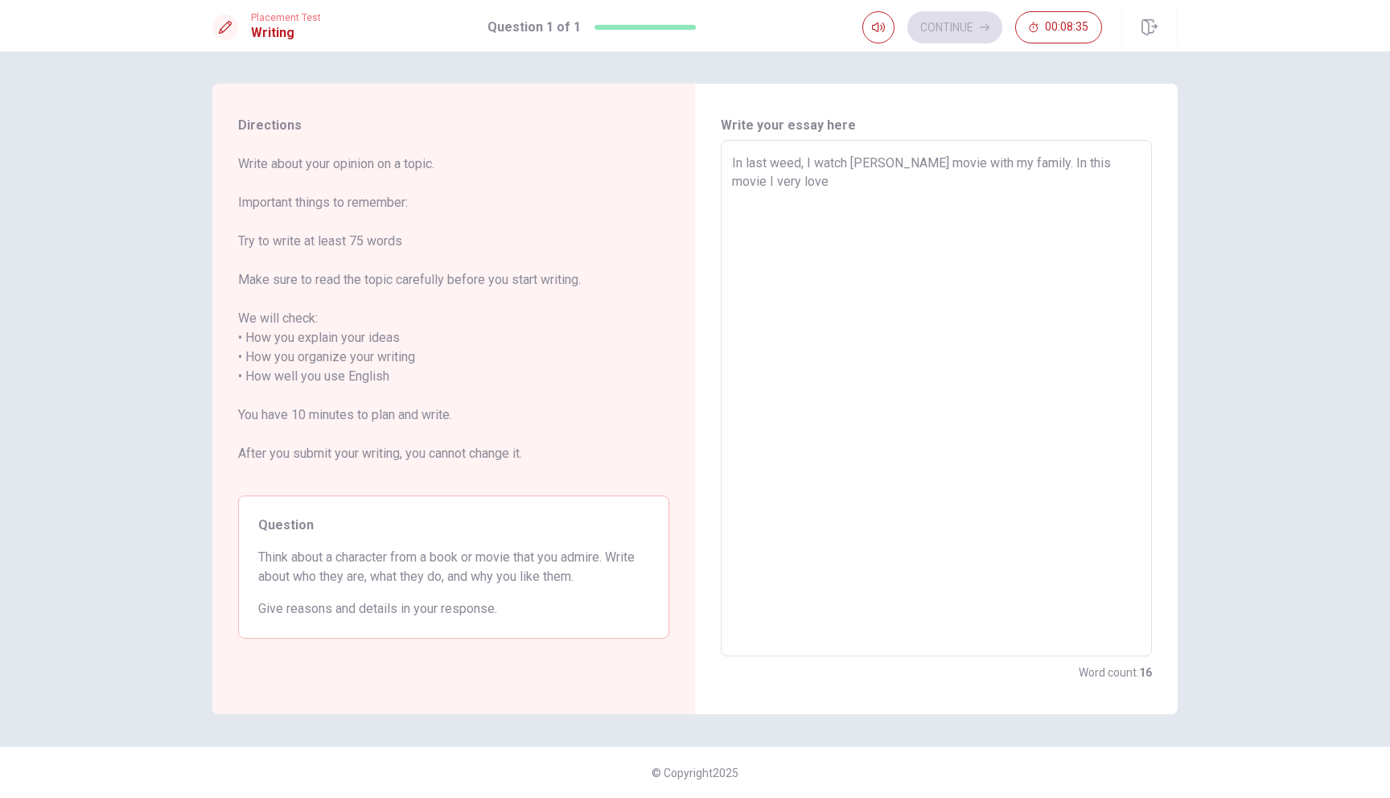
click at [799, 163] on textarea "In last weed, I watch [PERSON_NAME] movie with my family. In this movie I very …" at bounding box center [936, 399] width 409 height 490
click at [829, 166] on textarea "In last week, I watch Doramon movie with my family. In this movie I very love" at bounding box center [936, 399] width 409 height 490
click at [867, 169] on textarea "In last week, I watch Doramon movie with my family. In this movie I very love" at bounding box center [936, 399] width 409 height 490
click at [851, 160] on textarea "In last week, I watch Helluva Boss" movie with my family. In this movie I very …" at bounding box center [936, 399] width 409 height 490
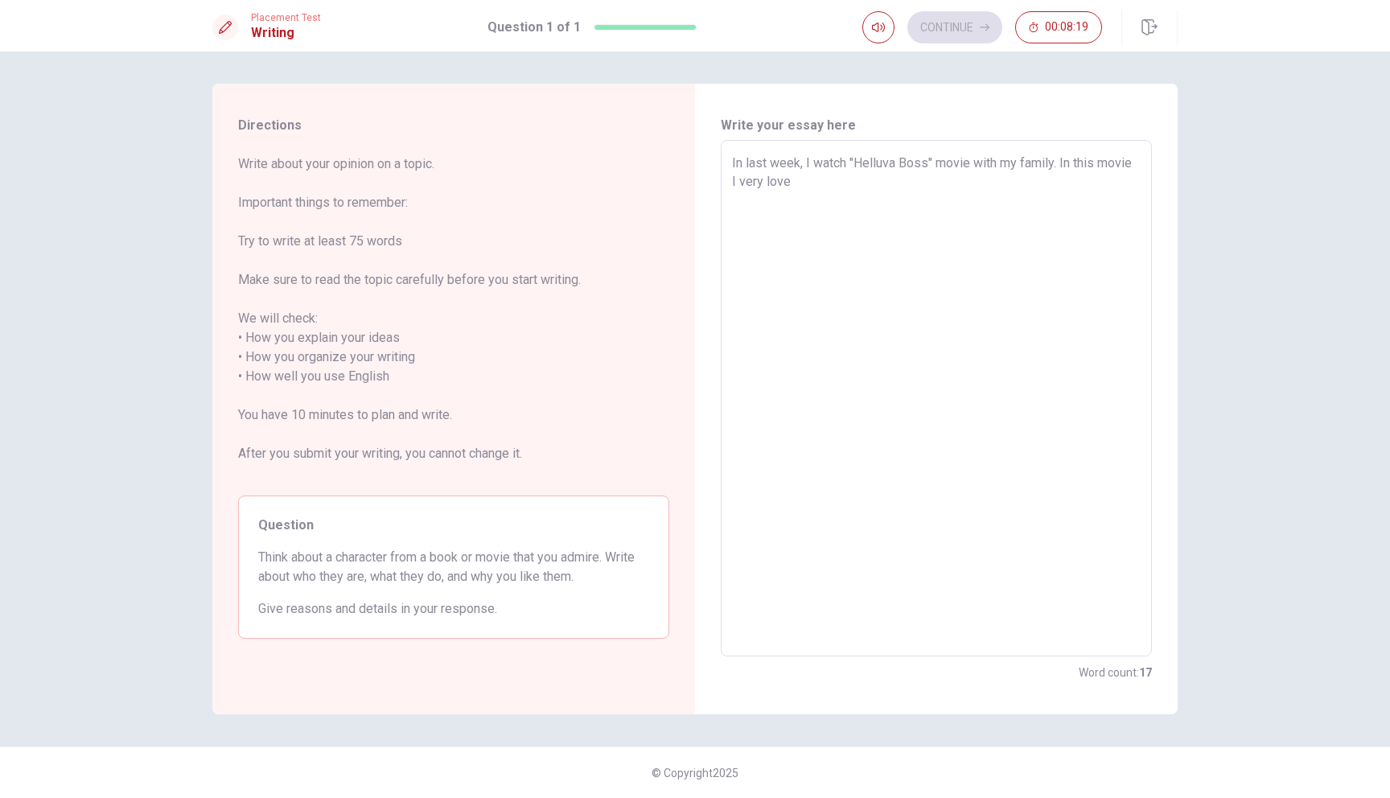
click at [852, 188] on textarea "In last week, I watch "Helluva Boss" movie with my family. In this movie I very…" at bounding box center [936, 399] width 409 height 490
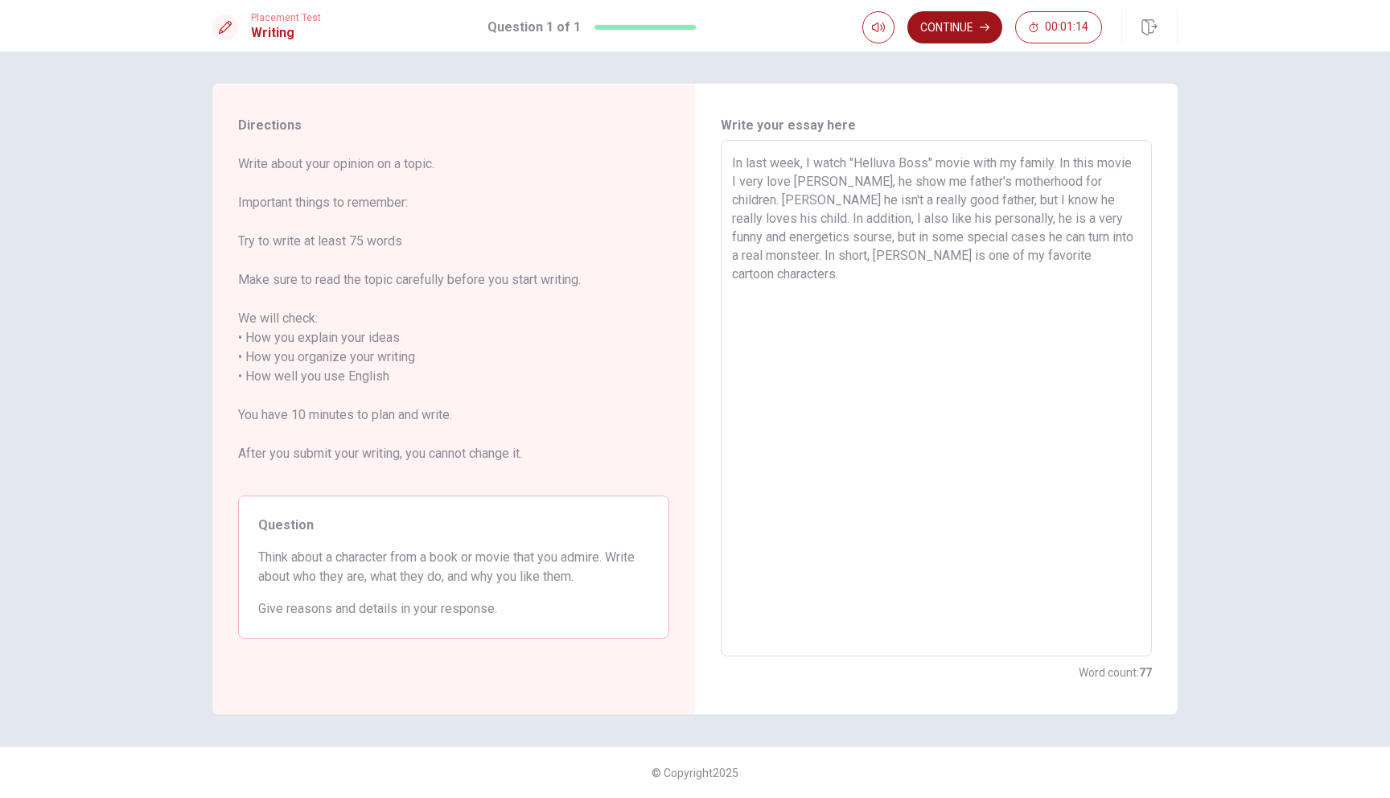
click at [967, 38] on button "Continue" at bounding box center [954, 27] width 95 height 32
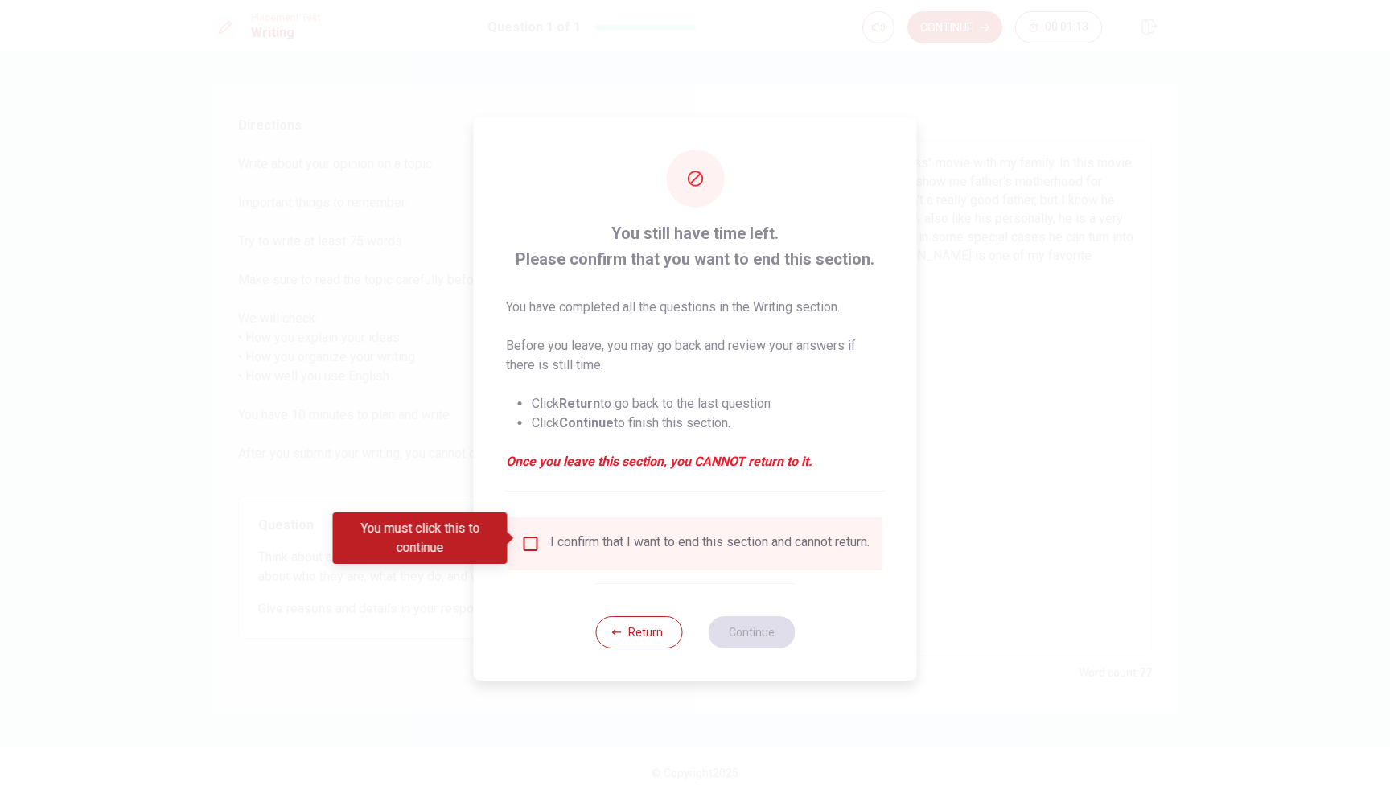
click at [524, 545] on input "You must click this to continue" at bounding box center [530, 543] width 19 height 19
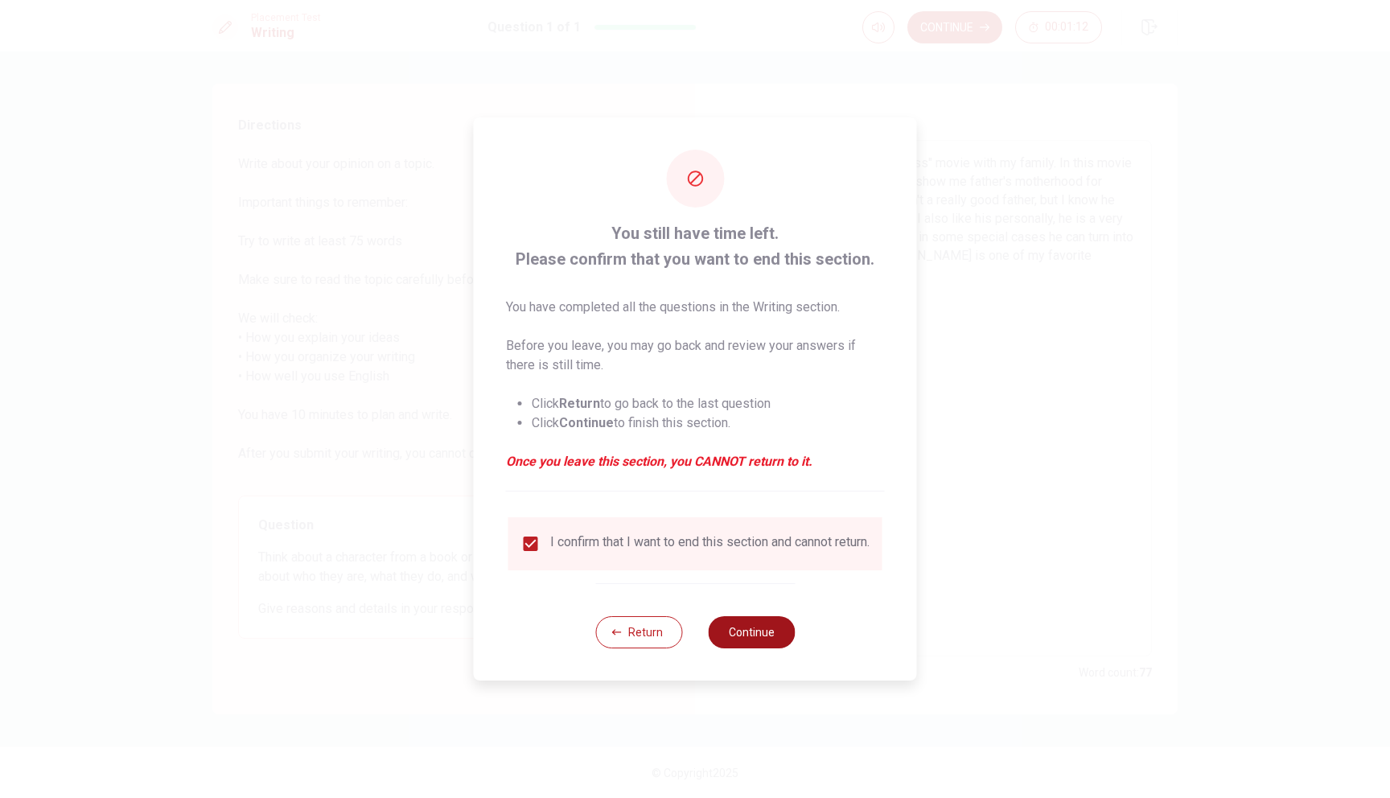
click at [766, 631] on button "Continue" at bounding box center [751, 632] width 87 height 32
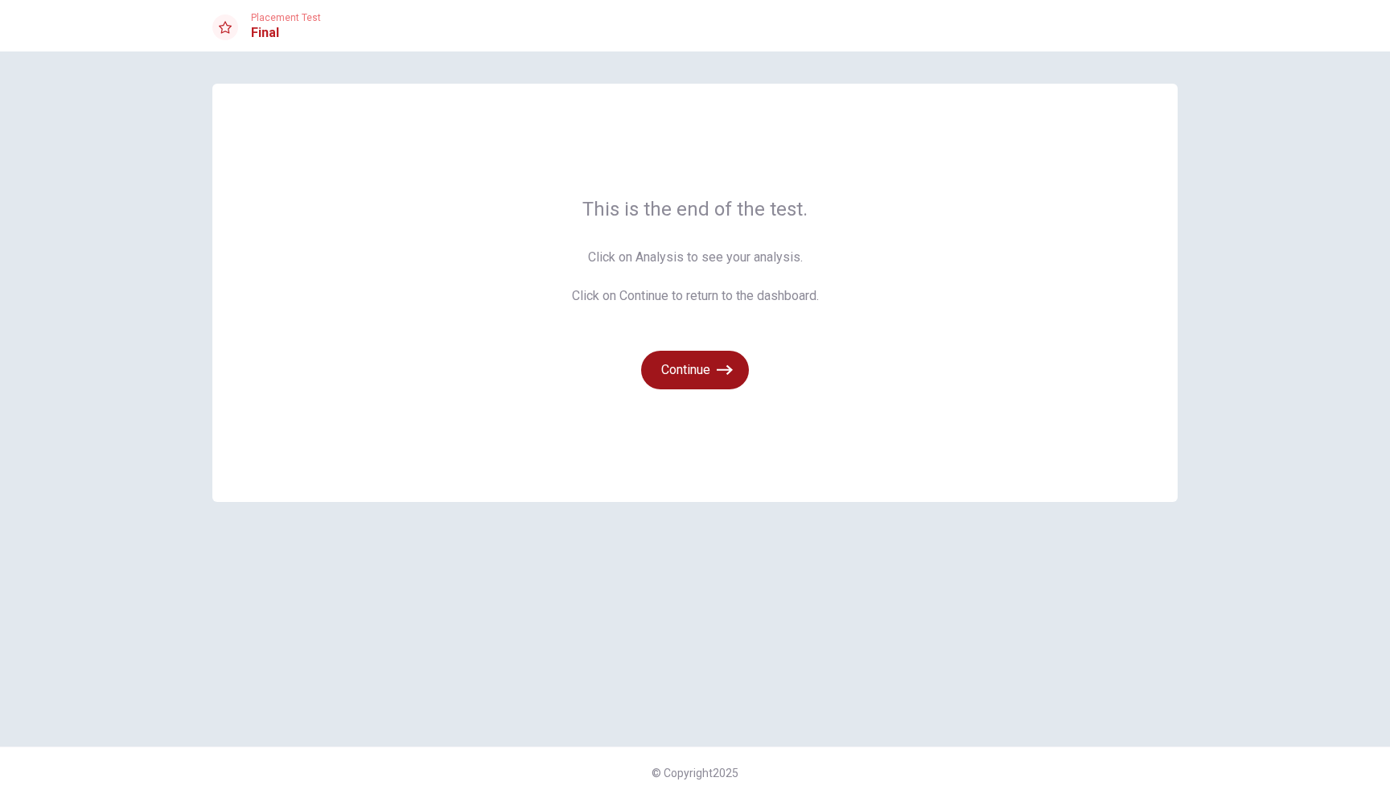
click at [708, 359] on button "Continue" at bounding box center [695, 370] width 108 height 39
